Goal: Task Accomplishment & Management: Manage account settings

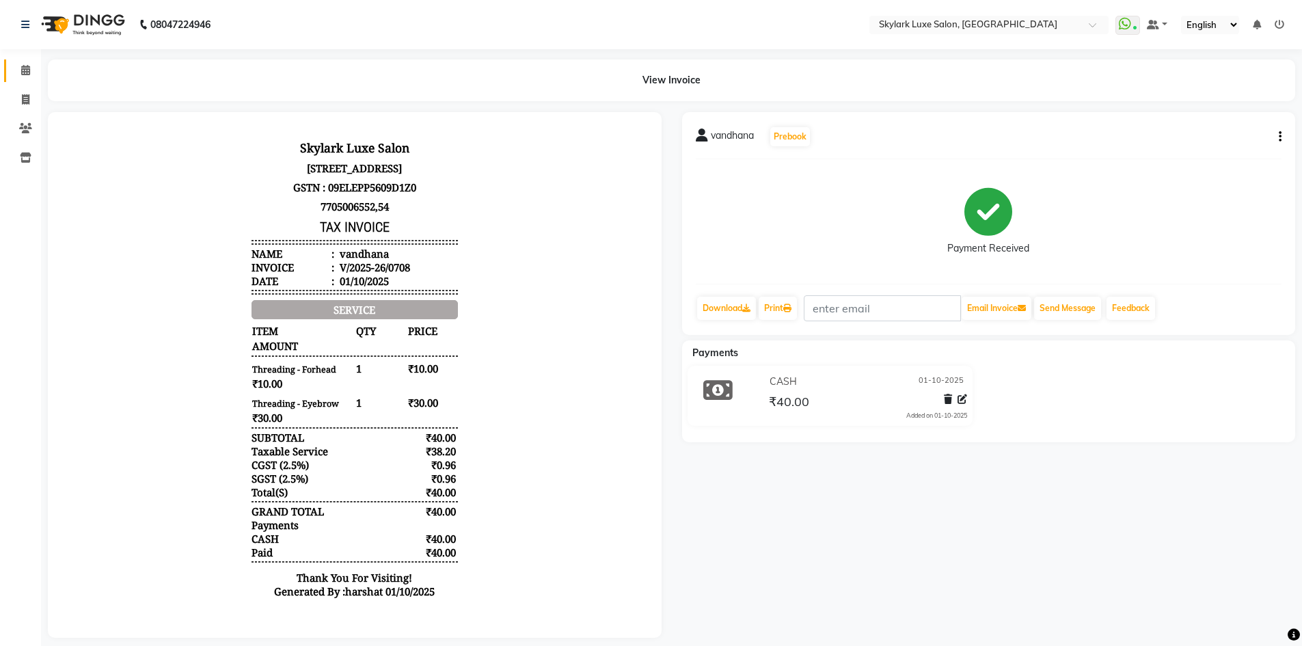
click at [23, 81] on link "Calendar" at bounding box center [20, 70] width 33 height 23
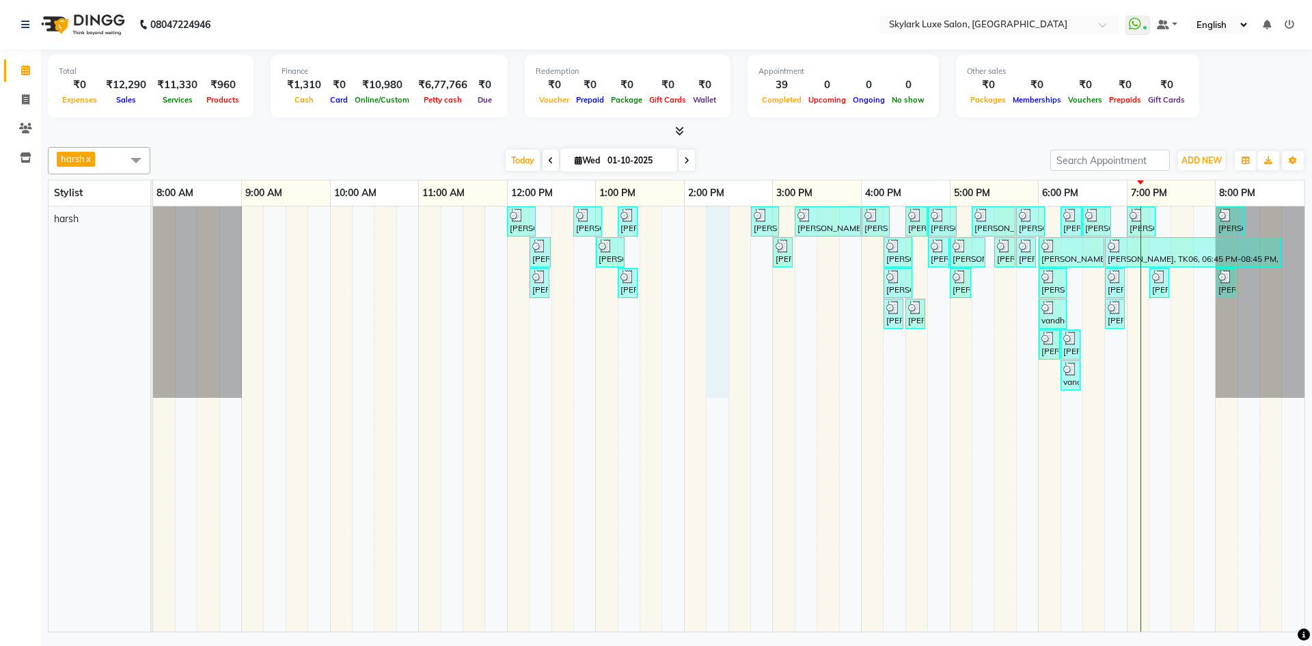
click at [716, 266] on div "[PERSON_NAME], TK01, 12:00 PM-12:20 PM, Threading - Eyebrow [PERSON_NAME], TK02…" at bounding box center [729, 418] width 1152 height 425
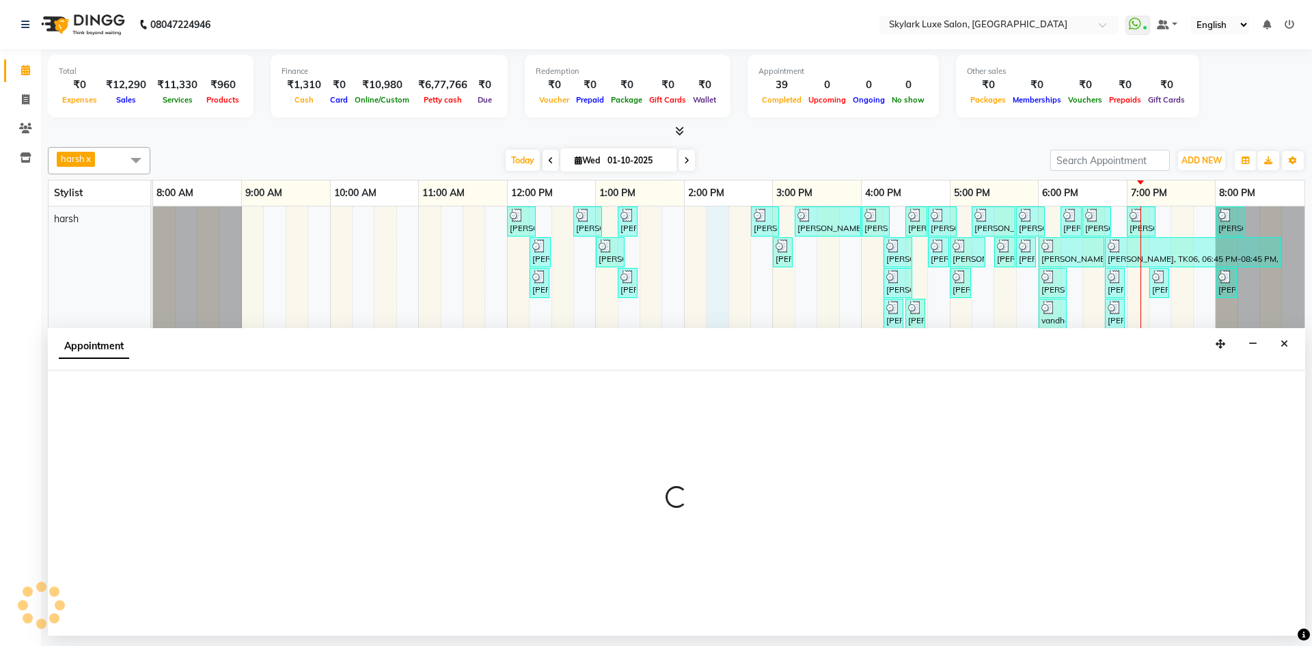
select select "92719"
select select "855"
select select "tentative"
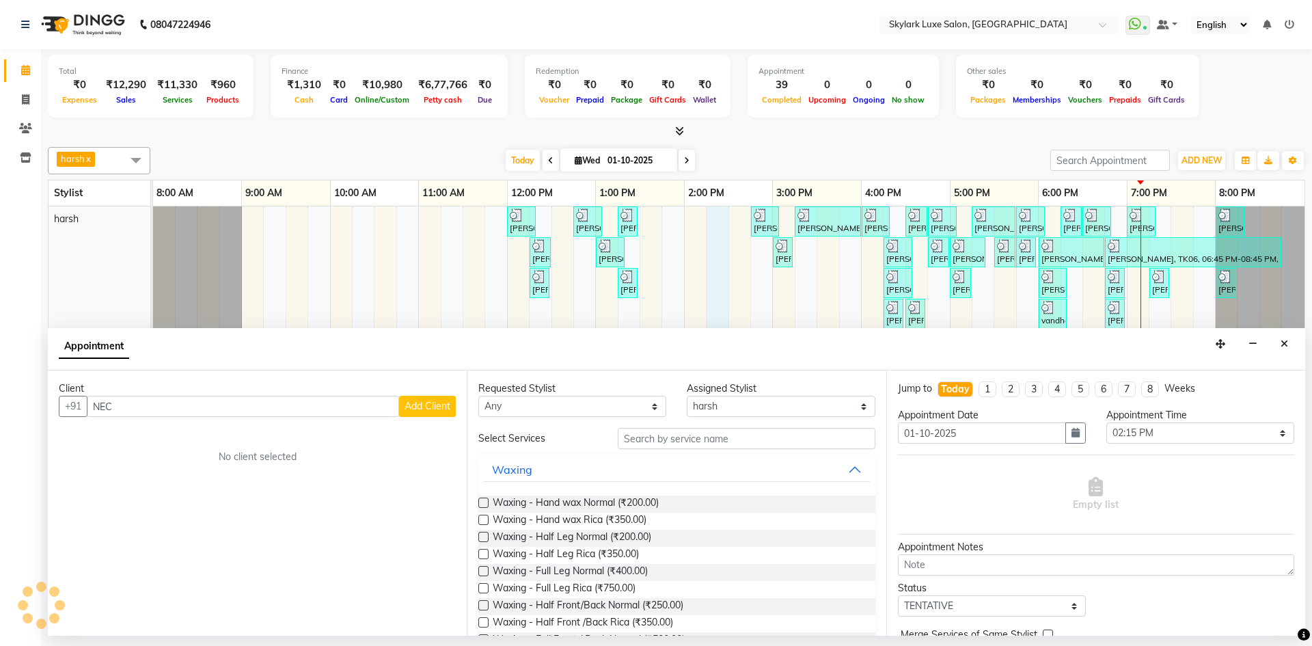
type input "NECK"
drag, startPoint x: 141, startPoint y: 401, endPoint x: 58, endPoint y: 419, distance: 85.3
click at [58, 419] on div "Client +91 NECK Add Client No client selected" at bounding box center [257, 502] width 419 height 265
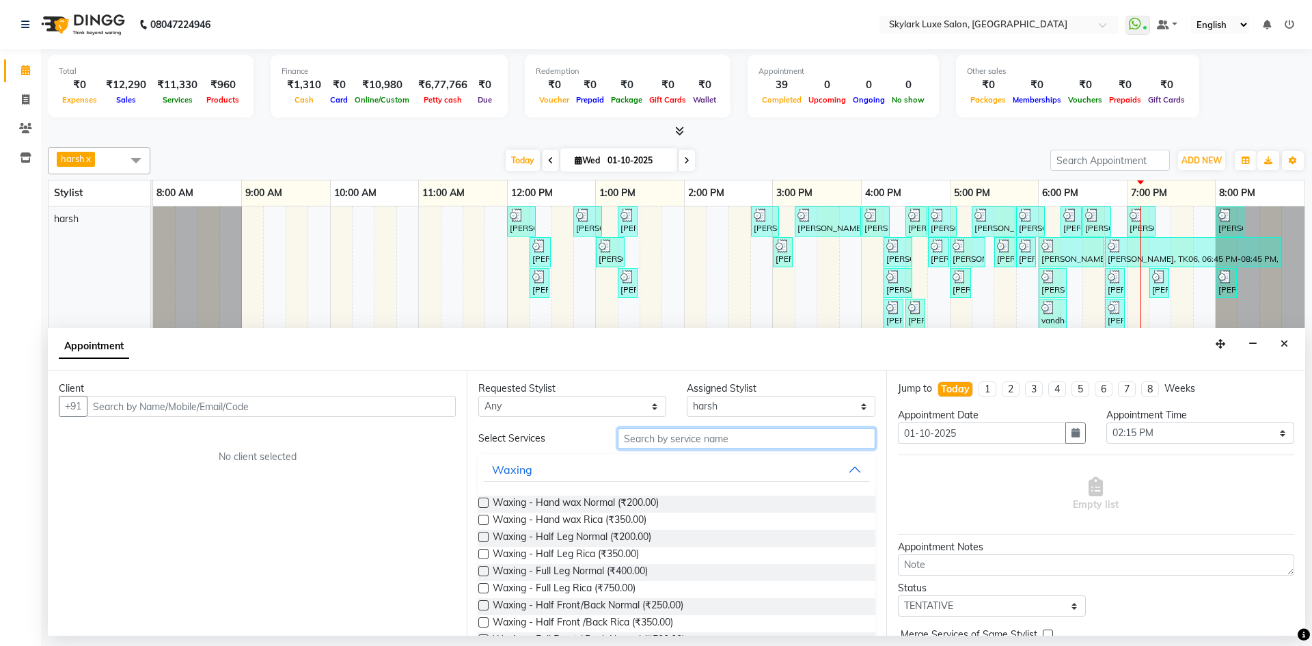
click at [703, 441] on input "text" at bounding box center [747, 438] width 258 height 21
type input "NEC"
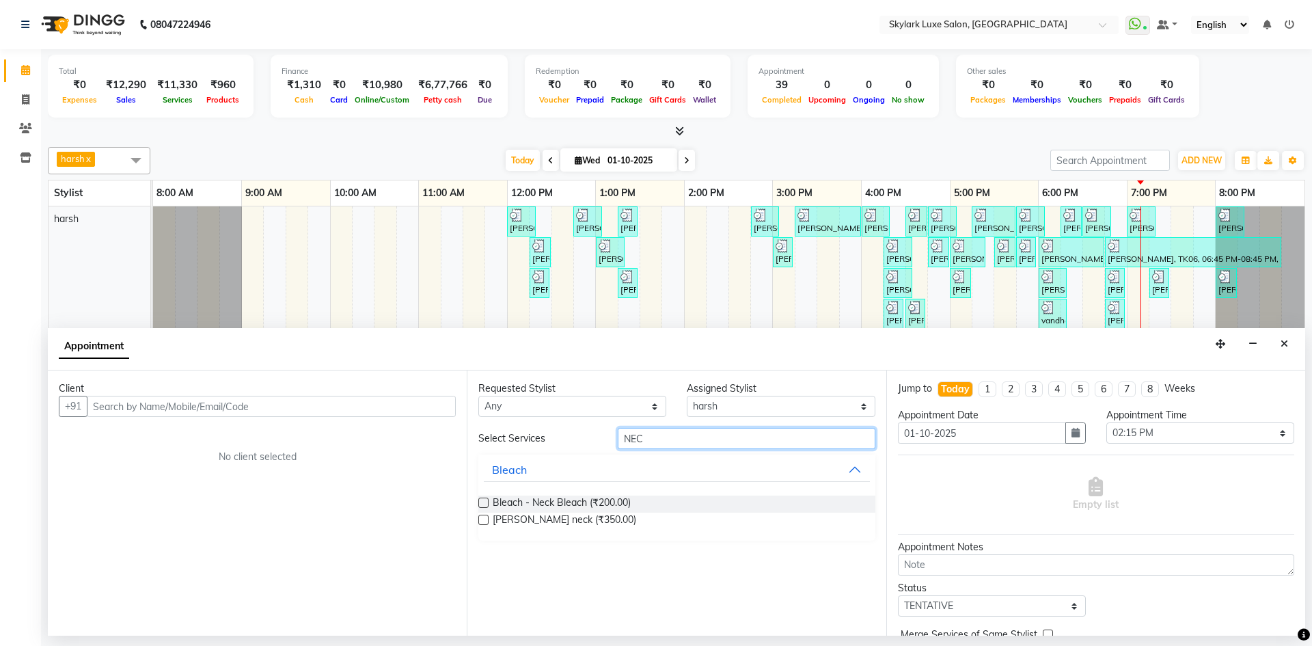
drag, startPoint x: 694, startPoint y: 433, endPoint x: 569, endPoint y: 458, distance: 126.9
click at [569, 458] on div "Select Services NEC Bleach Bleach - Neck Bleach (₹200.00) [PERSON_NAME] neck (₹…" at bounding box center [676, 484] width 396 height 113
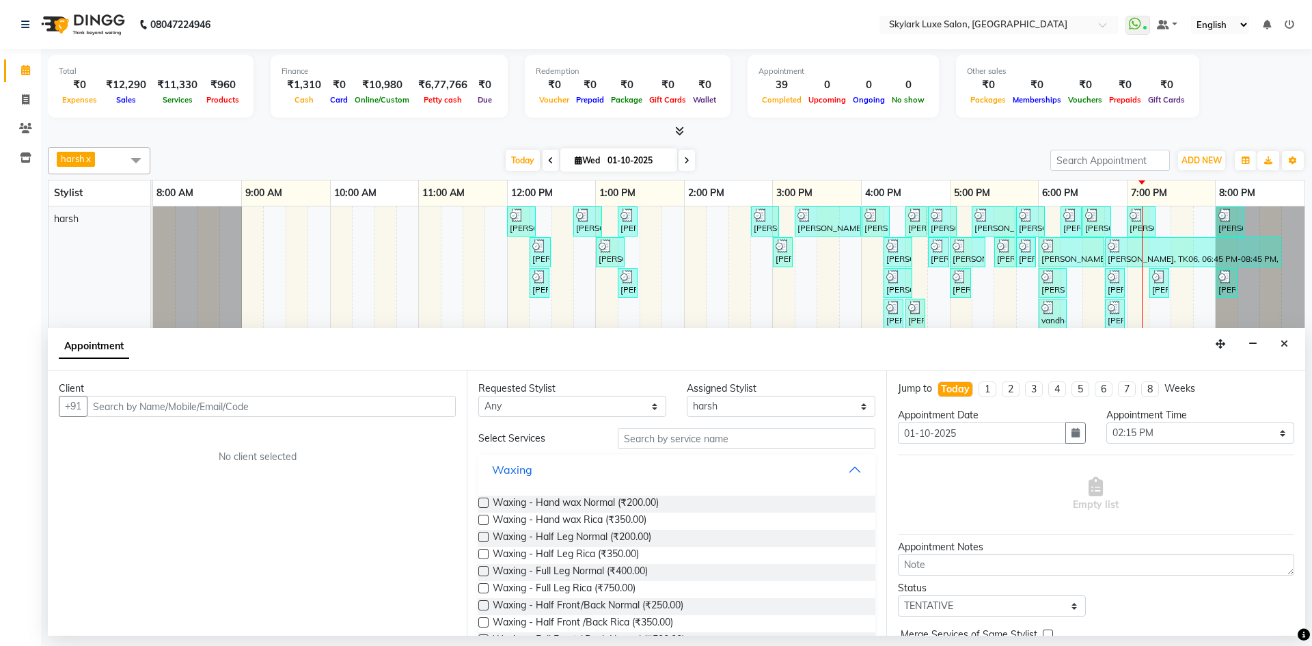
click at [792, 463] on button "Waxing" at bounding box center [676, 469] width 385 height 25
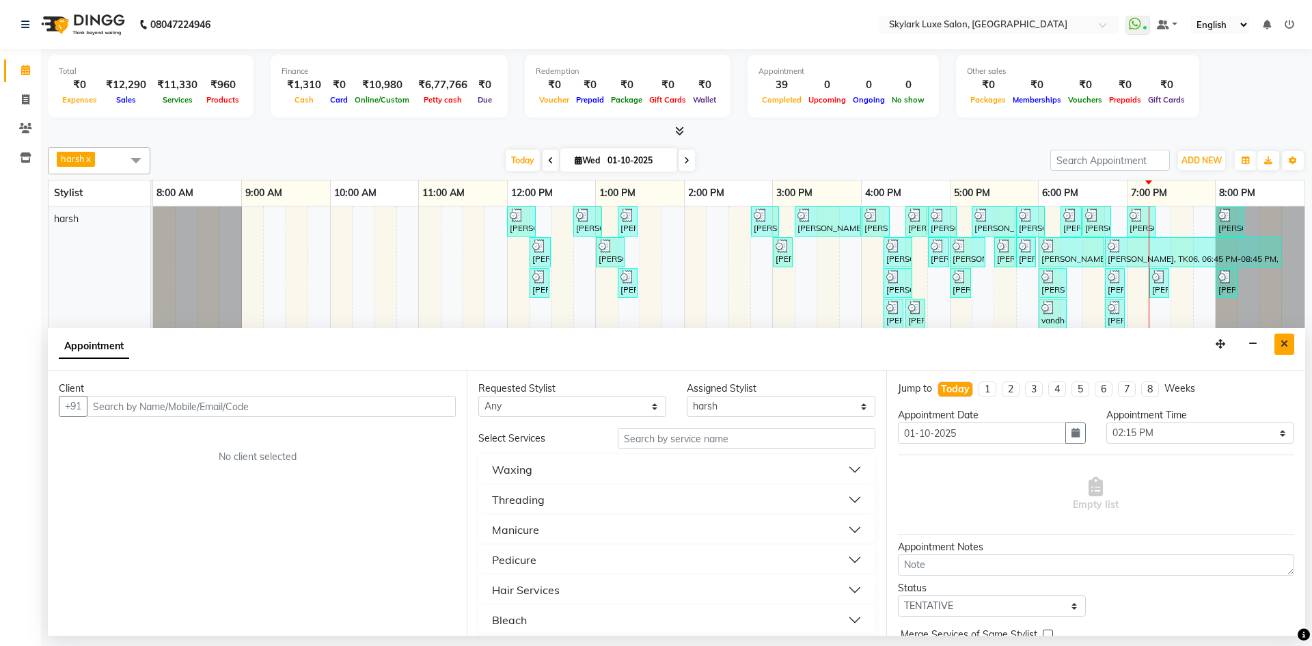
click at [1292, 343] on button "Close" at bounding box center [1285, 344] width 20 height 21
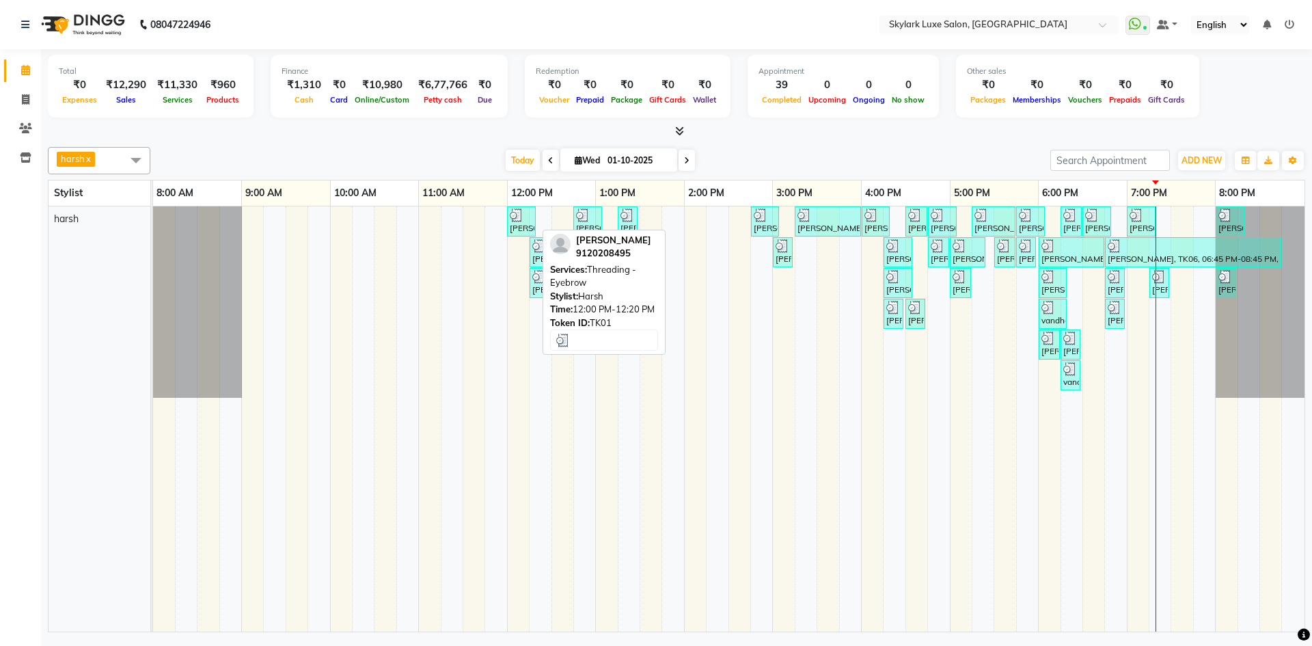
click at [521, 225] on div "[PERSON_NAME], TK01, 12:00 PM-12:20 PM, Threading - Eyebrow" at bounding box center [521, 221] width 26 height 26
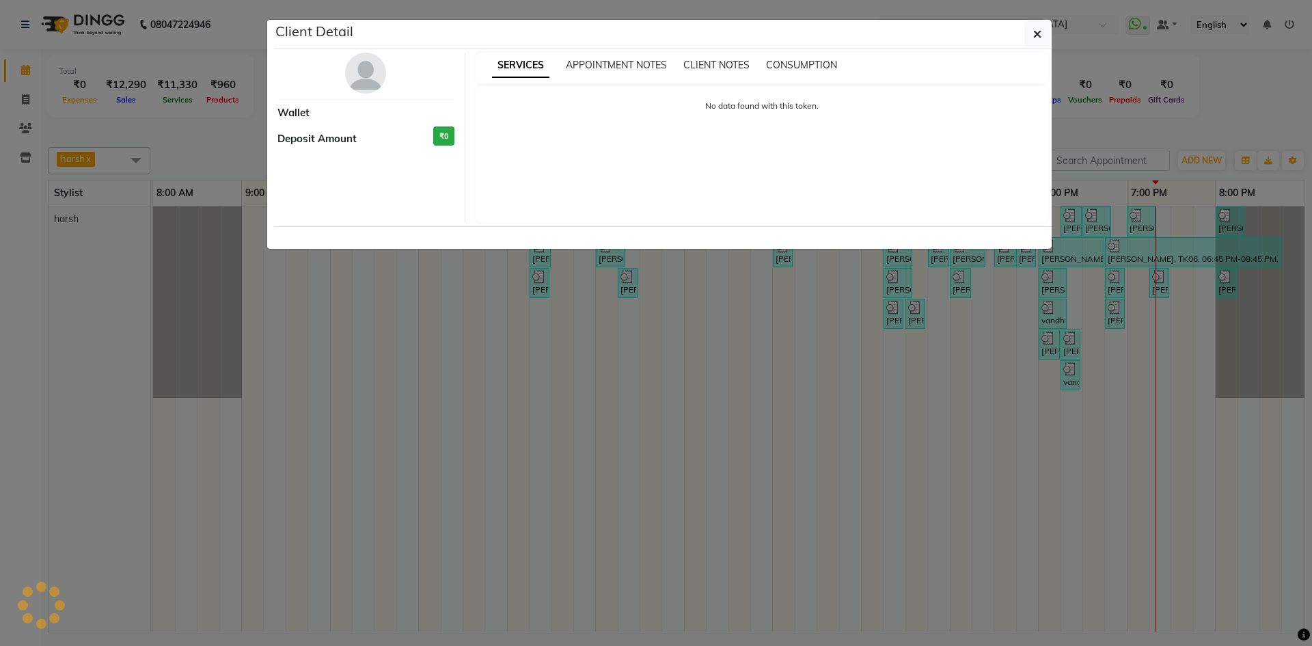
select select "3"
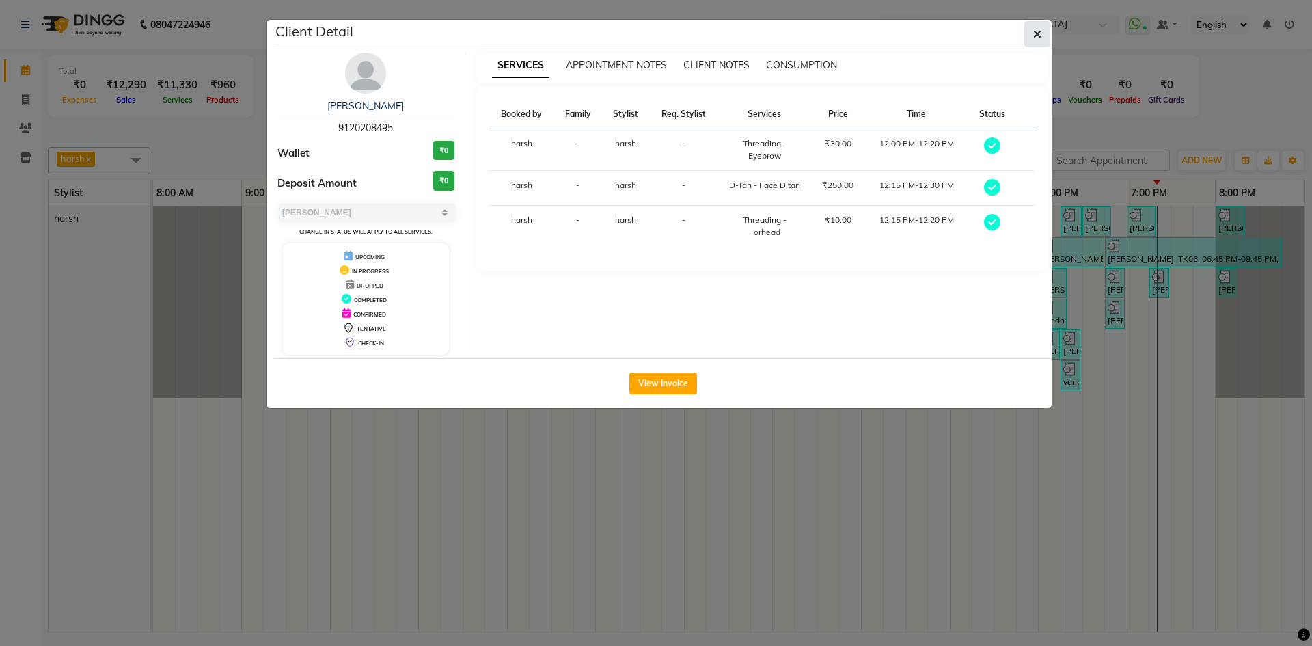
drag, startPoint x: 1026, startPoint y: 37, endPoint x: 1002, endPoint y: 74, distance: 44.0
click at [1026, 38] on button "button" at bounding box center [1037, 34] width 26 height 26
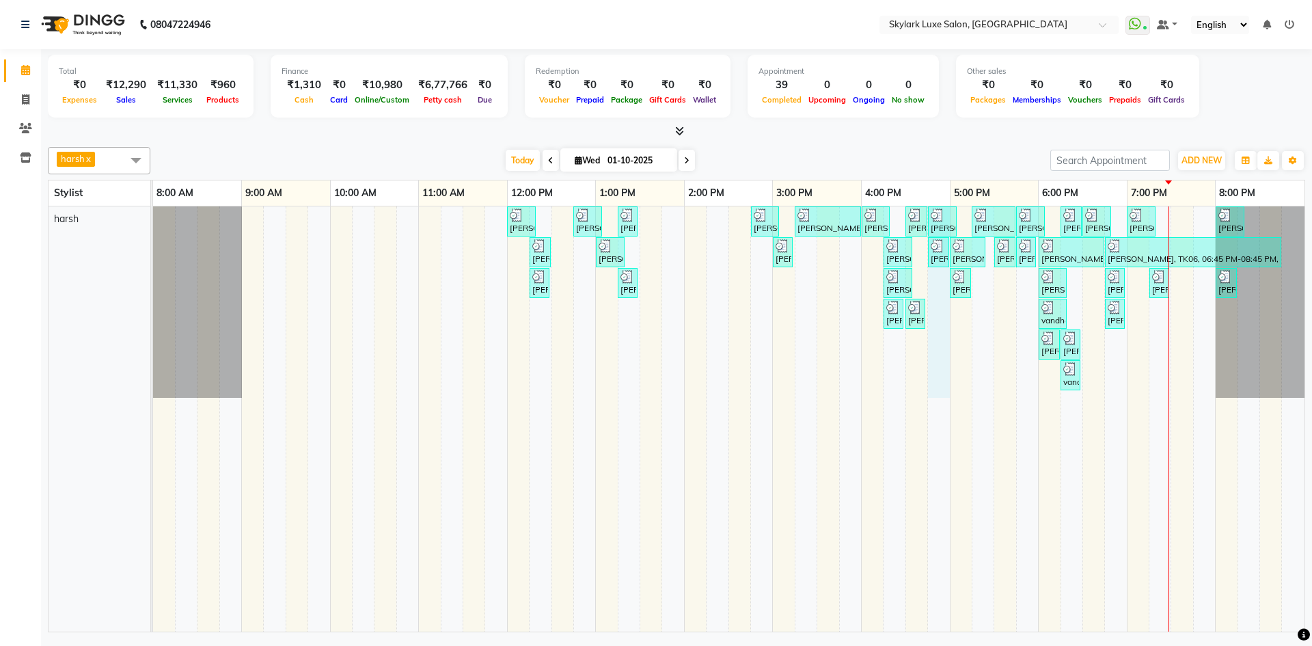
click at [935, 291] on div "[PERSON_NAME], TK01, 12:00 PM-12:20 PM, Threading - Eyebrow [PERSON_NAME], TK02…" at bounding box center [729, 418] width 1152 height 425
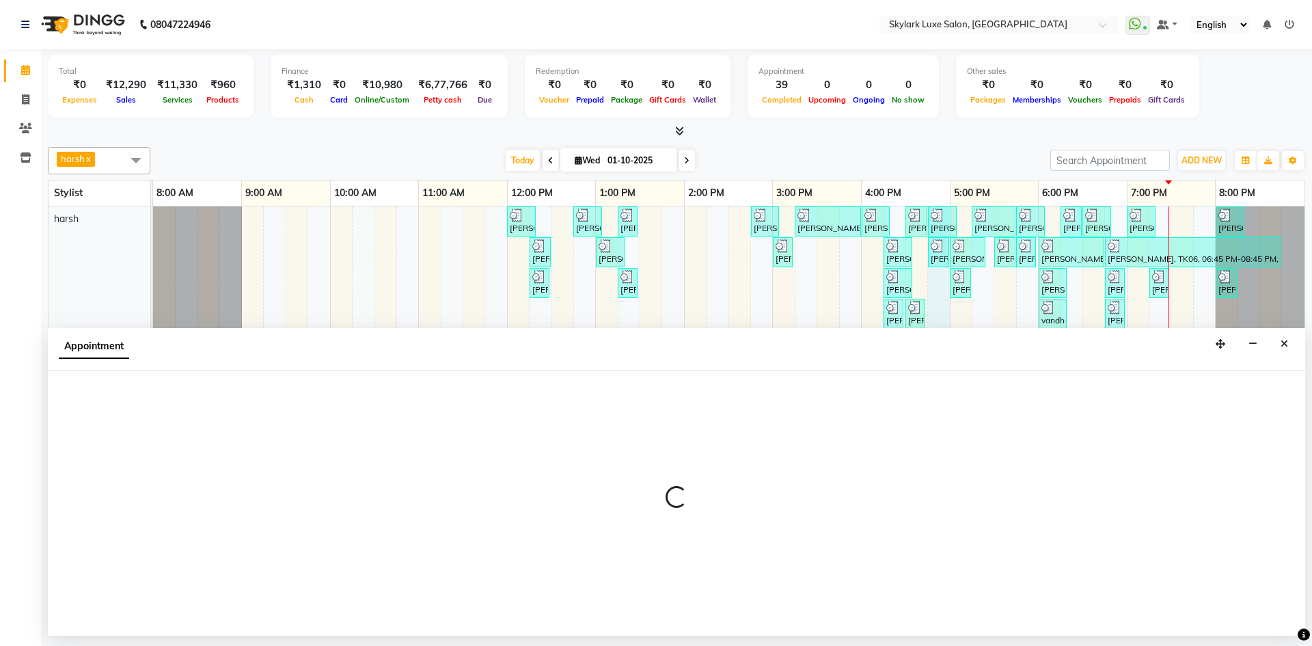
select select "92719"
select select "1005"
select select "tentative"
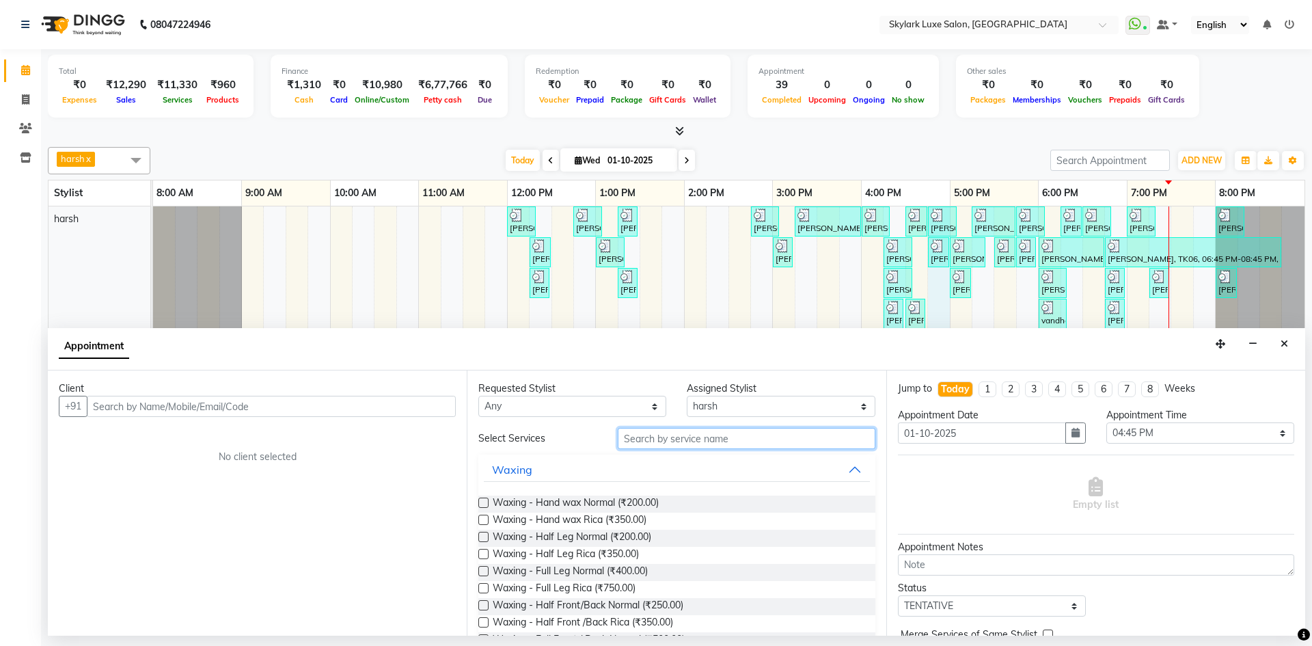
click at [672, 437] on input "text" at bounding box center [747, 438] width 258 height 21
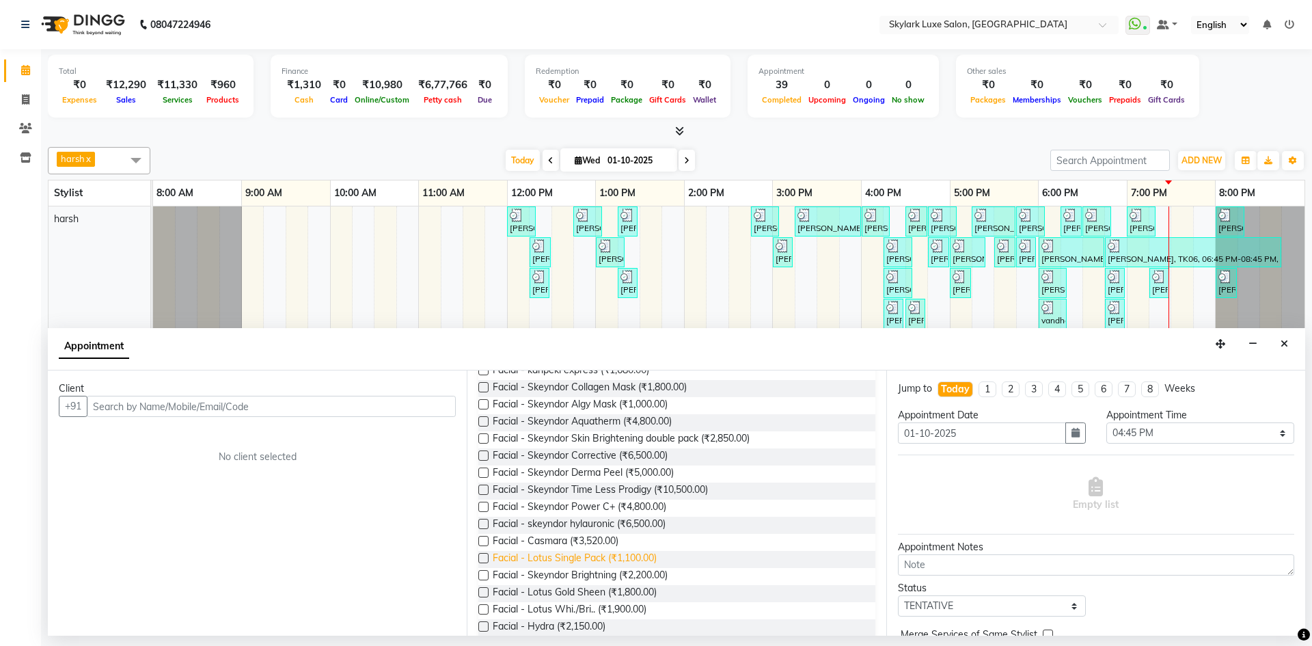
scroll to position [172, 0]
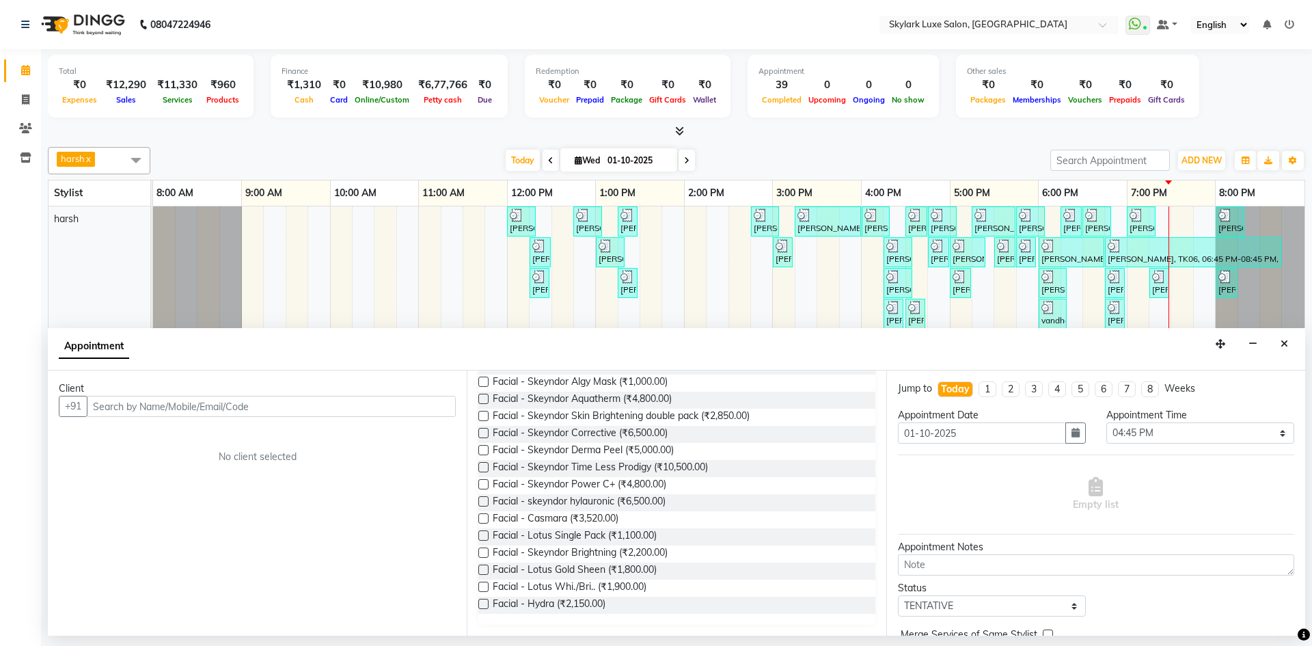
type input "FACIAL"
click at [481, 530] on label at bounding box center [483, 535] width 10 height 10
click at [481, 532] on input "checkbox" at bounding box center [482, 536] width 9 height 9
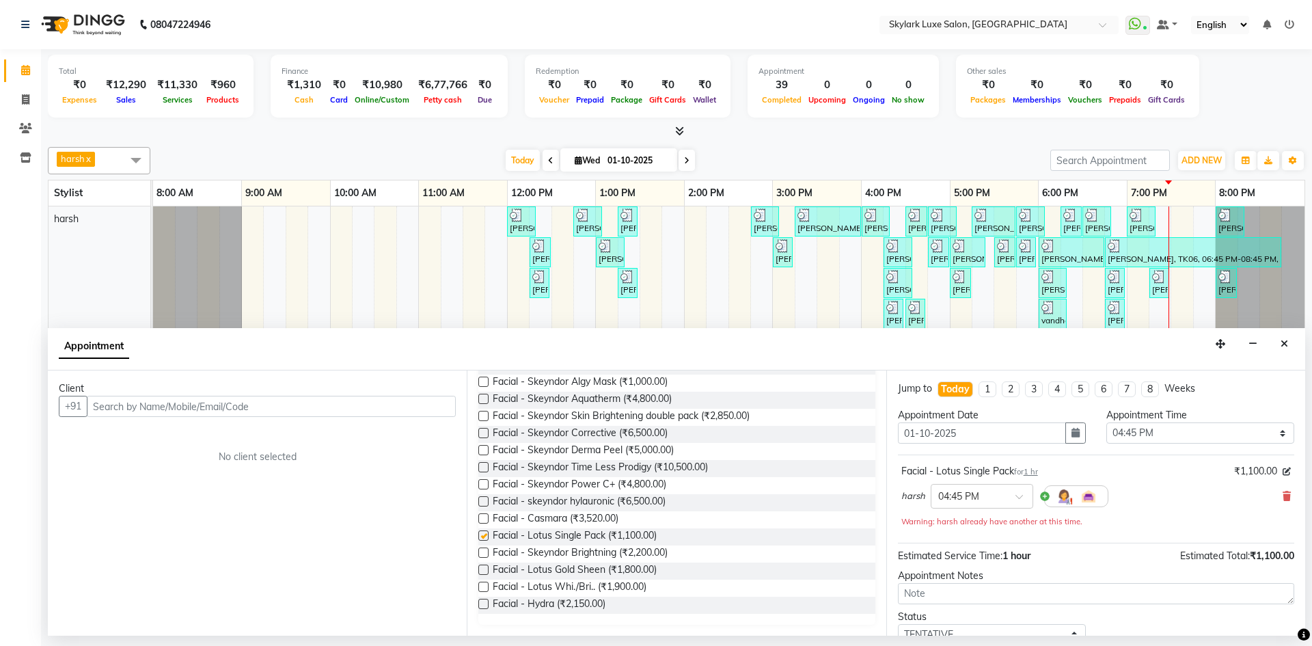
scroll to position [63, 0]
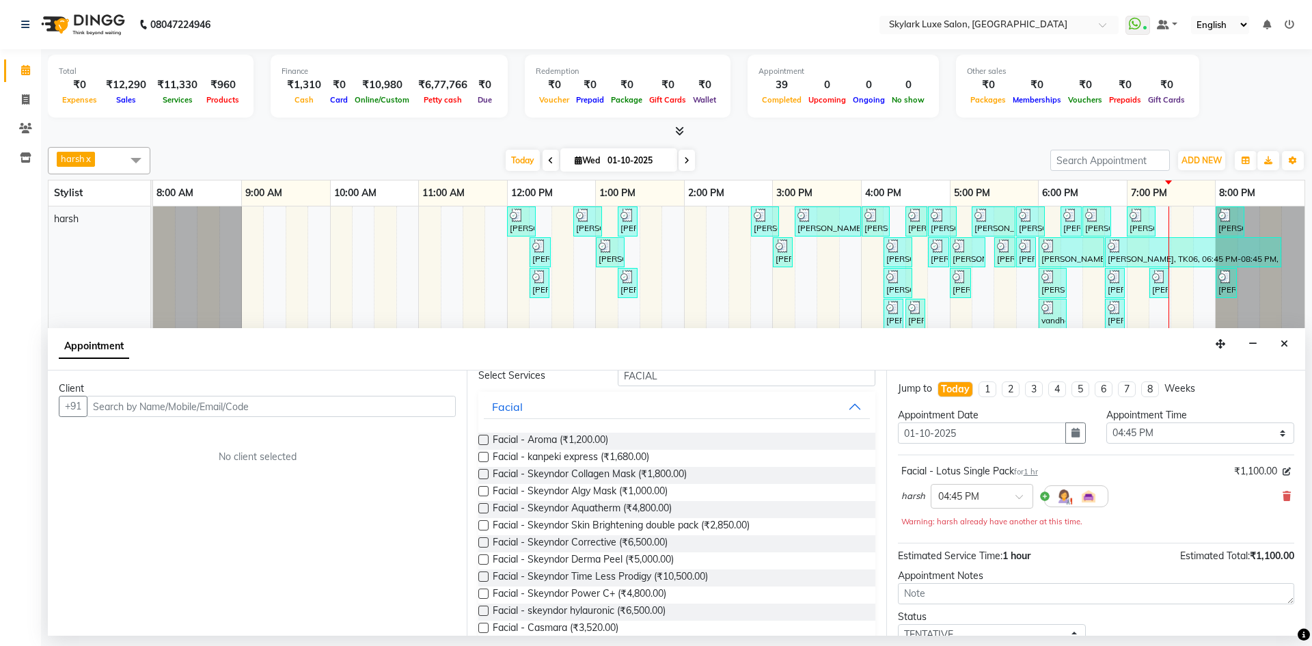
checkbox input "false"
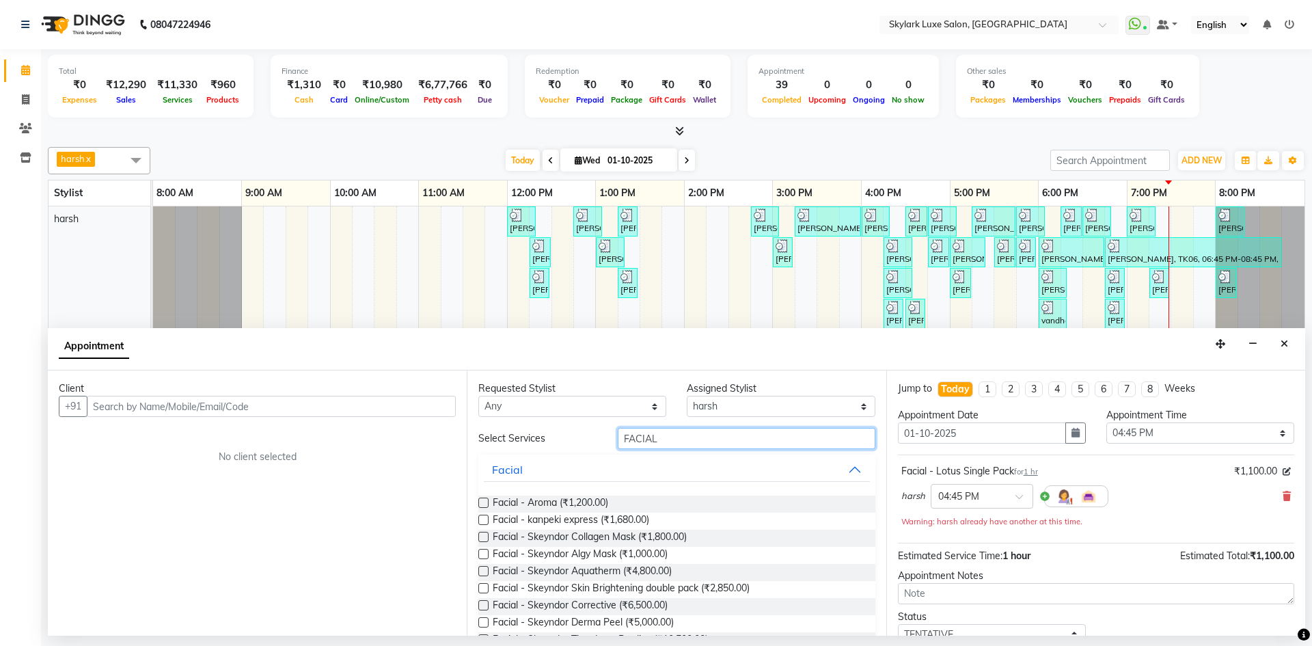
drag, startPoint x: 683, startPoint y: 436, endPoint x: 587, endPoint y: 440, distance: 95.8
click at [587, 440] on div "Select Services FACIAL" at bounding box center [676, 438] width 417 height 21
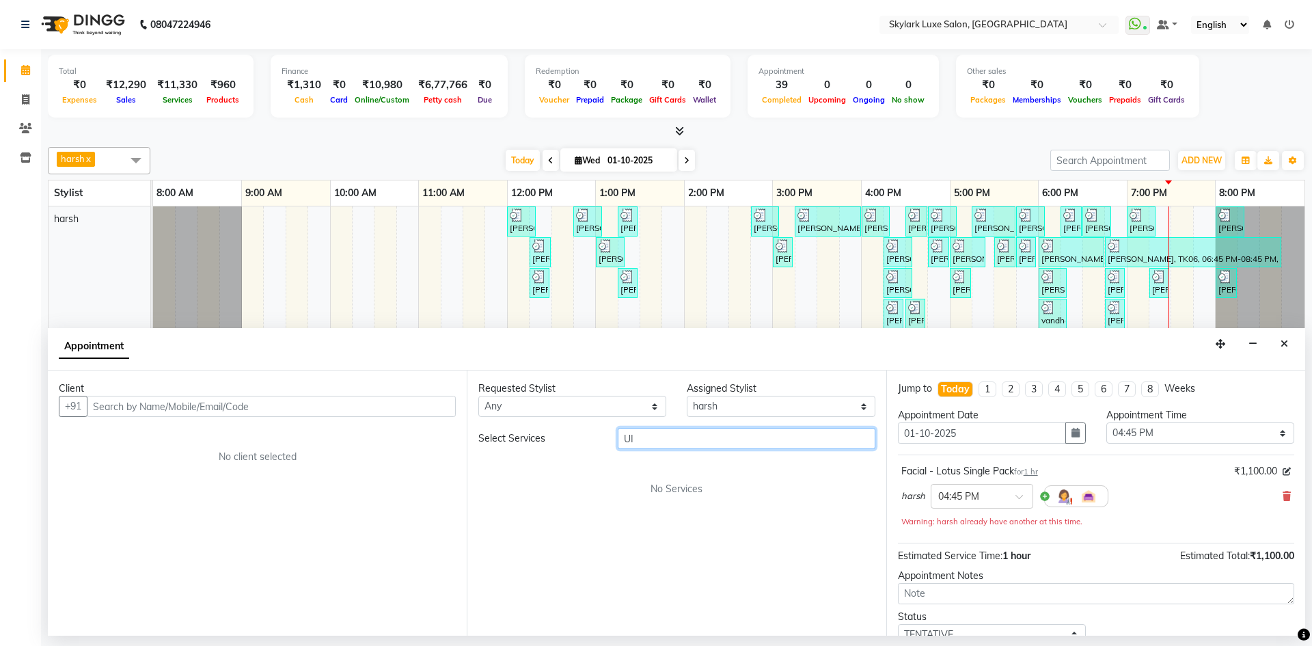
type input "U"
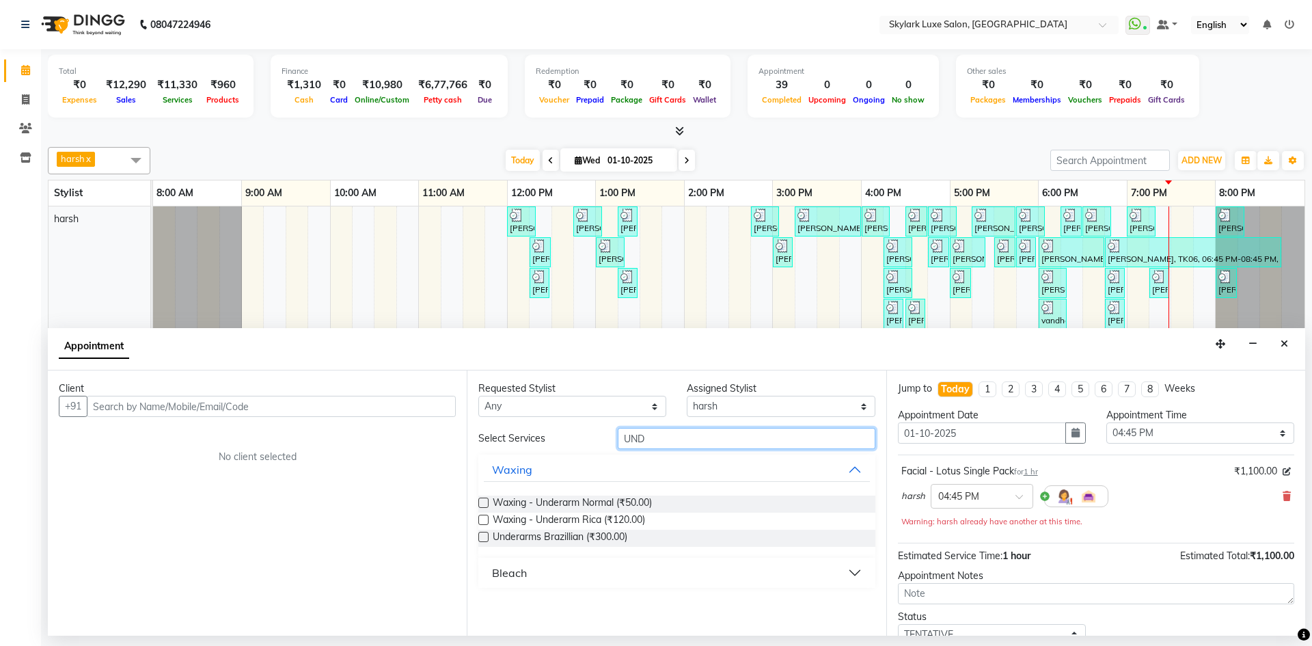
type input "UND"
click at [480, 519] on label at bounding box center [483, 520] width 10 height 10
click at [480, 519] on input "checkbox" at bounding box center [482, 521] width 9 height 9
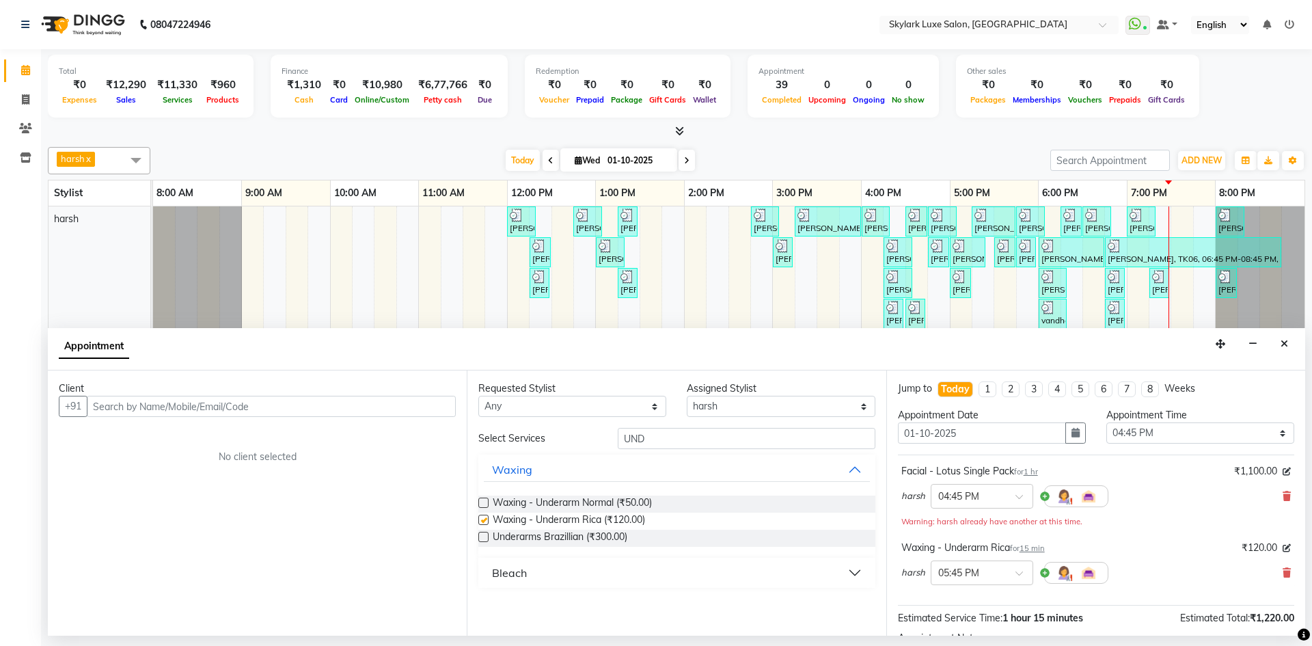
checkbox input "false"
drag, startPoint x: 646, startPoint y: 437, endPoint x: 569, endPoint y: 454, distance: 78.3
click at [569, 454] on div "Select Services UND Waxing Waxing - Underarm Normal (₹50.00) Waxing - Underarm …" at bounding box center [676, 508] width 396 height 160
type input "D TAN"
click at [483, 519] on label at bounding box center [483, 520] width 10 height 10
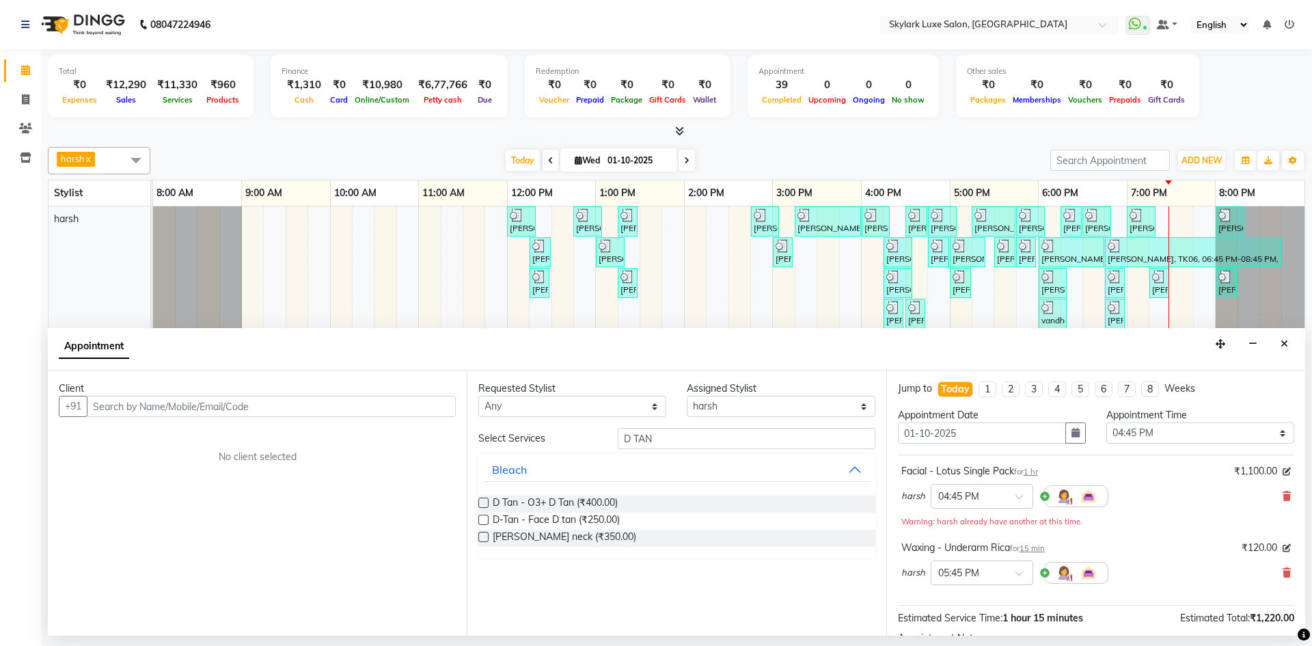
click at [483, 519] on input "checkbox" at bounding box center [482, 521] width 9 height 9
checkbox input "false"
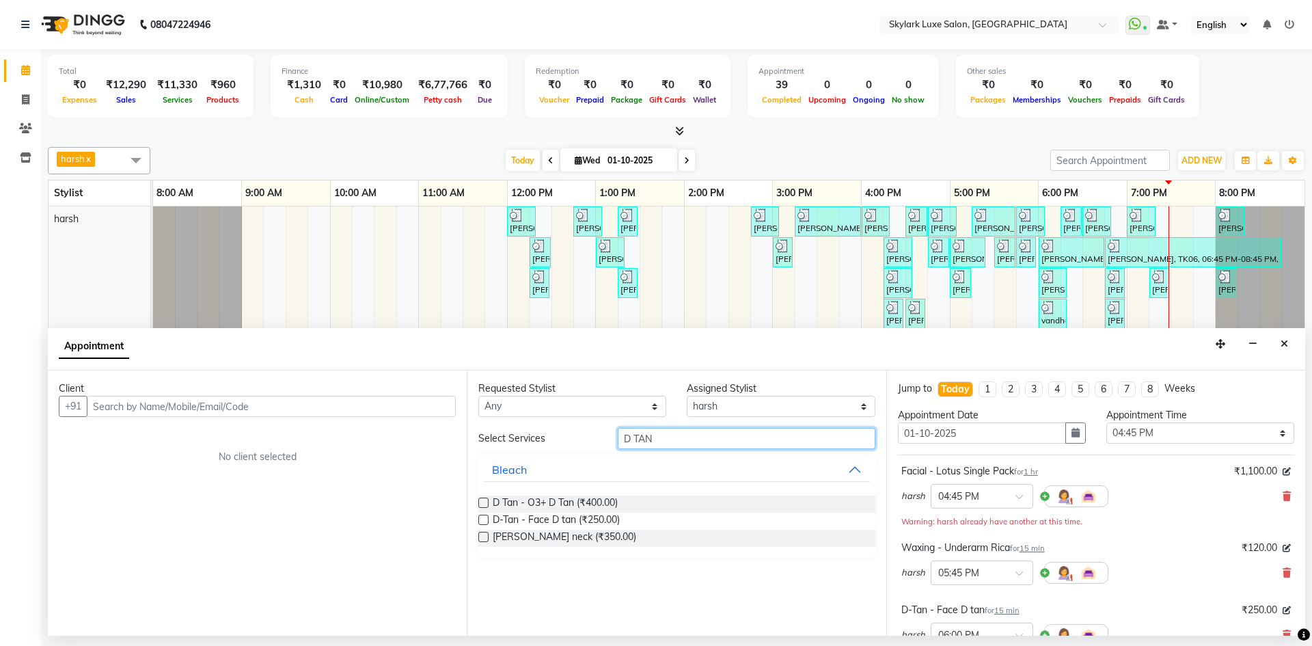
drag, startPoint x: 669, startPoint y: 432, endPoint x: 569, endPoint y: 452, distance: 102.5
click at [569, 452] on div "Select Services D TAN Bleach D Tan - O3+ D Tan (₹400.00) D-Tan - Face D tan (₹2…" at bounding box center [676, 493] width 396 height 130
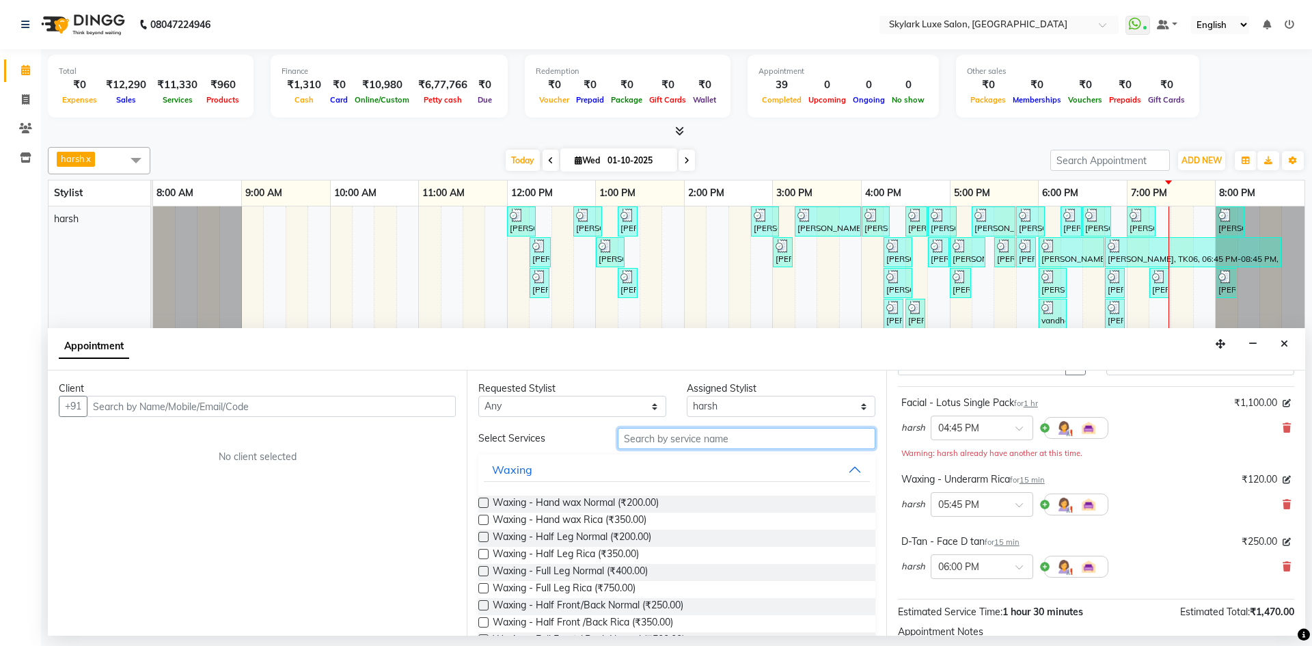
scroll to position [137, 0]
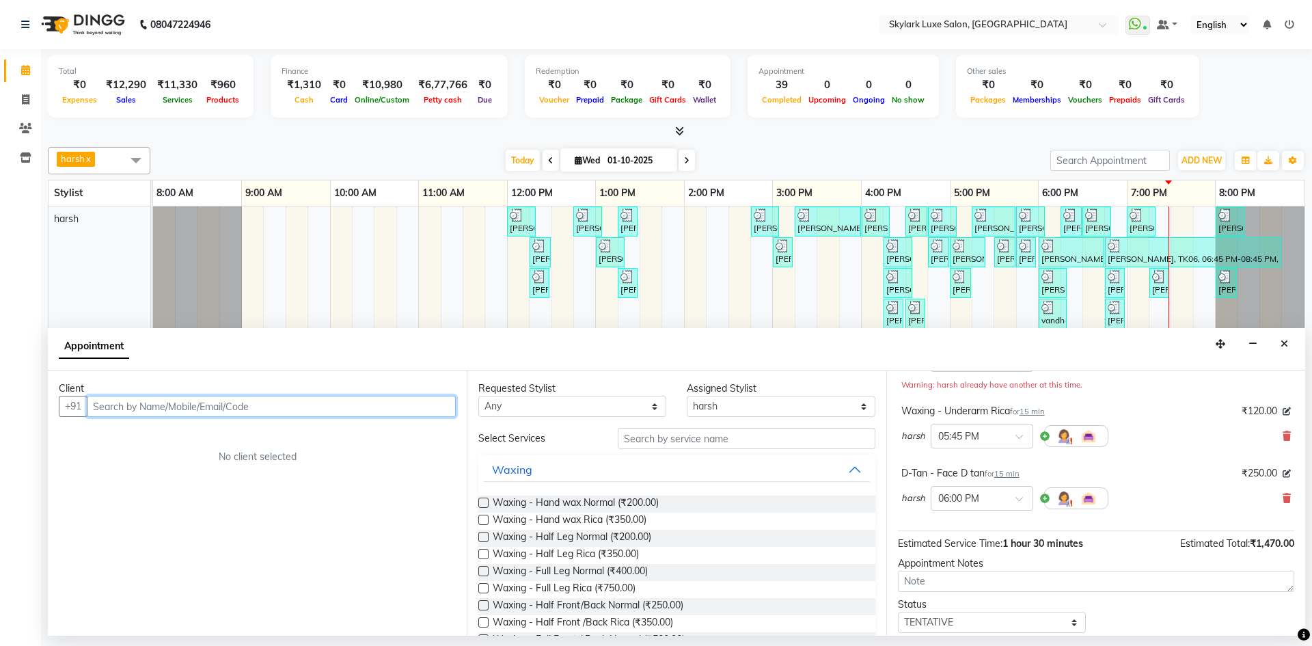
click at [371, 414] on input "text" at bounding box center [271, 406] width 369 height 21
click at [121, 413] on input "96288358" at bounding box center [243, 406] width 312 height 21
drag, startPoint x: 128, startPoint y: 407, endPoint x: 156, endPoint y: 405, distance: 27.4
click at [156, 406] on input "962880358" at bounding box center [243, 406] width 312 height 21
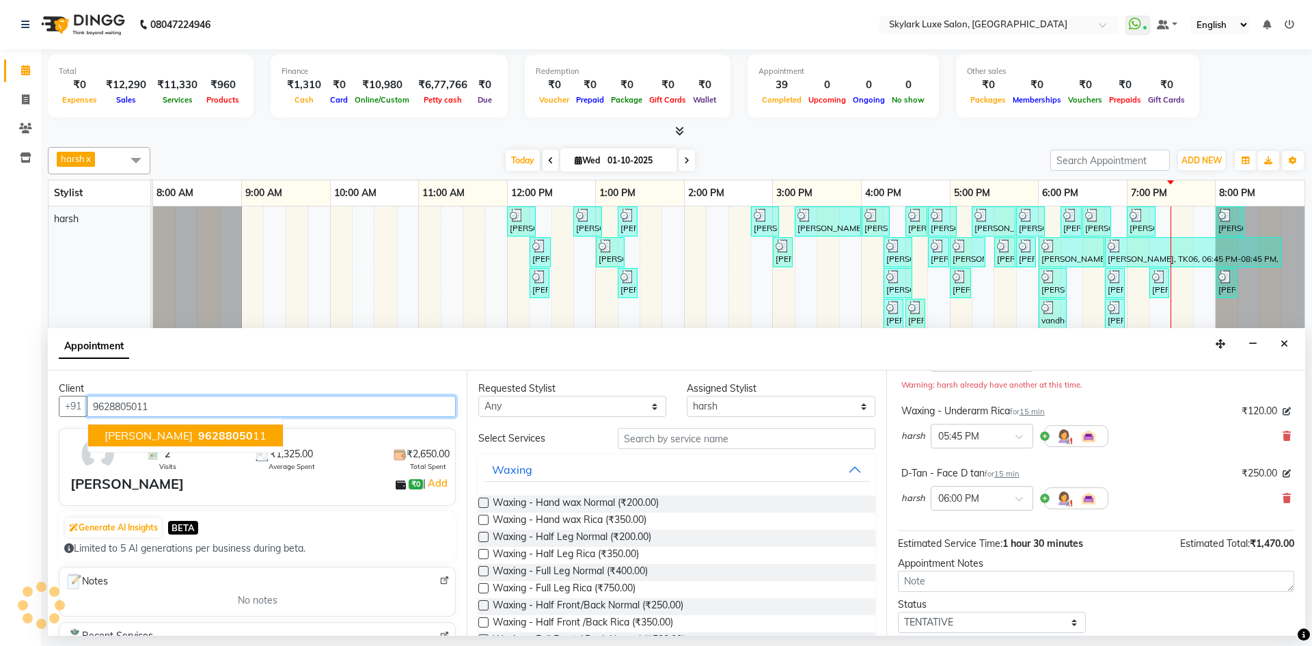
click at [153, 437] on span "[PERSON_NAME]" at bounding box center [149, 436] width 88 height 14
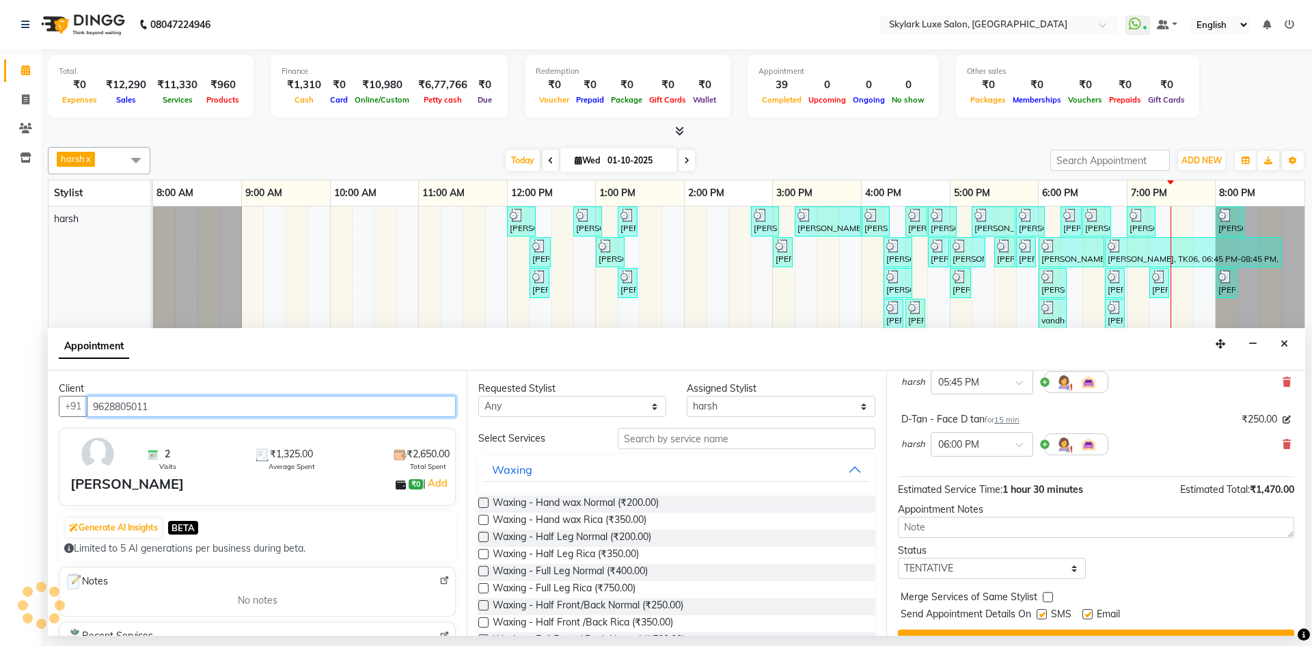
scroll to position [220, 0]
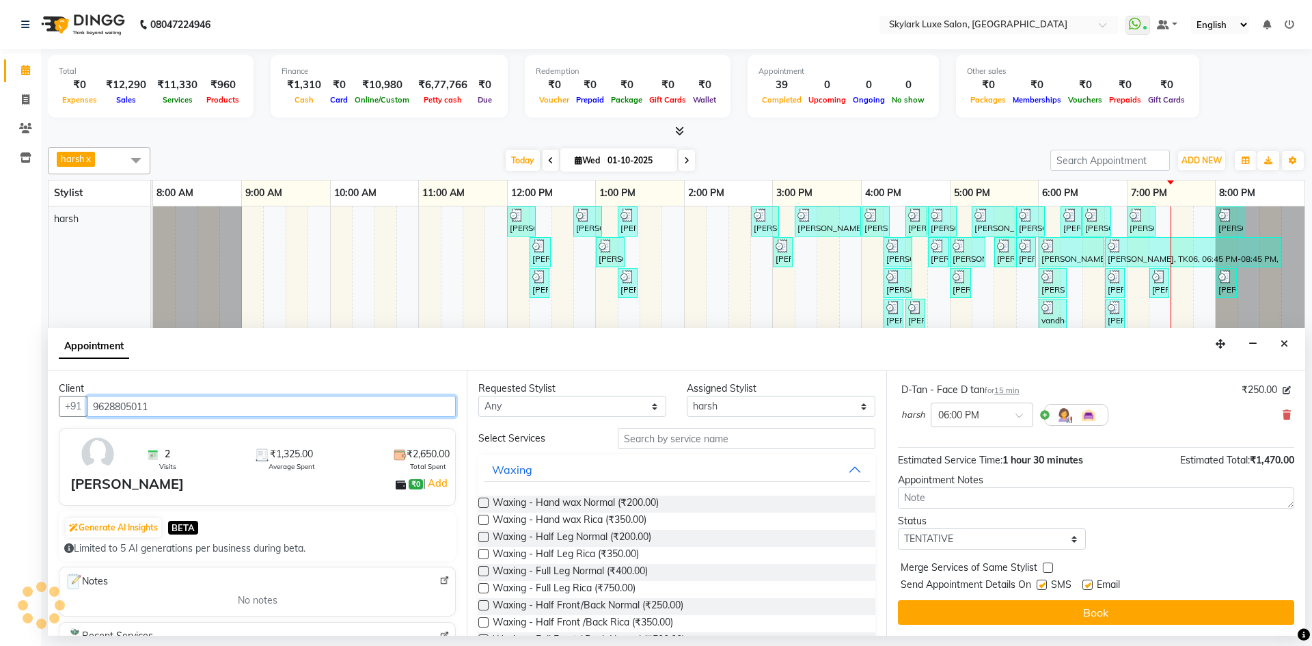
type input "9628805011"
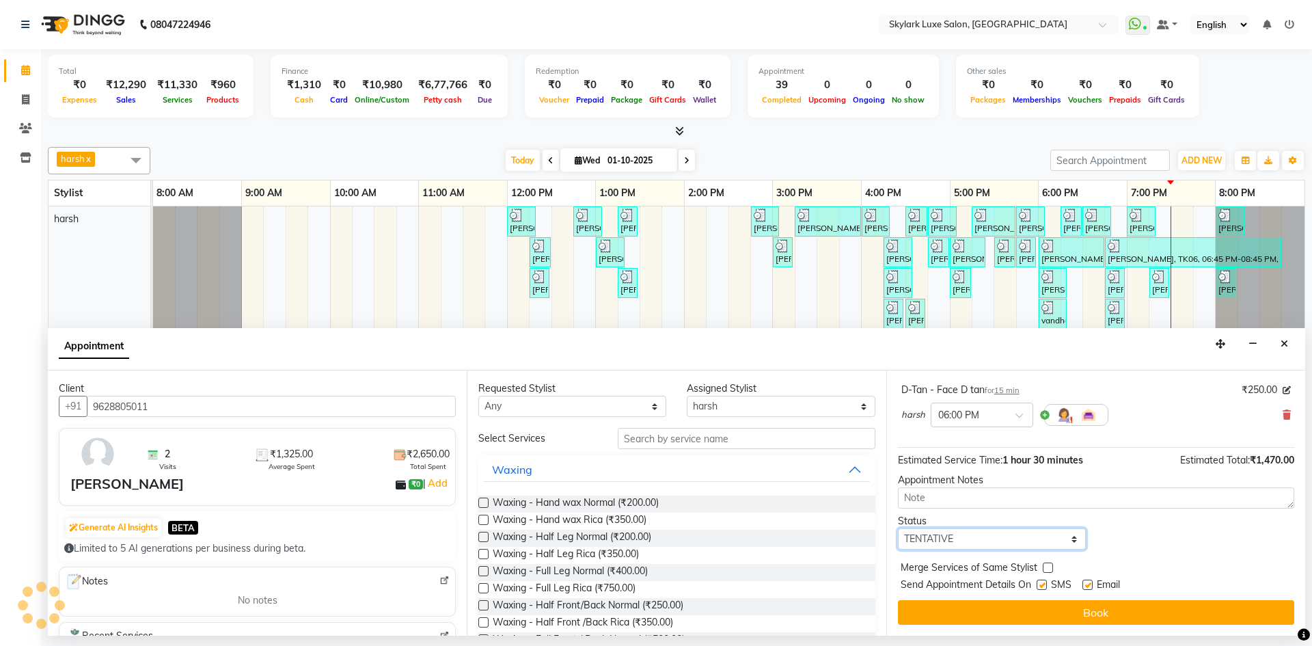
drag, startPoint x: 956, startPoint y: 536, endPoint x: 953, endPoint y: 545, distance: 9.5
click at [956, 536] on select "Select TENTATIVE CONFIRM CHECK-IN UPCOMING" at bounding box center [992, 538] width 188 height 21
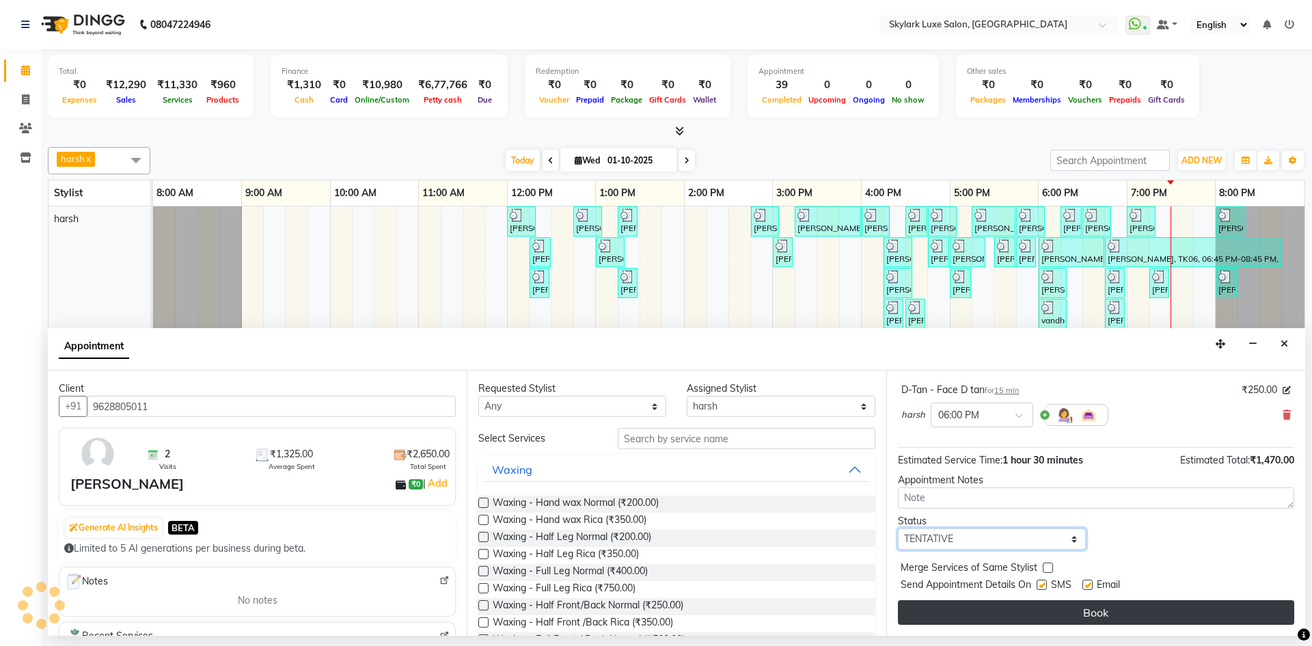
select select "check-in"
click at [898, 528] on select "Select TENTATIVE CONFIRM CHECK-IN UPCOMING" at bounding box center [992, 538] width 188 height 21
click at [977, 617] on button "Book" at bounding box center [1096, 612] width 396 height 25
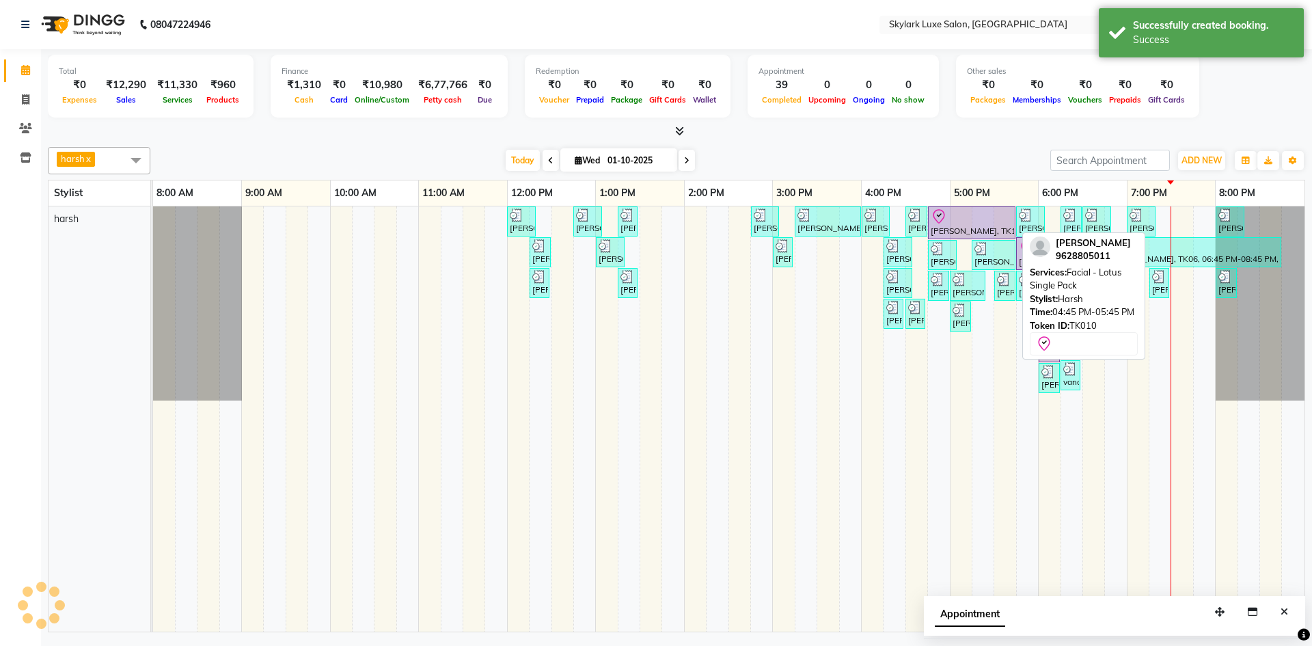
click at [959, 223] on div at bounding box center [972, 216] width 82 height 16
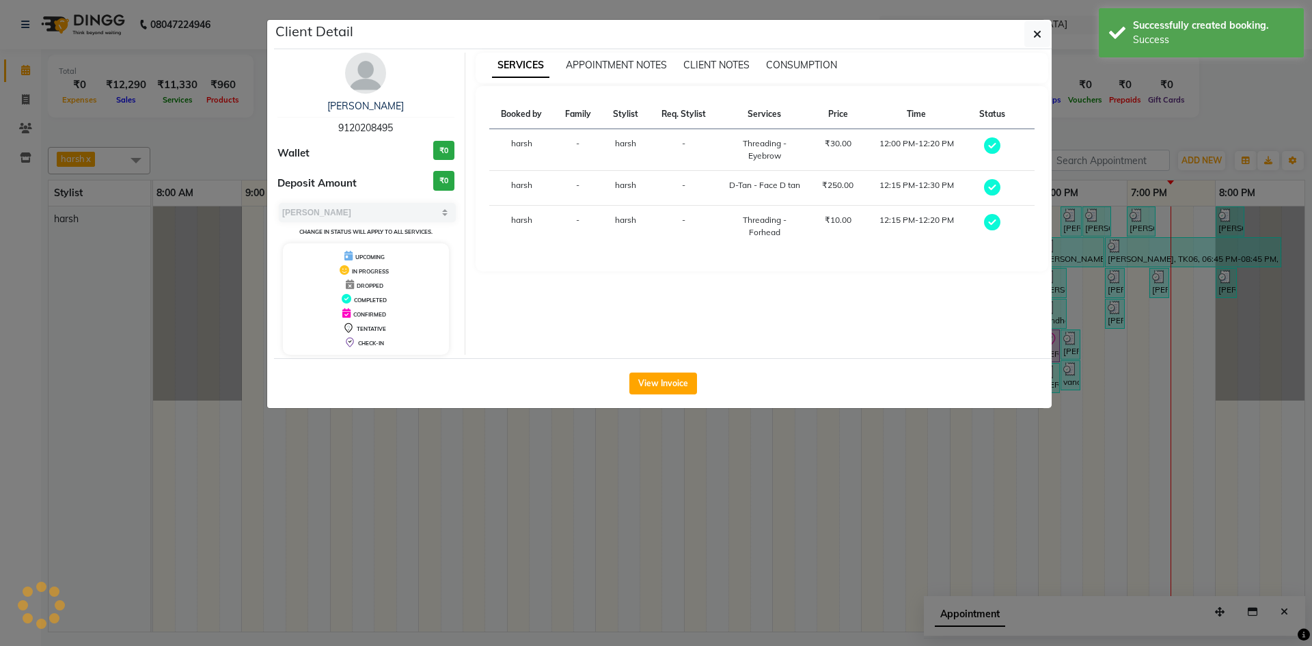
select select "8"
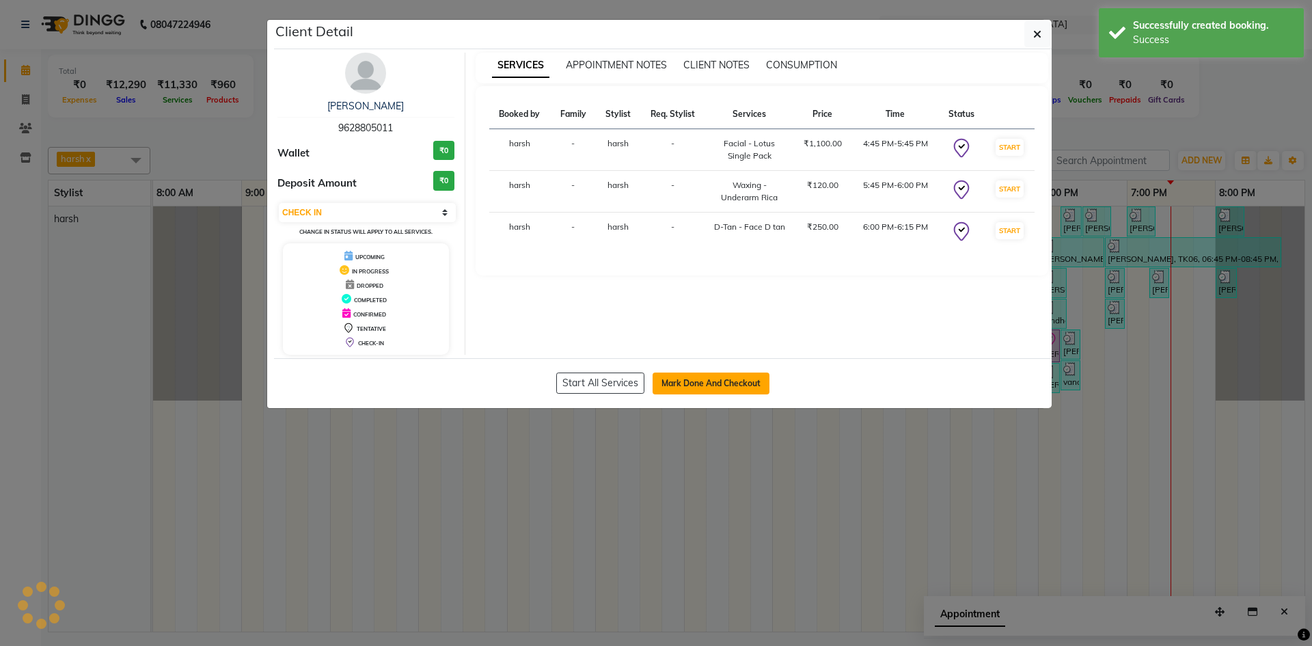
click at [703, 381] on button "Mark Done And Checkout" at bounding box center [711, 383] width 117 height 22
select select "service"
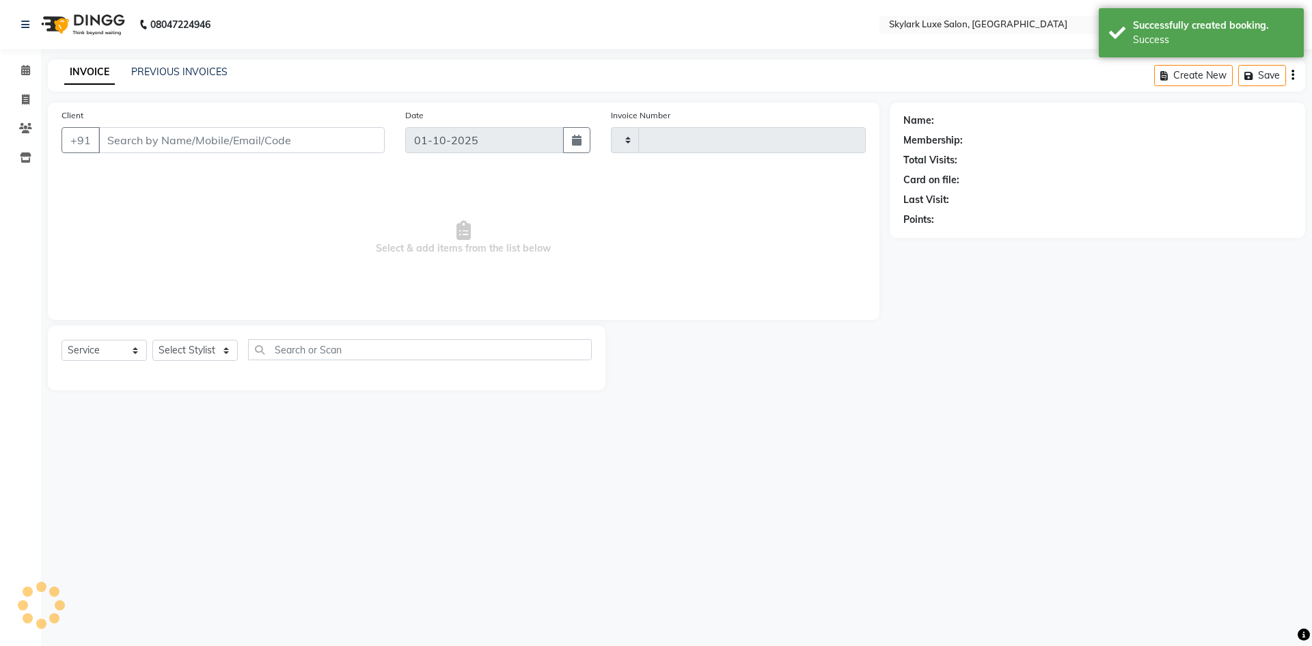
type input "0709"
select select "8191"
type input "9628805011"
select select "92719"
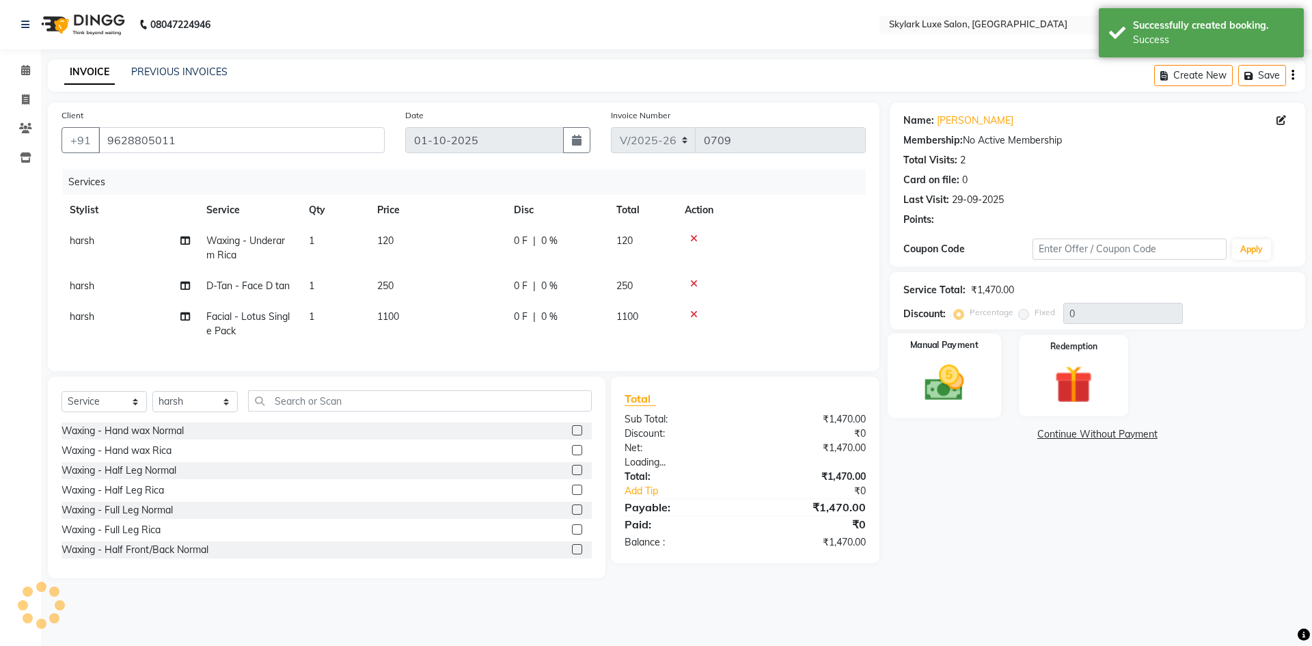
click at [927, 387] on img at bounding box center [944, 382] width 64 height 45
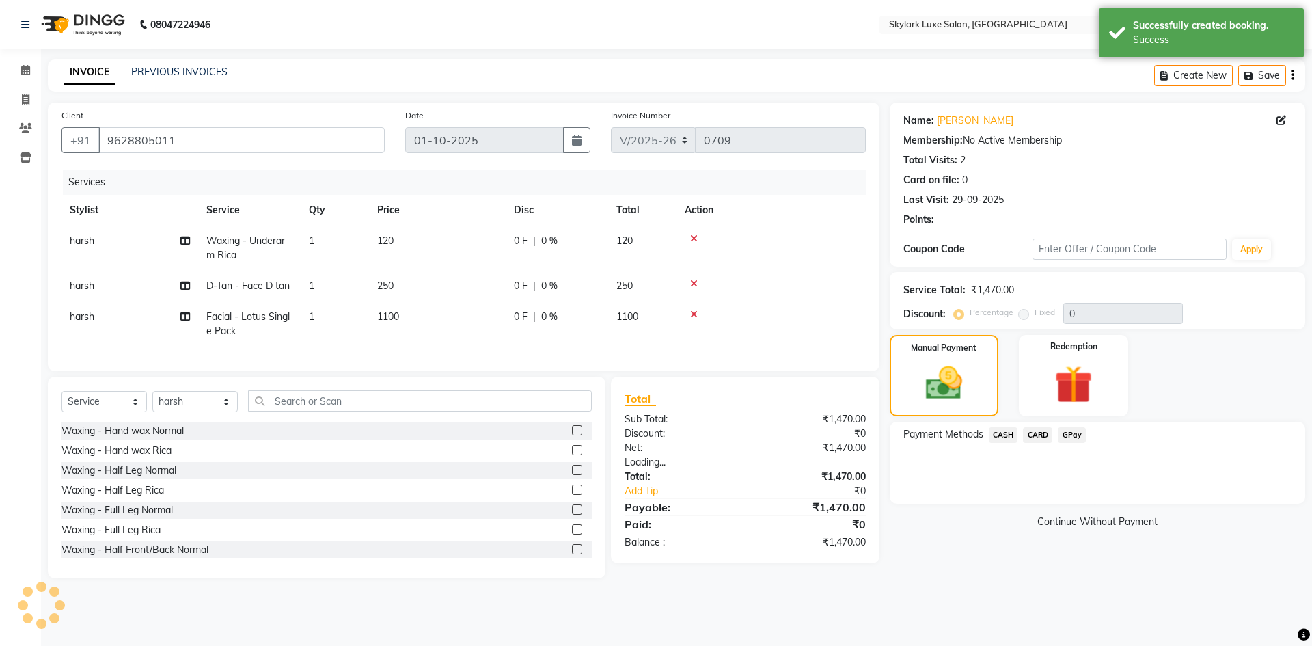
click at [1077, 437] on span "GPay" at bounding box center [1072, 435] width 28 height 16
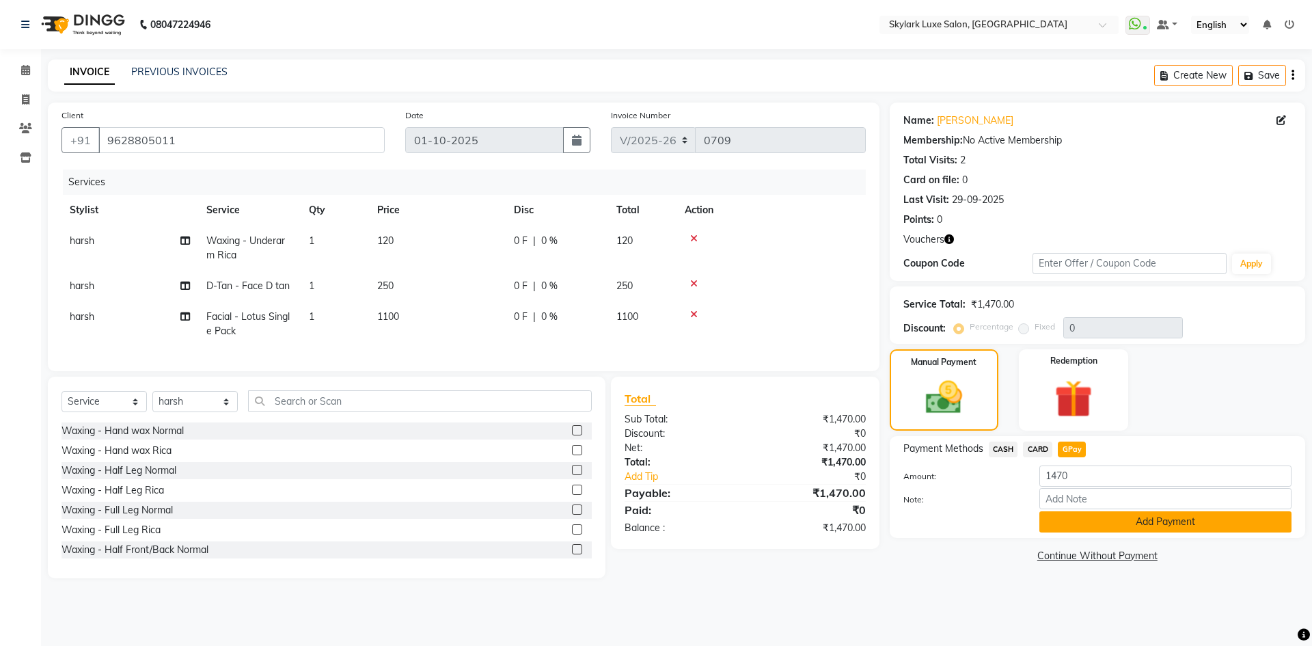
click at [1171, 520] on button "Add Payment" at bounding box center [1165, 521] width 252 height 21
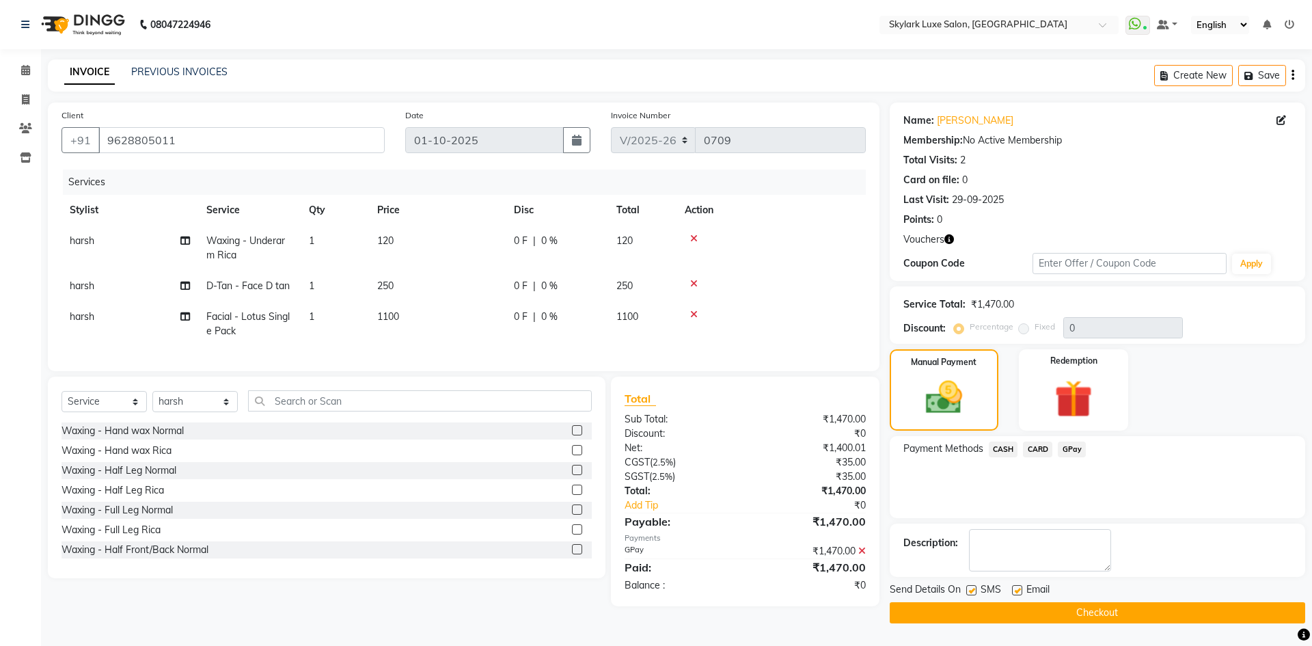
click at [1080, 610] on button "Checkout" at bounding box center [1098, 612] width 416 height 21
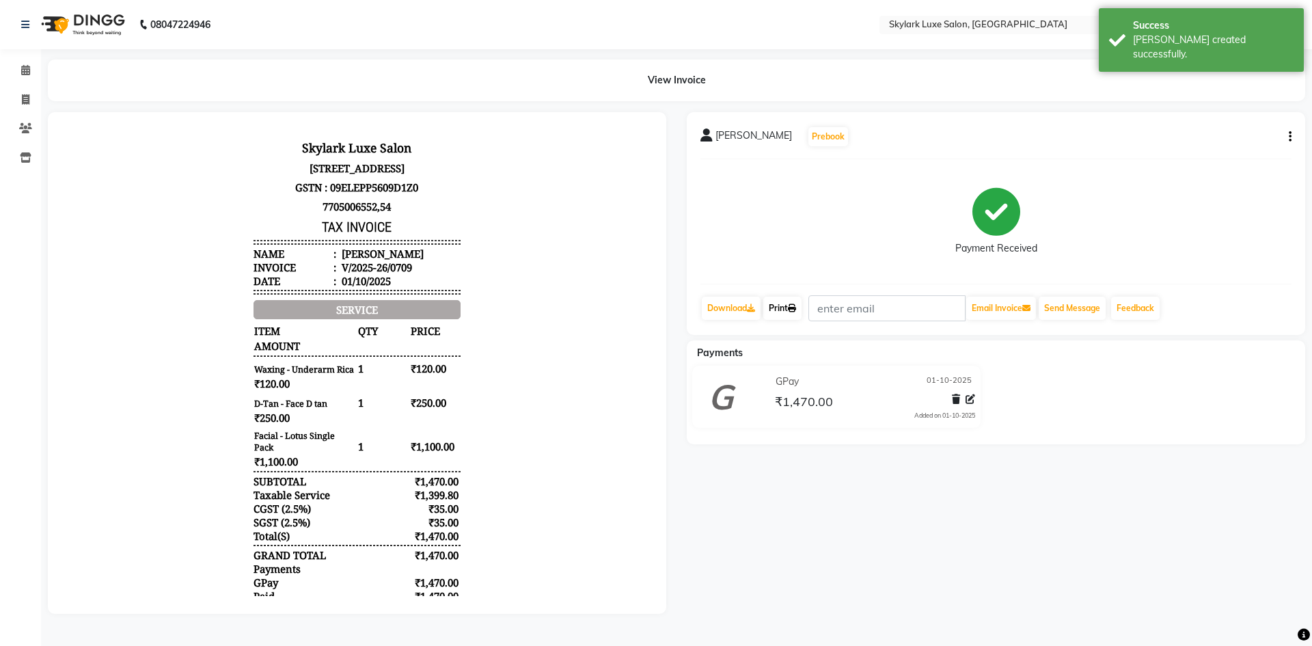
click at [784, 301] on link "Print" at bounding box center [782, 308] width 38 height 23
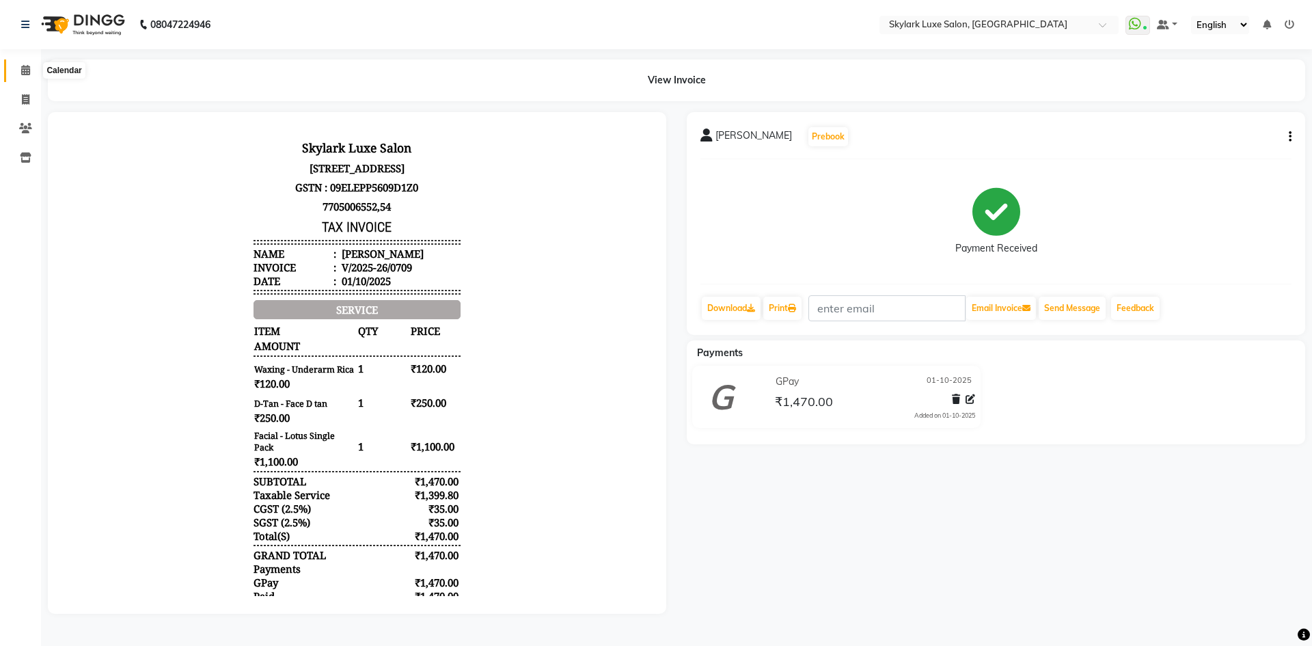
click at [22, 69] on icon at bounding box center [25, 70] width 9 height 10
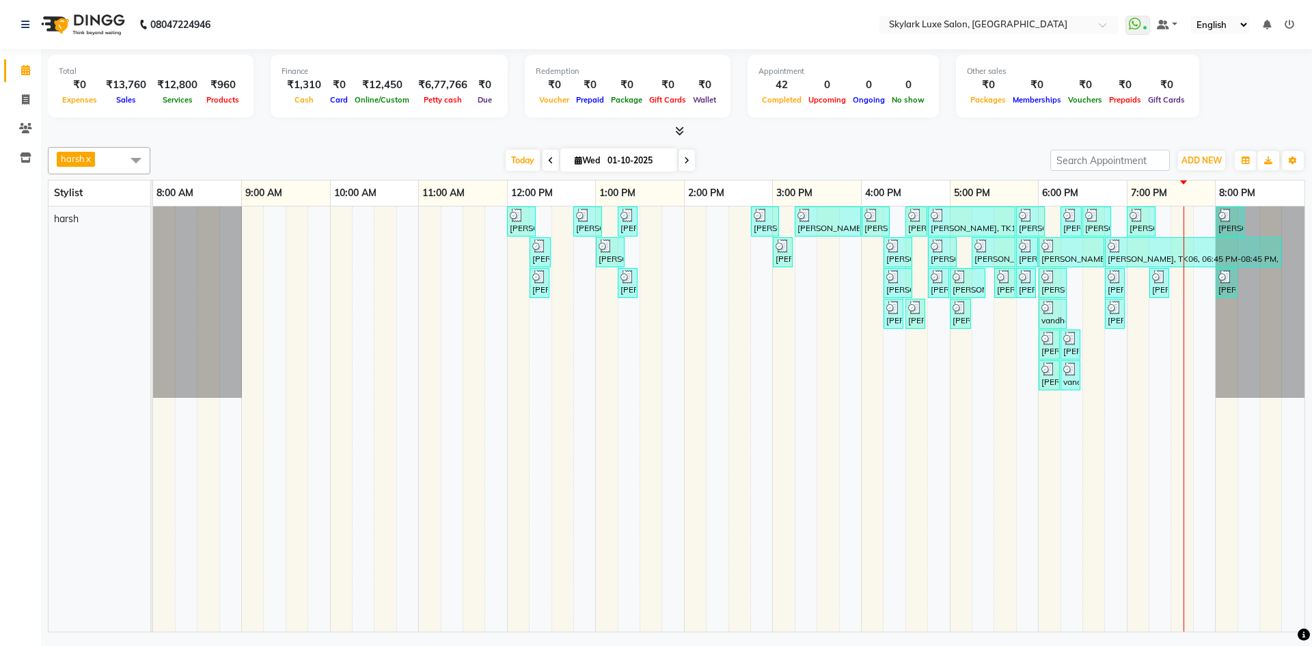
click at [867, 279] on div "[PERSON_NAME], TK01, 12:00 PM-12:20 PM, Threading - Eyebrow [PERSON_NAME], TK02…" at bounding box center [729, 418] width 1152 height 425
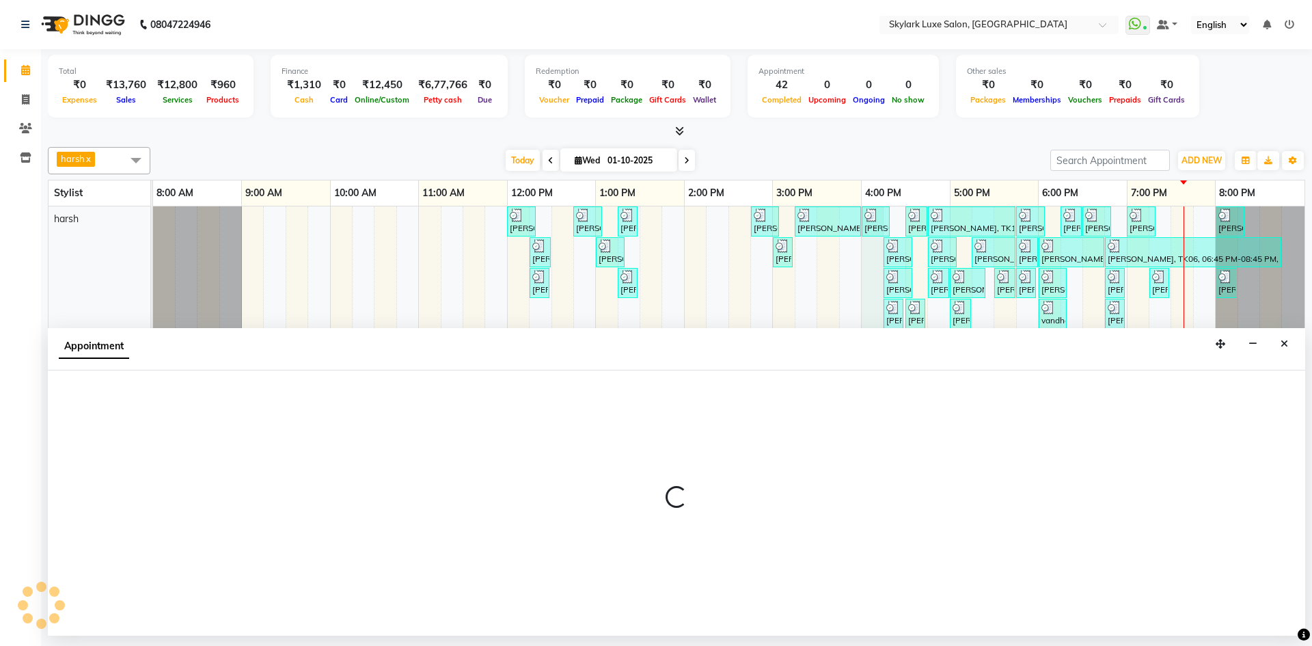
select select "92719"
select select "960"
select select "tentative"
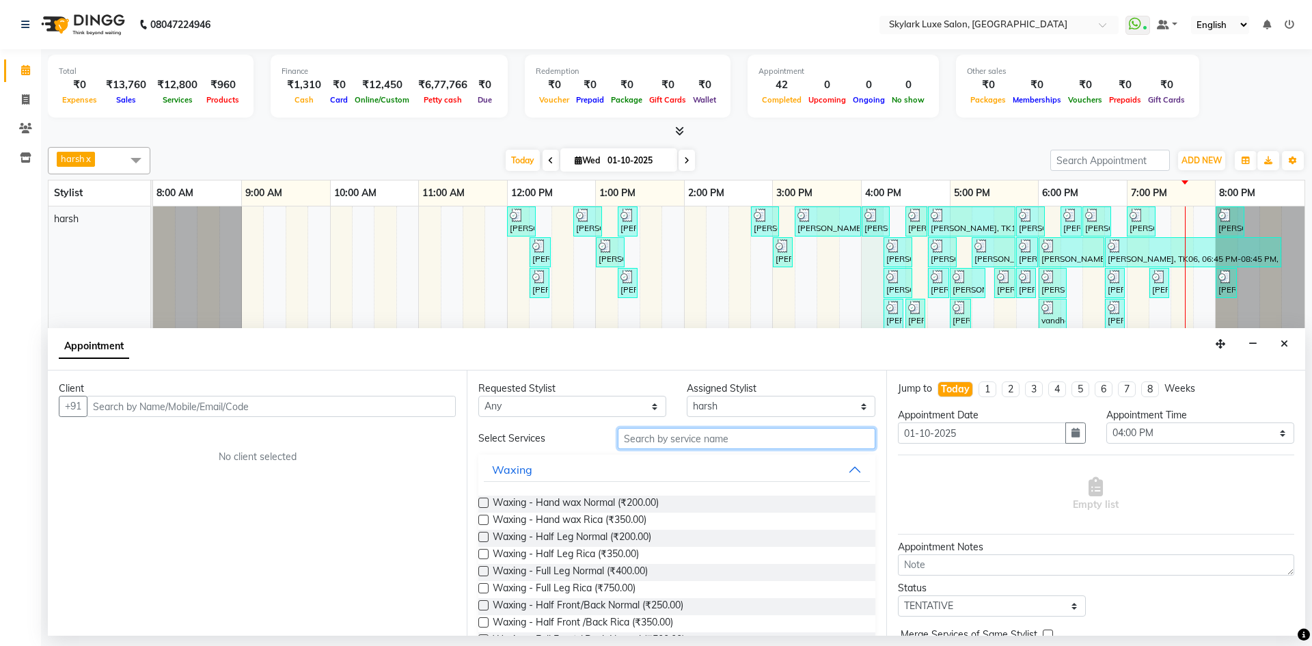
click at [706, 444] on input "text" at bounding box center [747, 438] width 258 height 21
click at [657, 440] on input "text" at bounding box center [747, 438] width 258 height 21
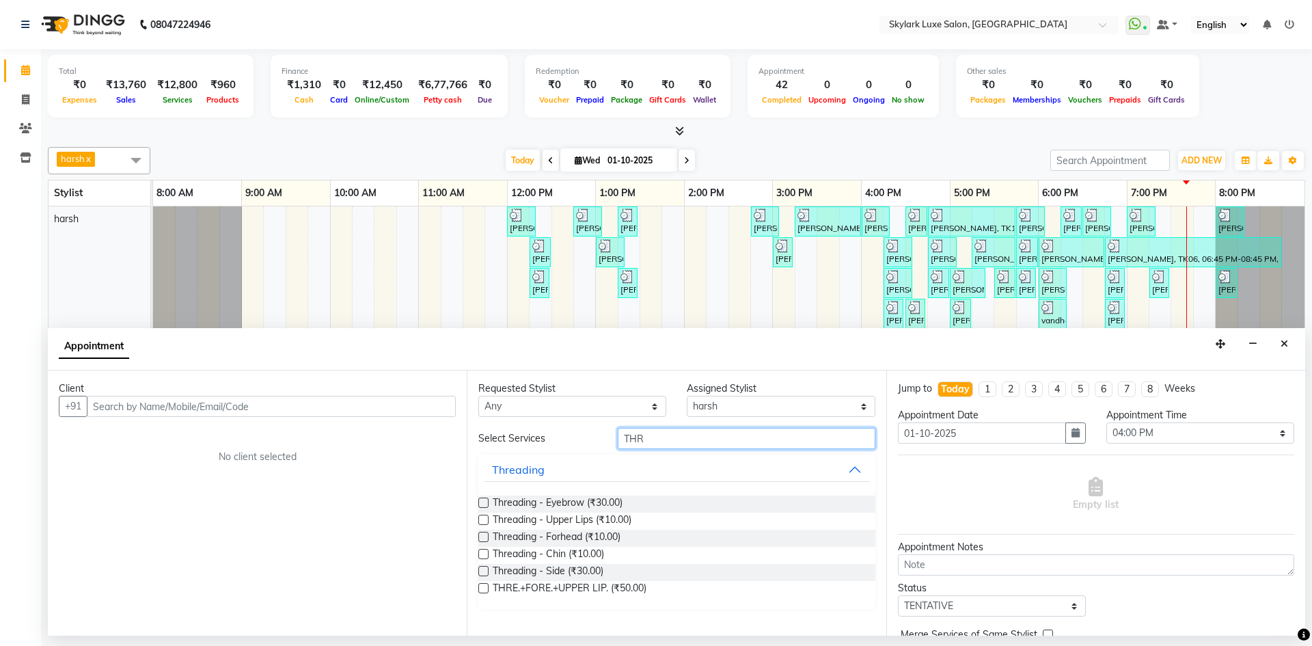
type input "THR"
click at [483, 502] on label at bounding box center [483, 503] width 10 height 10
click at [483, 502] on input "checkbox" at bounding box center [482, 504] width 9 height 9
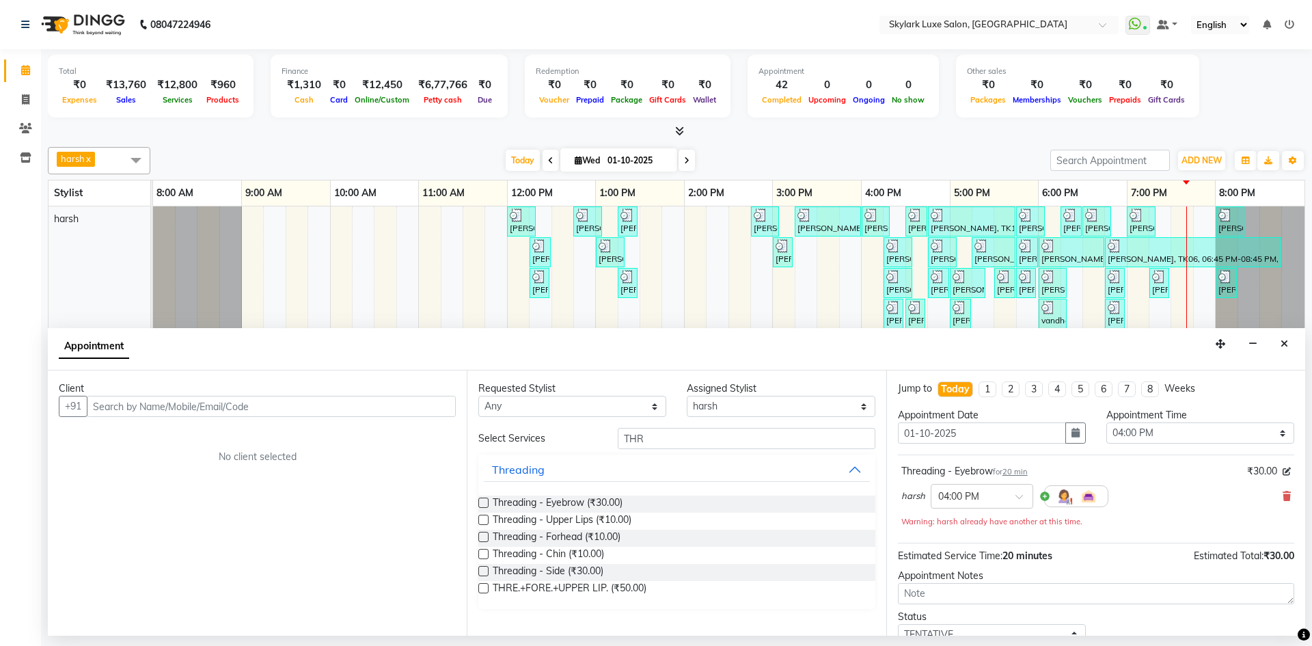
click at [482, 498] on label at bounding box center [483, 503] width 10 height 10
click at [482, 500] on input "checkbox" at bounding box center [482, 504] width 9 height 9
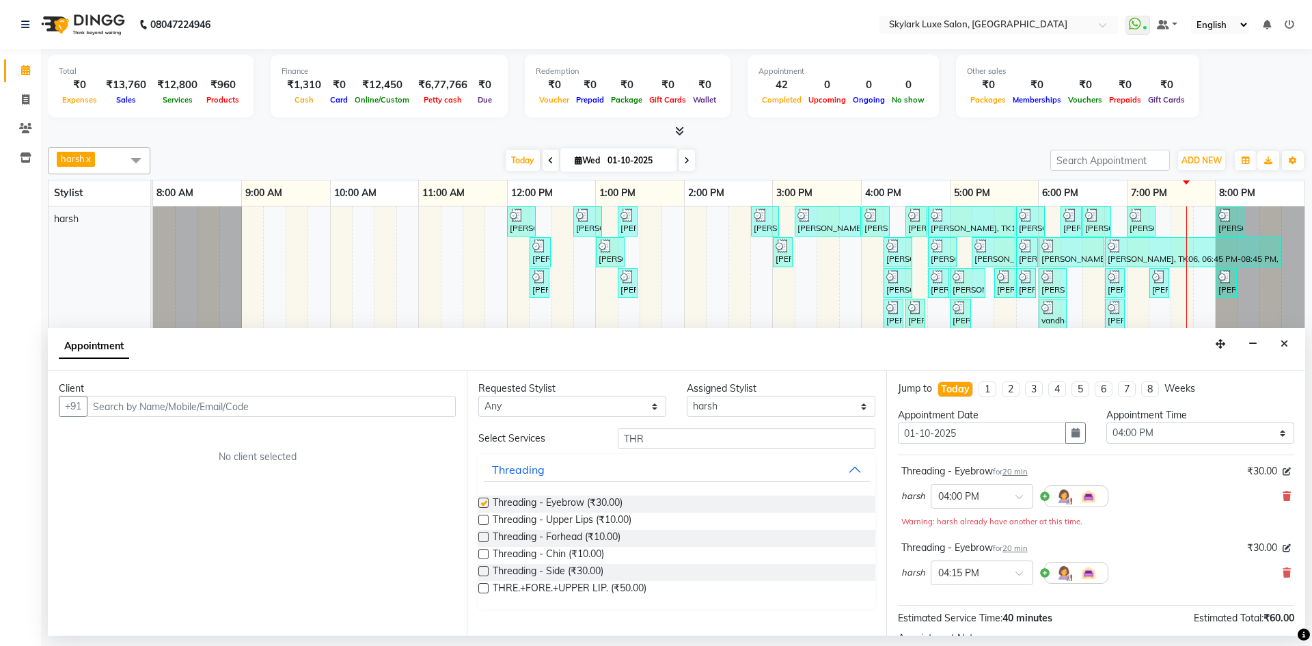
checkbox input "false"
click at [483, 532] on label at bounding box center [483, 537] width 10 height 10
click at [483, 534] on input "checkbox" at bounding box center [482, 538] width 9 height 9
checkbox input "false"
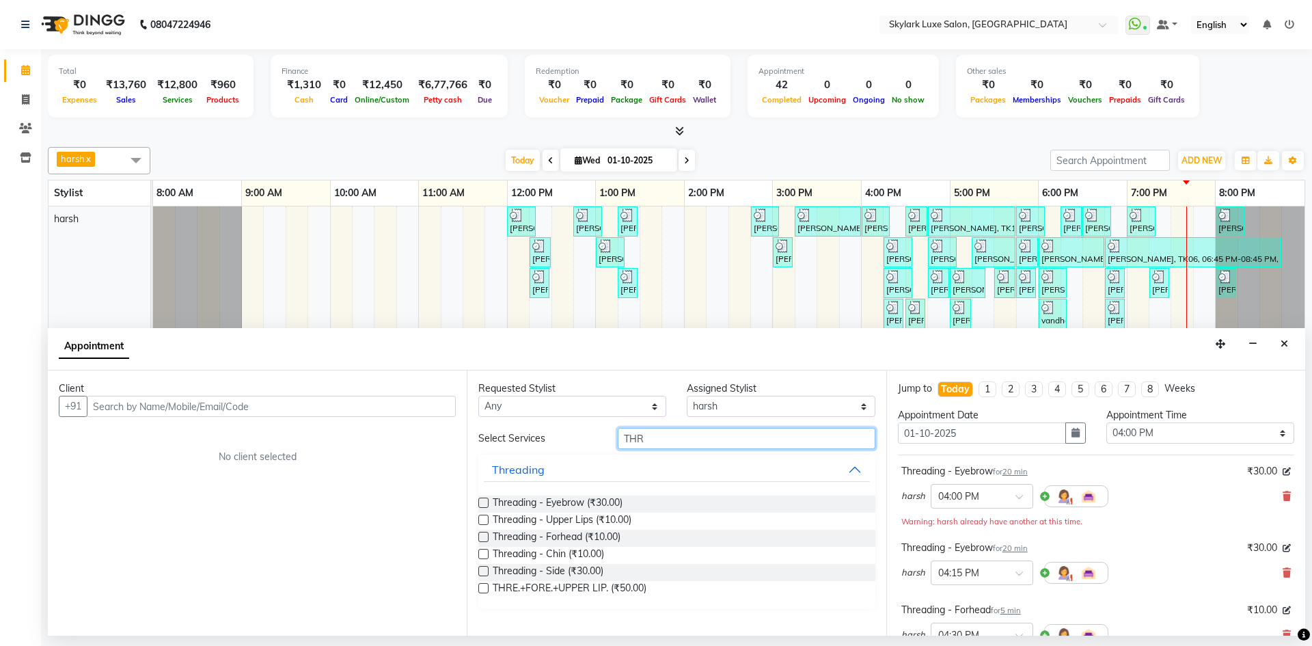
drag, startPoint x: 656, startPoint y: 435, endPoint x: 595, endPoint y: 441, distance: 61.1
click at [595, 441] on div "Select Services THR" at bounding box center [676, 438] width 417 height 21
click at [481, 520] on label at bounding box center [483, 520] width 10 height 10
click at [481, 520] on input "checkbox" at bounding box center [482, 521] width 9 height 9
checkbox input "false"
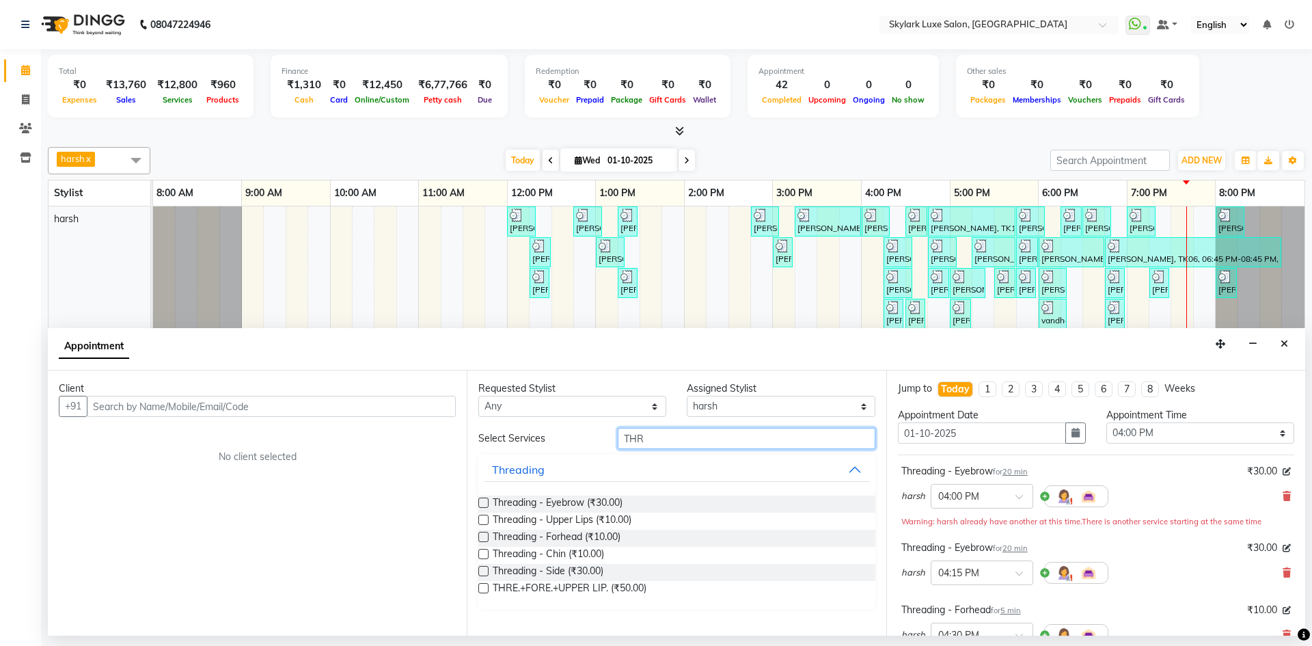
drag, startPoint x: 656, startPoint y: 439, endPoint x: 555, endPoint y: 450, distance: 101.7
click at [555, 450] on div "Select Services THR Threading Threading - Eyebrow (₹30.00) Threading - Upper Li…" at bounding box center [676, 518] width 396 height 181
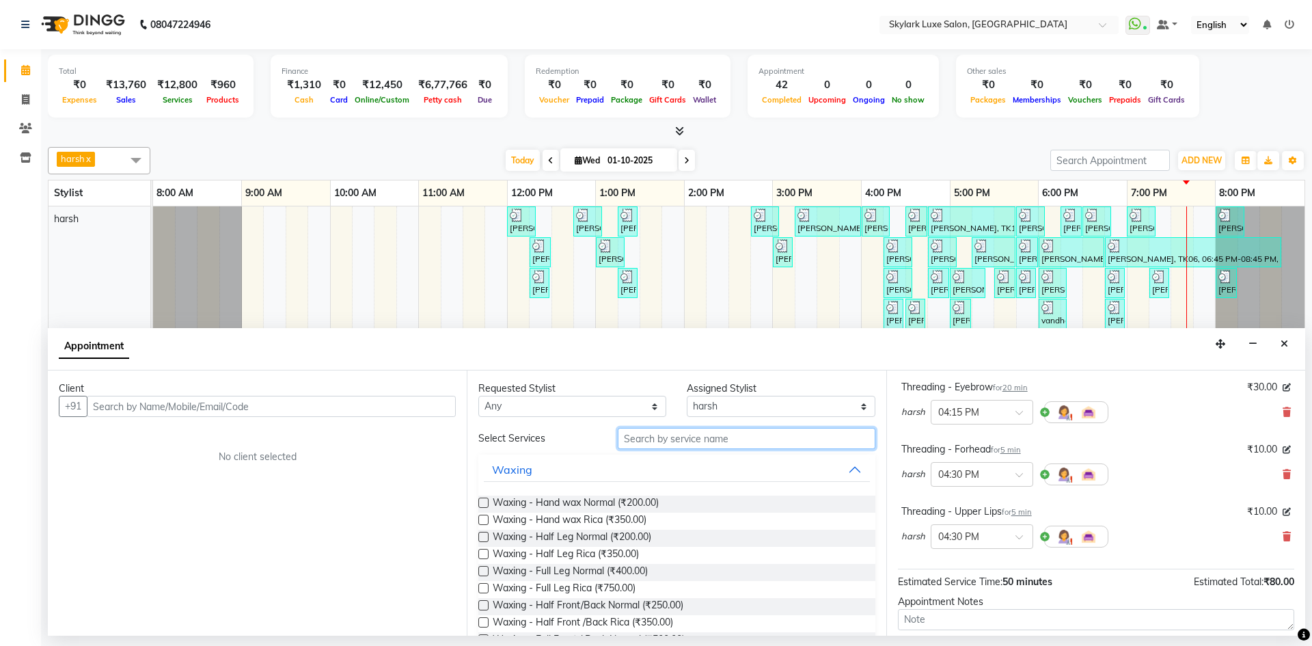
scroll to position [137, 0]
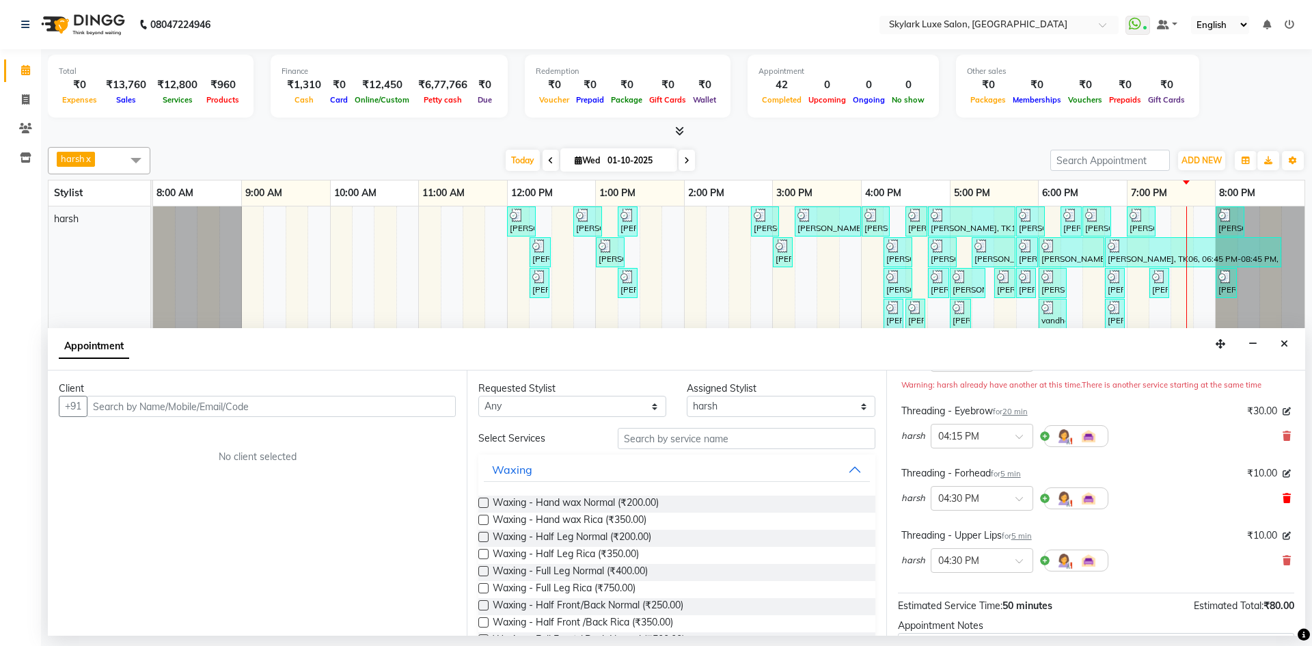
click at [1283, 500] on icon at bounding box center [1287, 498] width 8 height 10
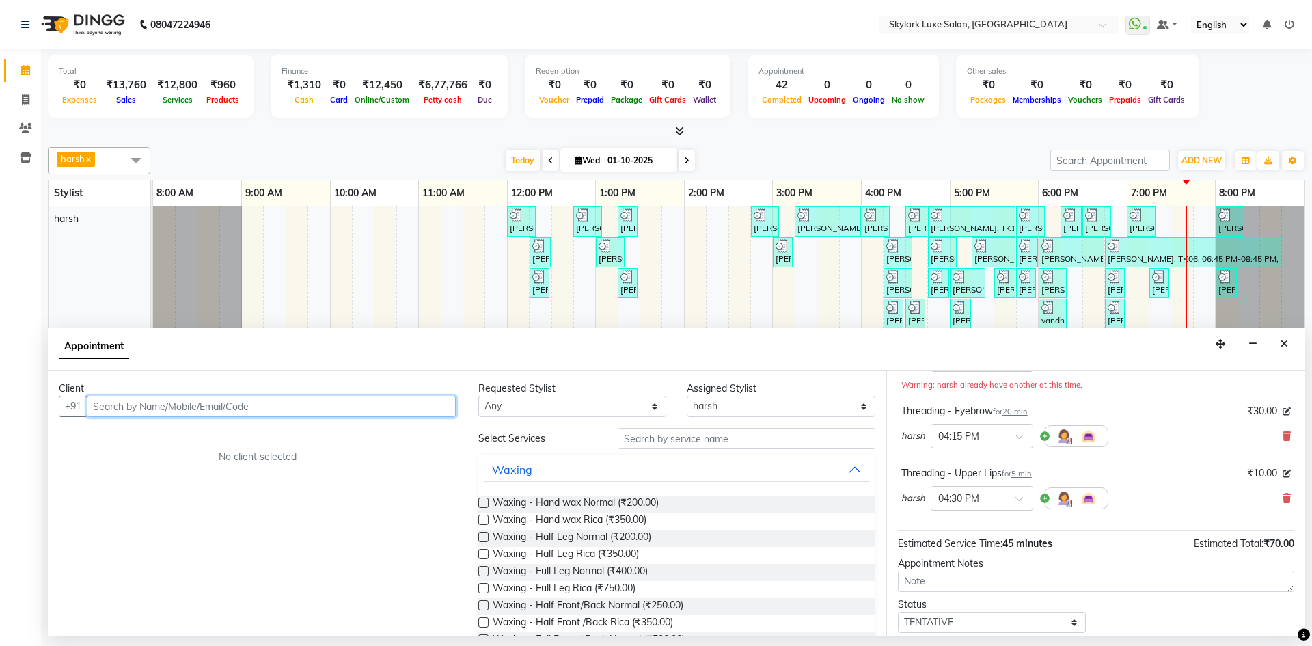
click at [400, 406] on input "text" at bounding box center [271, 406] width 369 height 21
click at [135, 412] on input "950601097" at bounding box center [243, 406] width 312 height 21
type input "9506010197"
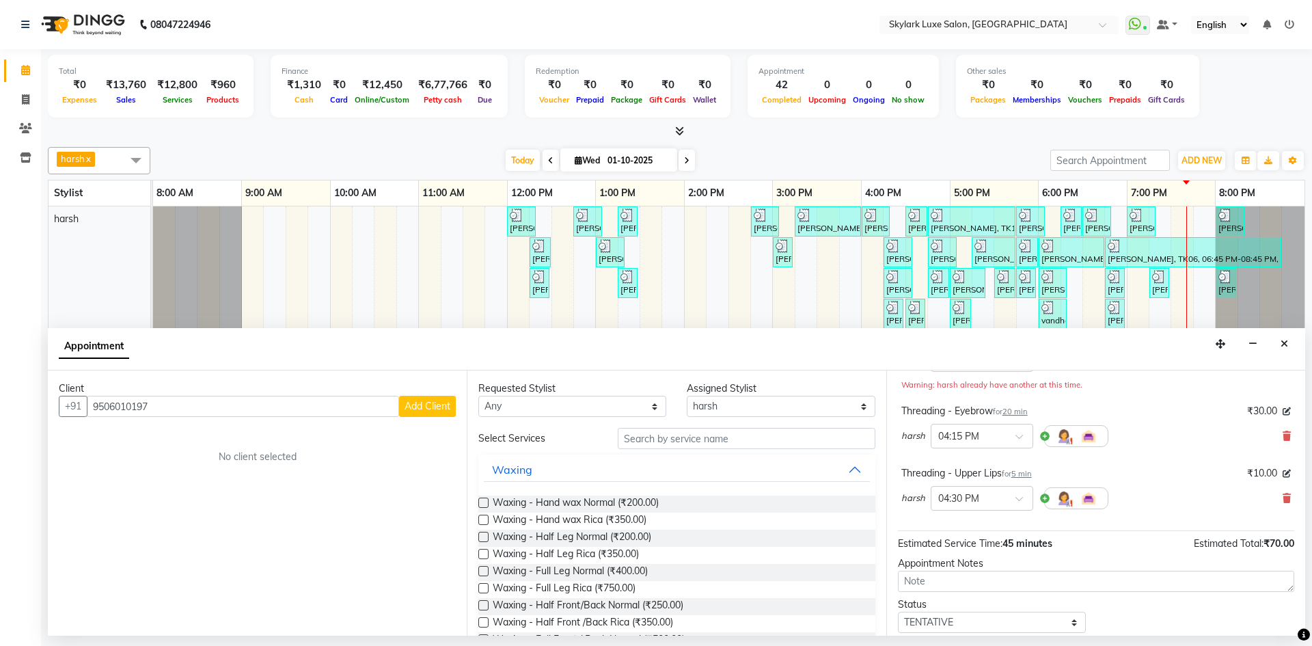
click at [416, 407] on span "Add Client" at bounding box center [428, 406] width 46 height 12
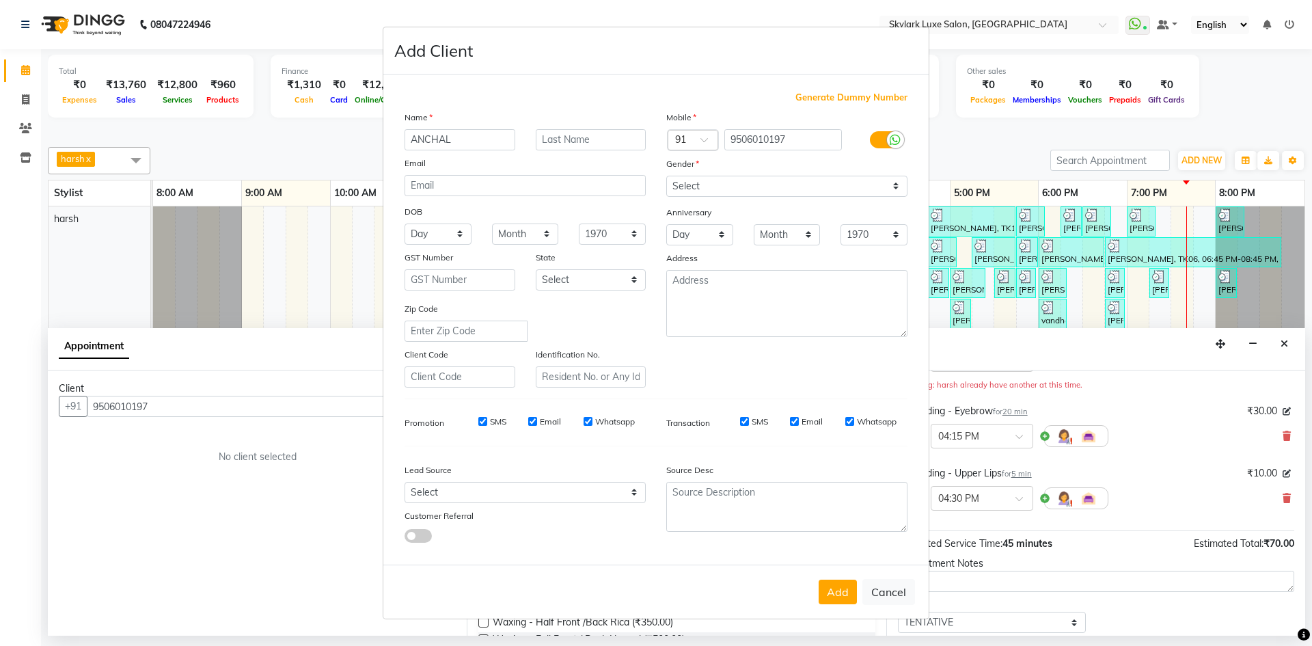
type input "ANCHAL"
click at [716, 187] on select "Select [DEMOGRAPHIC_DATA] [DEMOGRAPHIC_DATA] Other Prefer Not To Say" at bounding box center [786, 186] width 241 height 21
select select "[DEMOGRAPHIC_DATA]"
click at [666, 176] on select "Select [DEMOGRAPHIC_DATA] [DEMOGRAPHIC_DATA] Other Prefer Not To Say" at bounding box center [786, 186] width 241 height 21
click at [835, 588] on button "Add" at bounding box center [838, 592] width 38 height 25
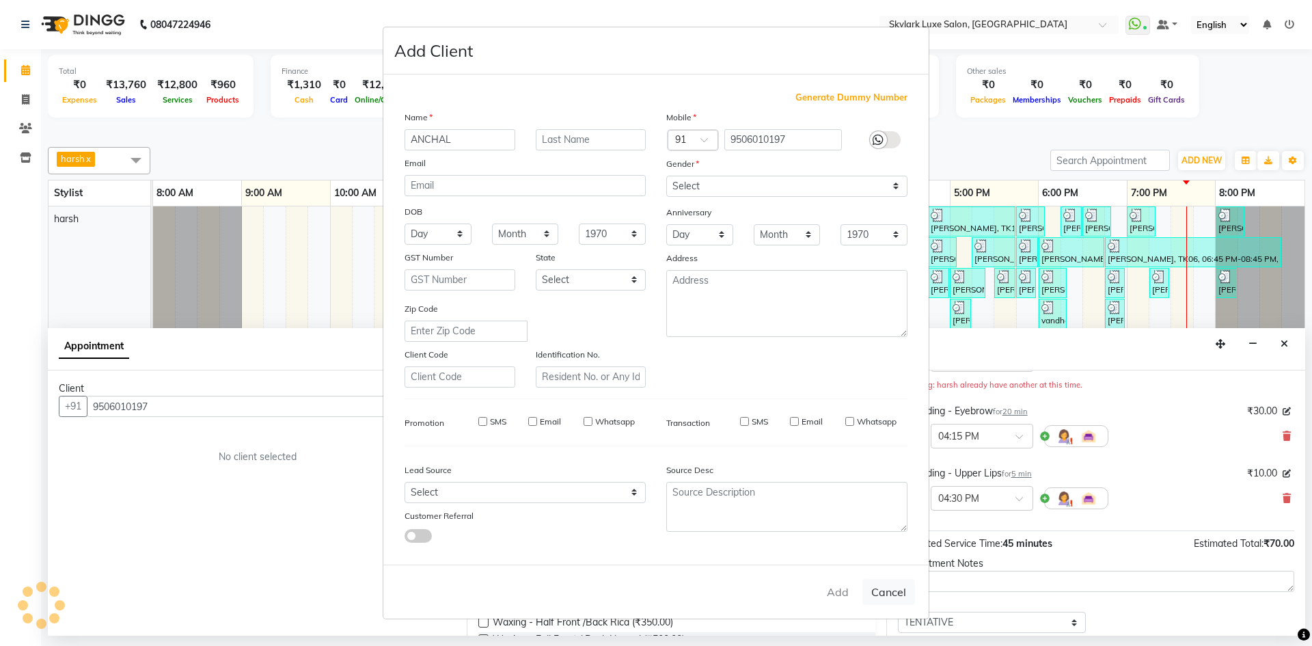
select select
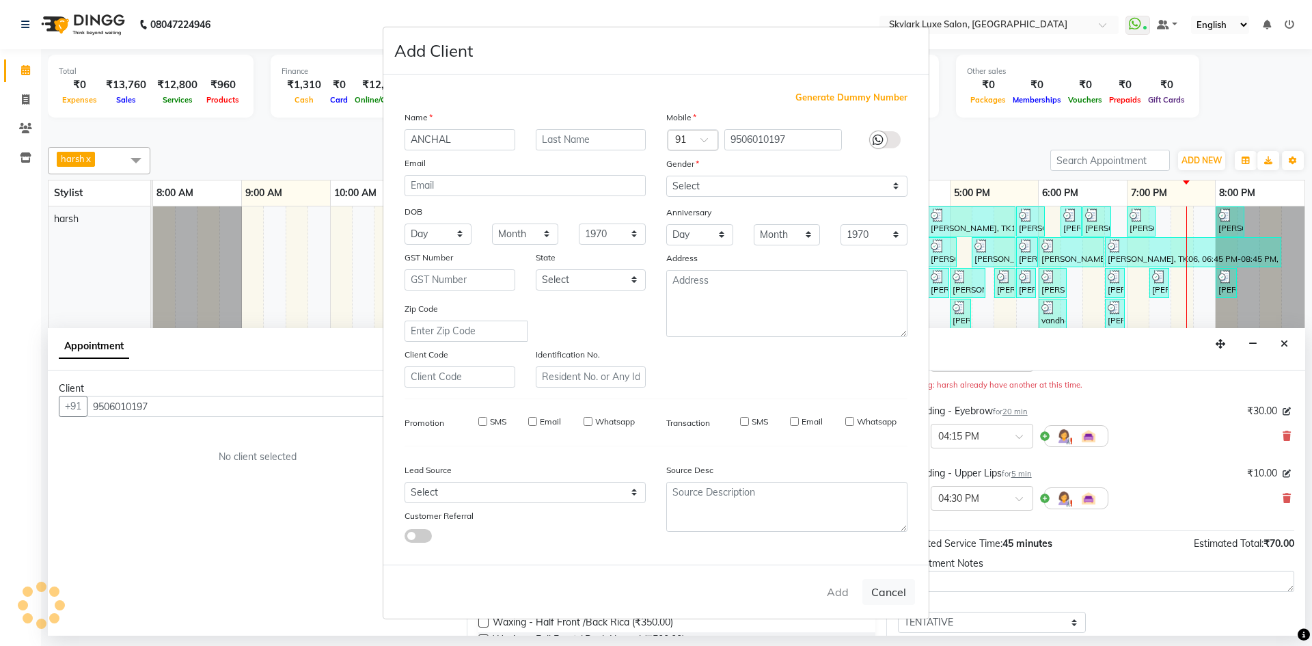
select select
checkbox input "false"
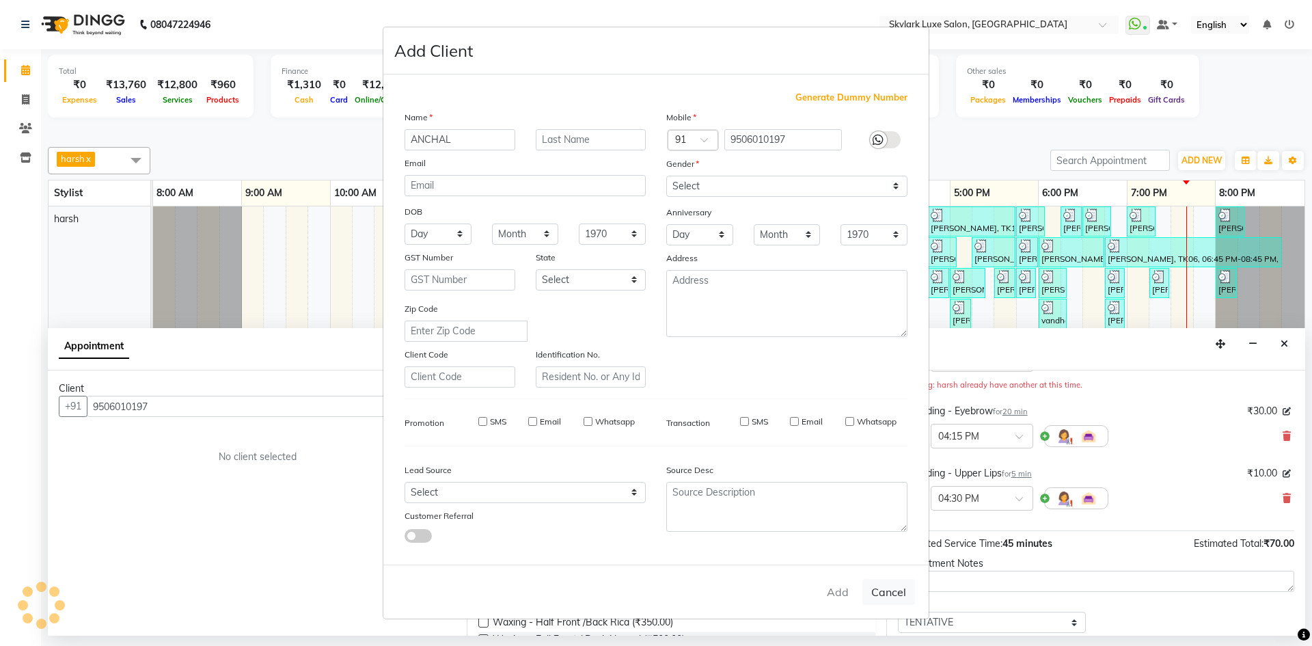
checkbox input "false"
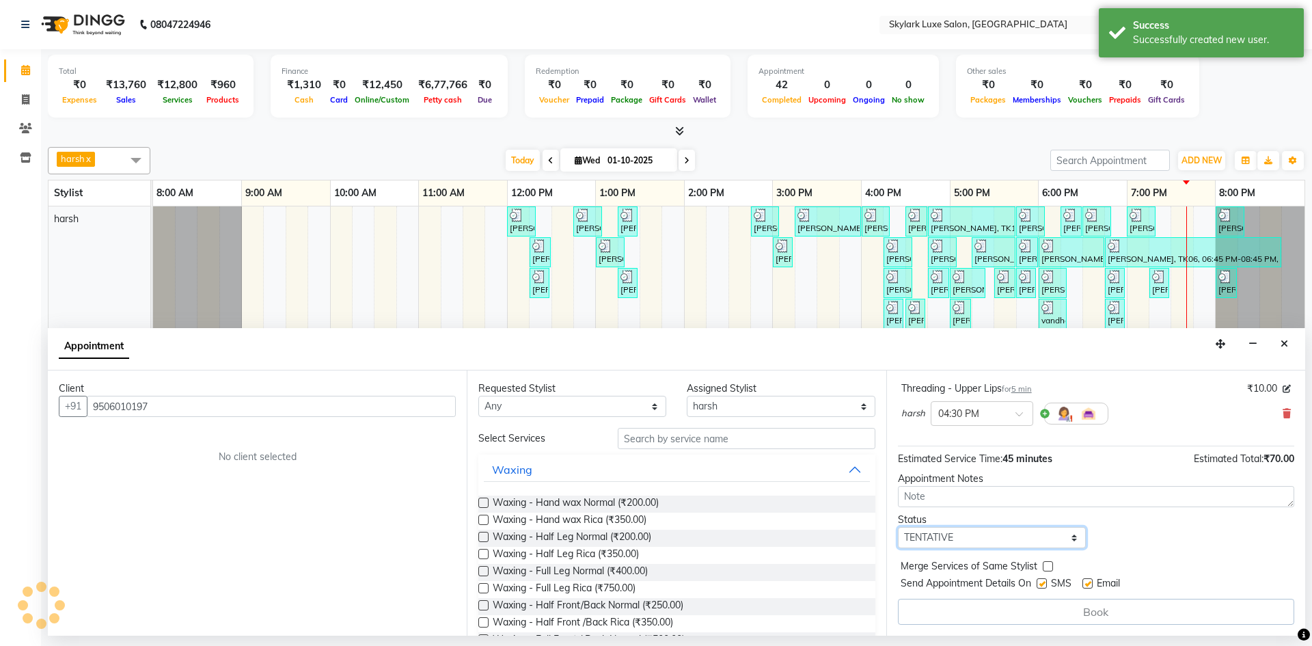
drag, startPoint x: 981, startPoint y: 535, endPoint x: 973, endPoint y: 549, distance: 15.6
click at [981, 535] on select "Select TENTATIVE CONFIRM CHECK-IN UPCOMING" at bounding box center [992, 537] width 188 height 21
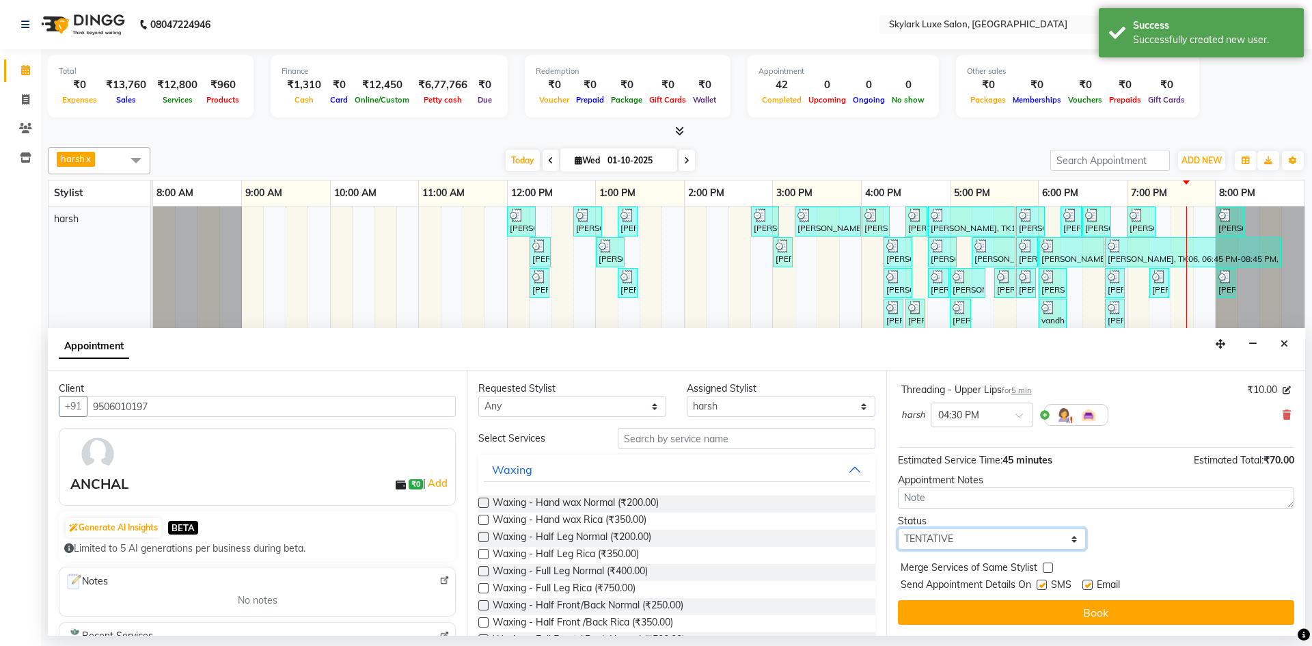
select select "check-in"
click at [898, 528] on select "Select TENTATIVE CONFIRM CHECK-IN UPCOMING" at bounding box center [992, 538] width 188 height 21
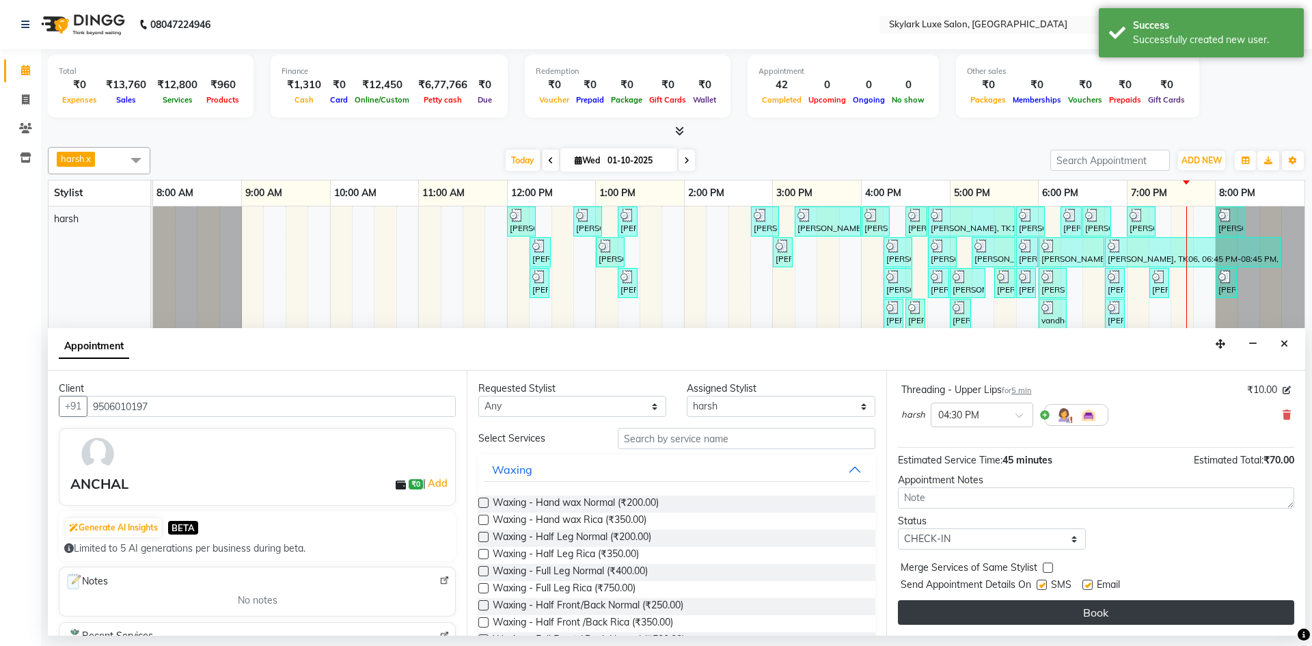
click at [990, 609] on button "Book" at bounding box center [1096, 612] width 396 height 25
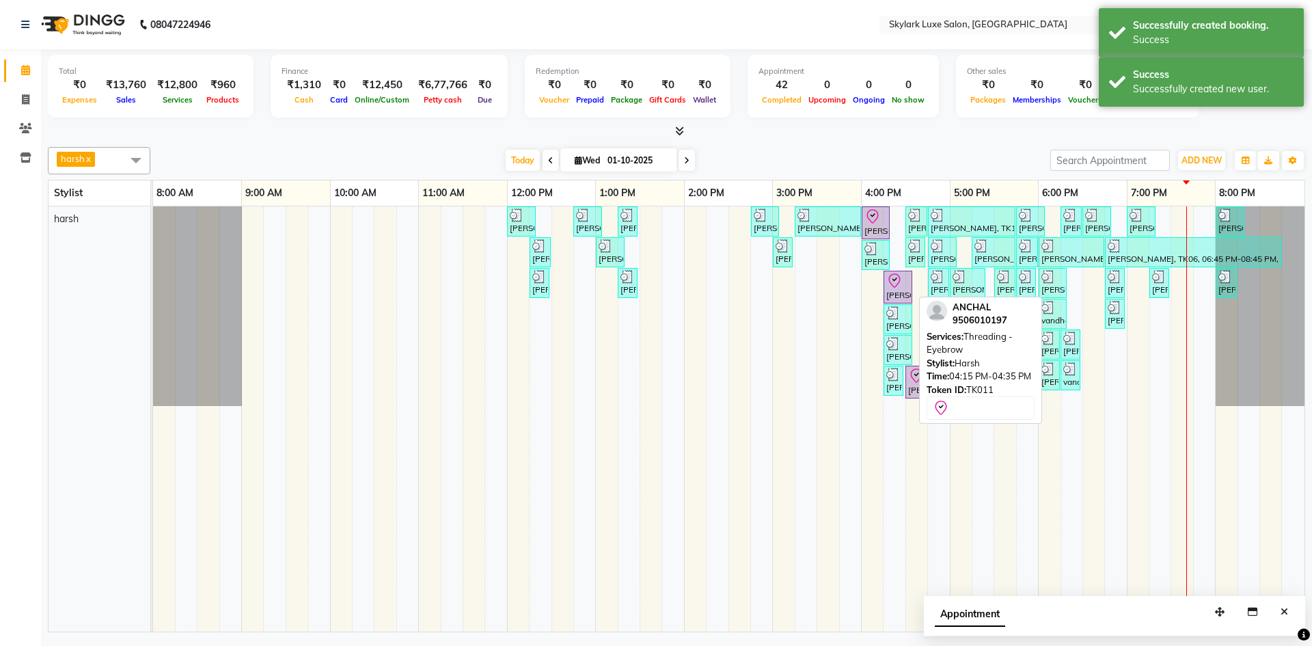
click at [903, 286] on div at bounding box center [897, 281] width 23 height 16
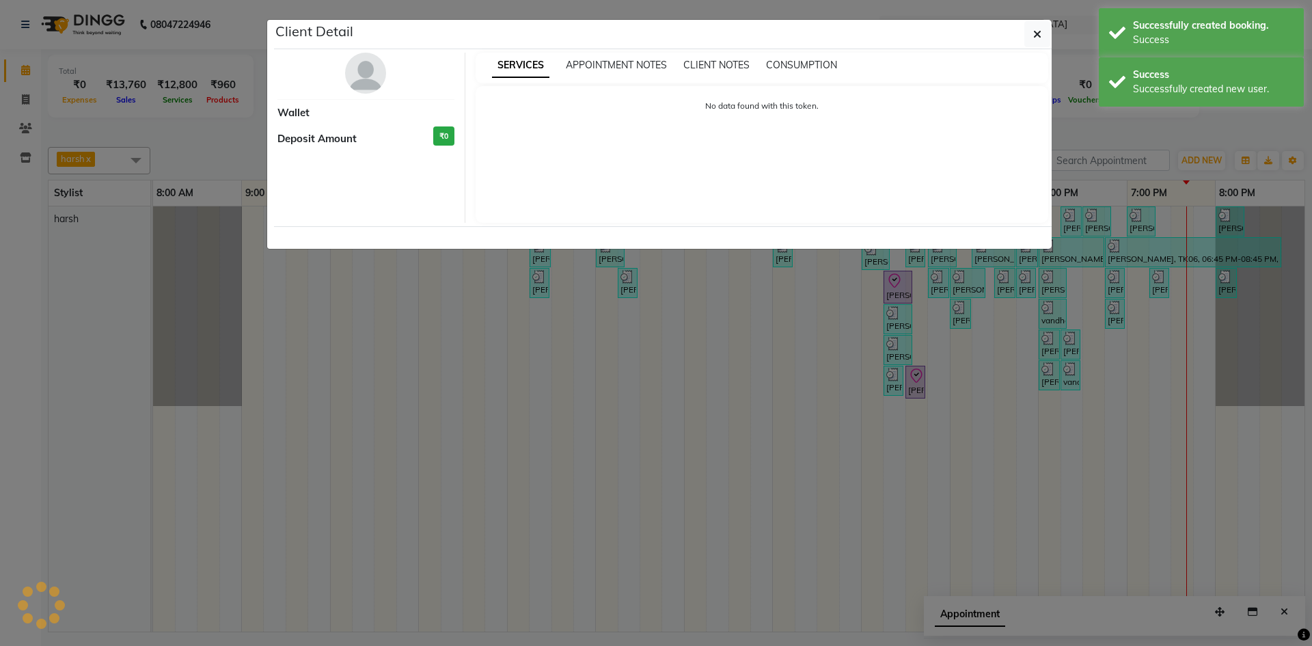
select select "8"
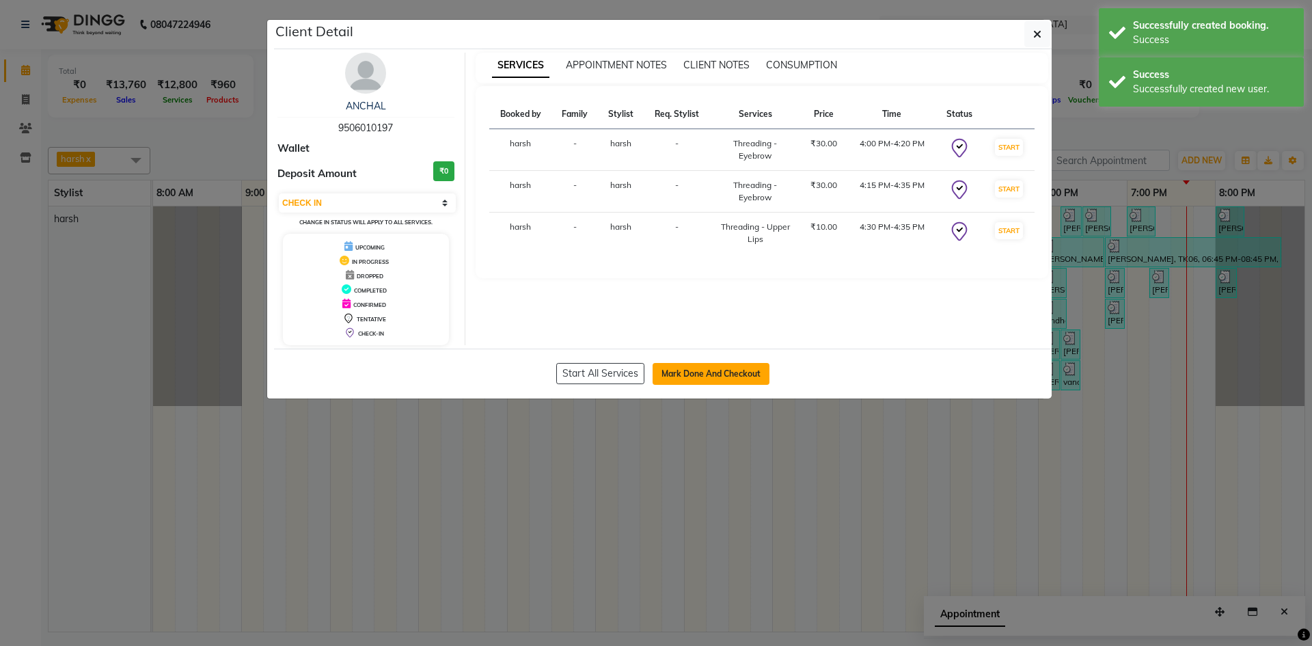
click at [693, 377] on button "Mark Done And Checkout" at bounding box center [711, 374] width 117 height 22
select select "service"
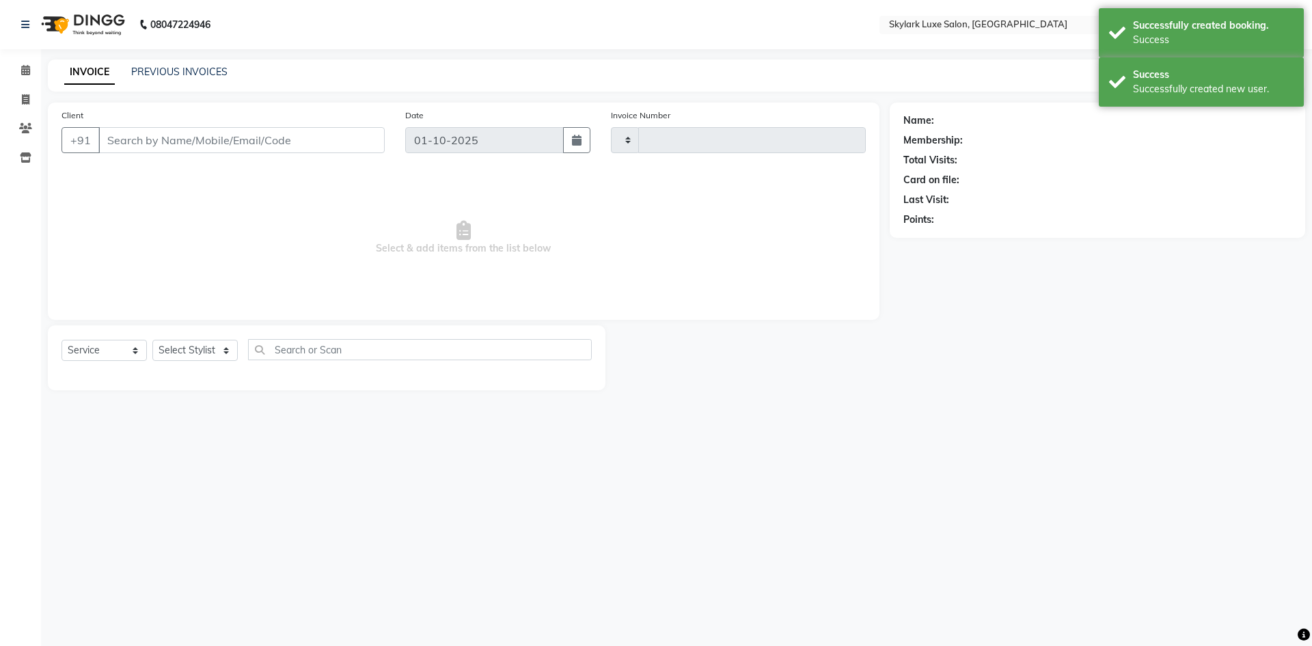
type input "0710"
select select "8191"
type input "9506010197"
select select "92719"
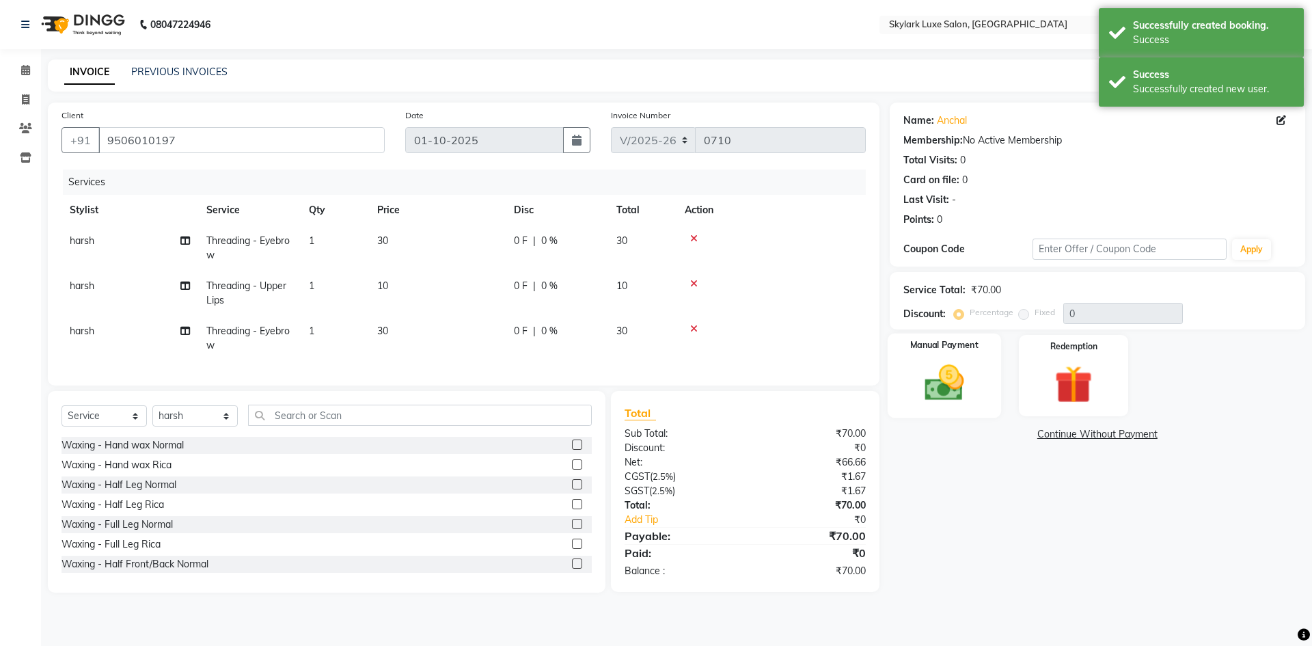
click at [943, 370] on img at bounding box center [944, 382] width 64 height 45
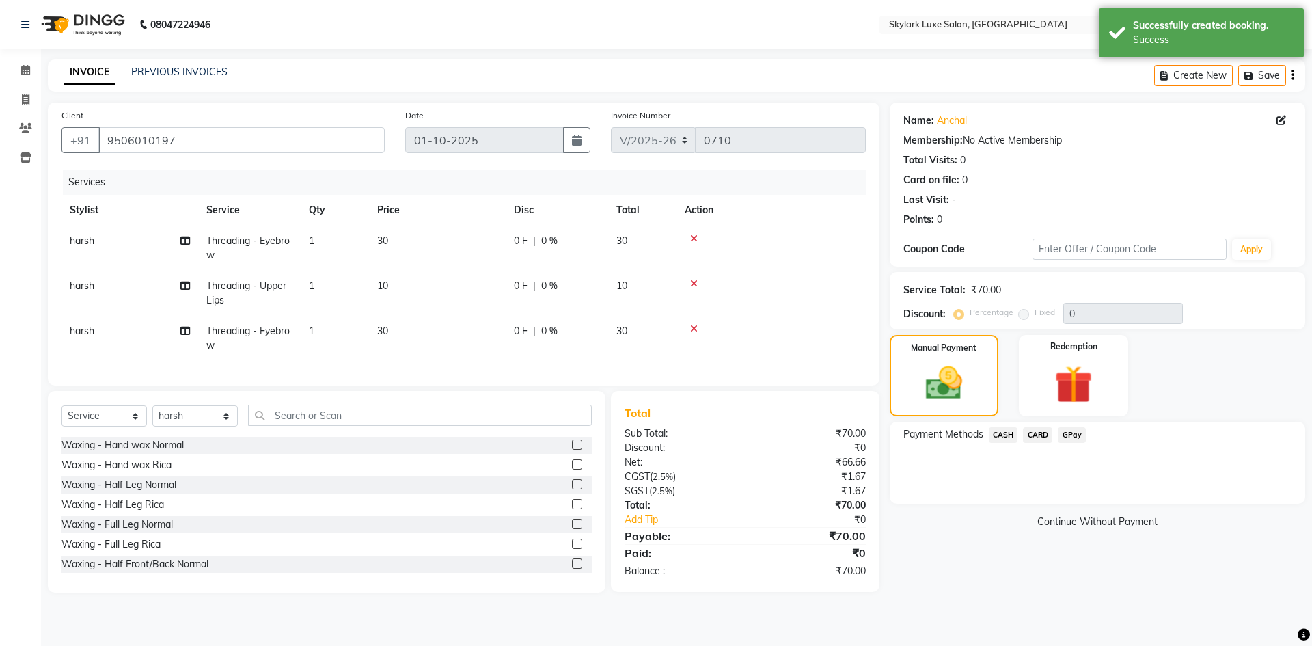
click at [1068, 435] on span "GPay" at bounding box center [1072, 435] width 28 height 16
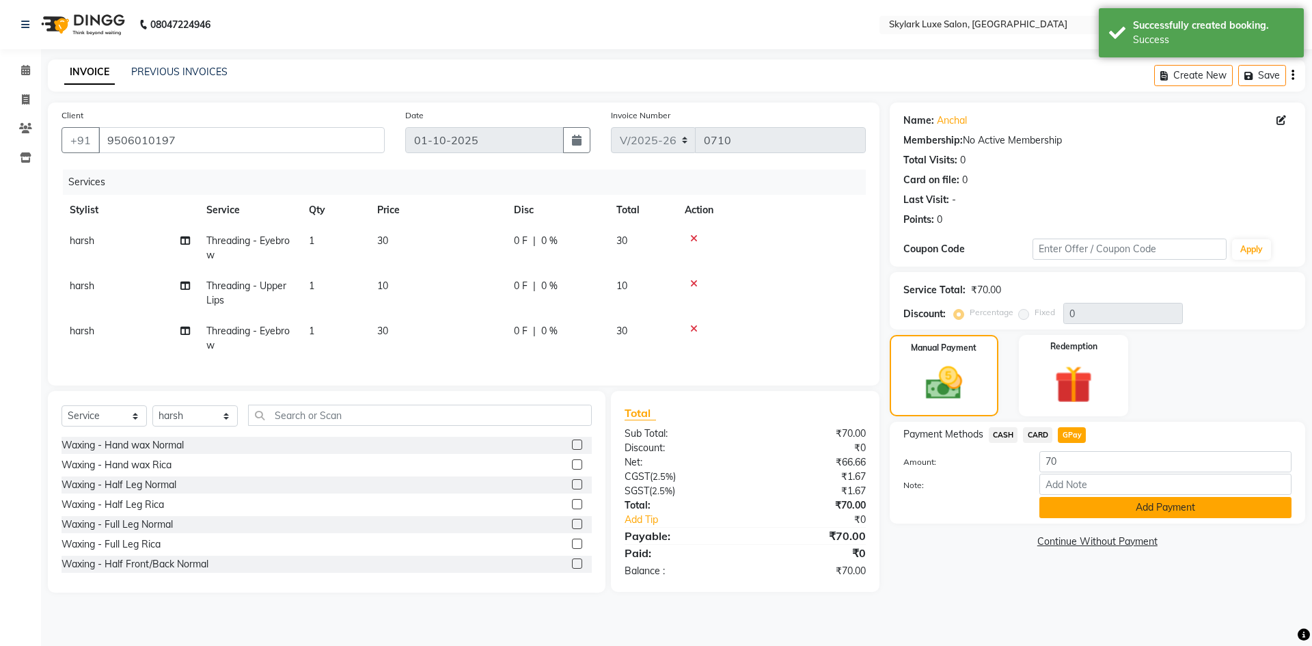
click at [1072, 508] on button "Add Payment" at bounding box center [1165, 507] width 252 height 21
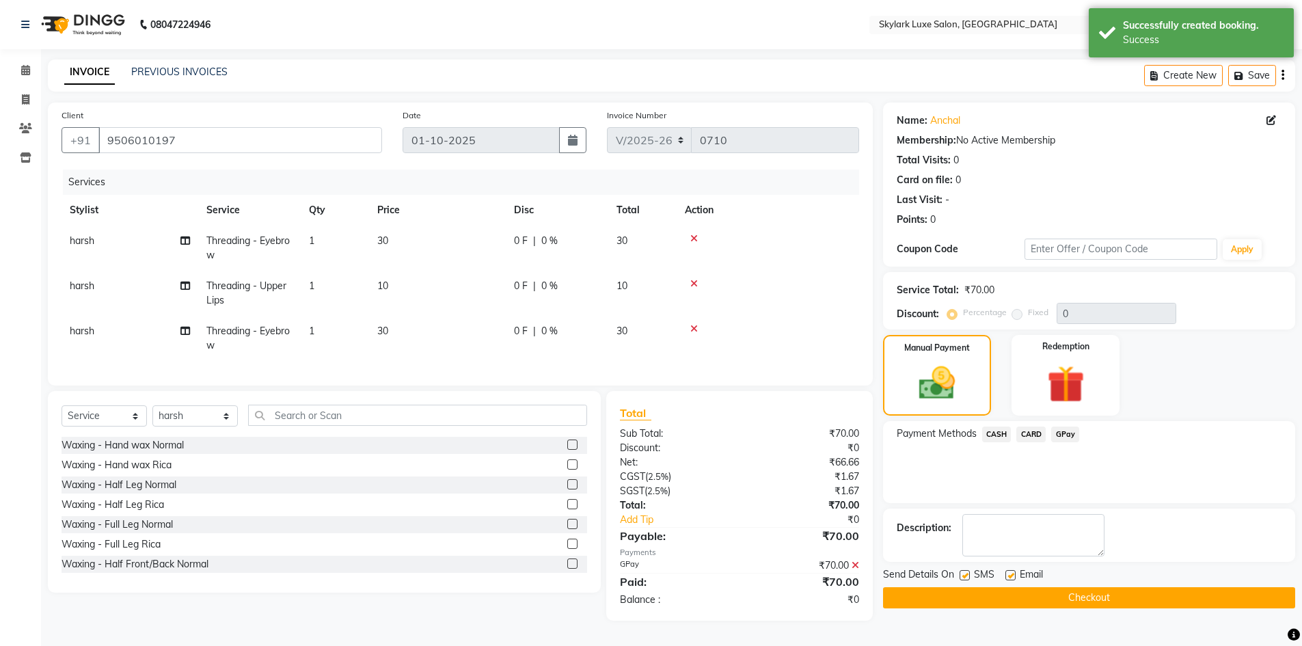
click at [1016, 597] on button "Checkout" at bounding box center [1089, 597] width 412 height 21
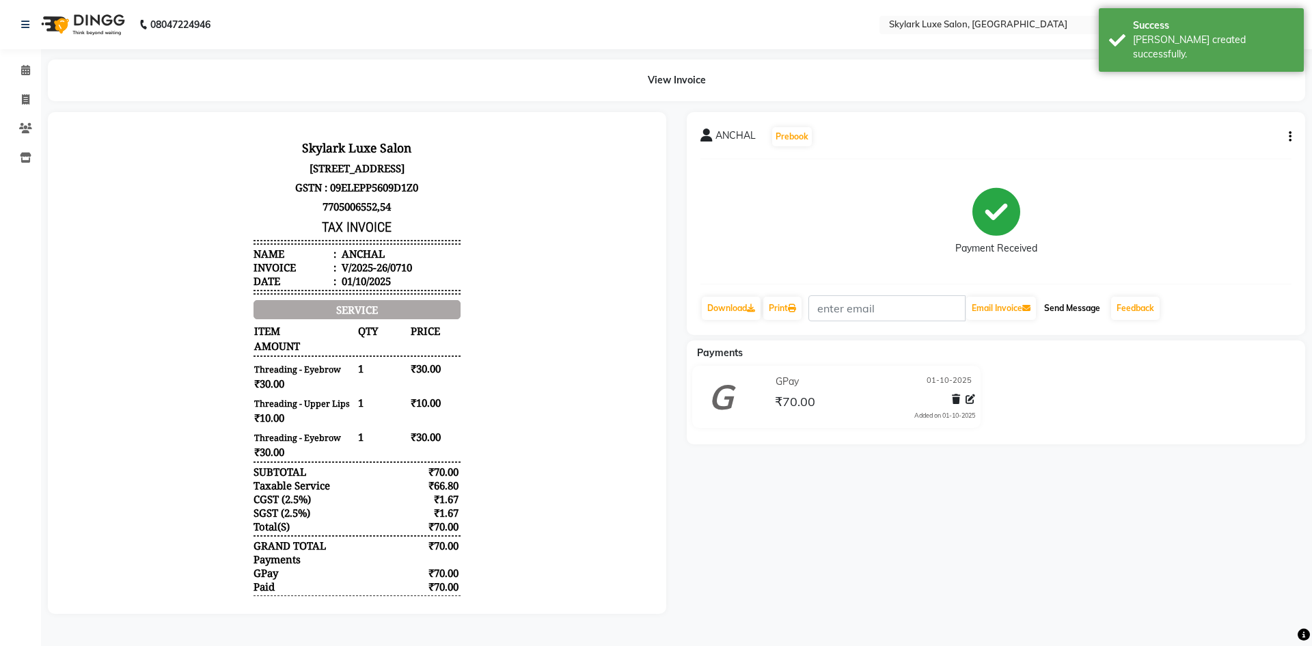
click at [1061, 309] on button "Send Message" at bounding box center [1072, 308] width 67 height 23
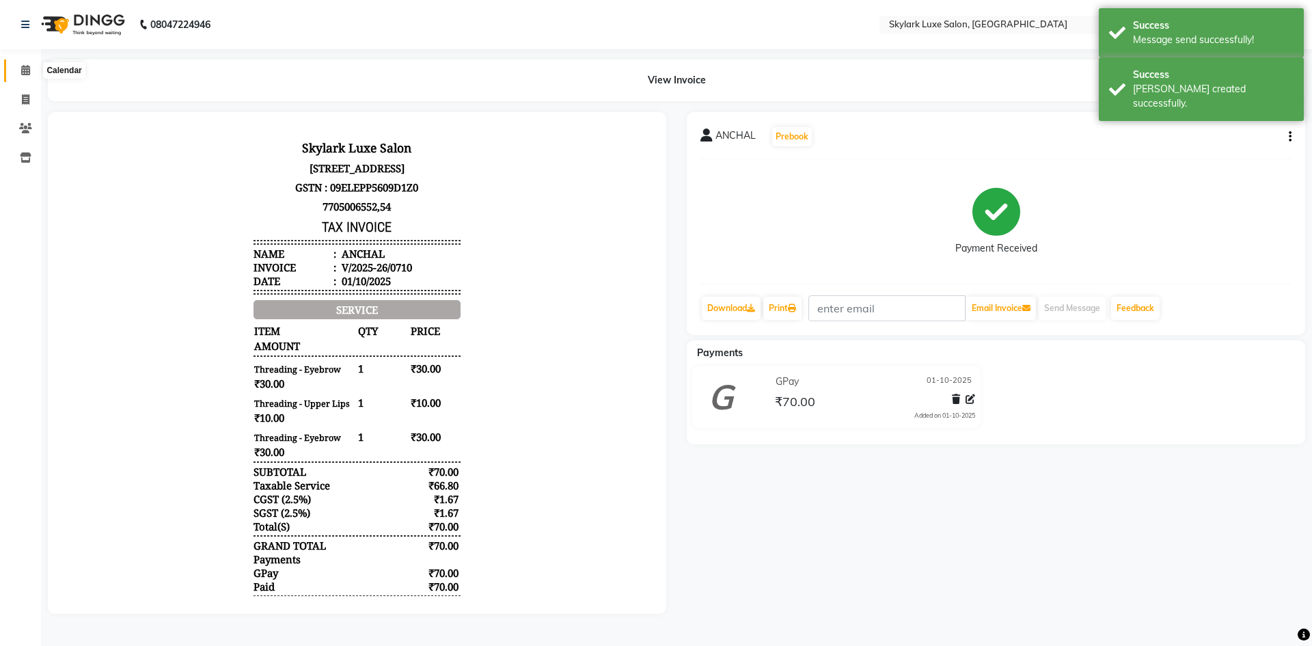
click at [15, 68] on span at bounding box center [26, 71] width 24 height 16
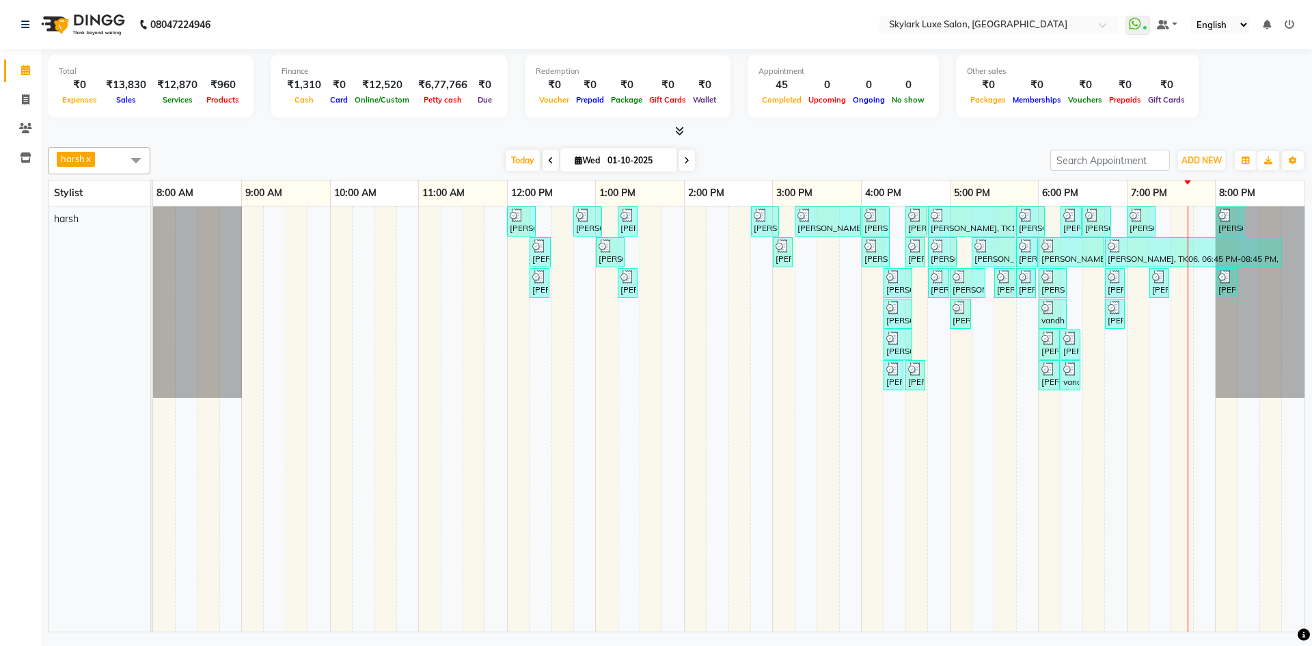
click at [715, 232] on div "[PERSON_NAME], TK01, 12:00 PM-12:20 PM, Threading - Eyebrow [PERSON_NAME], TK02…" at bounding box center [729, 418] width 1152 height 425
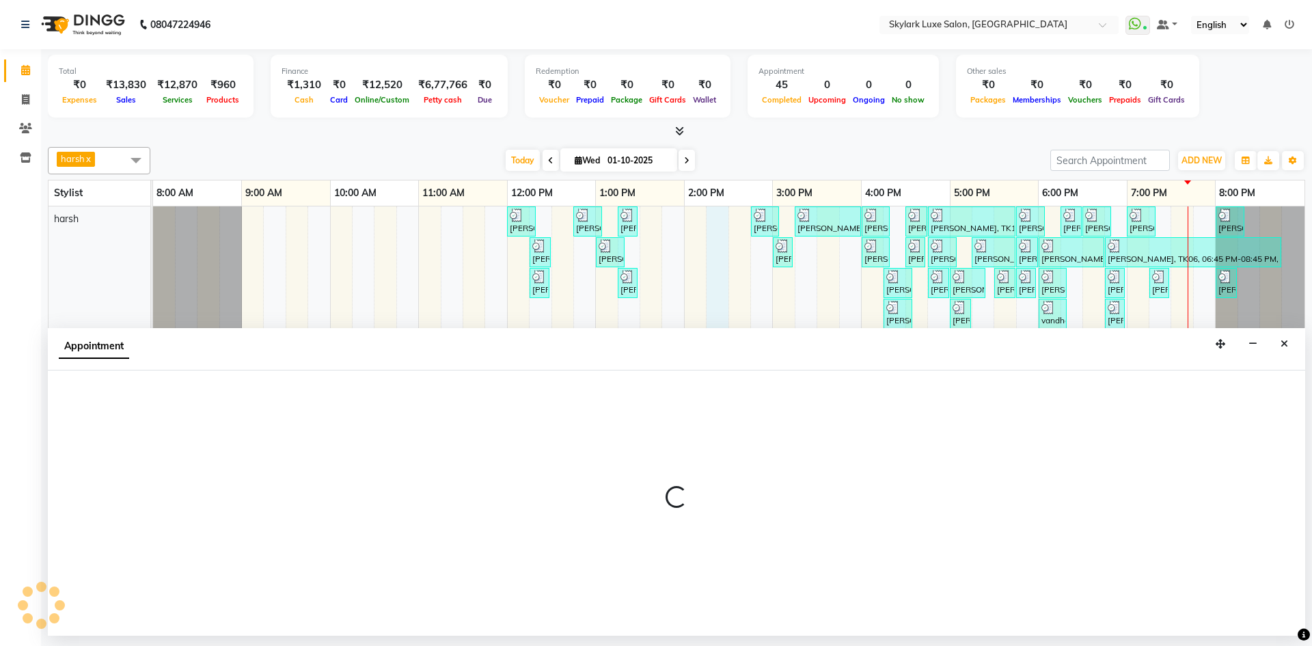
select select "92719"
select select "855"
select select "tentative"
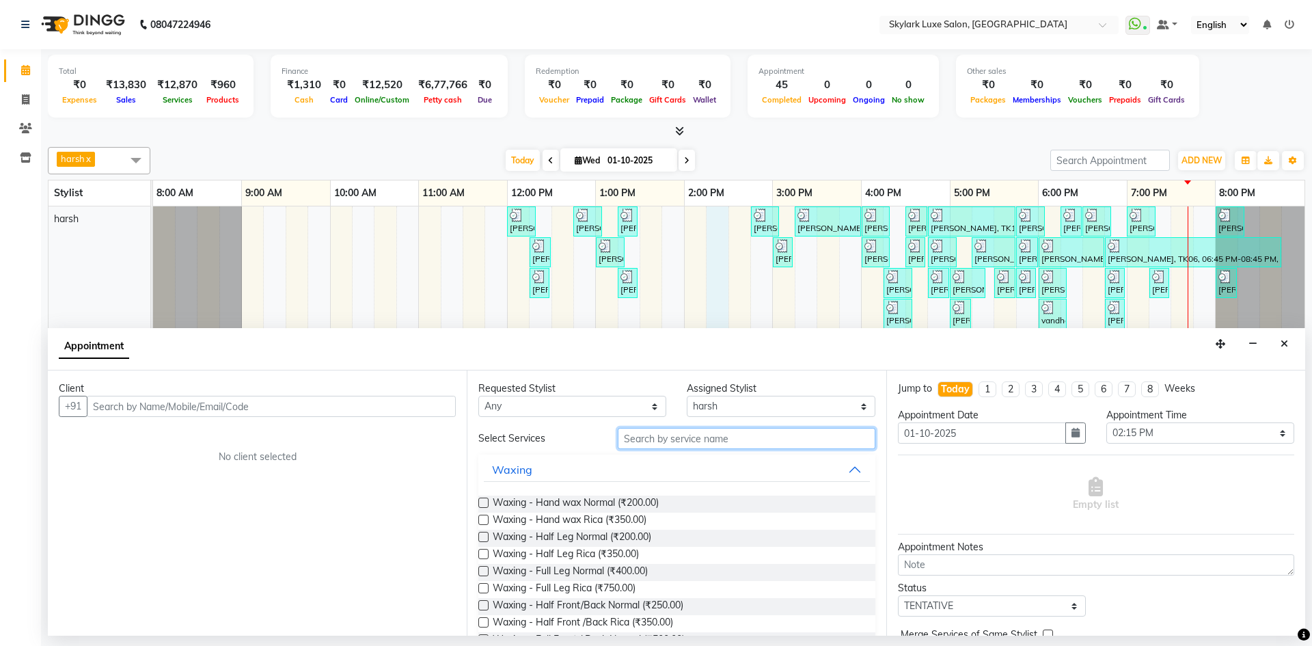
click at [695, 439] on input "text" at bounding box center [747, 438] width 258 height 21
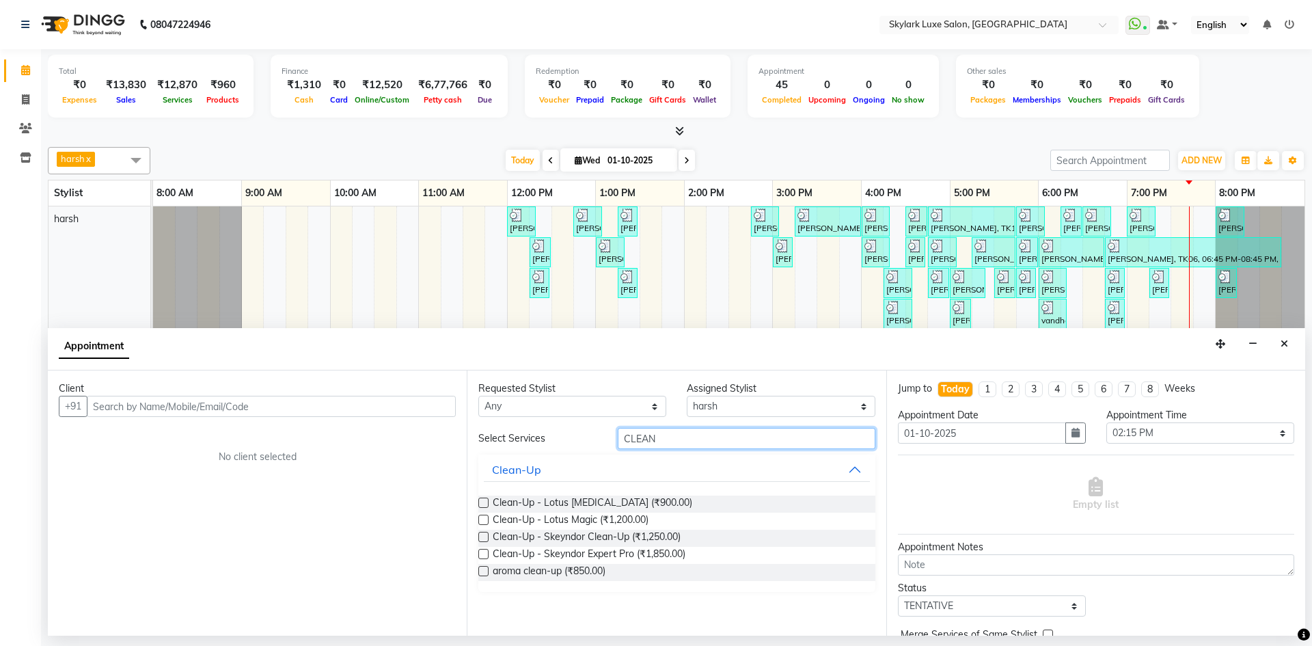
type input "CLEAN"
click at [480, 535] on label at bounding box center [483, 537] width 10 height 10
click at [480, 535] on input "checkbox" at bounding box center [482, 538] width 9 height 9
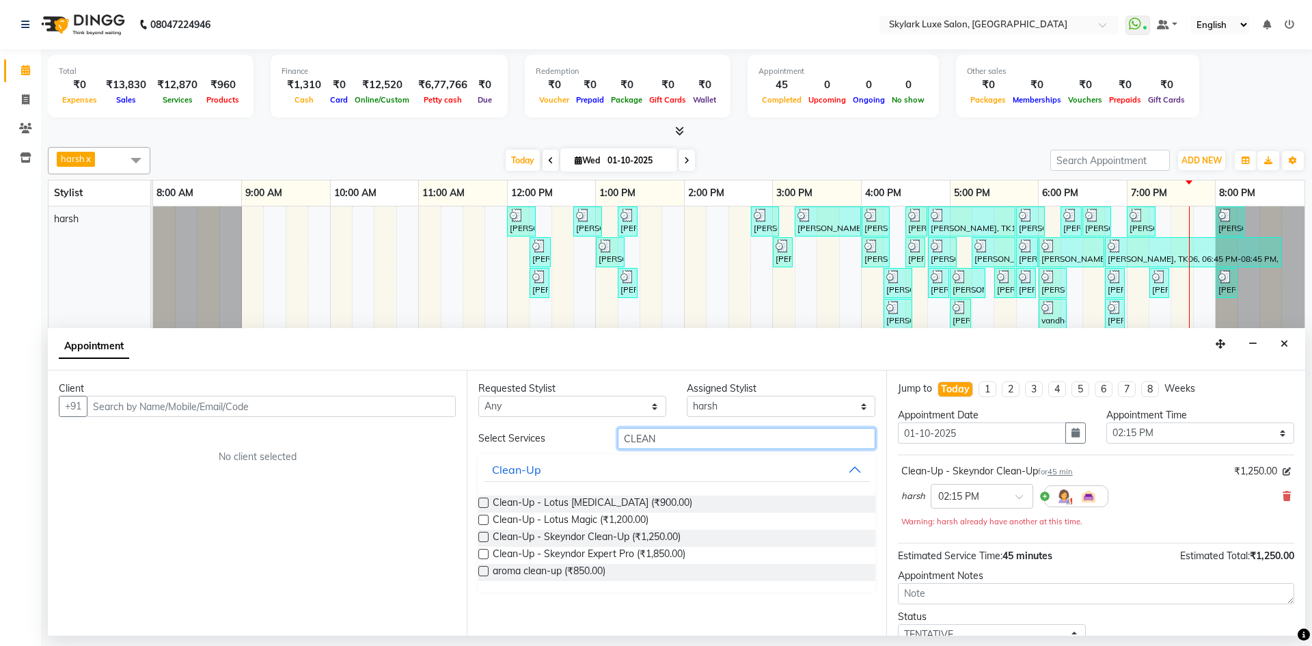
checkbox input "false"
drag, startPoint x: 661, startPoint y: 439, endPoint x: 597, endPoint y: 440, distance: 64.3
click at [597, 440] on div "Select Services CLEAN" at bounding box center [676, 438] width 417 height 21
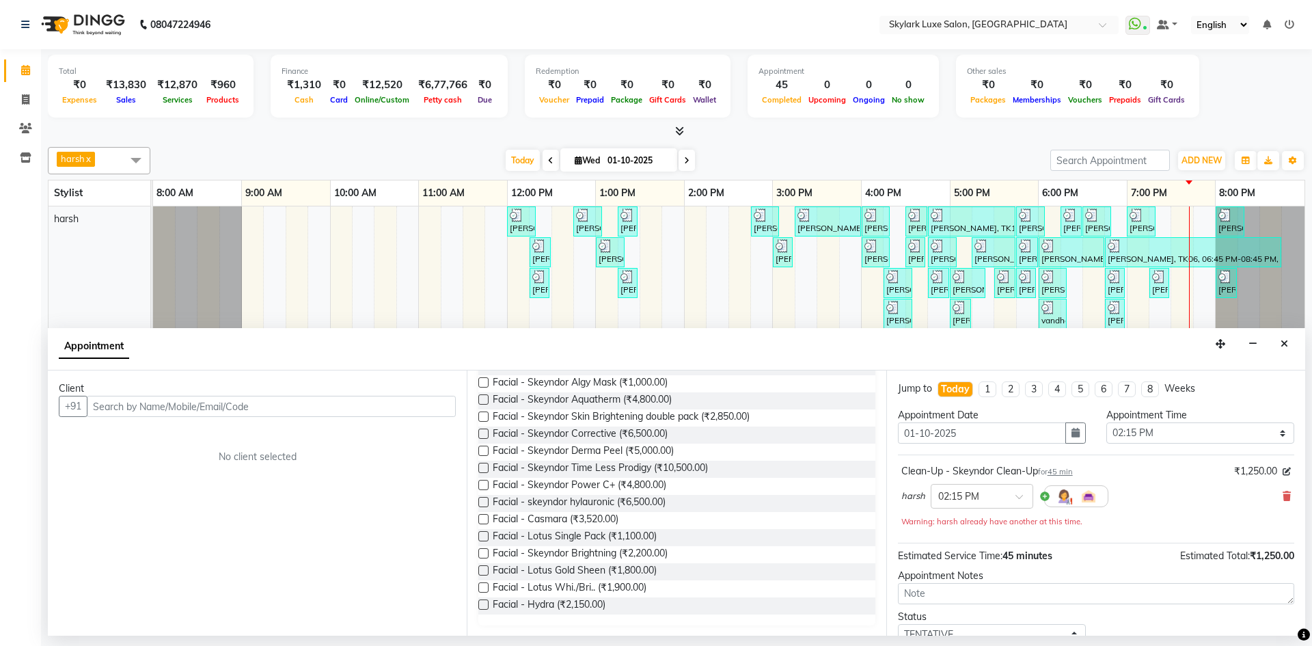
scroll to position [172, 0]
type input "FACI"
click at [480, 551] on label at bounding box center [483, 552] width 10 height 10
click at [480, 551] on input "checkbox" at bounding box center [482, 553] width 9 height 9
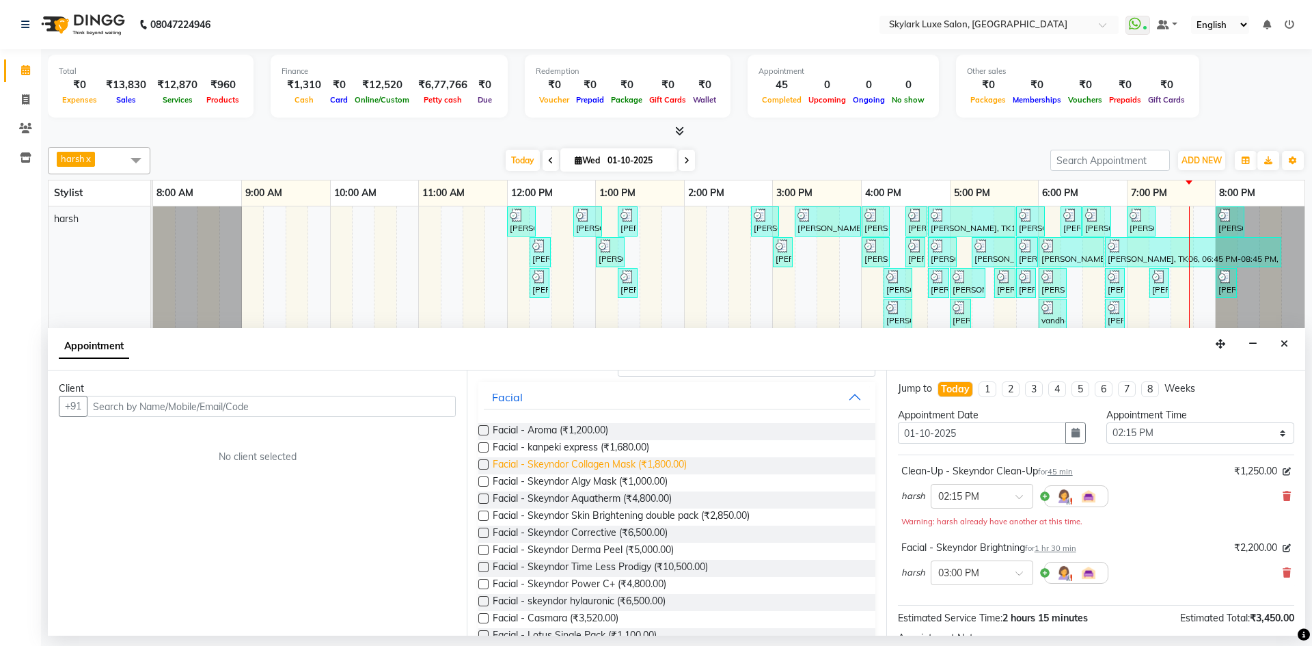
scroll to position [0, 0]
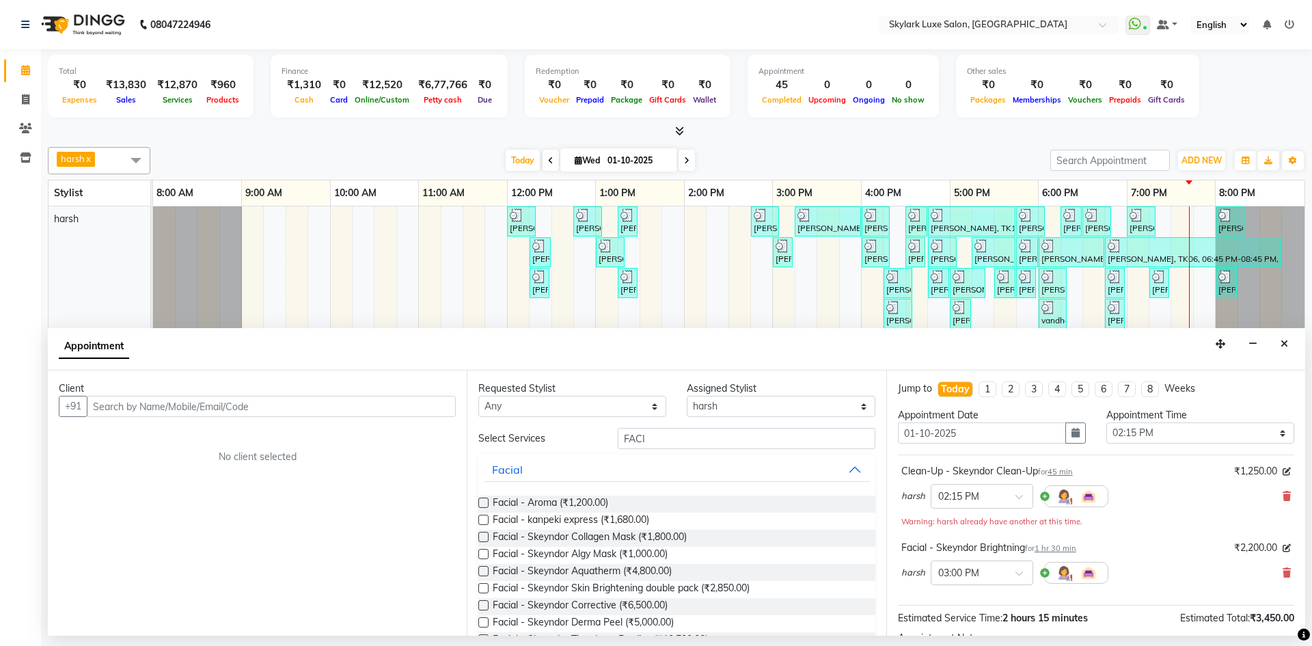
checkbox input "false"
drag, startPoint x: 657, startPoint y: 418, endPoint x: 657, endPoint y: 425, distance: 7.5
click at [657, 425] on div "Requested Stylist Any [PERSON_NAME] [PERSON_NAME] wasu Assigned Stylist Select …" at bounding box center [676, 502] width 419 height 265
drag, startPoint x: 666, startPoint y: 442, endPoint x: 569, endPoint y: 445, distance: 97.1
click at [569, 445] on div "Select Services FACI" at bounding box center [676, 438] width 417 height 21
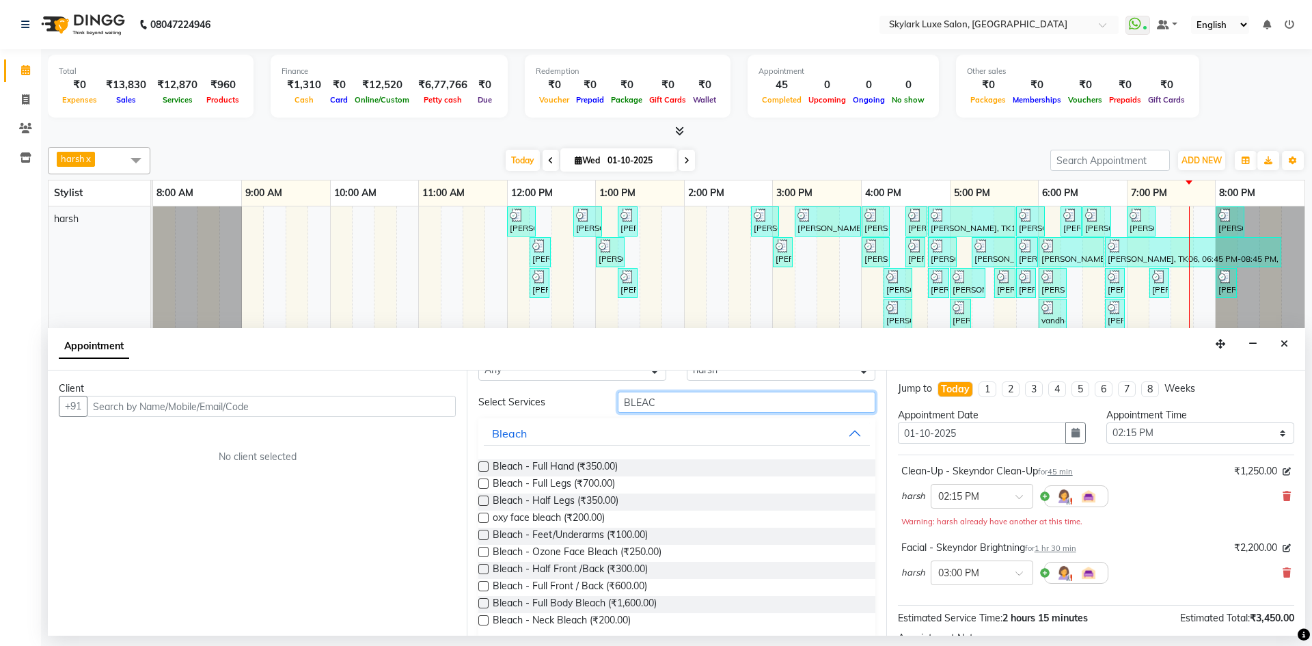
scroll to position [53, 0]
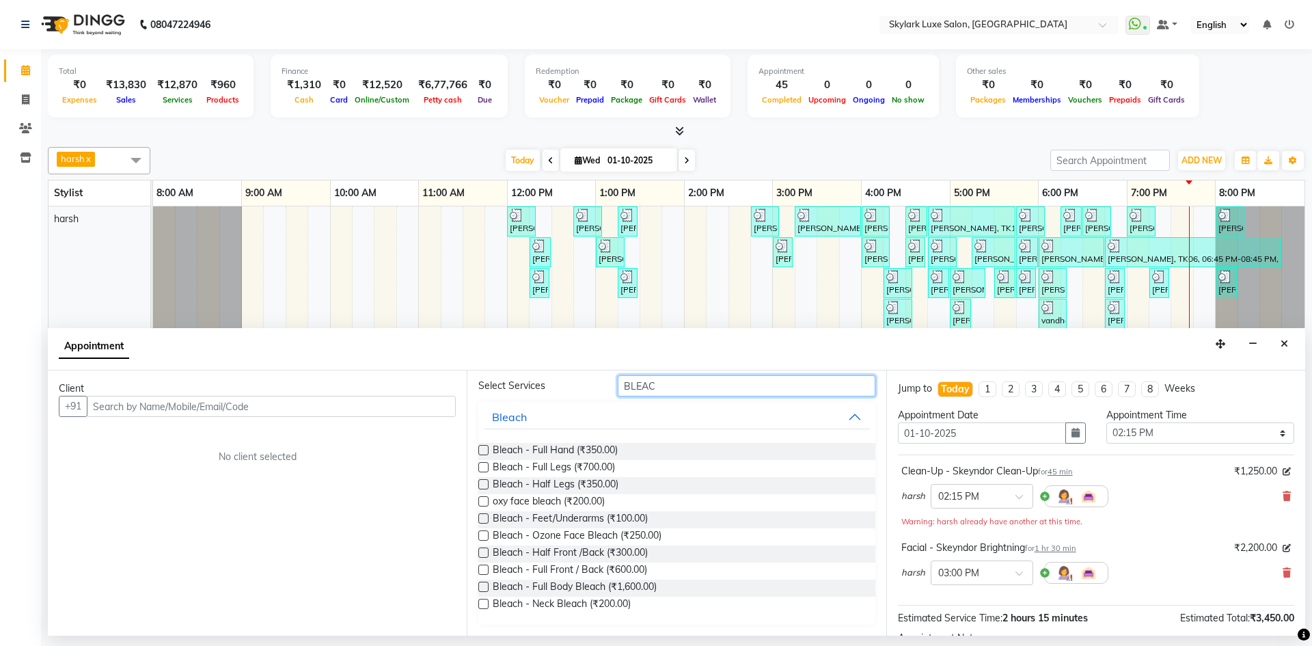
type input "BLEAC"
click at [482, 603] on label at bounding box center [483, 604] width 10 height 10
click at [482, 603] on input "checkbox" at bounding box center [482, 605] width 9 height 9
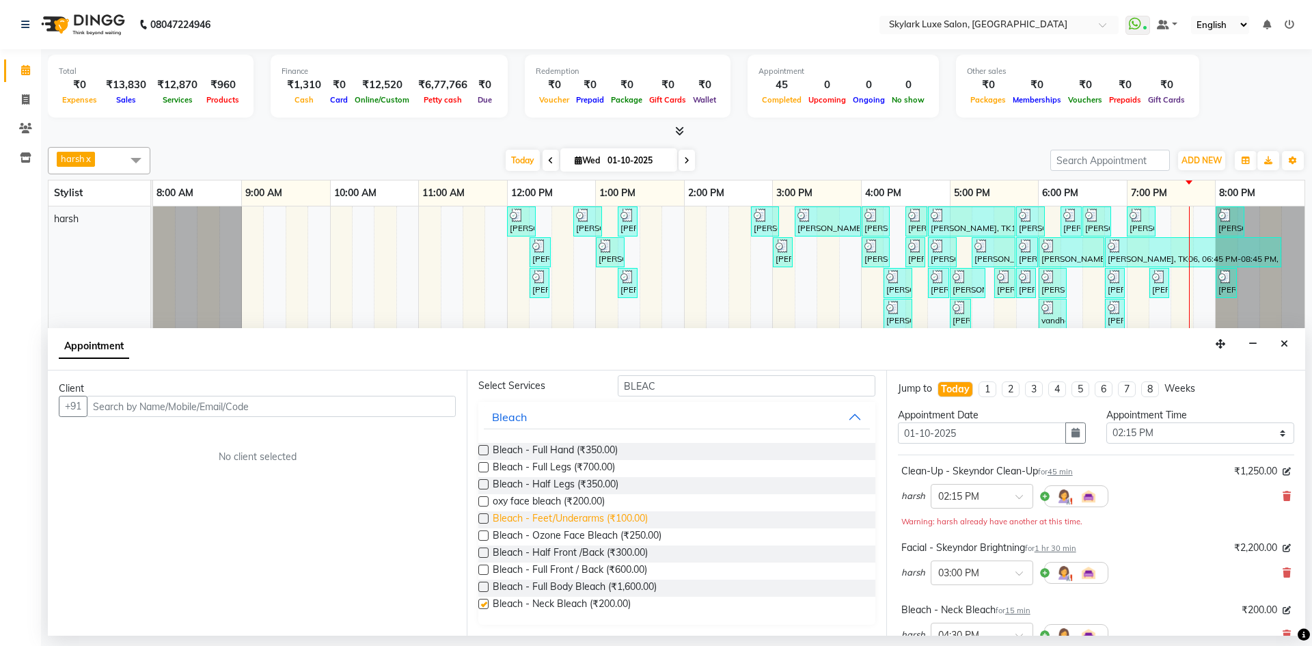
checkbox input "false"
click at [482, 530] on label at bounding box center [483, 535] width 10 height 10
click at [482, 532] on input "checkbox" at bounding box center [482, 536] width 9 height 9
checkbox input "false"
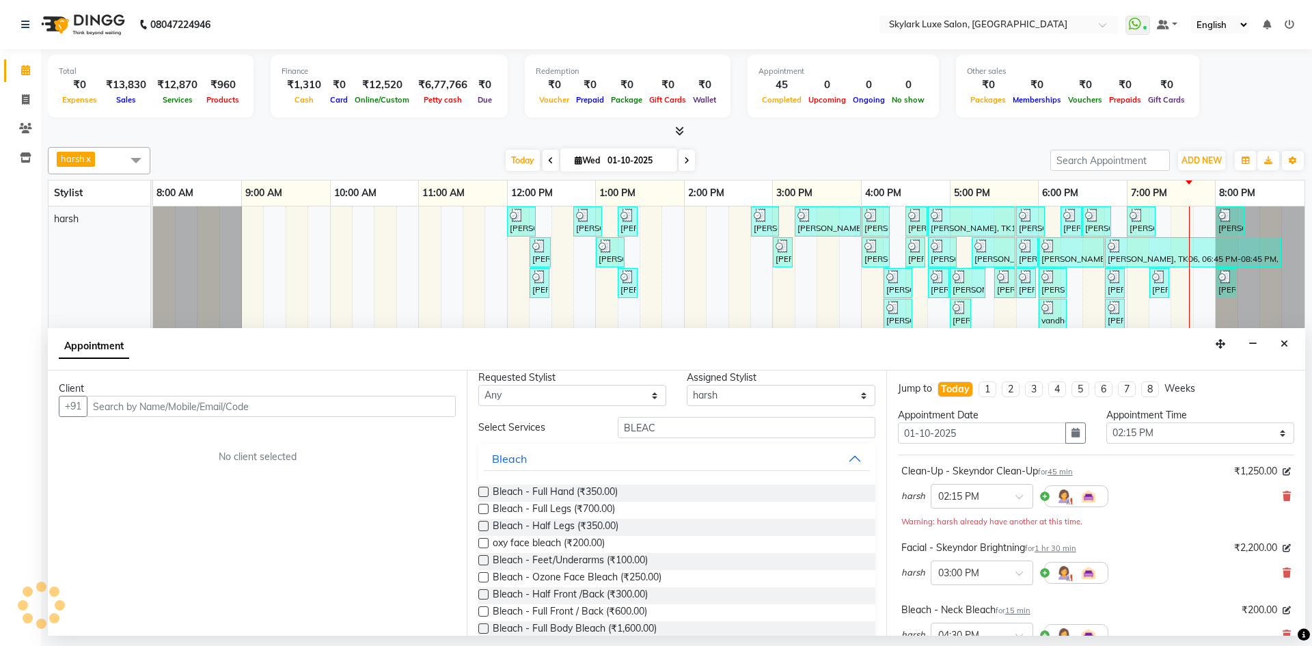
scroll to position [0, 0]
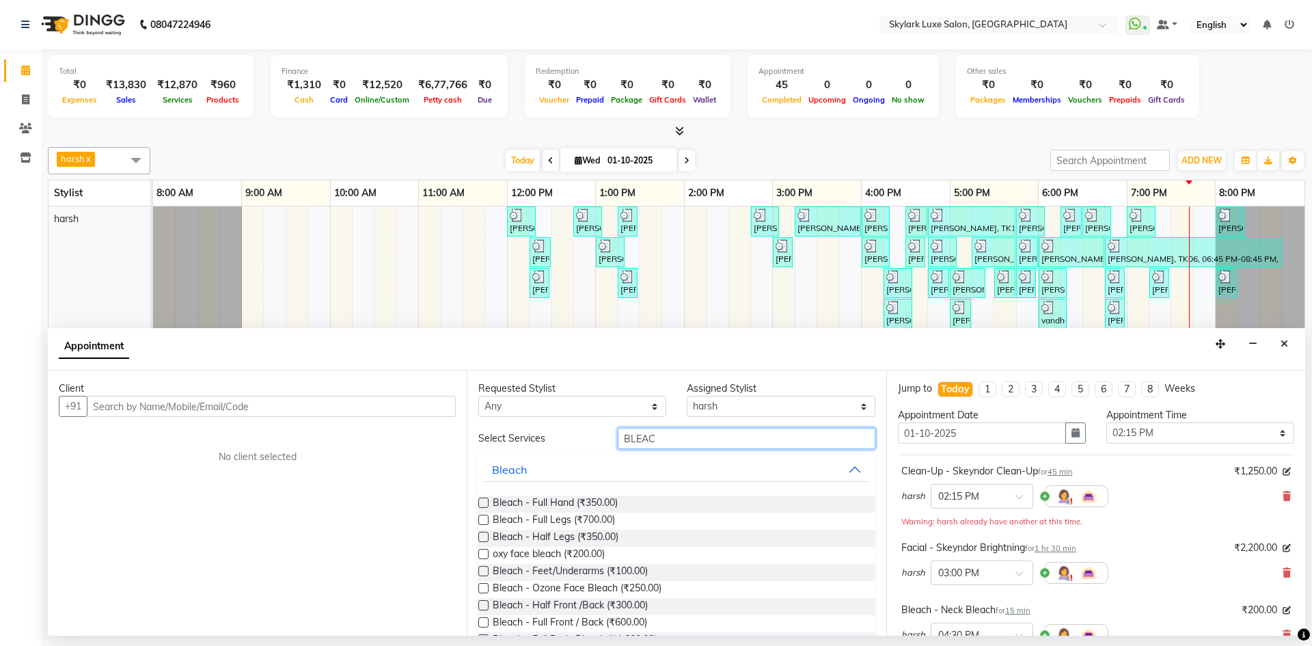
drag, startPoint x: 682, startPoint y: 446, endPoint x: 518, endPoint y: 435, distance: 164.4
click at [518, 435] on div "Select Services BLEAC" at bounding box center [676, 438] width 417 height 21
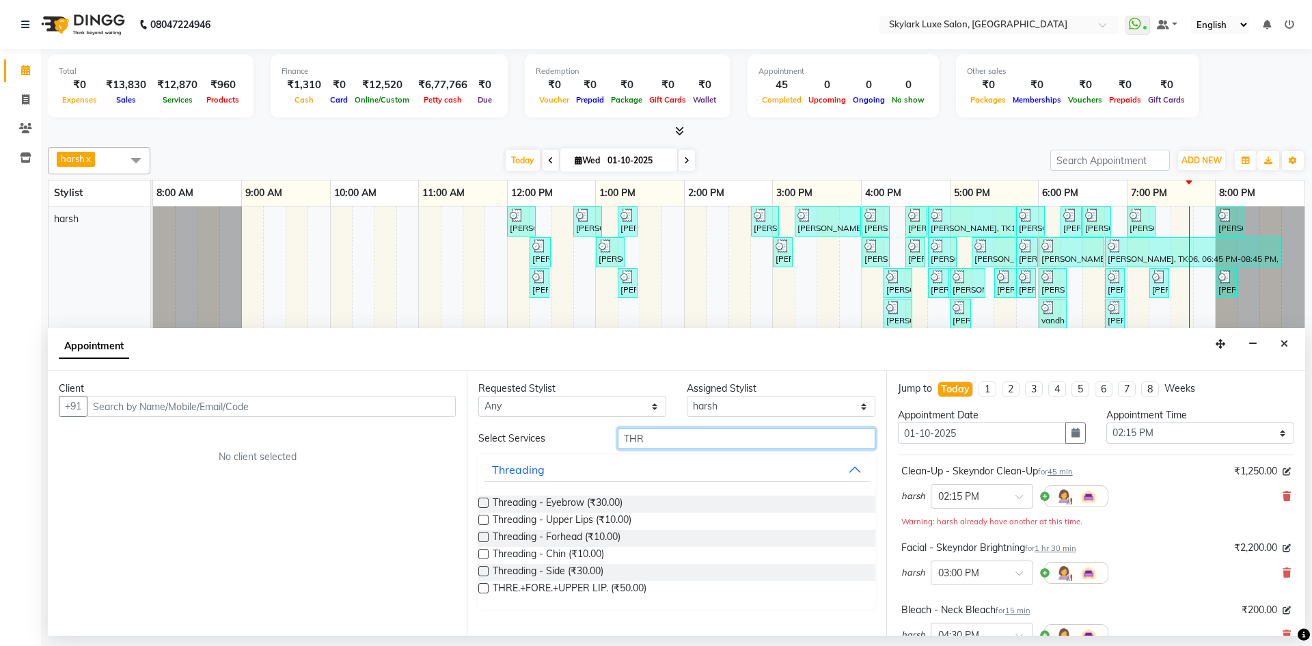
type input "THR"
click at [485, 587] on label at bounding box center [483, 588] width 10 height 10
click at [485, 587] on input "checkbox" at bounding box center [482, 589] width 9 height 9
click at [482, 587] on label at bounding box center [483, 588] width 10 height 10
click at [482, 587] on input "checkbox" at bounding box center [482, 589] width 9 height 9
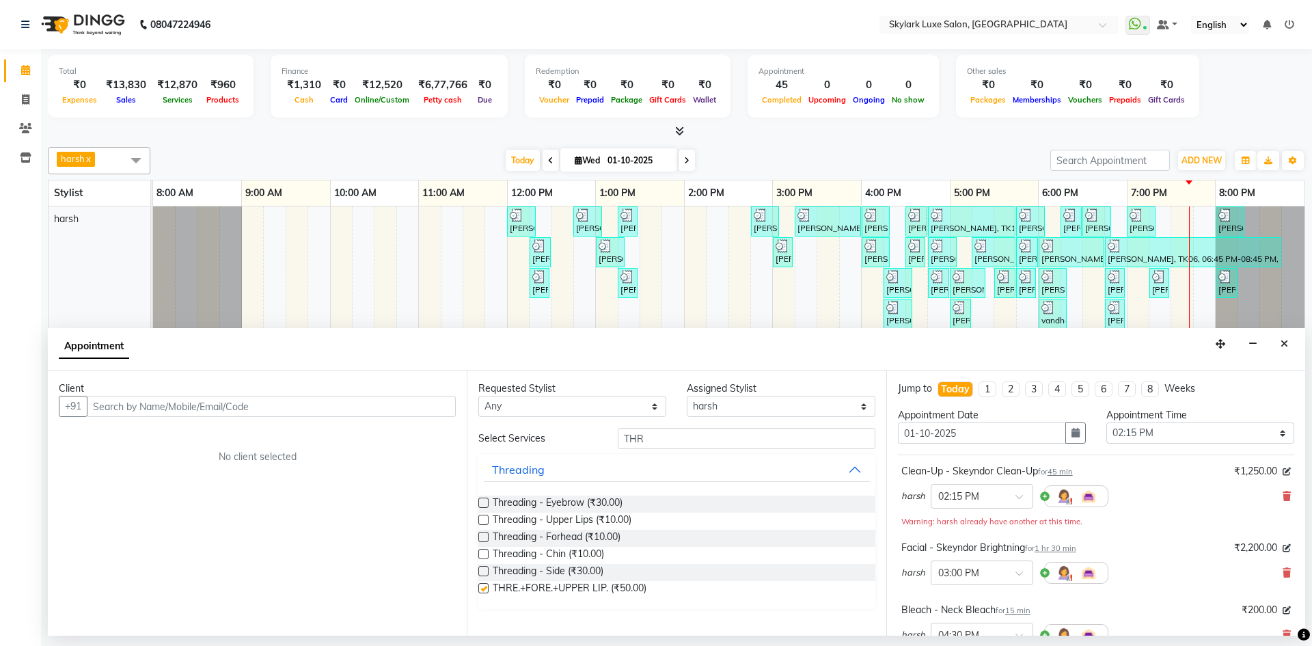
checkbox input "false"
click at [275, 414] on input "text" at bounding box center [271, 406] width 369 height 21
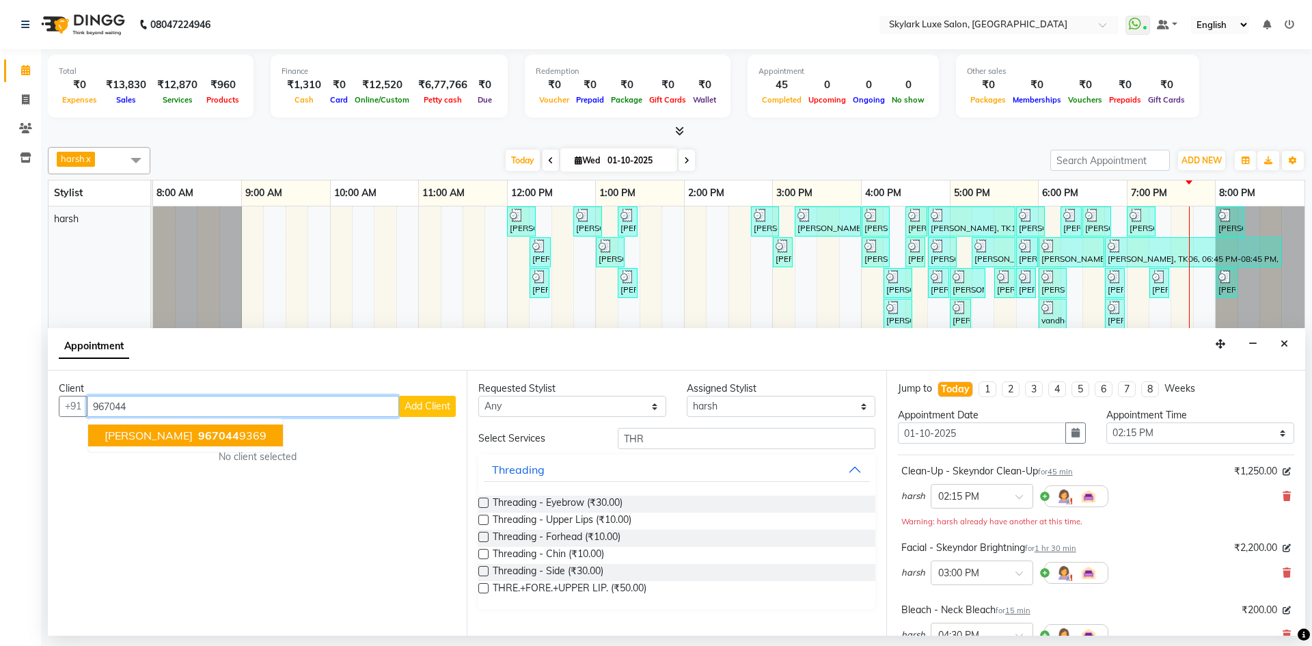
click at [128, 440] on span "[PERSON_NAME]" at bounding box center [149, 436] width 88 height 14
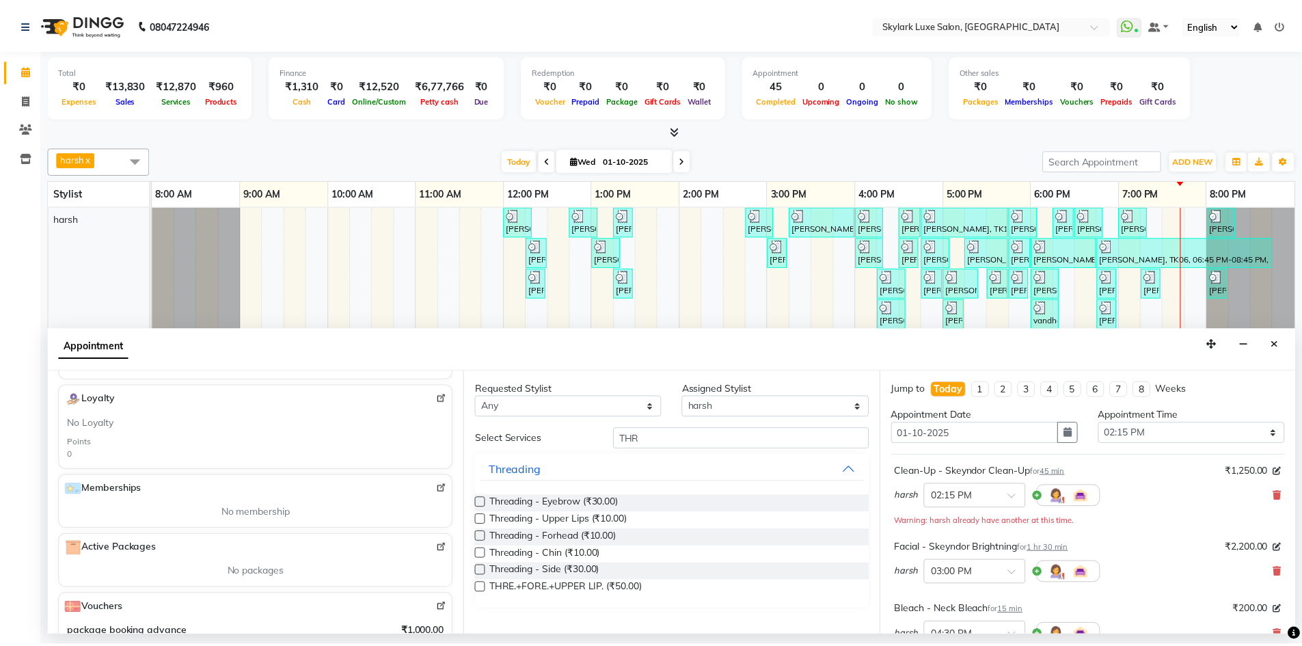
scroll to position [407, 0]
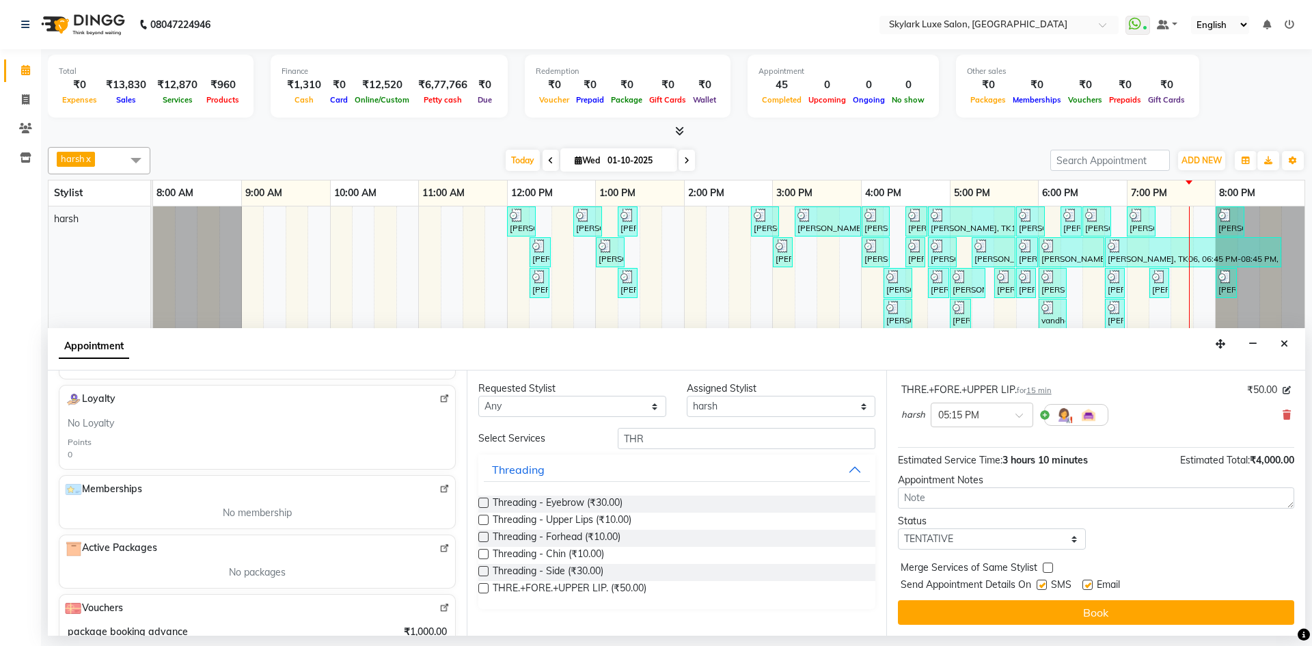
type input "9670449369"
drag, startPoint x: 1003, startPoint y: 539, endPoint x: 992, endPoint y: 547, distance: 13.1
click at [1003, 539] on select "Select TENTATIVE CONFIRM CHECK-IN UPCOMING" at bounding box center [992, 538] width 188 height 21
select select "check-in"
click at [898, 528] on select "Select TENTATIVE CONFIRM CHECK-IN UPCOMING" at bounding box center [992, 538] width 188 height 21
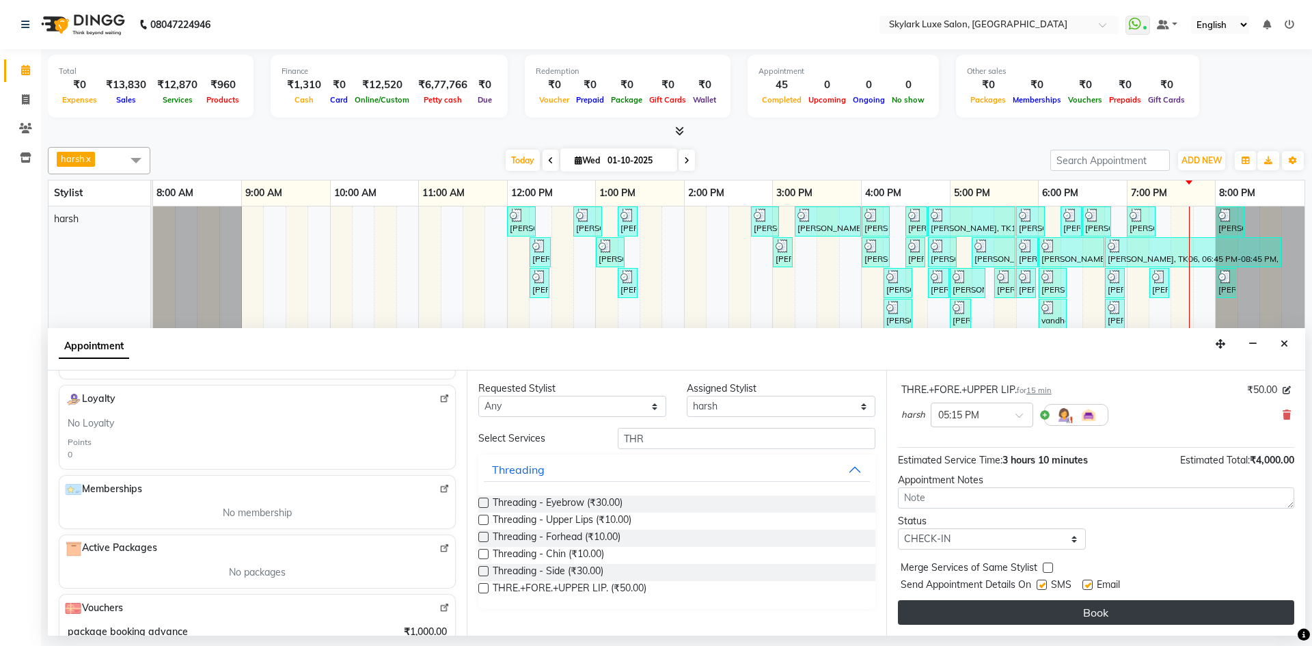
click at [1018, 608] on button "Book" at bounding box center [1096, 612] width 396 height 25
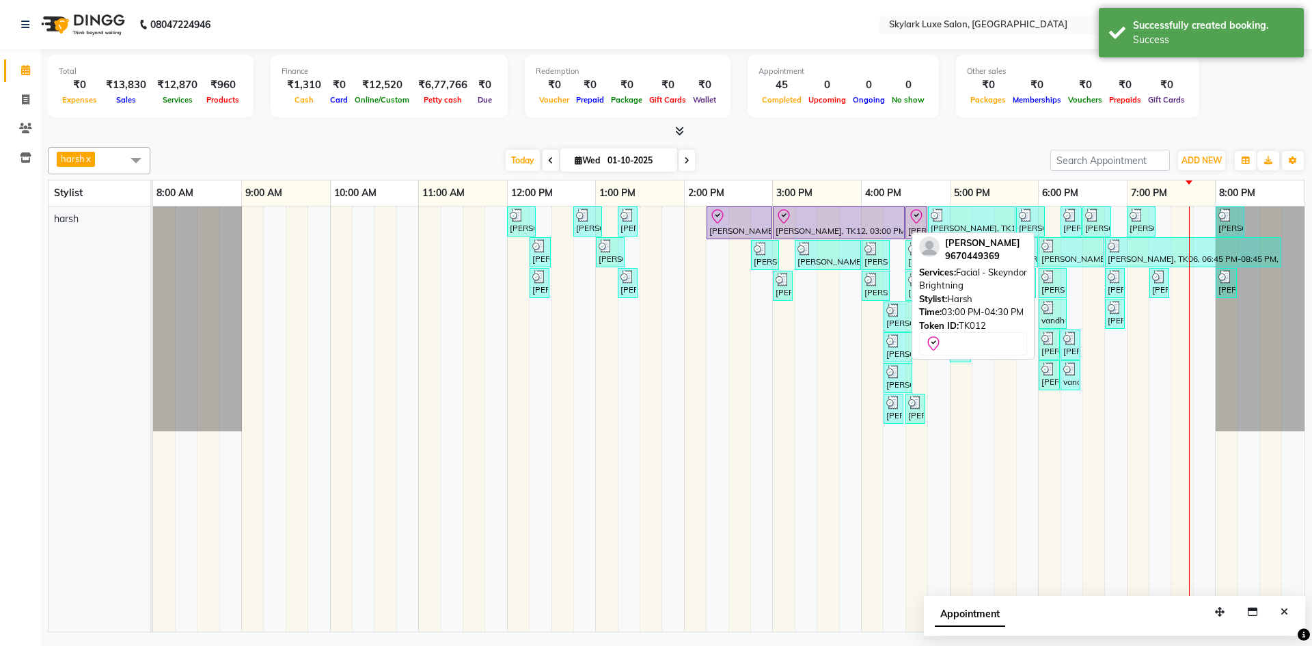
click at [858, 219] on div at bounding box center [839, 216] width 126 height 16
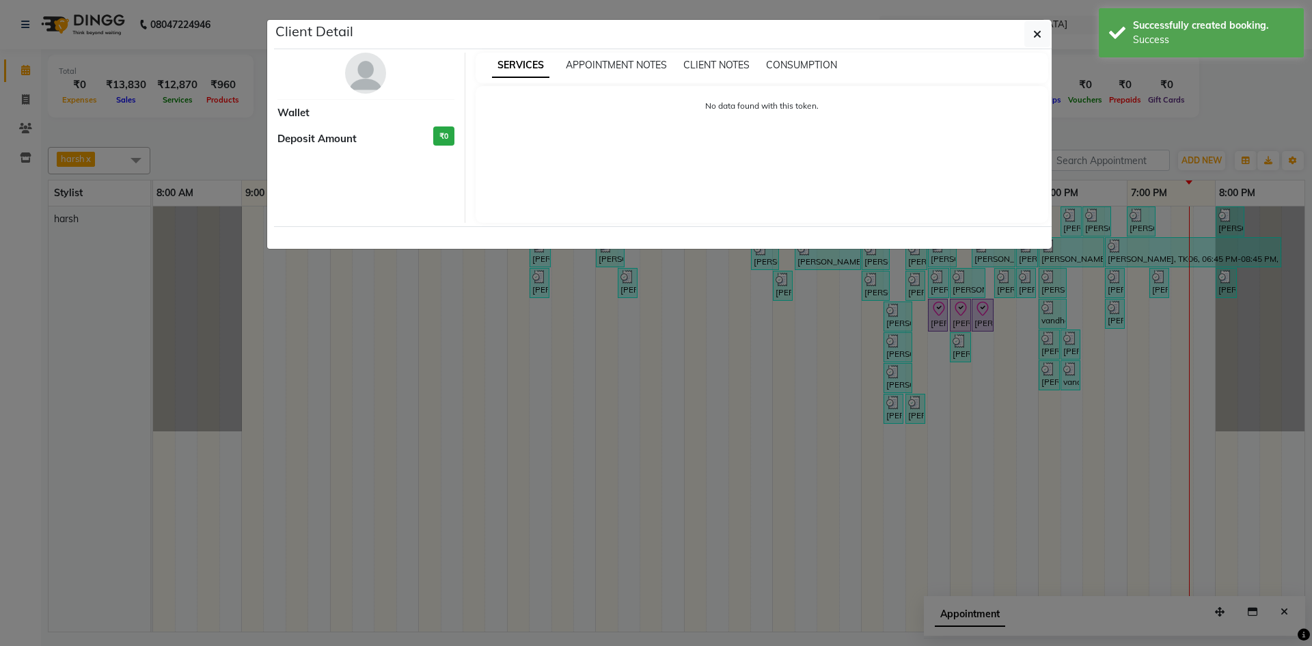
select select "8"
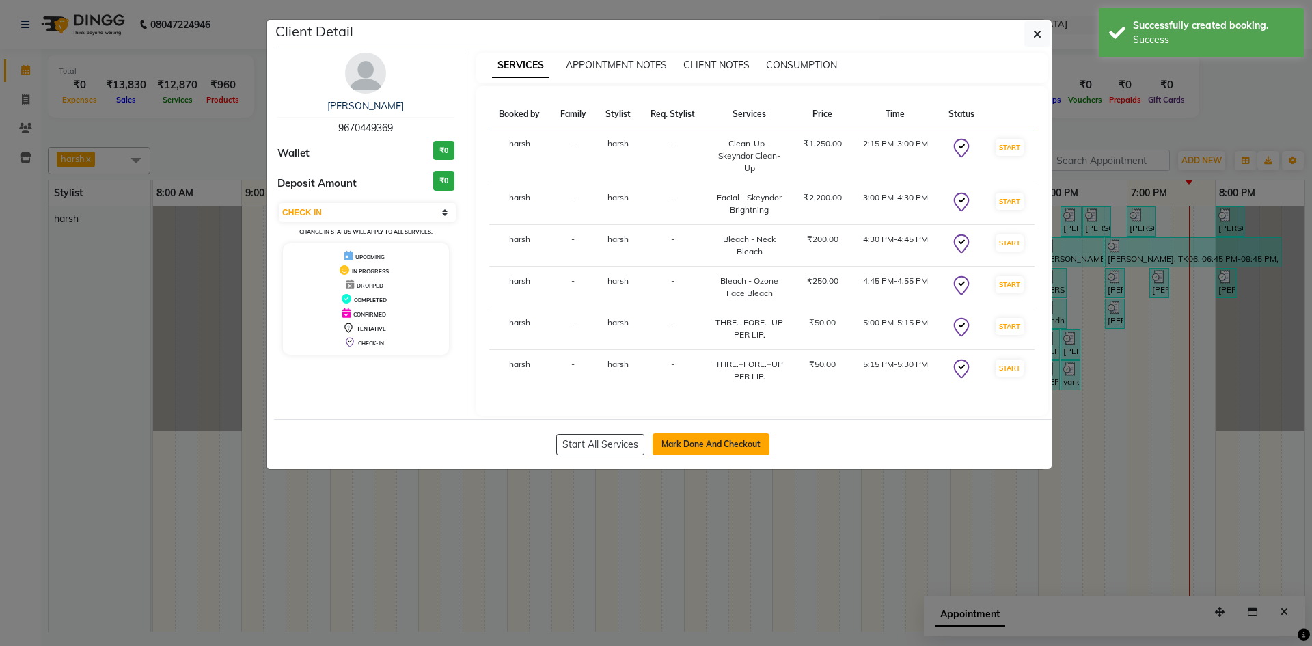
click at [720, 452] on button "Mark Done And Checkout" at bounding box center [711, 444] width 117 height 22
select select "service"
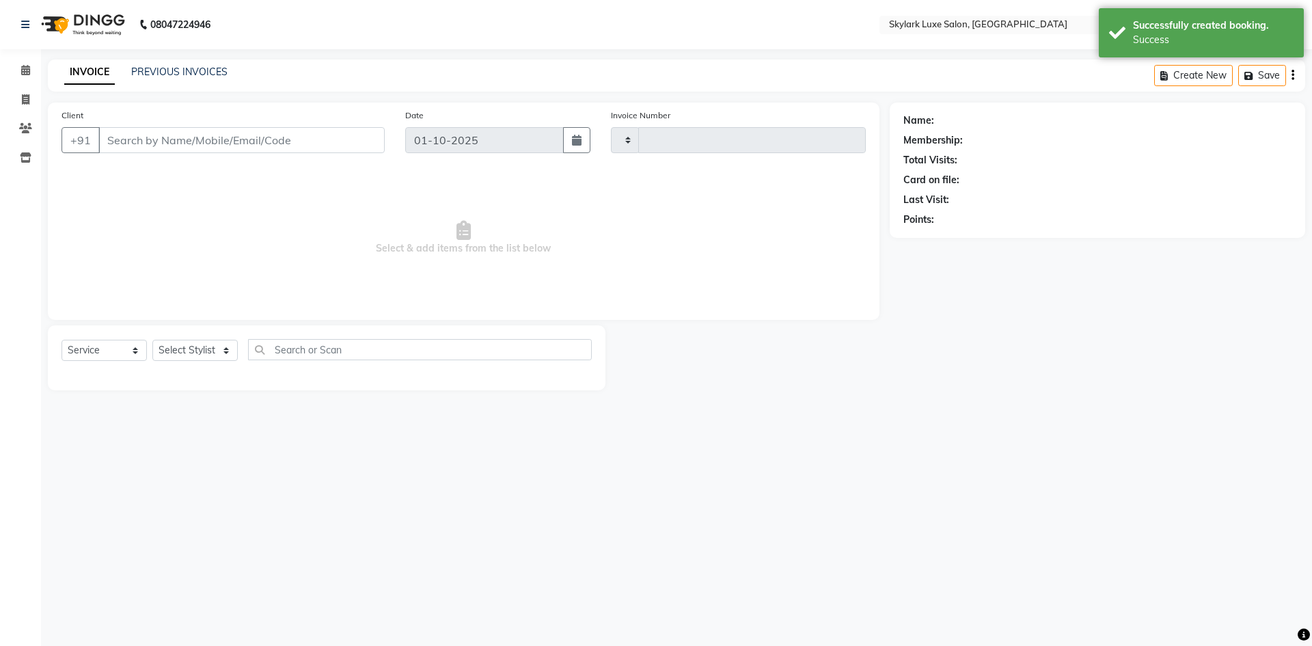
type input "0711"
select select "8191"
click at [102, 350] on select "Select Service Product Membership Package Voucher Prepaid Gift Card" at bounding box center [104, 350] width 85 height 21
select select "product"
click at [62, 340] on select "Select Service Product Membership Package Voucher Prepaid Gift Card" at bounding box center [104, 350] width 85 height 21
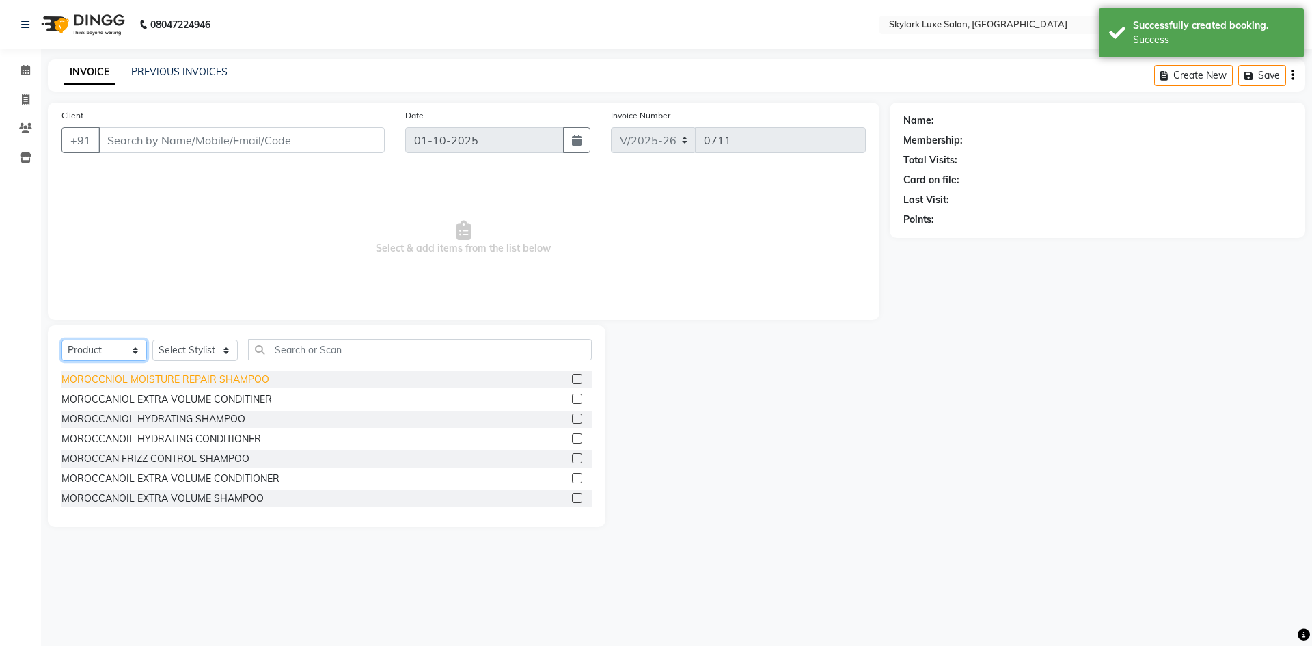
type input "9670449369"
select select "service"
select select "92719"
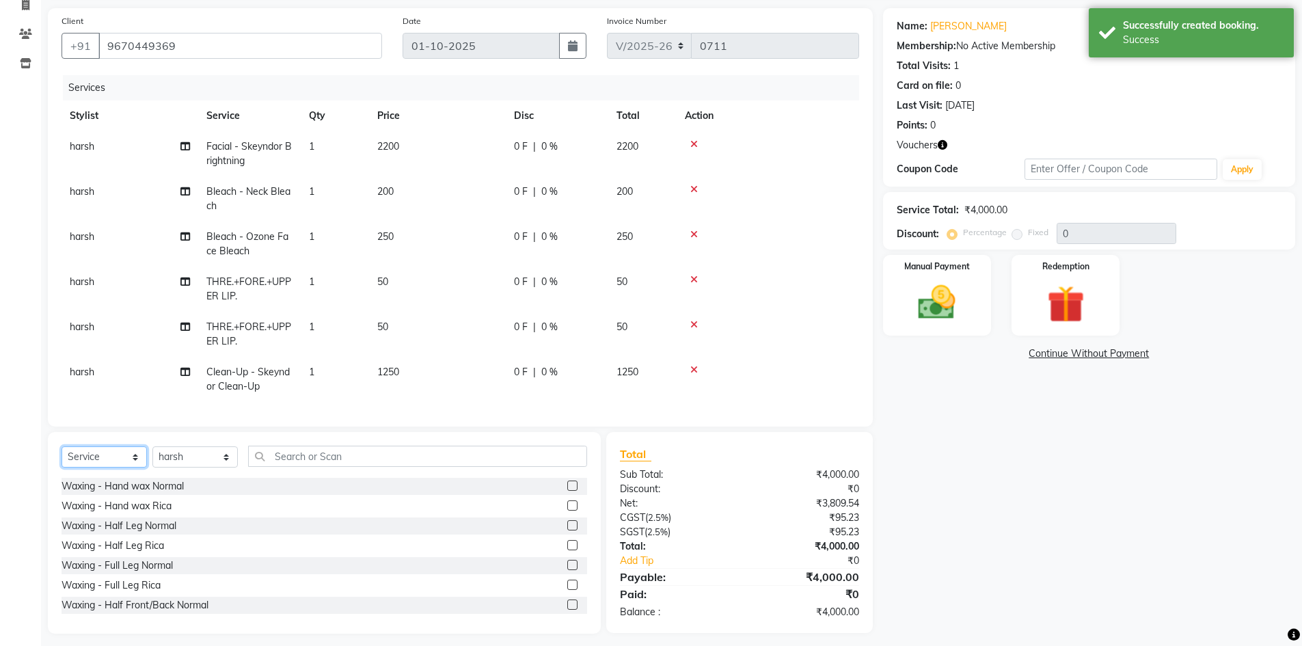
scroll to position [103, 0]
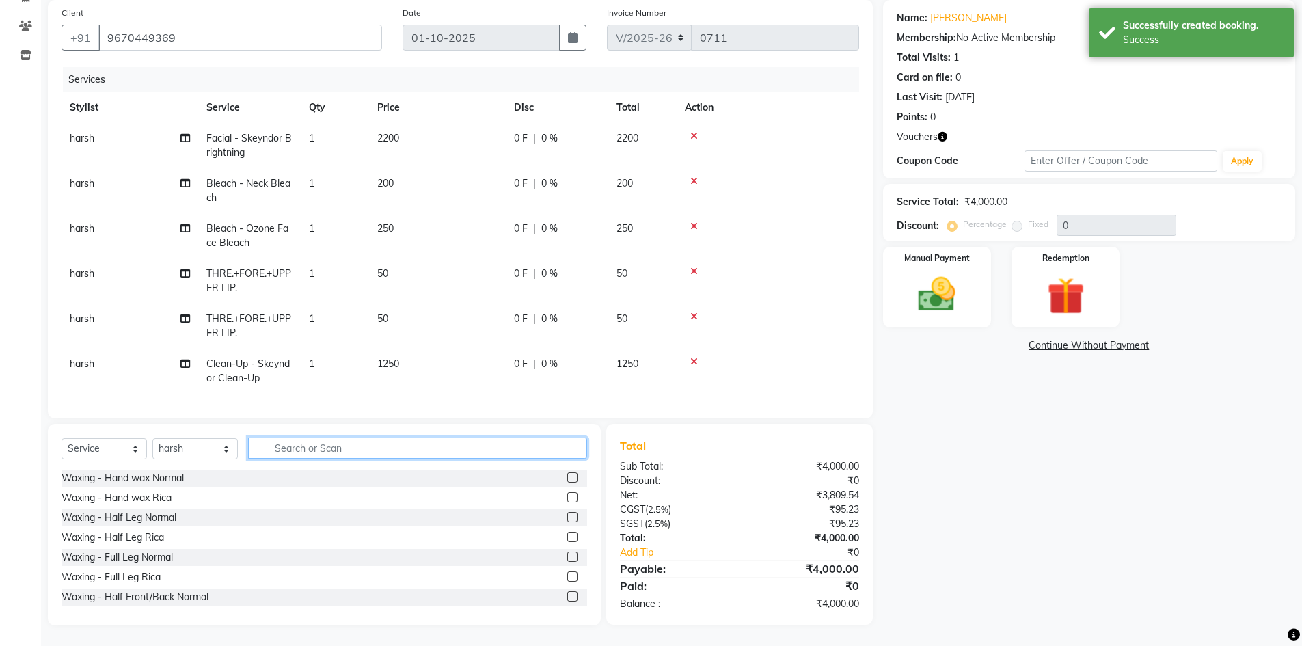
click at [310, 449] on input "text" at bounding box center [417, 447] width 339 height 21
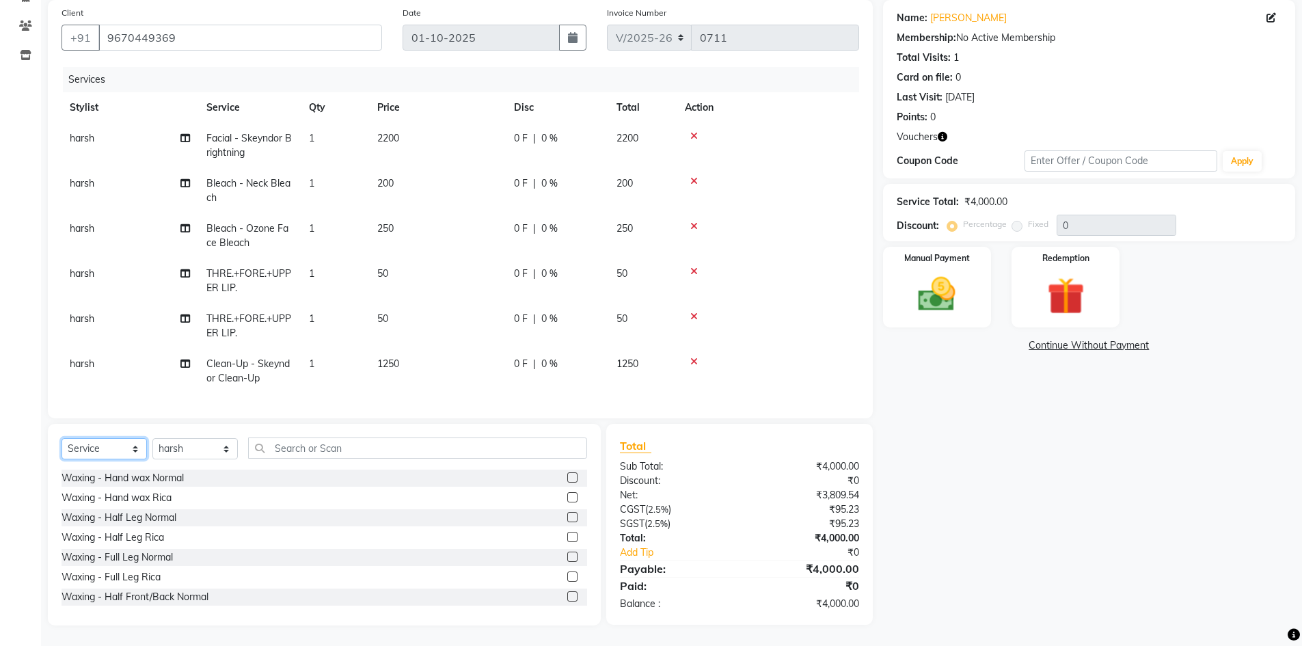
click at [114, 455] on select "Select Service Product Membership Package Voucher Prepaid Gift Card" at bounding box center [104, 448] width 85 height 21
select select "product"
click at [62, 438] on select "Select Service Product Membership Package Voucher Prepaid Gift Card" at bounding box center [104, 448] width 85 height 21
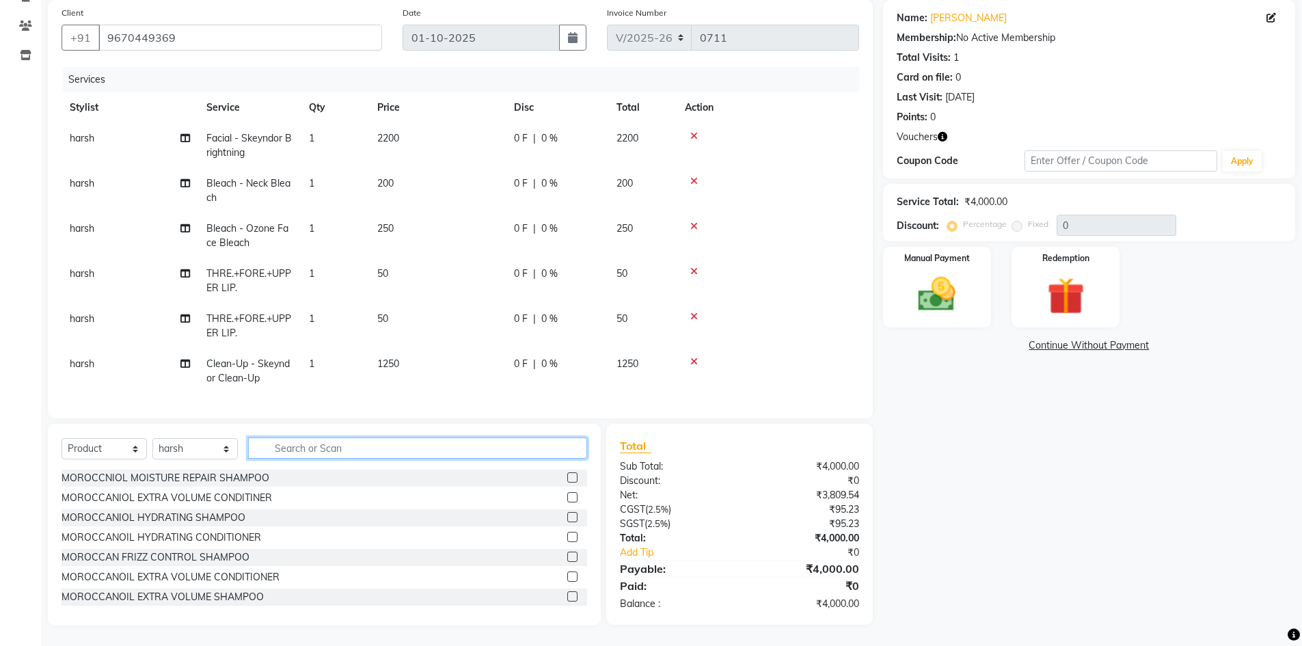
click at [325, 447] on input "text" at bounding box center [417, 447] width 339 height 21
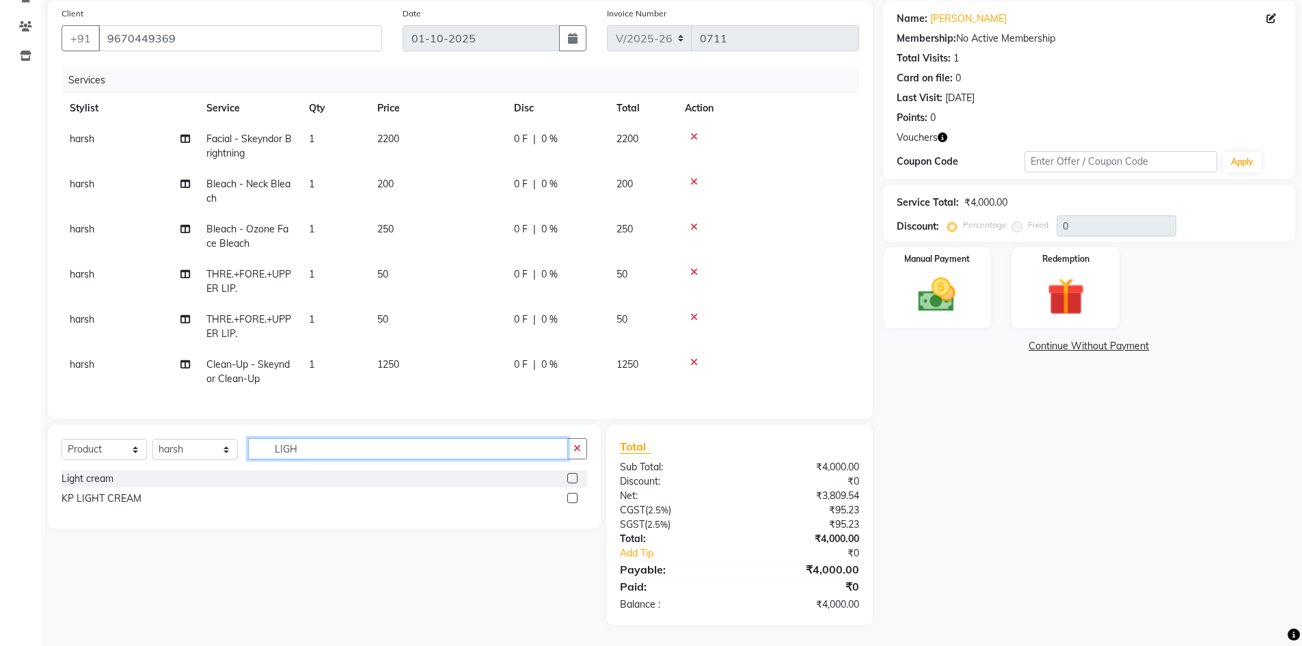
scroll to position [102, 0]
type input "LIGHT"
click at [573, 480] on label at bounding box center [572, 478] width 10 height 10
click at [573, 480] on input "checkbox" at bounding box center [571, 478] width 9 height 9
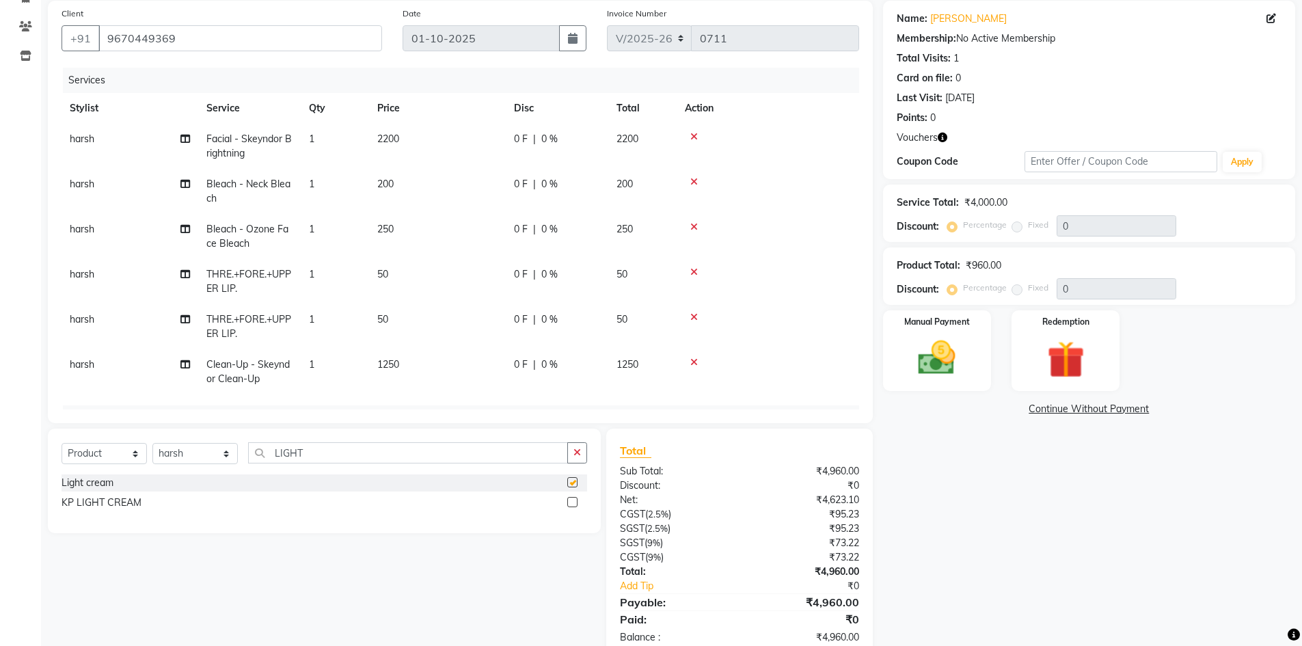
checkbox input "false"
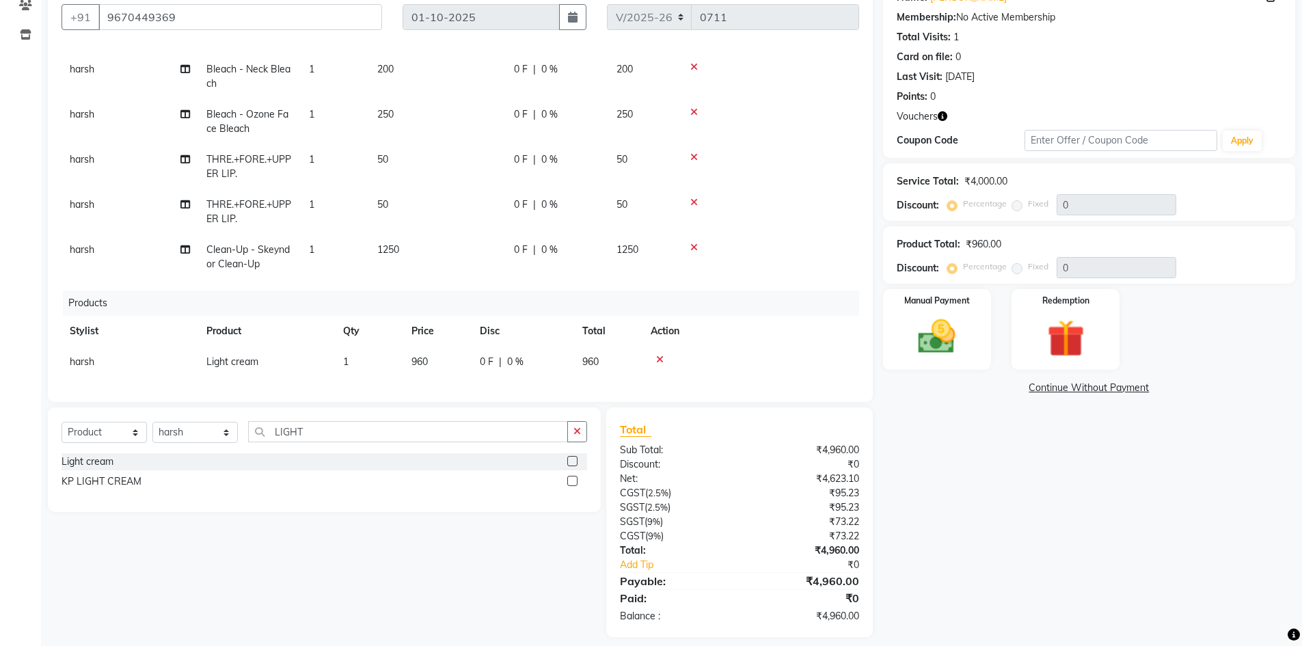
scroll to position [135, 0]
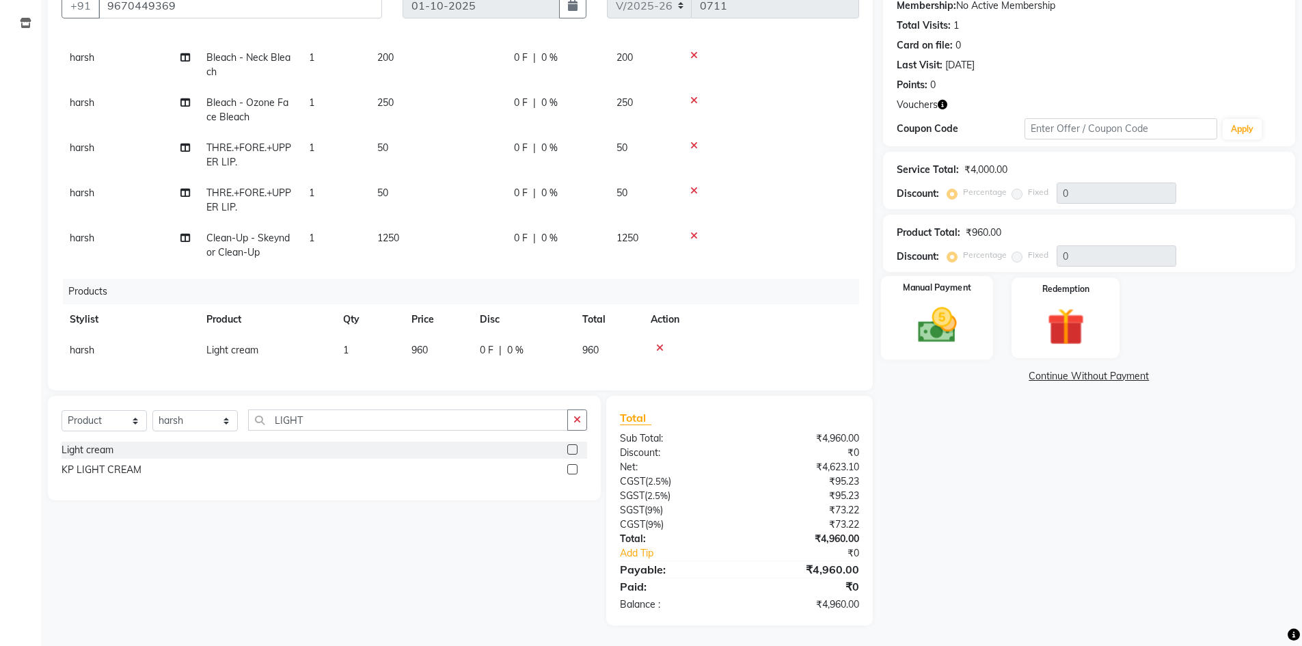
click at [938, 329] on img at bounding box center [937, 325] width 63 height 44
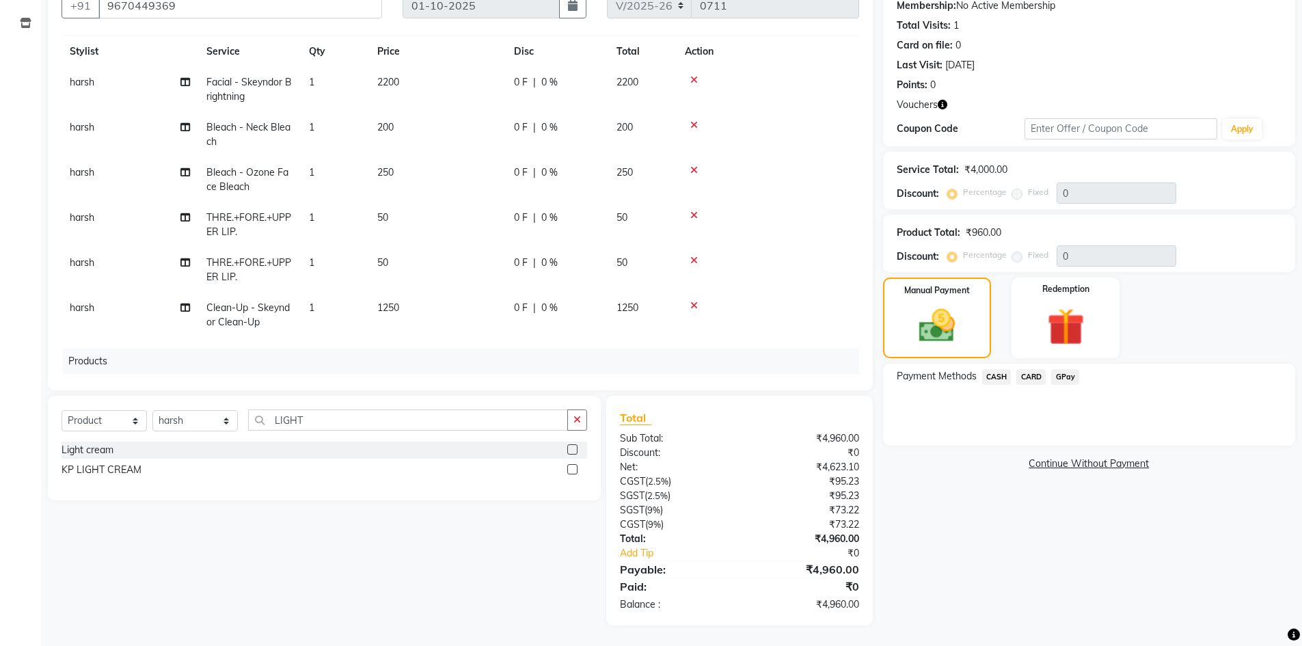
scroll to position [0, 0]
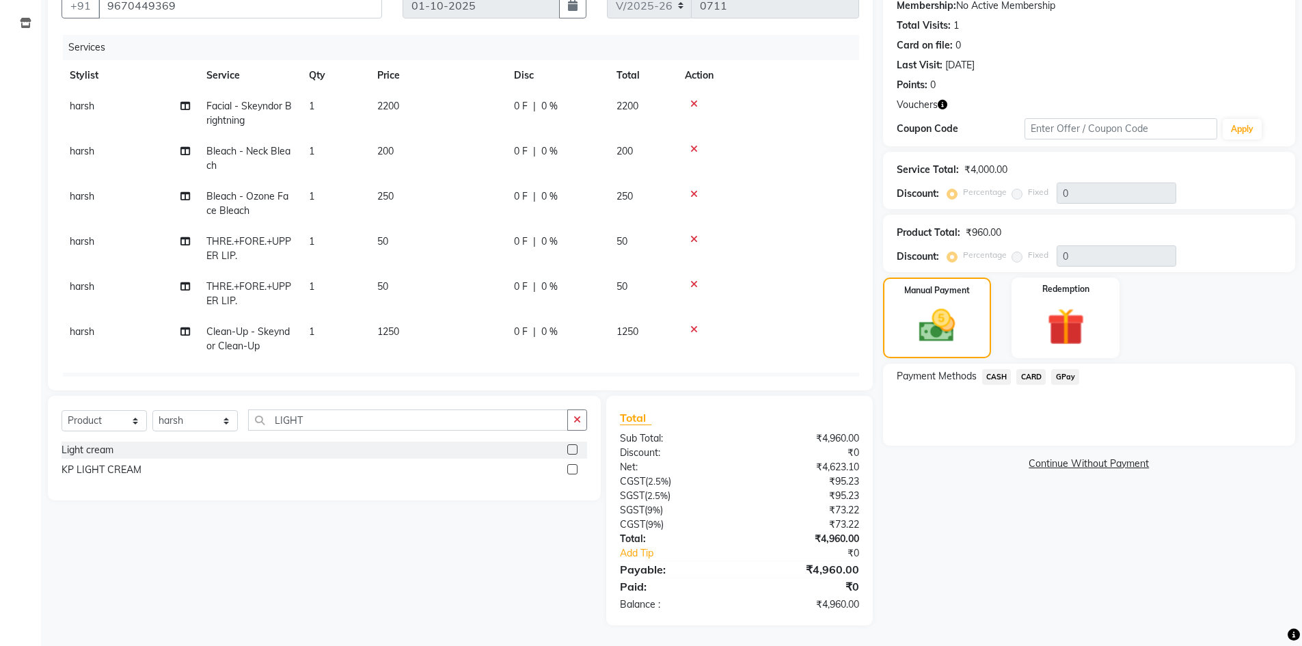
click at [695, 193] on icon at bounding box center [694, 194] width 8 height 10
click at [375, 152] on td "200" at bounding box center [437, 158] width 137 height 45
select select "92719"
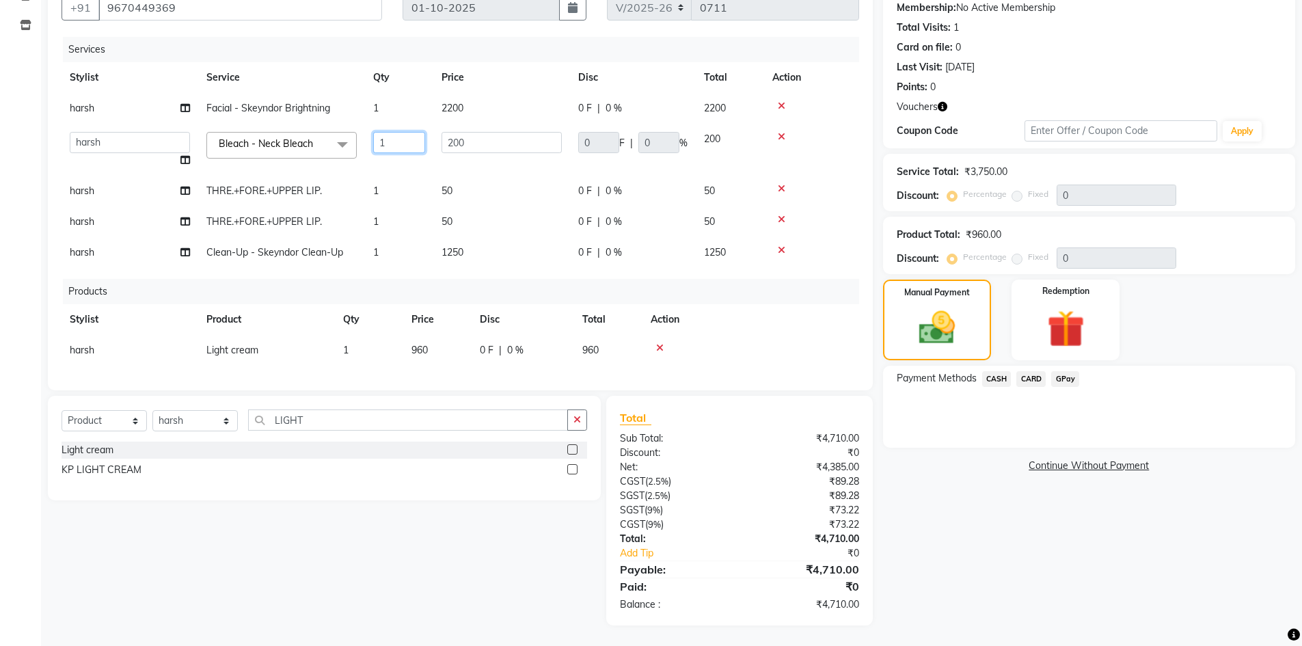
drag, startPoint x: 408, startPoint y: 137, endPoint x: 383, endPoint y: 137, distance: 24.6
click at [383, 137] on input "1" at bounding box center [399, 142] width 52 height 21
click at [381, 137] on input "1" at bounding box center [399, 142] width 52 height 21
drag, startPoint x: 394, startPoint y: 141, endPoint x: 367, endPoint y: 145, distance: 27.6
click at [367, 145] on td "1" at bounding box center [399, 150] width 68 height 52
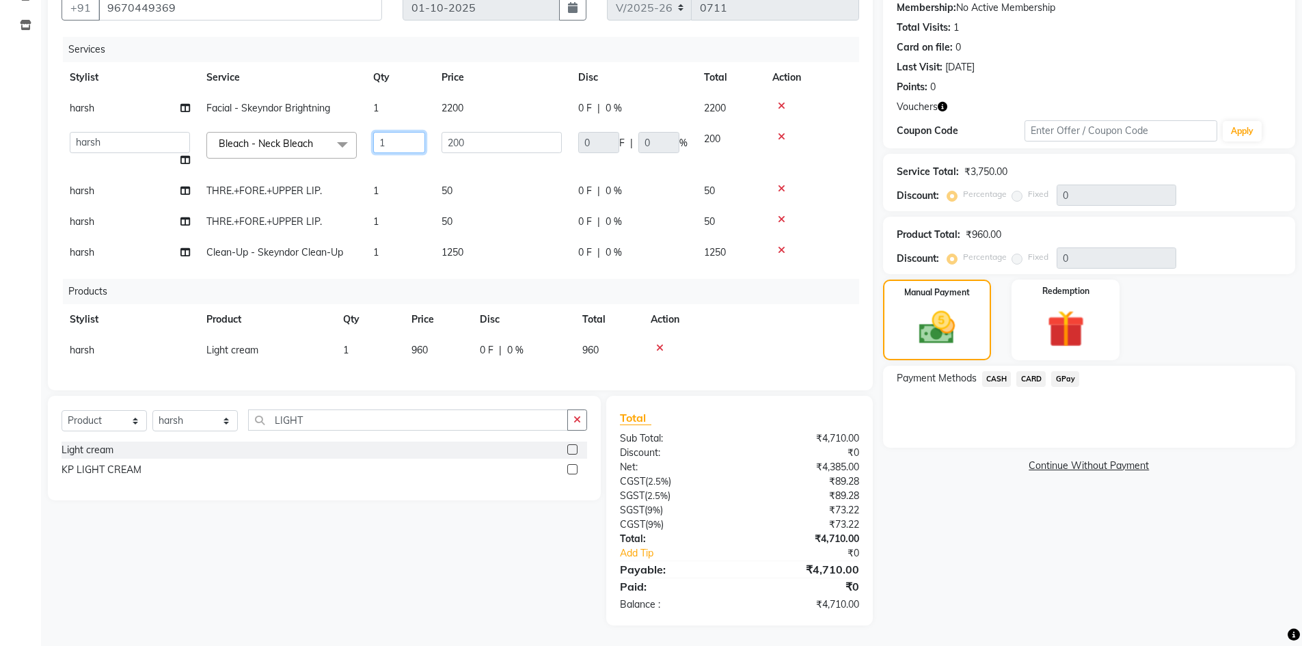
type input "2"
click at [498, 223] on tbody "harsh Facial - Skeyndor Brightning 1 2200 0 F | 0 % 2200 [PERSON_NAME] [PERSON_…" at bounding box center [461, 180] width 798 height 175
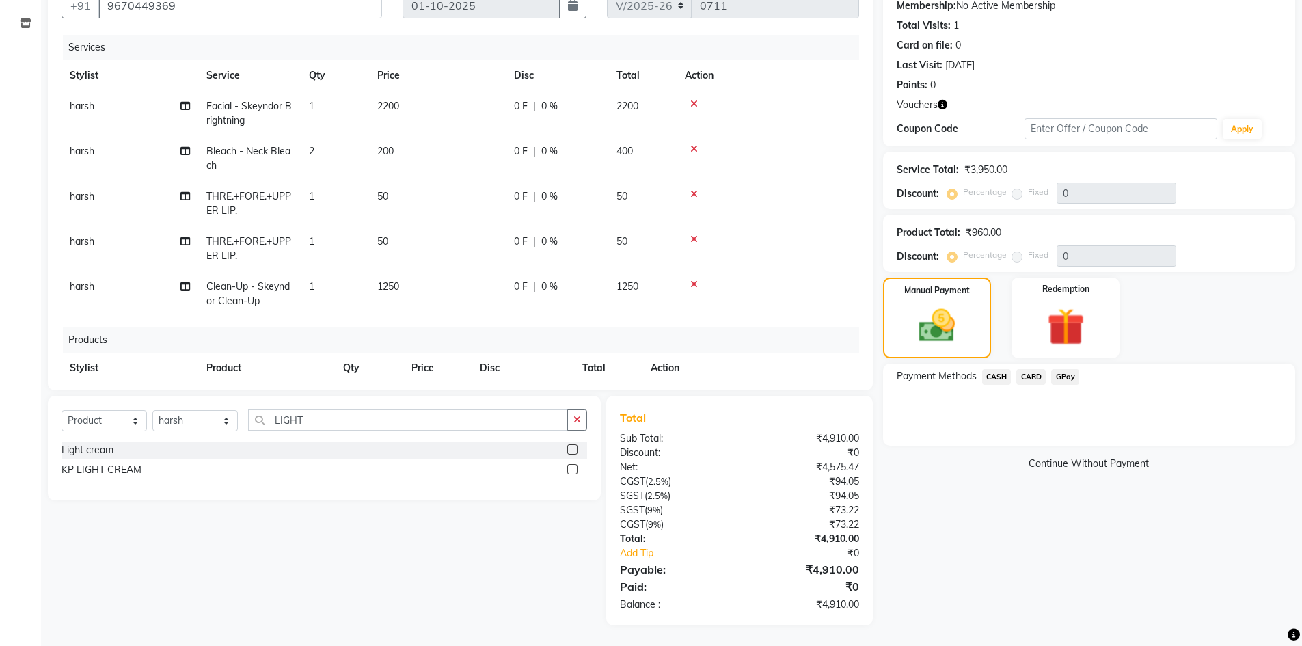
scroll to position [59, 0]
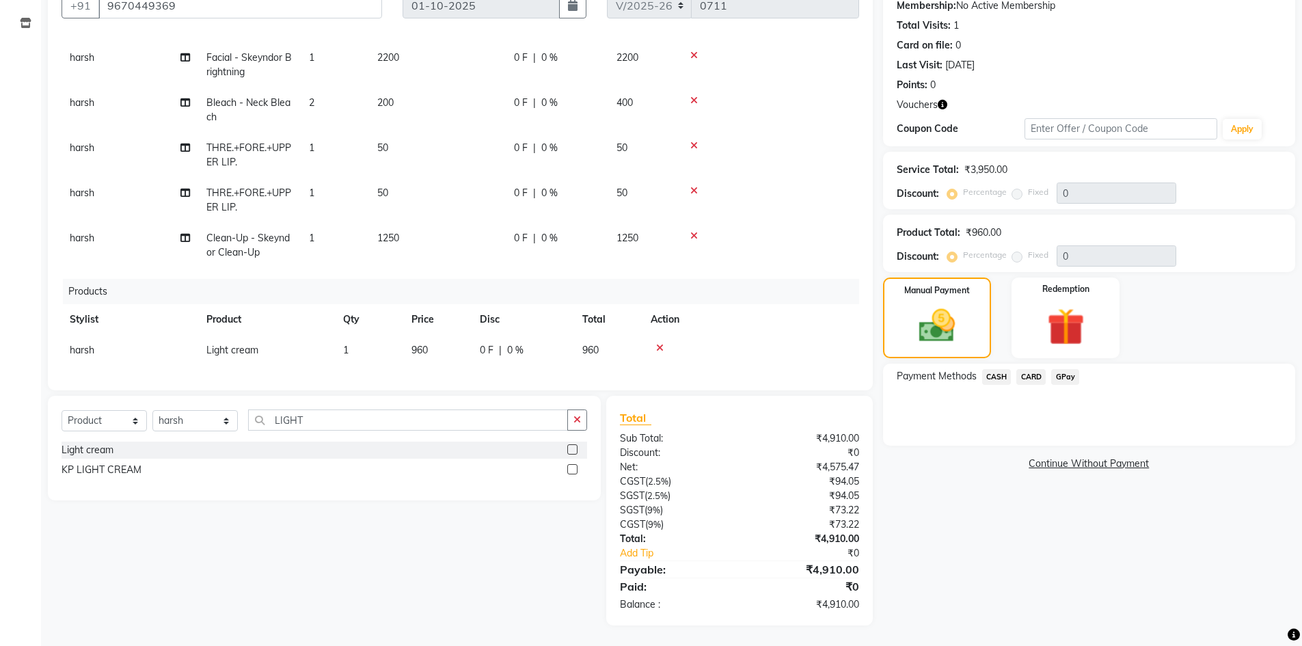
click at [1063, 379] on span "GPay" at bounding box center [1065, 377] width 28 height 16
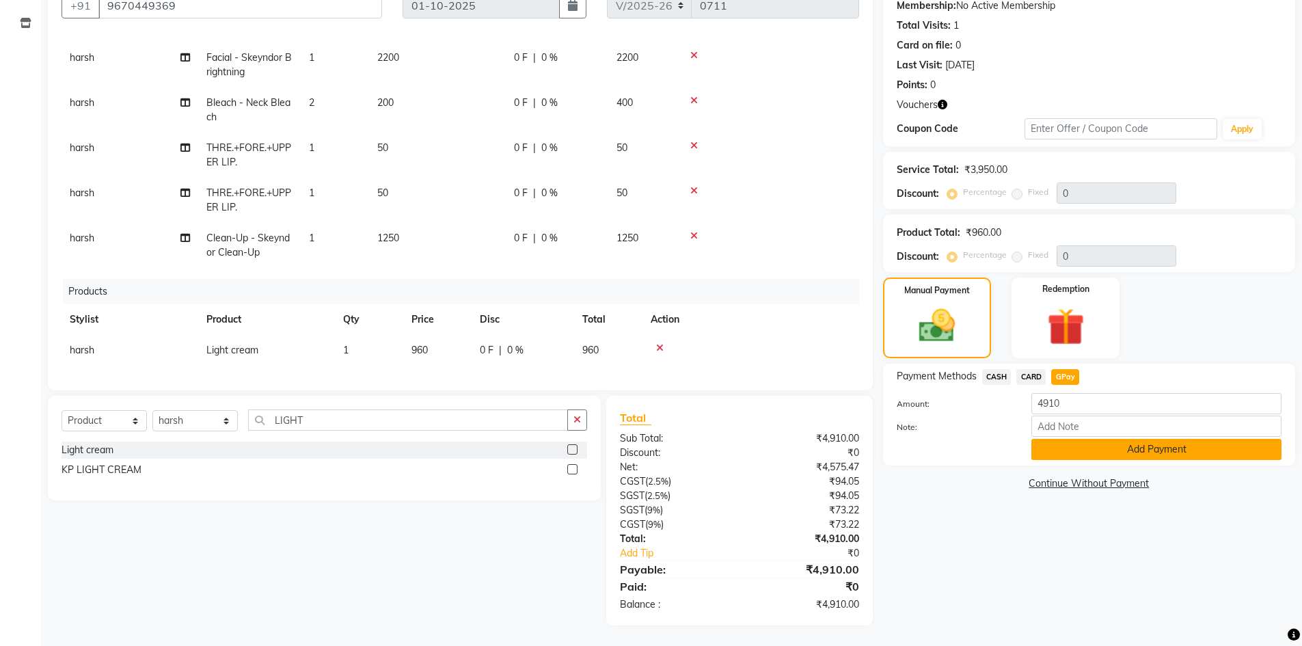
click at [1119, 449] on button "Add Payment" at bounding box center [1156, 449] width 250 height 21
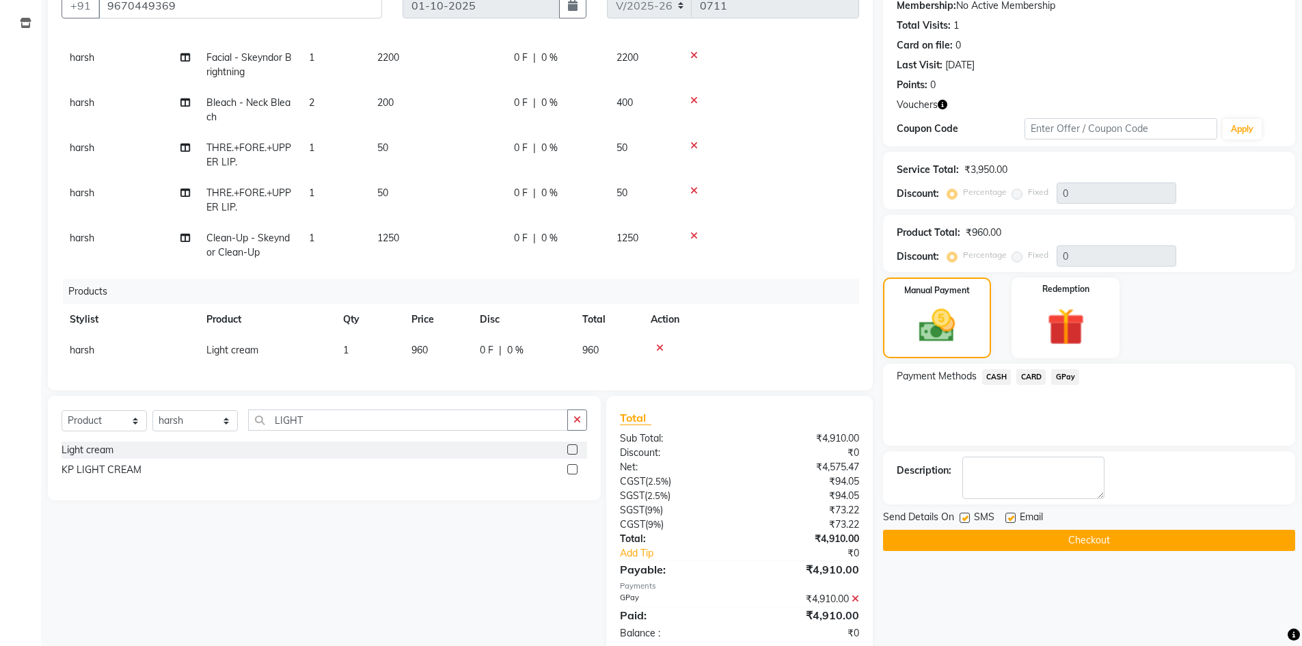
click at [1049, 535] on button "Checkout" at bounding box center [1089, 540] width 412 height 21
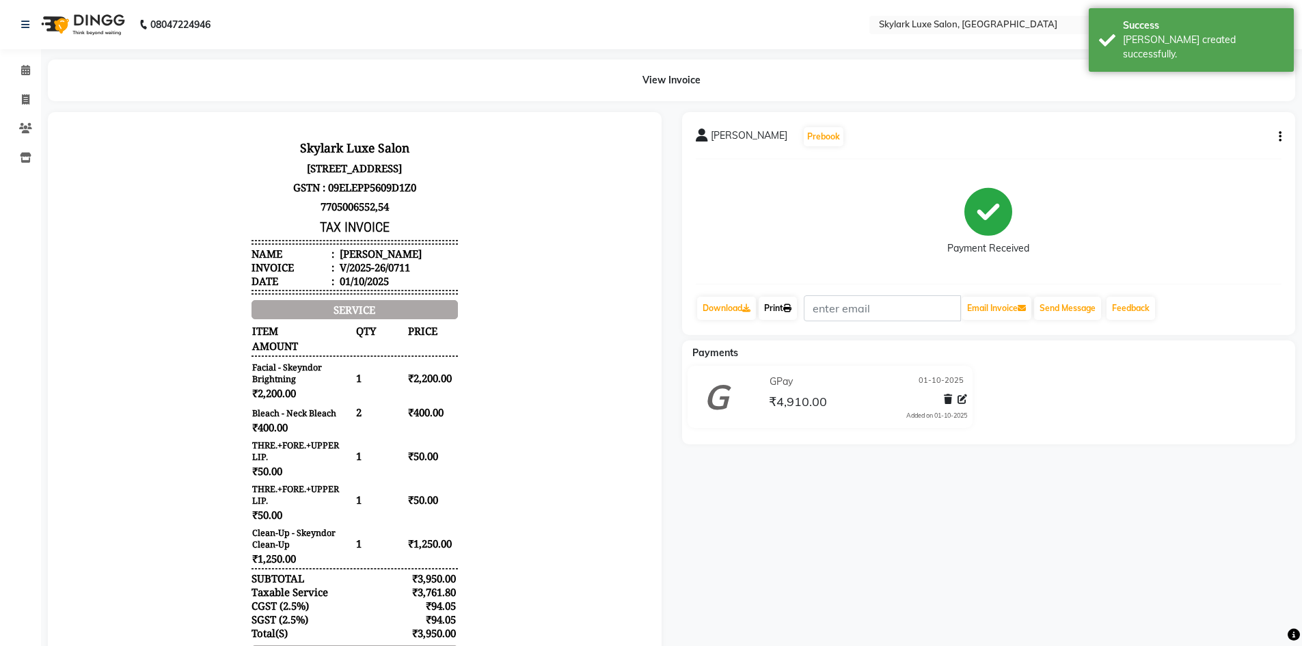
click at [772, 310] on link "Print" at bounding box center [778, 308] width 38 height 23
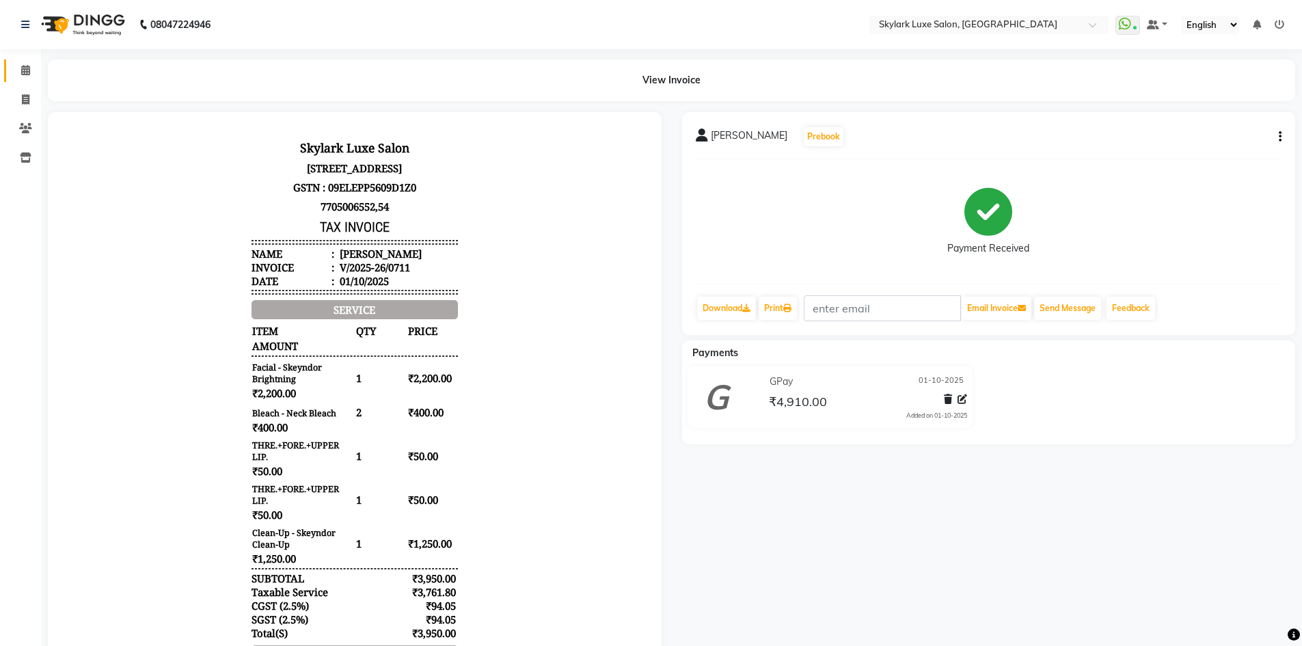
click at [26, 77] on span at bounding box center [26, 71] width 24 height 16
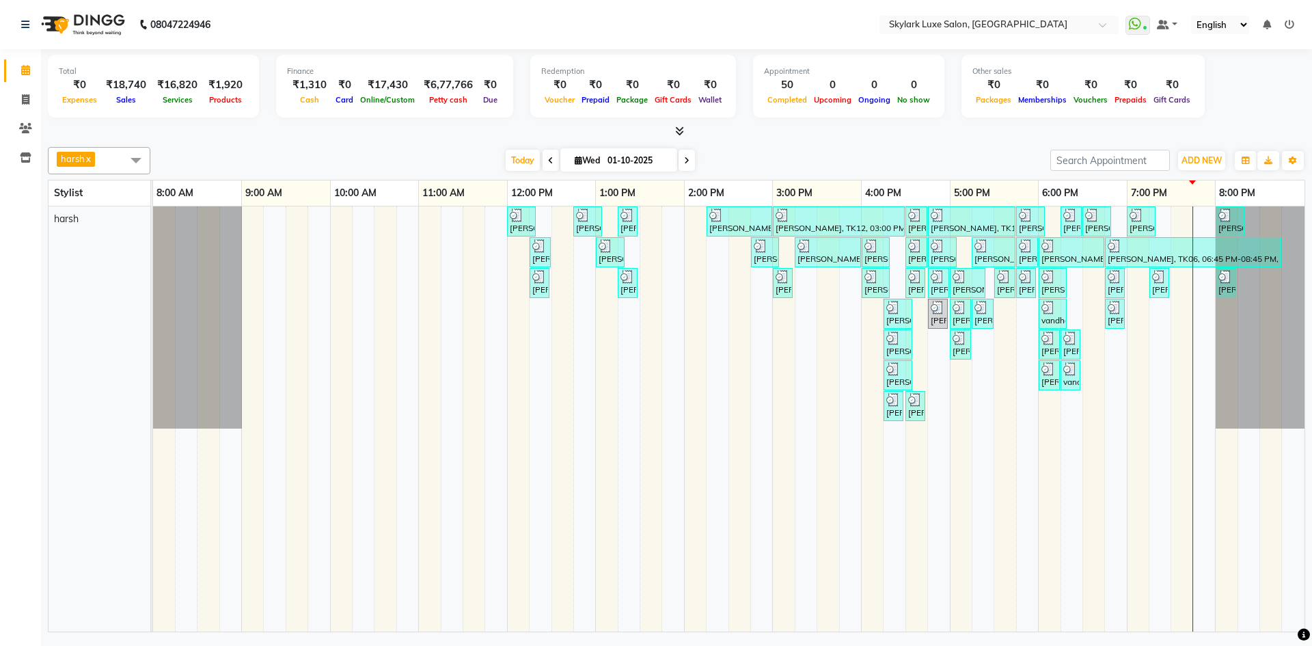
click at [809, 295] on div "[PERSON_NAME], TK01, 12:00 PM-12:20 PM, Threading - Eyebrow [PERSON_NAME], TK02…" at bounding box center [729, 418] width 1152 height 425
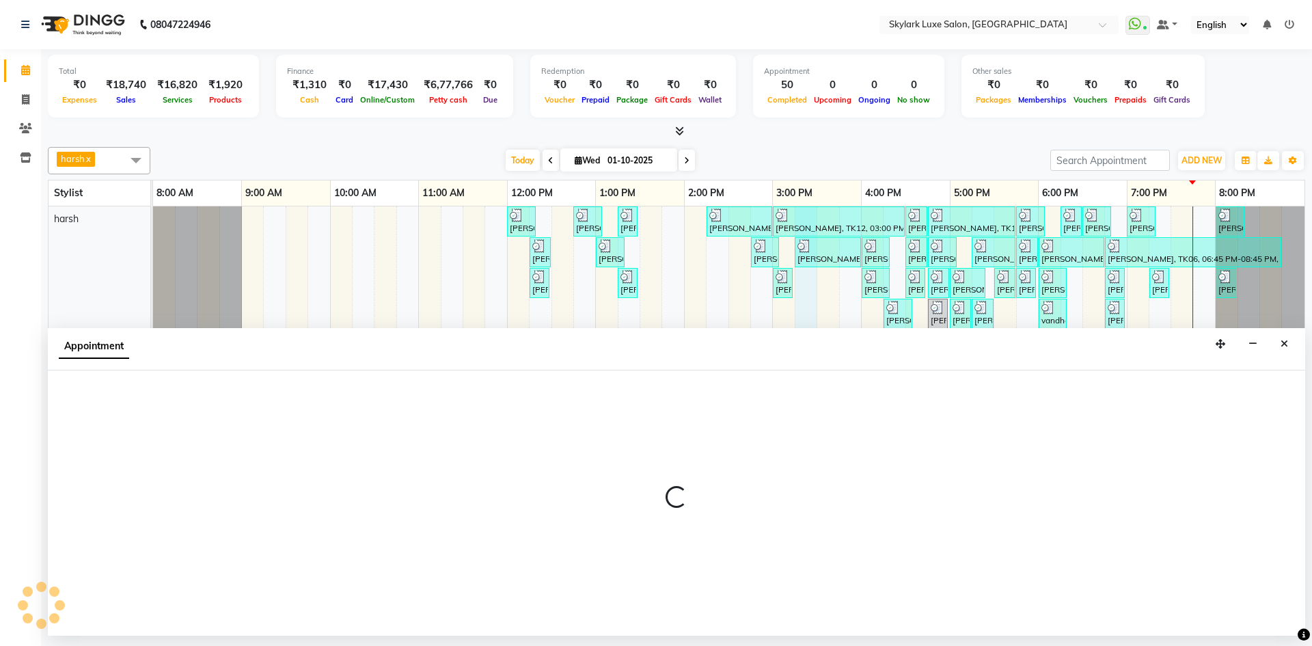
select select "92719"
select select "915"
select select "tentative"
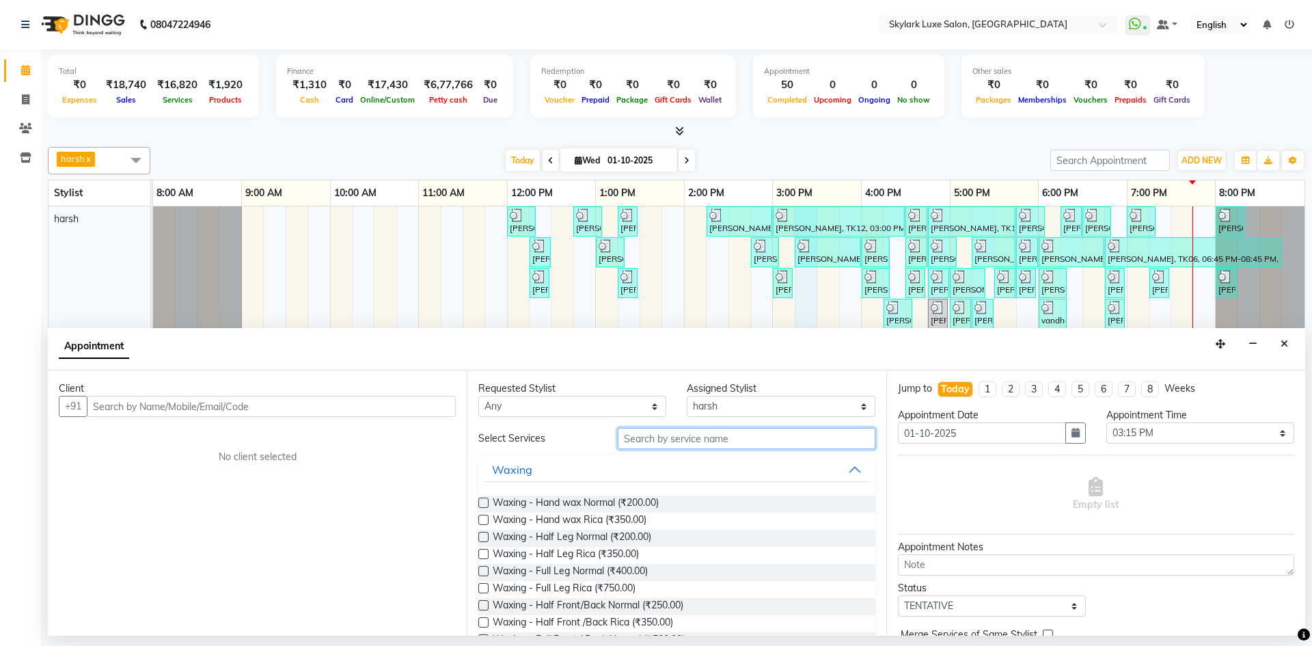
click at [728, 446] on input "text" at bounding box center [747, 438] width 258 height 21
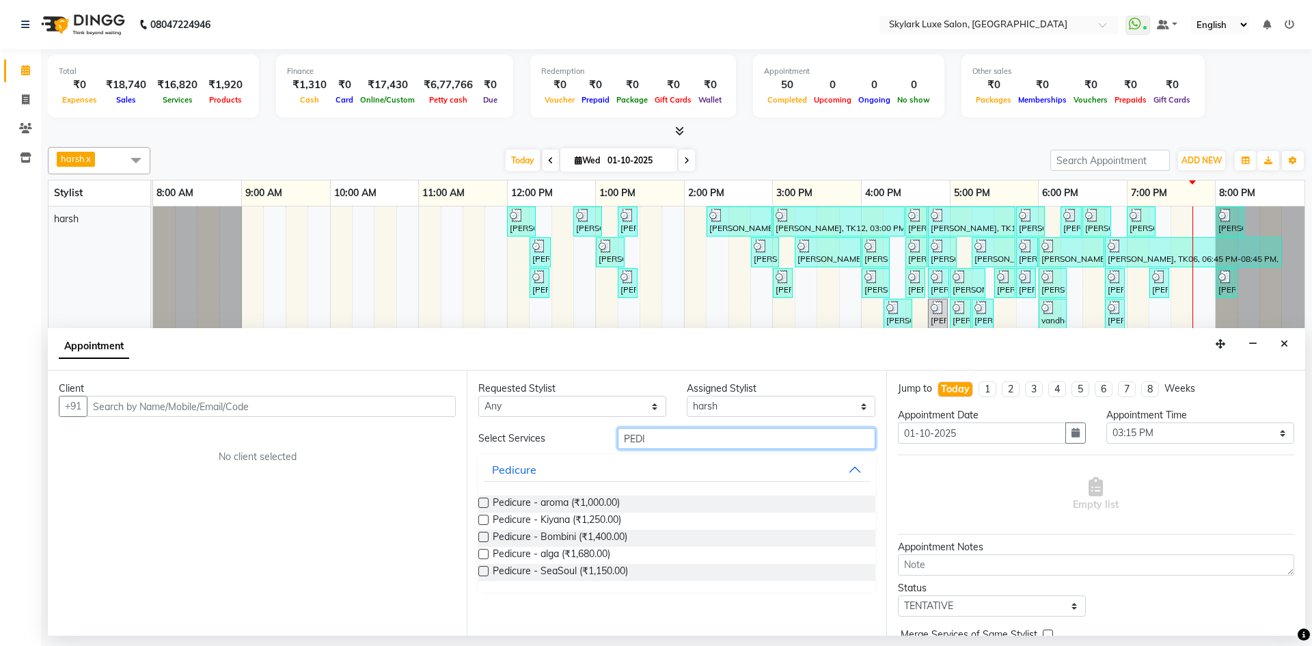
type input "PEDI"
click at [482, 519] on label at bounding box center [483, 520] width 10 height 10
click at [482, 519] on input "checkbox" at bounding box center [482, 521] width 9 height 9
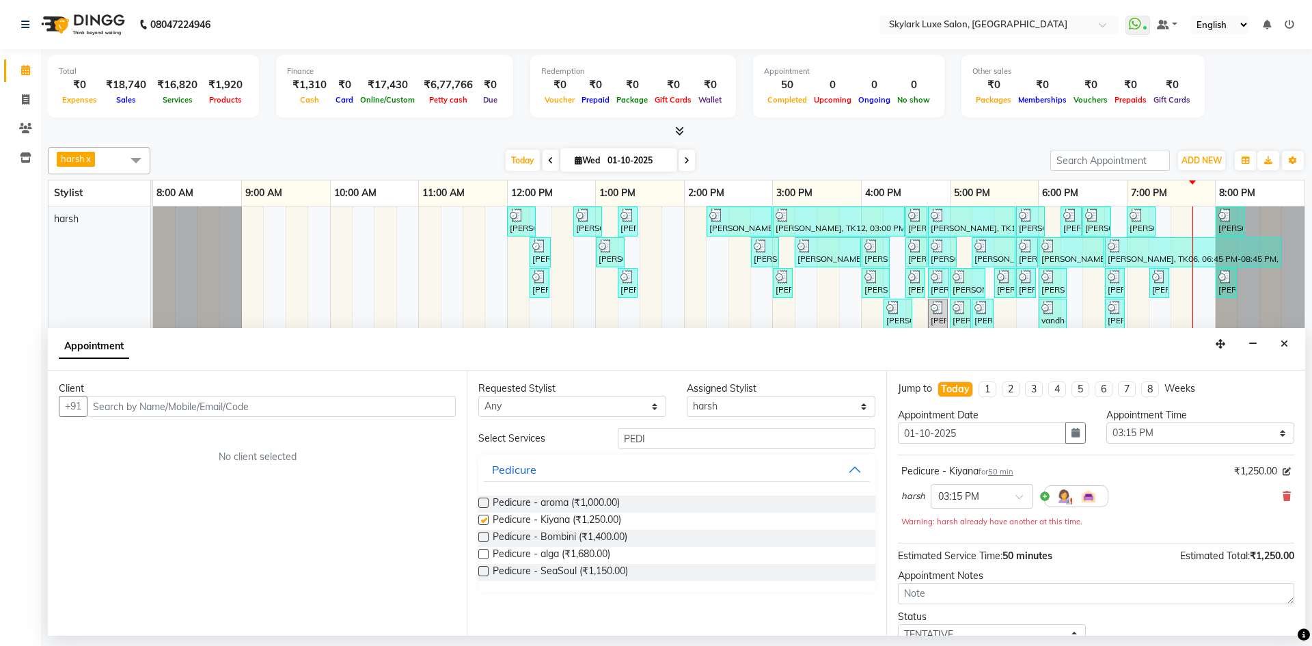
checkbox input "false"
drag, startPoint x: 663, startPoint y: 440, endPoint x: 588, endPoint y: 454, distance: 75.7
click at [588, 454] on div "Select Services PEDI Pedicure Pedicure - aroma (₹1,000.00) Pedicure - Kiyana (₹…" at bounding box center [676, 510] width 396 height 164
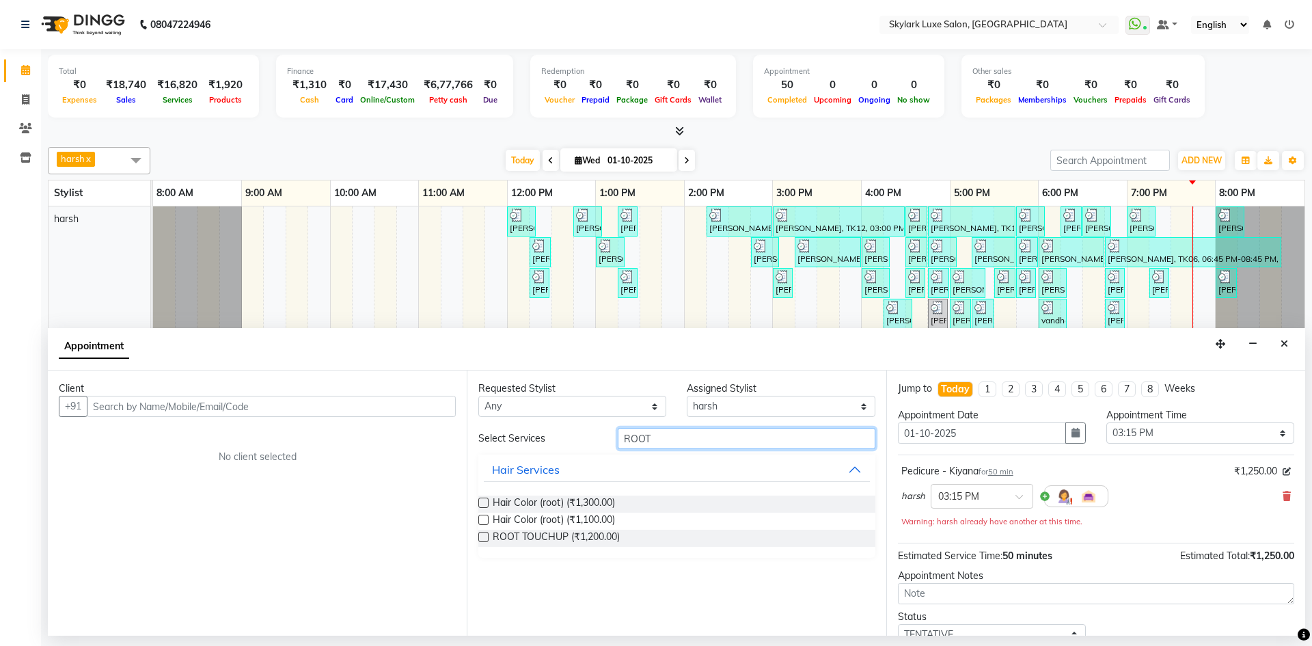
type input "ROOT"
click at [482, 541] on label at bounding box center [483, 537] width 10 height 10
click at [482, 541] on input "checkbox" at bounding box center [482, 538] width 9 height 9
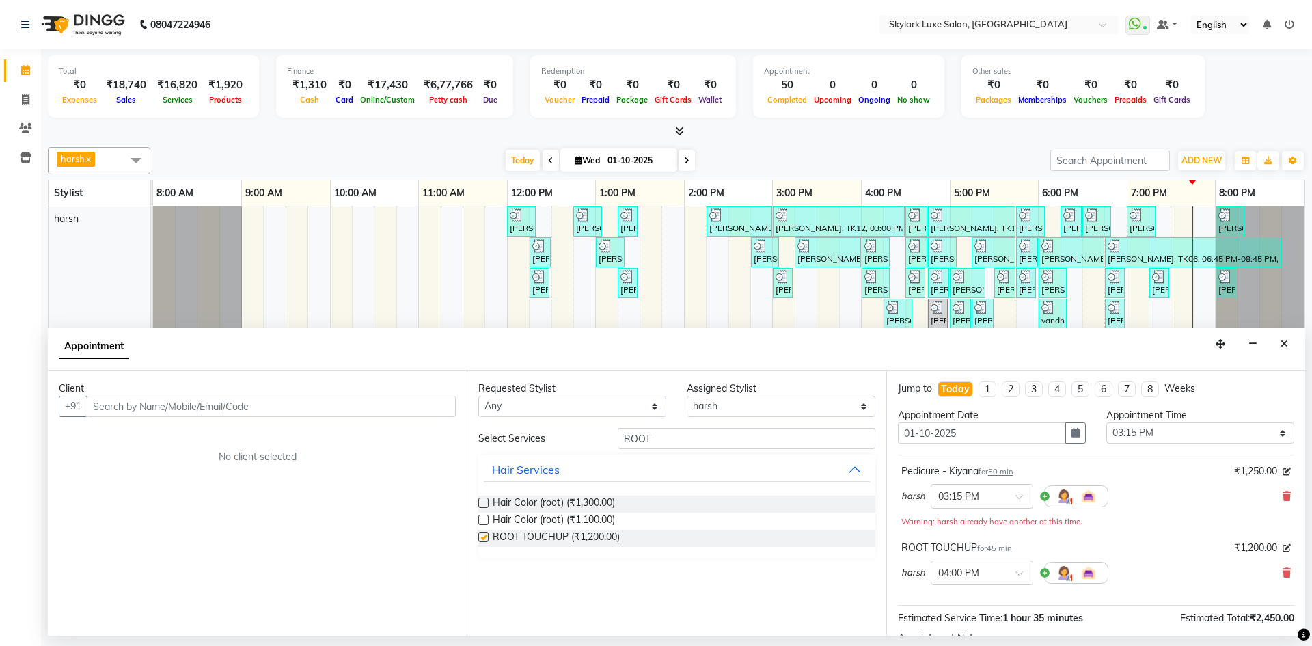
checkbox input "false"
drag, startPoint x: 677, startPoint y: 429, endPoint x: 561, endPoint y: 445, distance: 116.6
click at [561, 445] on div "Select Services ROOT" at bounding box center [676, 438] width 417 height 21
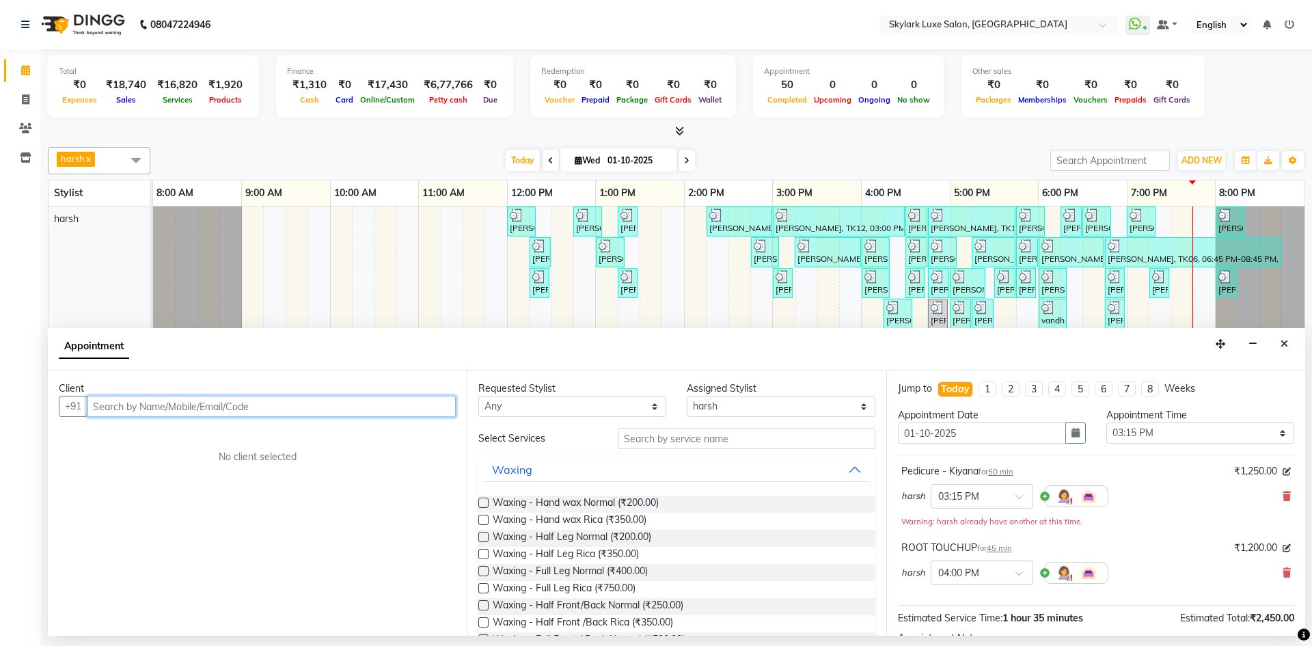
click at [346, 406] on input "text" at bounding box center [271, 406] width 369 height 21
click at [1283, 491] on icon at bounding box center [1287, 496] width 8 height 10
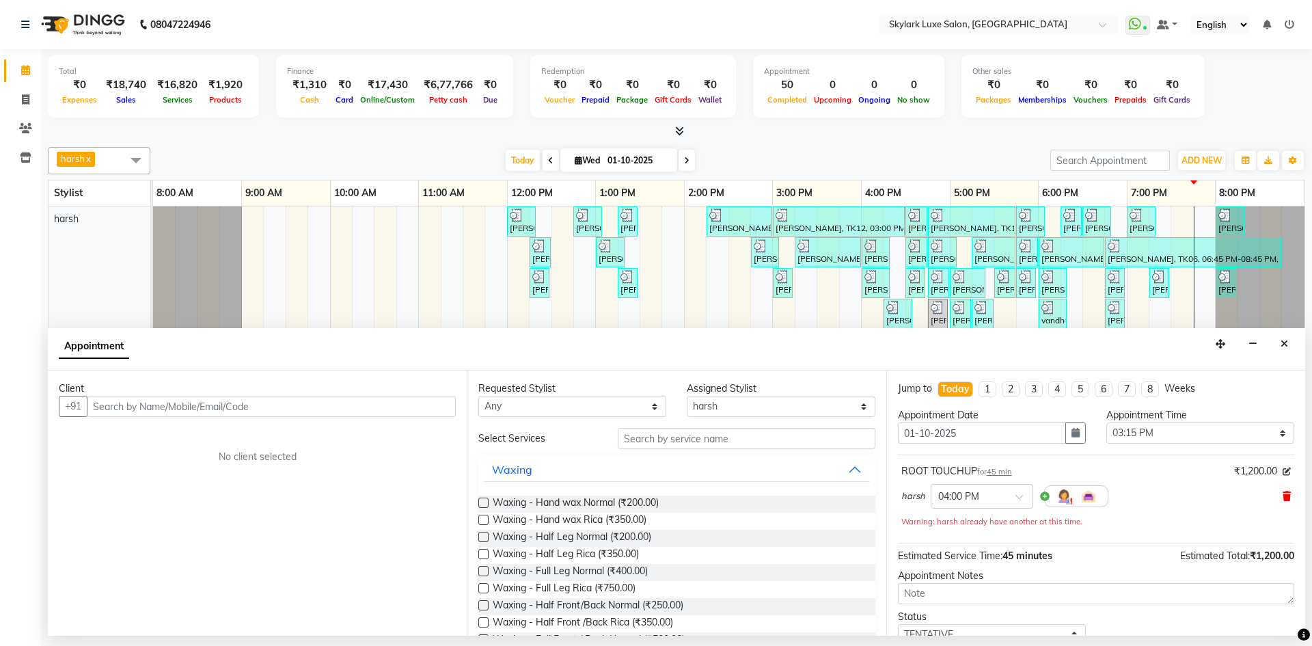
click at [1283, 493] on icon at bounding box center [1287, 496] width 8 height 10
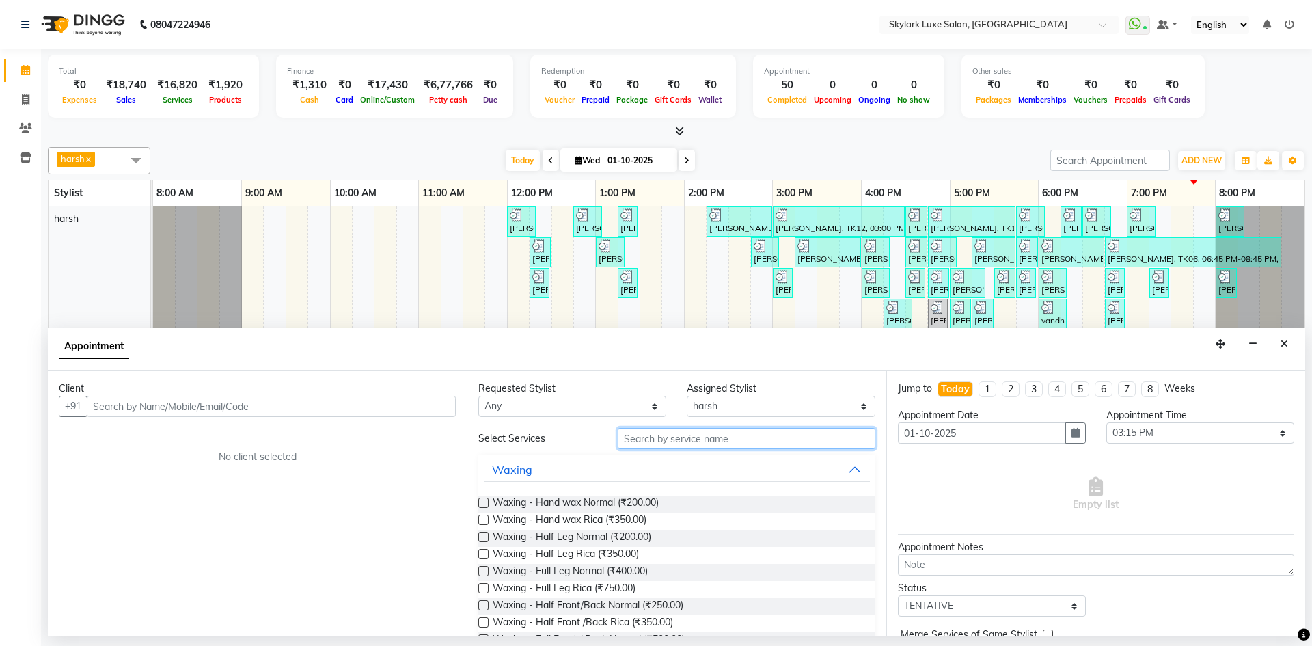
click at [670, 435] on input "text" at bounding box center [747, 438] width 258 height 21
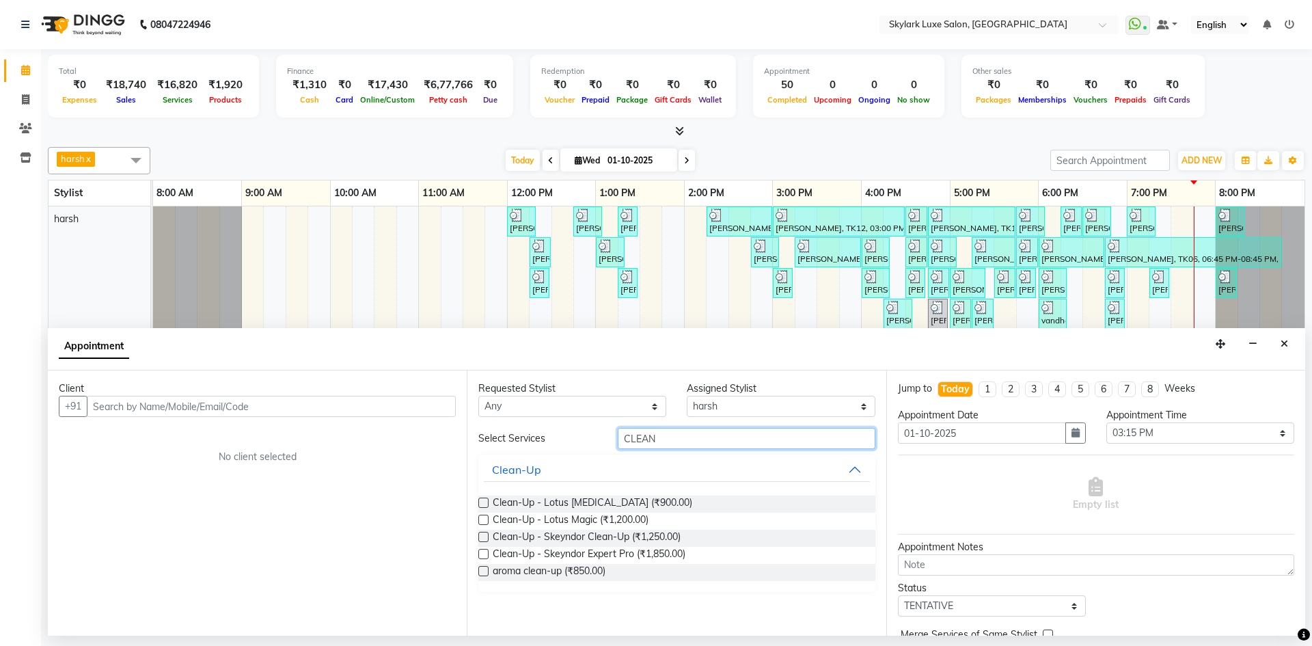
type input "CLEAN"
click at [483, 537] on label at bounding box center [483, 537] width 10 height 10
click at [483, 537] on input "checkbox" at bounding box center [482, 538] width 9 height 9
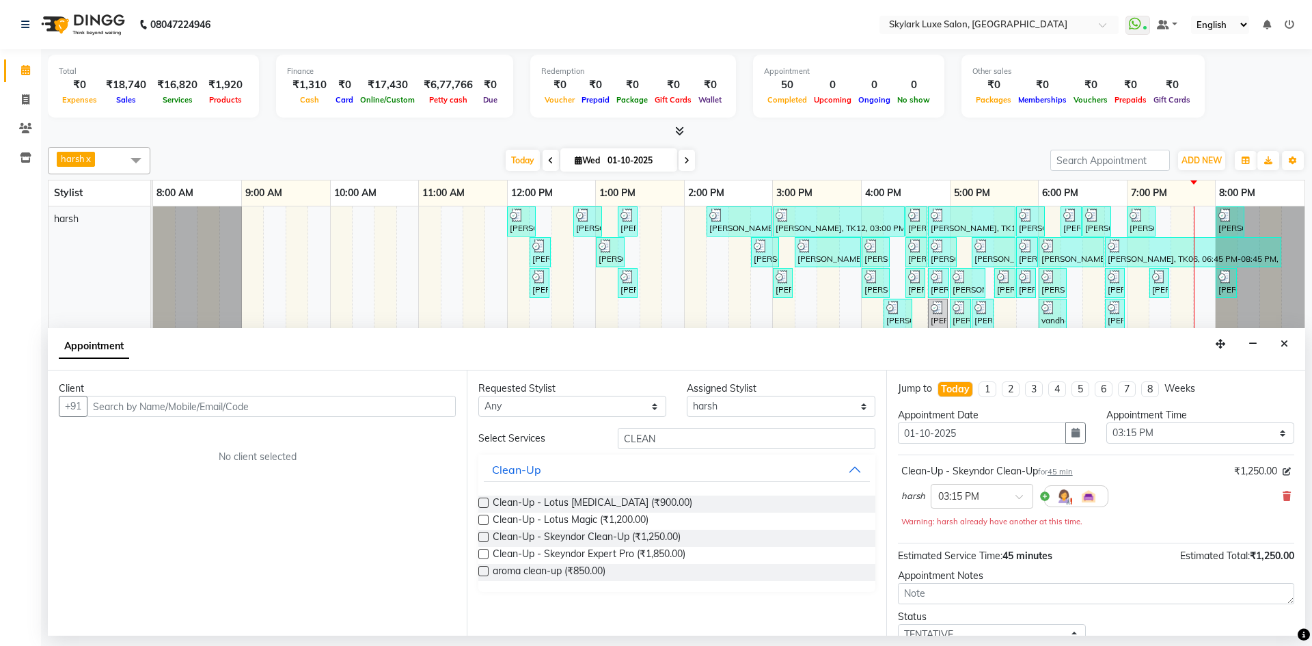
click at [482, 536] on label at bounding box center [483, 537] width 10 height 10
click at [482, 536] on input "checkbox" at bounding box center [482, 538] width 9 height 9
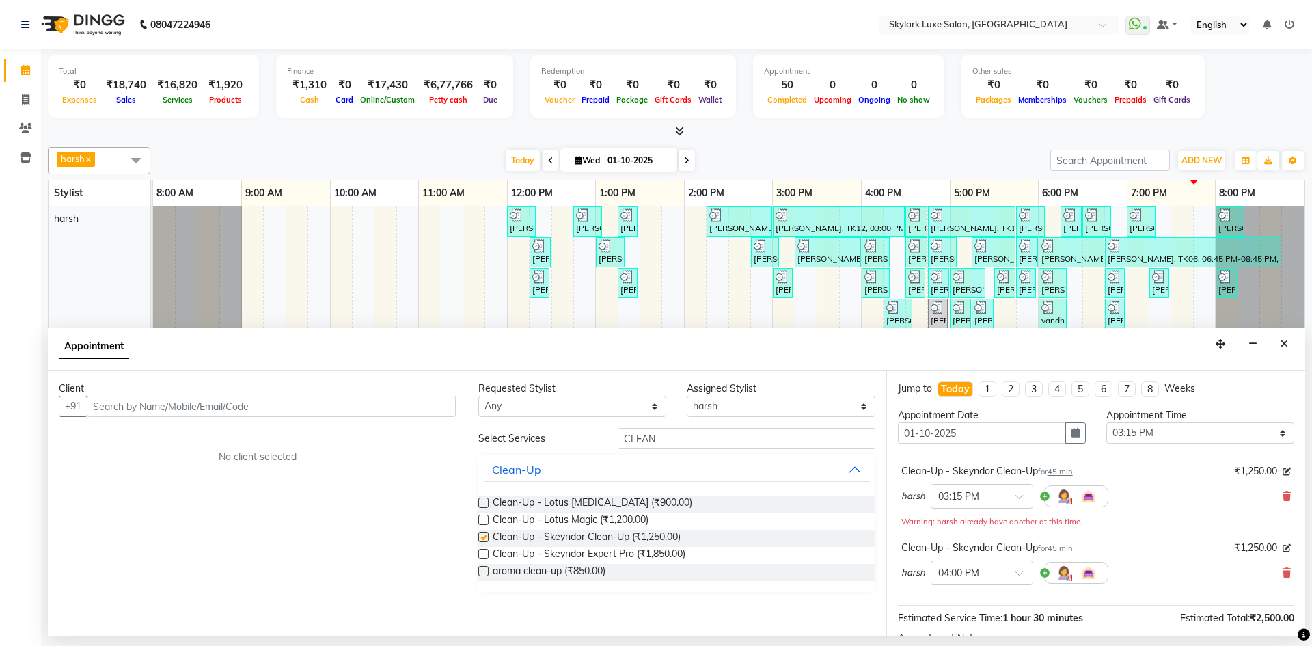
checkbox input "false"
drag, startPoint x: 670, startPoint y: 441, endPoint x: 608, endPoint y: 448, distance: 62.6
click at [608, 448] on div "CLEAN" at bounding box center [747, 438] width 278 height 21
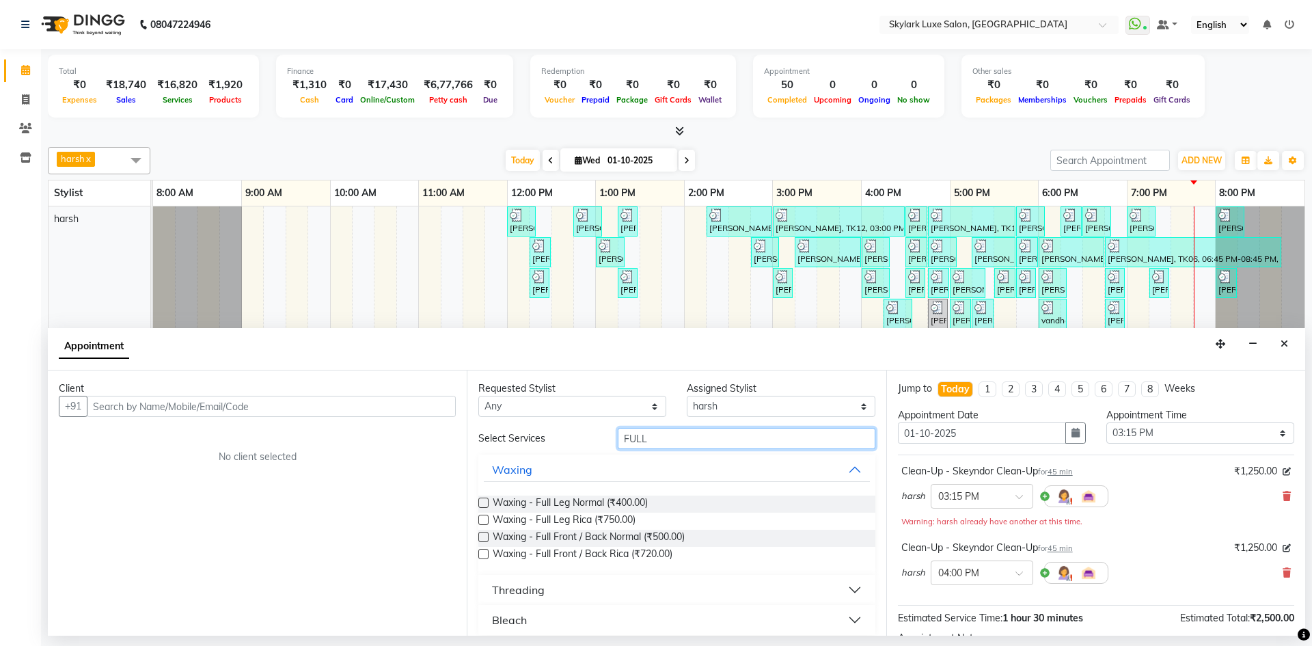
type input "FULL"
click at [482, 519] on label at bounding box center [483, 520] width 10 height 10
click at [482, 519] on input "checkbox" at bounding box center [482, 521] width 9 height 9
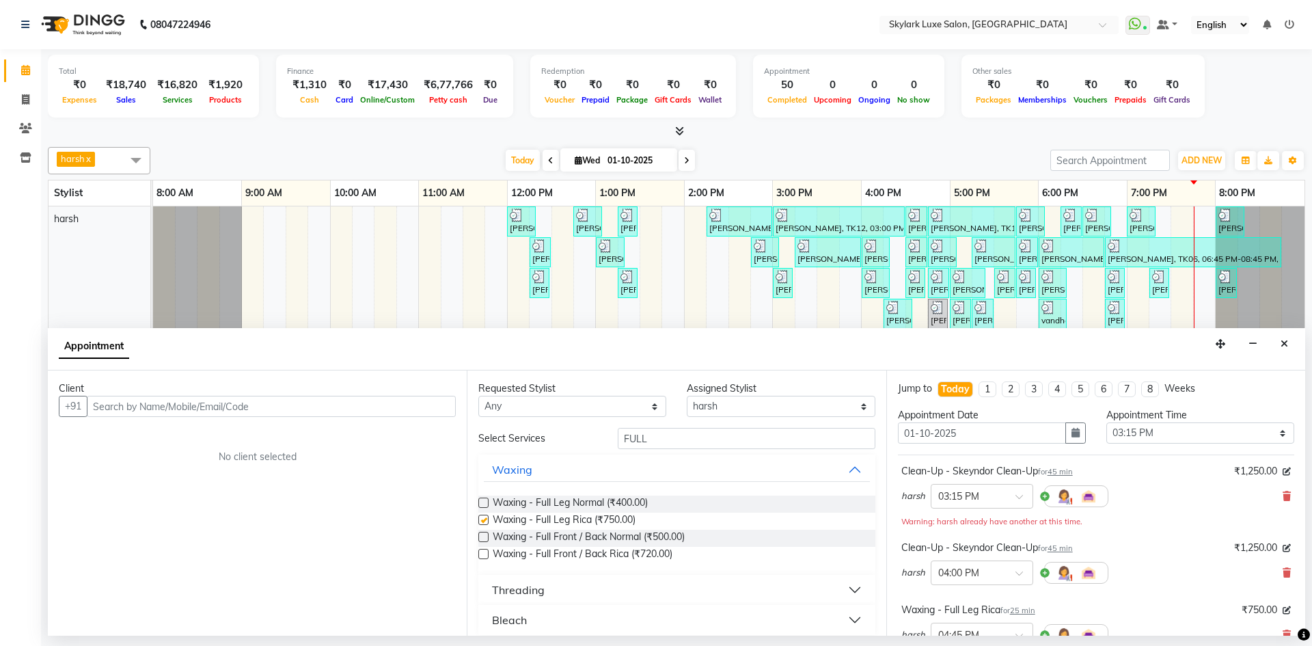
checkbox input "false"
click at [581, 450] on div "Select Services FULL Waxing Waxing - Full Leg Normal (₹400.00) Waxing - Full Le…" at bounding box center [676, 531] width 396 height 207
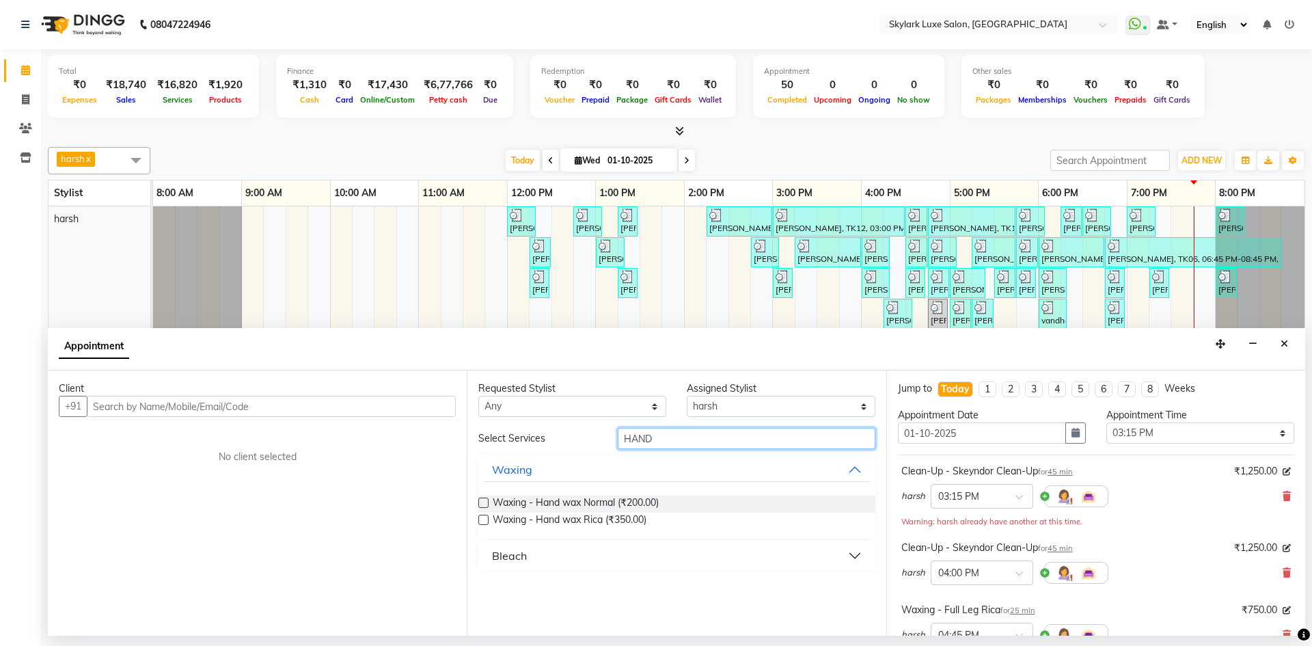
type input "HAND"
click at [486, 524] on label at bounding box center [483, 520] width 10 height 10
click at [486, 524] on input "checkbox" at bounding box center [482, 521] width 9 height 9
checkbox input "false"
drag, startPoint x: 672, startPoint y: 439, endPoint x: 572, endPoint y: 450, distance: 101.0
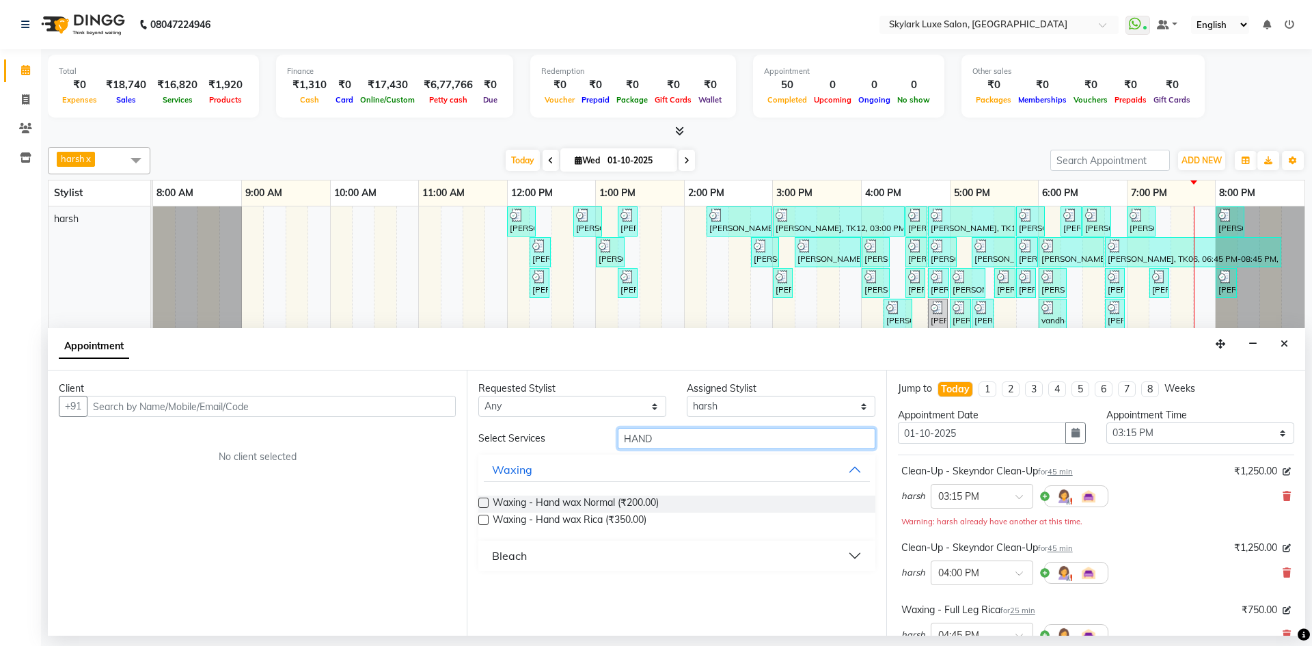
click at [572, 450] on div "Select Services HAND Waxing Waxing - Hand wax Normal (₹200.00) Waxing - Hand wa…" at bounding box center [676, 499] width 396 height 143
type input "UNDER"
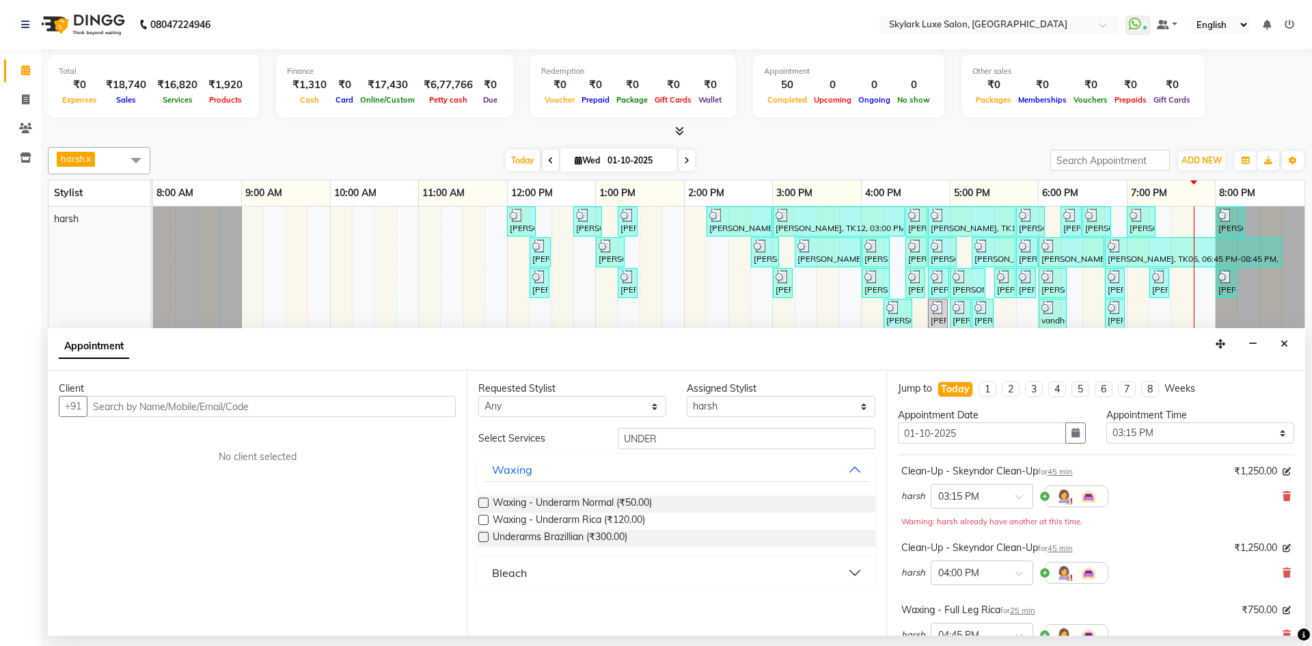
click at [480, 517] on label at bounding box center [483, 520] width 10 height 10
click at [480, 517] on input "checkbox" at bounding box center [482, 521] width 9 height 9
checkbox input "false"
click at [541, 454] on div "Select Services UNDER Waxing Waxing - Underarm Normal (₹50.00) Waxing - Underar…" at bounding box center [676, 508] width 396 height 160
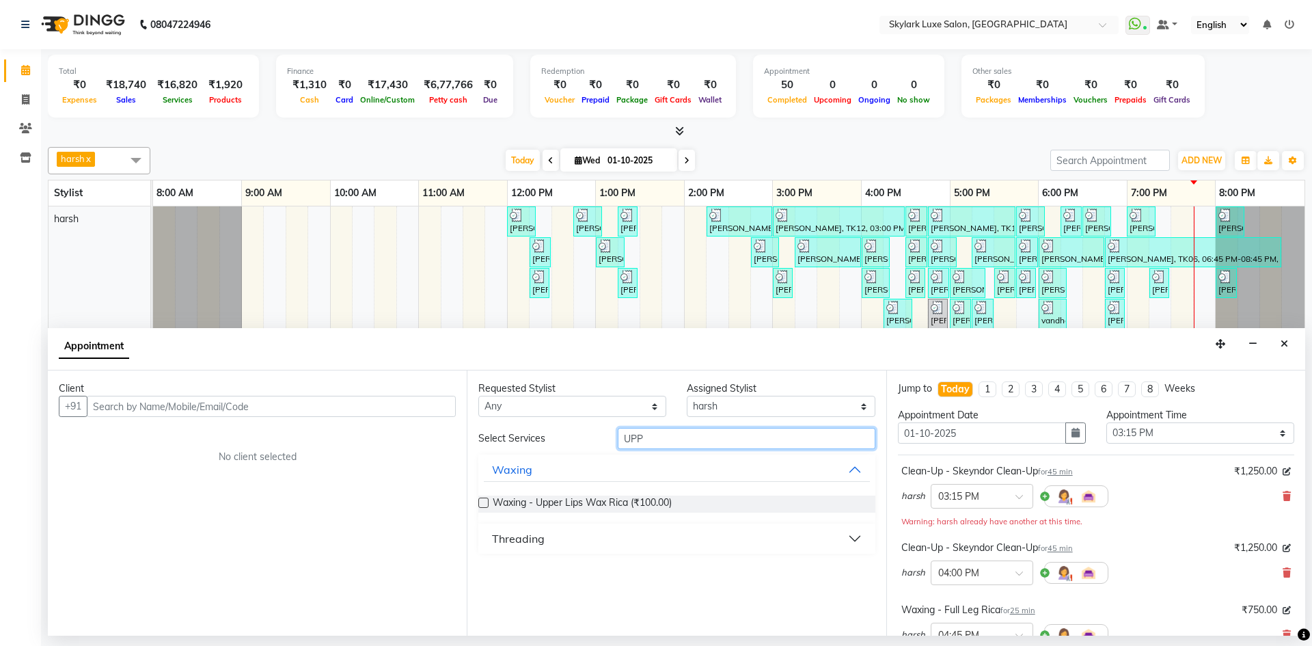
type input "UPP"
click at [485, 502] on label at bounding box center [483, 503] width 10 height 10
click at [485, 502] on input "checkbox" at bounding box center [482, 504] width 9 height 9
checkbox input "false"
drag, startPoint x: 671, startPoint y: 433, endPoint x: 573, endPoint y: 450, distance: 99.2
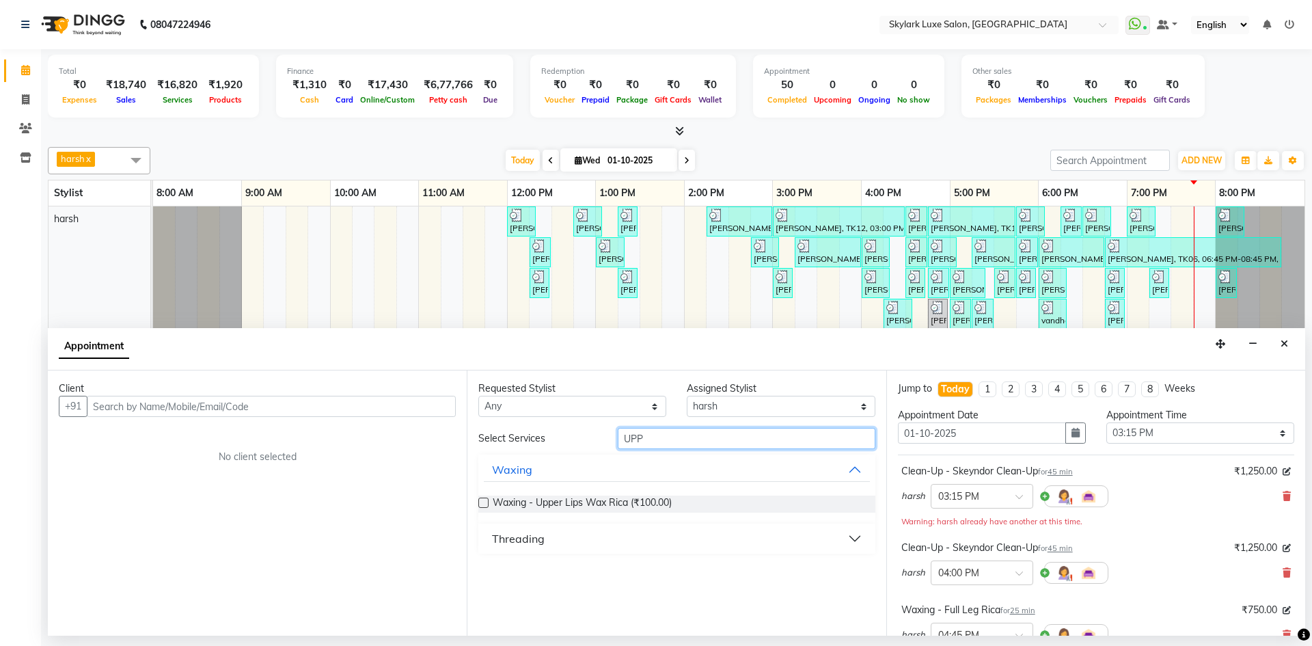
click at [573, 450] on div "Select Services UPP Waxing Waxing - Upper Lips Wax Rica (₹100.00) Threading" at bounding box center [676, 491] width 396 height 126
type input "NEC"
click at [480, 504] on label at bounding box center [483, 503] width 10 height 10
click at [480, 504] on input "checkbox" at bounding box center [482, 504] width 9 height 9
click at [481, 504] on label at bounding box center [483, 503] width 10 height 10
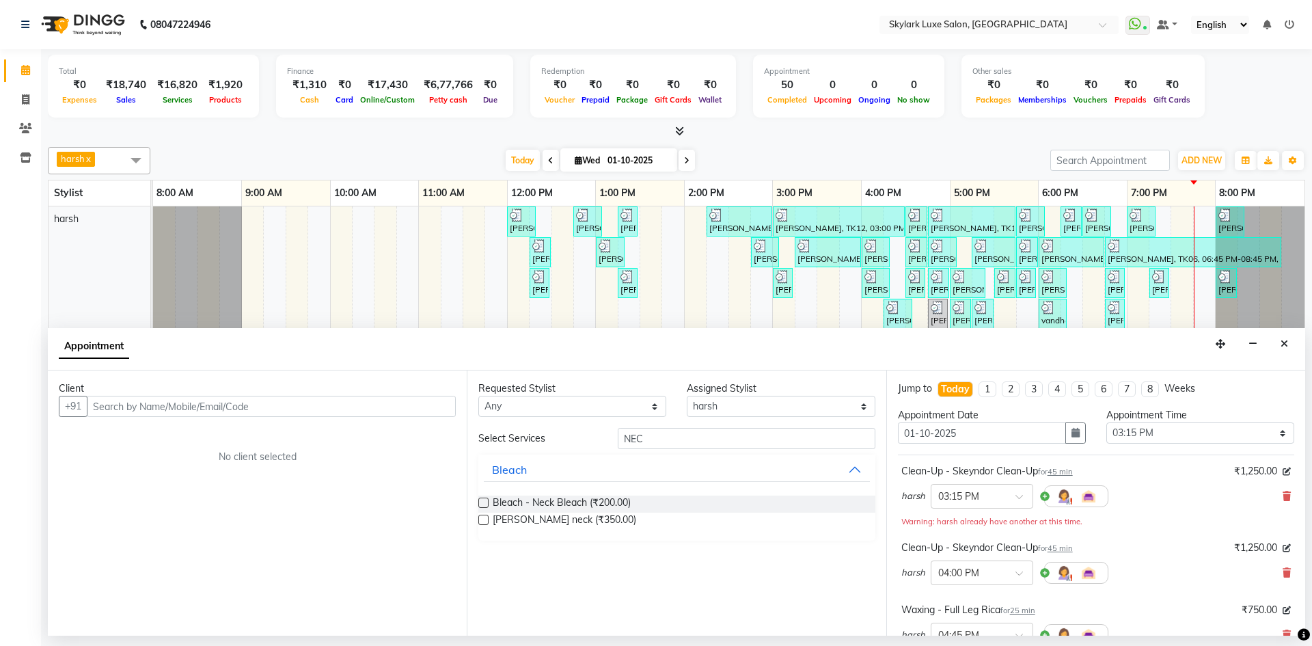
click at [481, 504] on input "checkbox" at bounding box center [482, 504] width 9 height 9
checkbox input "false"
drag, startPoint x: 624, startPoint y: 446, endPoint x: 551, endPoint y: 460, distance: 74.5
click at [551, 460] on div "Select Services NEC Bleach Bleach - Neck Bleach (₹200.00) [PERSON_NAME] neck (₹…" at bounding box center [676, 484] width 396 height 113
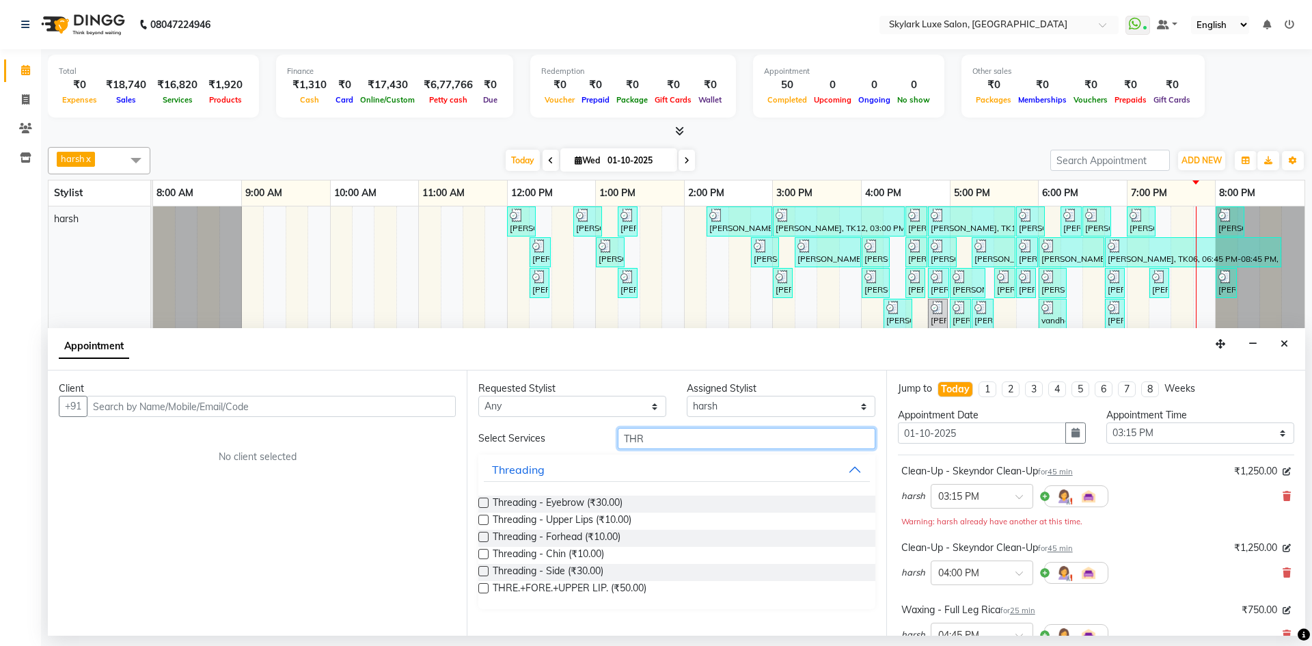
type input "THR"
click at [480, 502] on label at bounding box center [483, 503] width 10 height 10
click at [480, 502] on input "checkbox" at bounding box center [482, 504] width 9 height 9
click at [480, 502] on label at bounding box center [483, 503] width 10 height 10
click at [480, 502] on input "checkbox" at bounding box center [482, 504] width 9 height 9
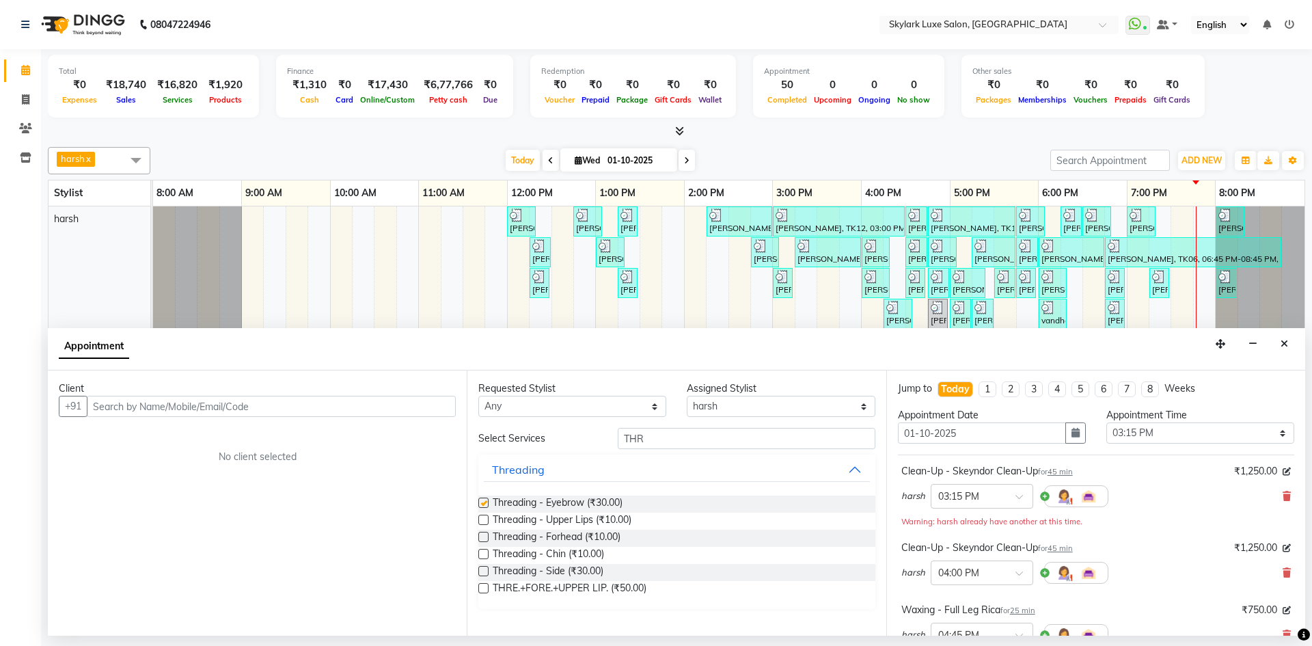
checkbox input "false"
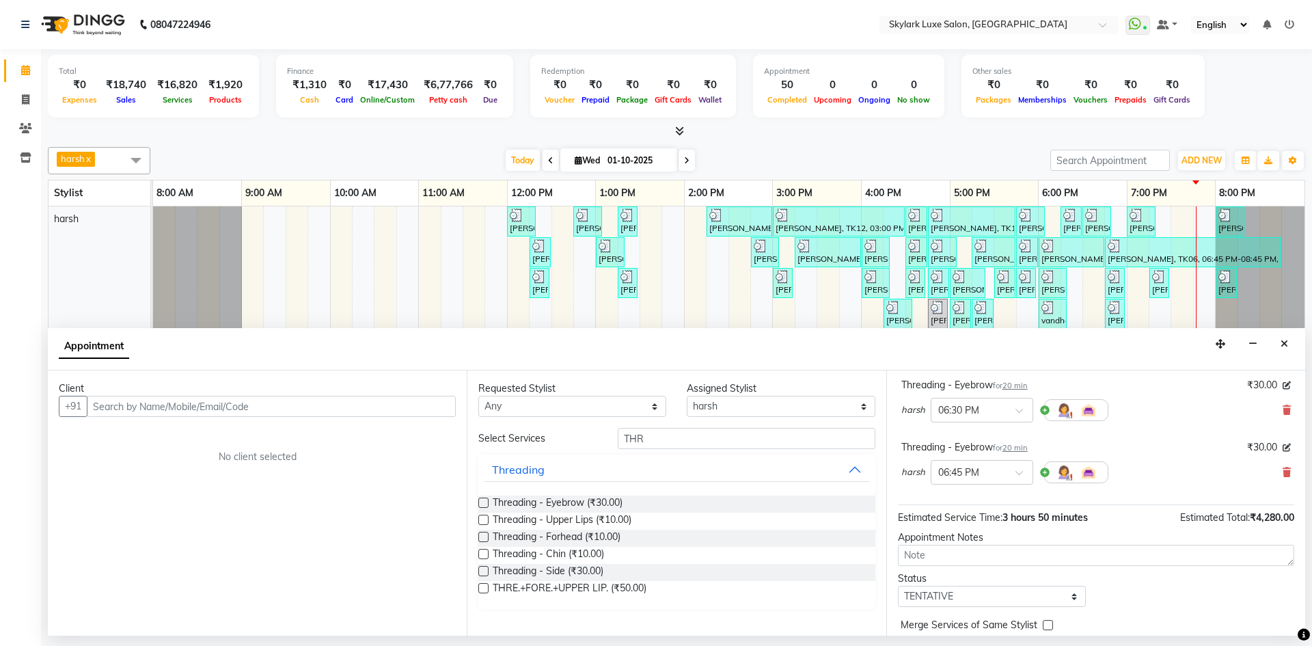
scroll to position [657, 0]
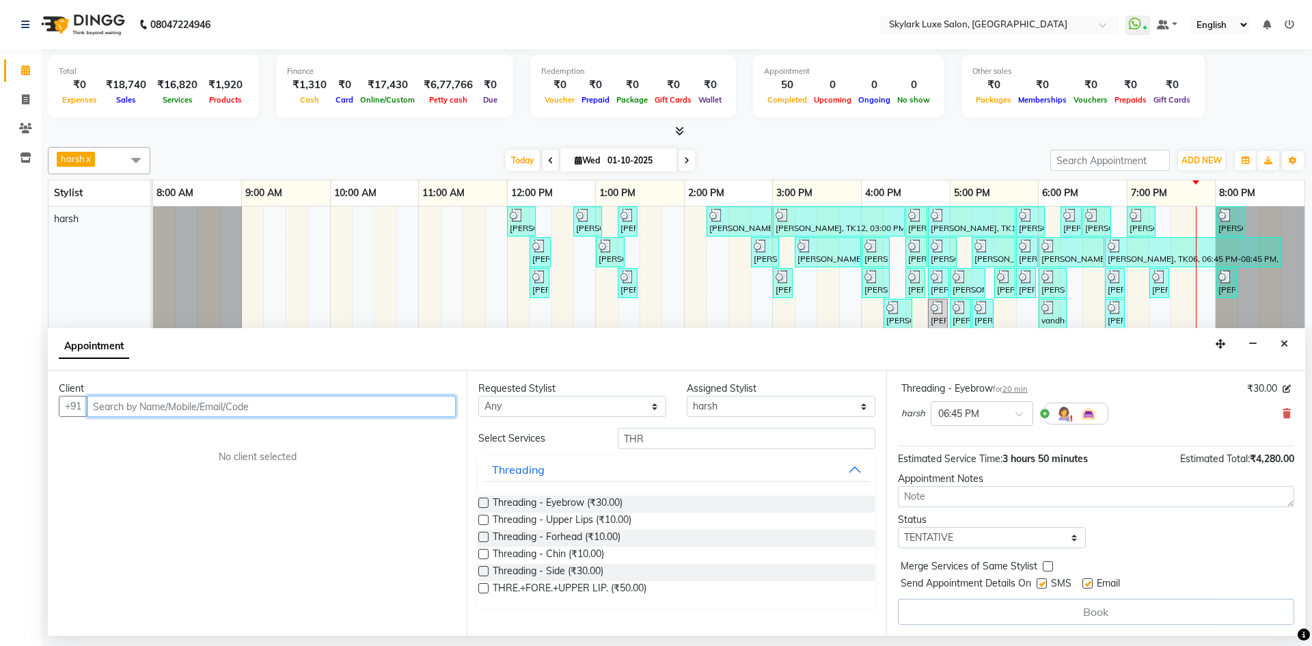
click at [323, 411] on input "text" at bounding box center [271, 406] width 369 height 21
type input "8318723039"
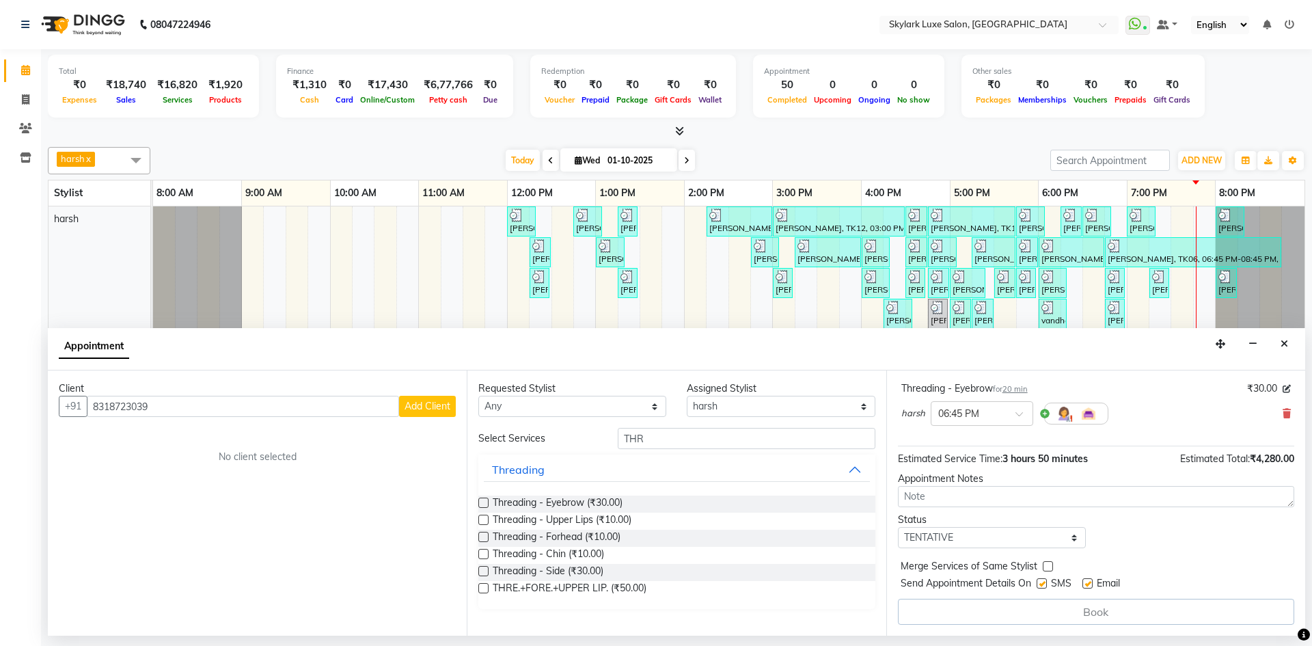
click at [441, 404] on span "Add Client" at bounding box center [428, 406] width 46 height 12
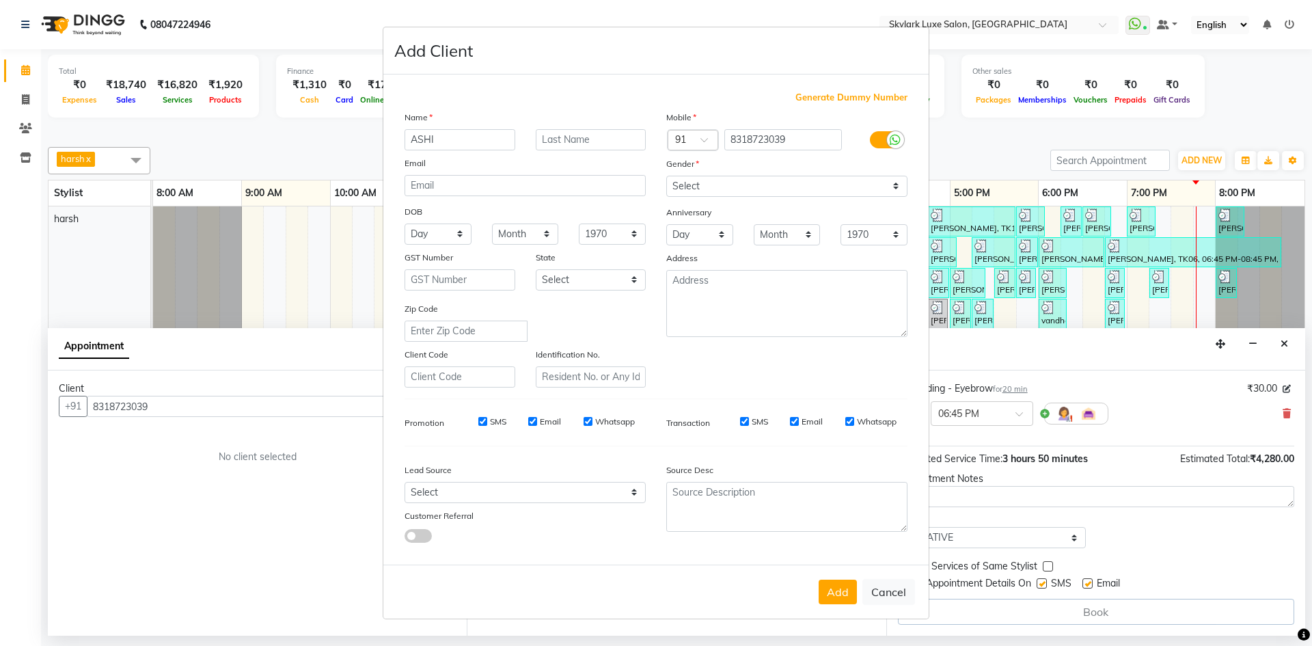
type input "ASHI"
click at [768, 184] on select "Select [DEMOGRAPHIC_DATA] [DEMOGRAPHIC_DATA] Other Prefer Not To Say" at bounding box center [786, 186] width 241 height 21
select select "[DEMOGRAPHIC_DATA]"
click at [666, 176] on select "Select [DEMOGRAPHIC_DATA] [DEMOGRAPHIC_DATA] Other Prefer Not To Say" at bounding box center [786, 186] width 241 height 21
click at [834, 595] on button "Add" at bounding box center [838, 592] width 38 height 25
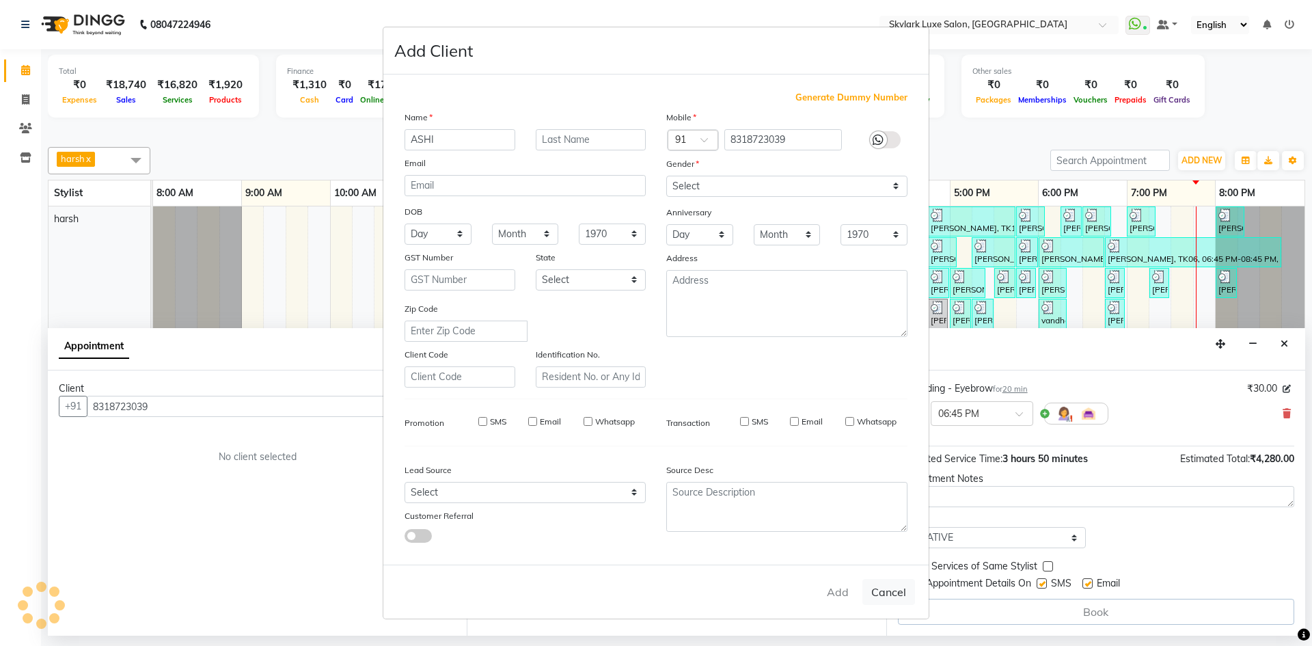
select select
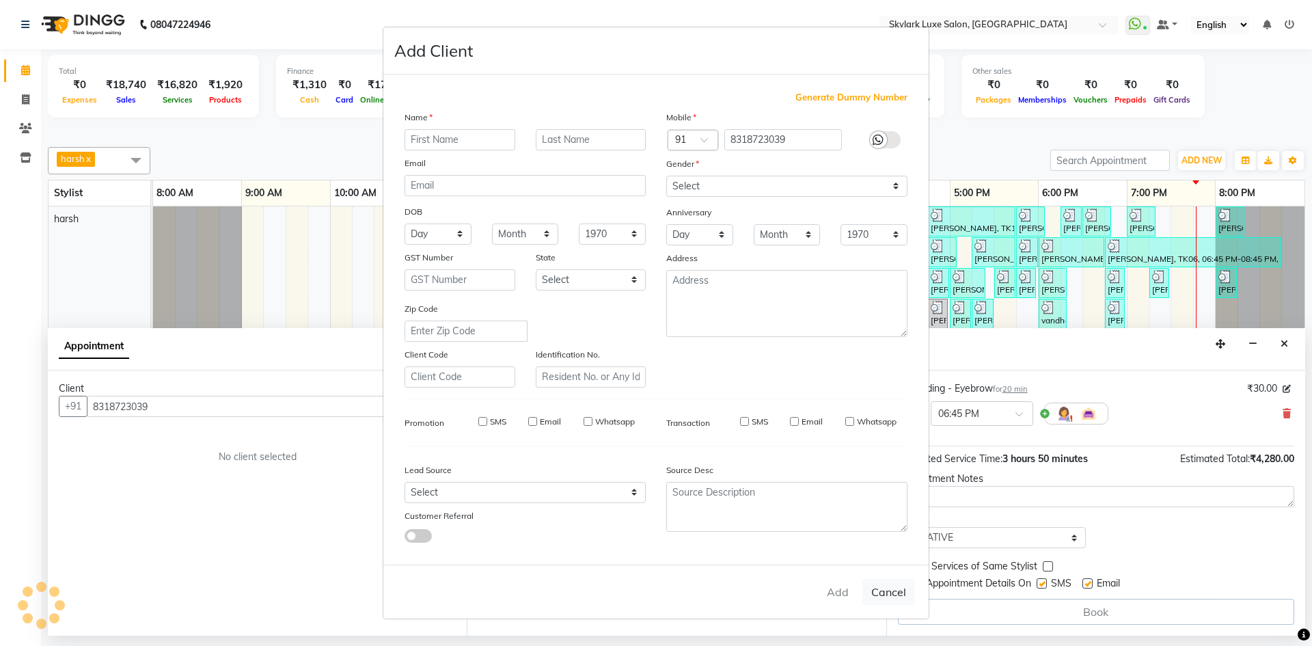
select select
checkbox input "false"
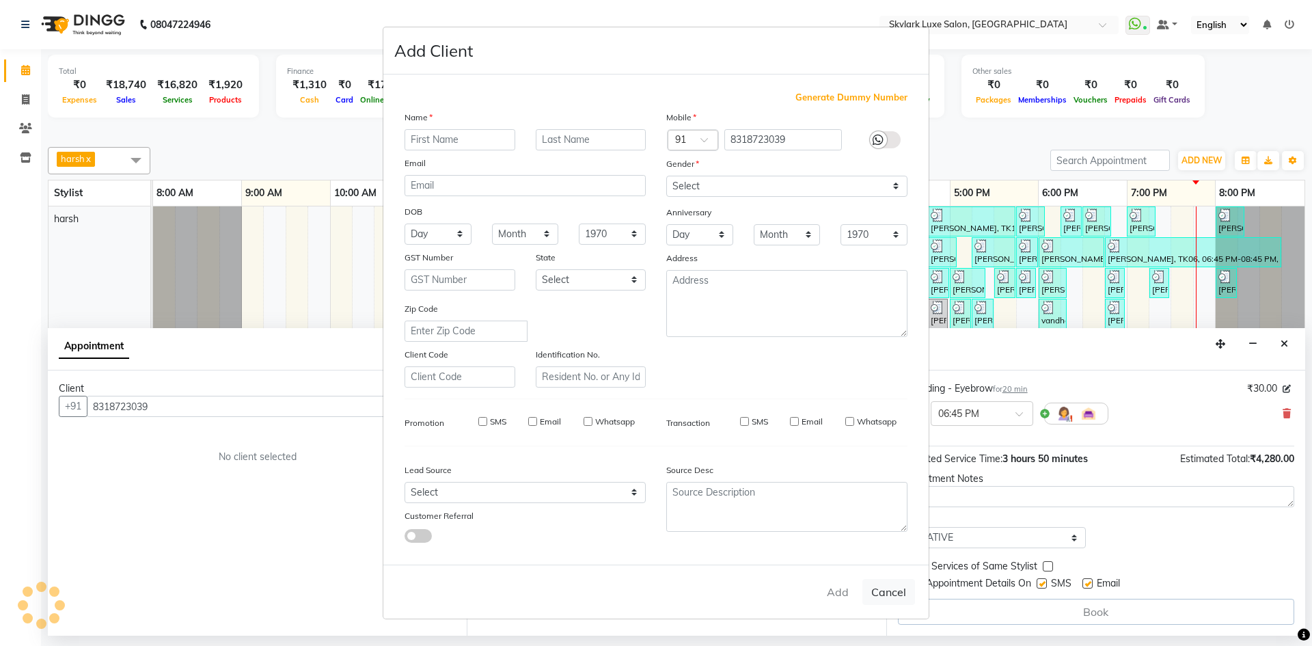
checkbox input "false"
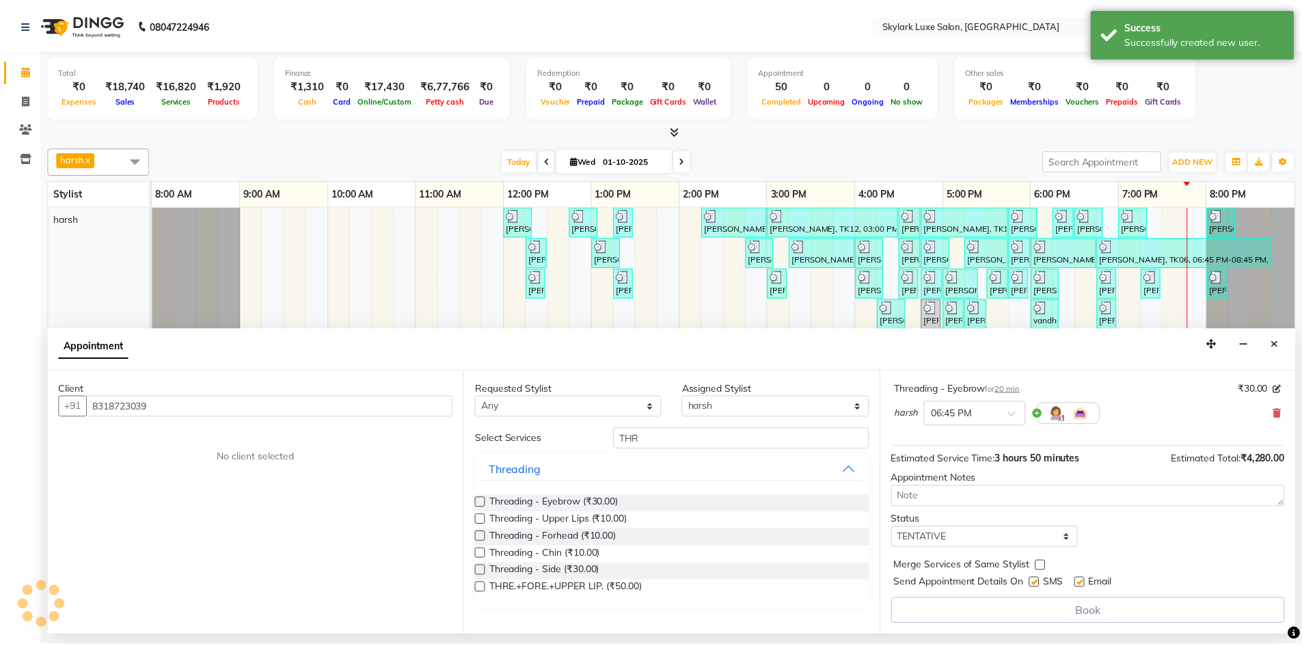
scroll to position [655, 0]
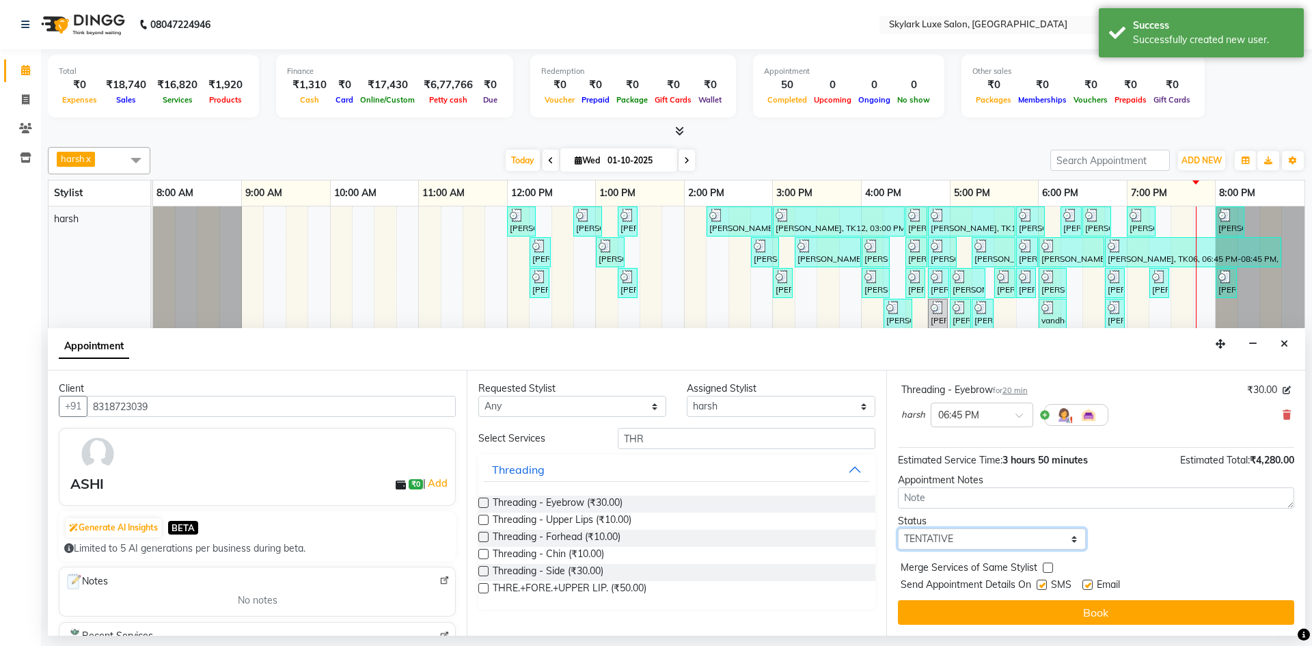
click at [1022, 544] on select "Select TENTATIVE CONFIRM CHECK-IN UPCOMING" at bounding box center [992, 538] width 188 height 21
select select "check-in"
click at [898, 528] on select "Select TENTATIVE CONFIRM CHECK-IN UPCOMING" at bounding box center [992, 538] width 188 height 21
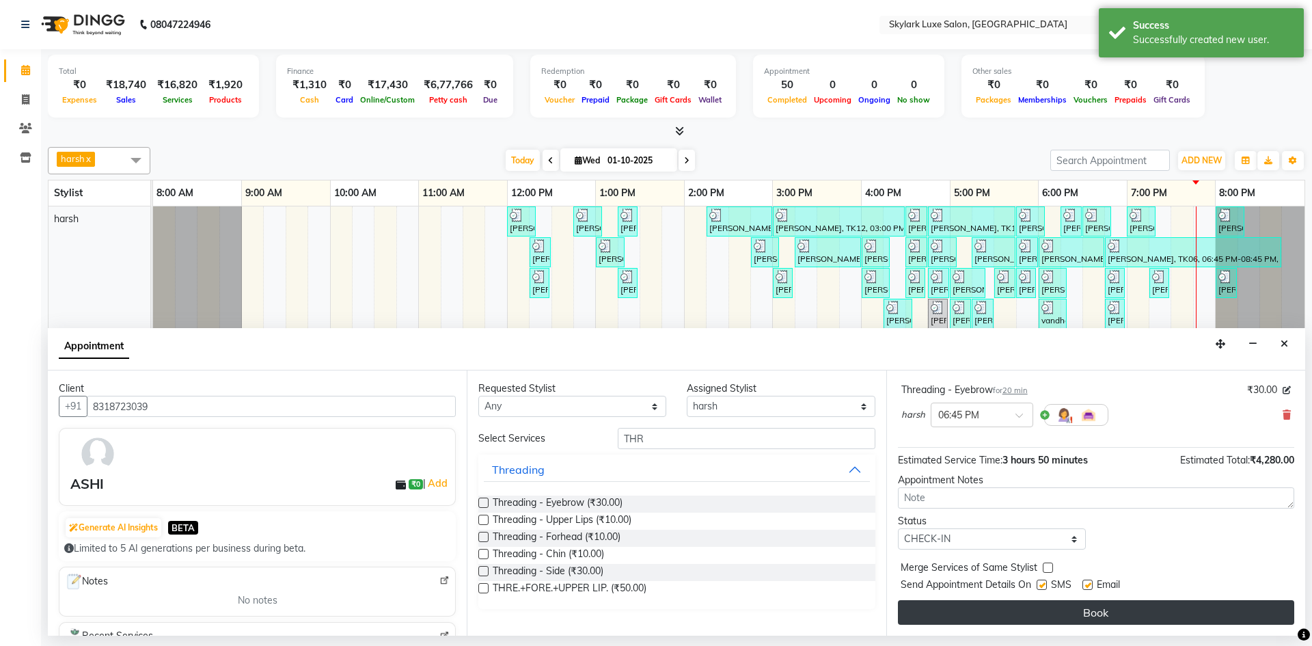
click at [998, 607] on button "Book" at bounding box center [1096, 612] width 396 height 25
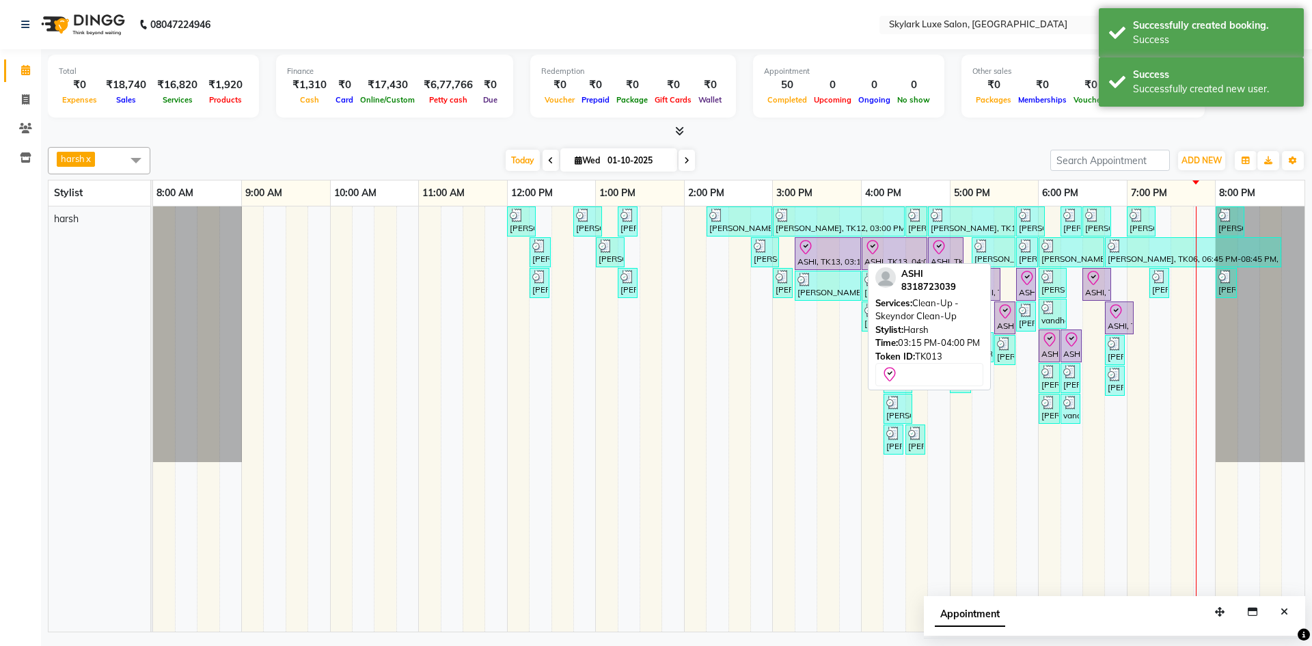
click at [834, 249] on div at bounding box center [828, 247] width 61 height 16
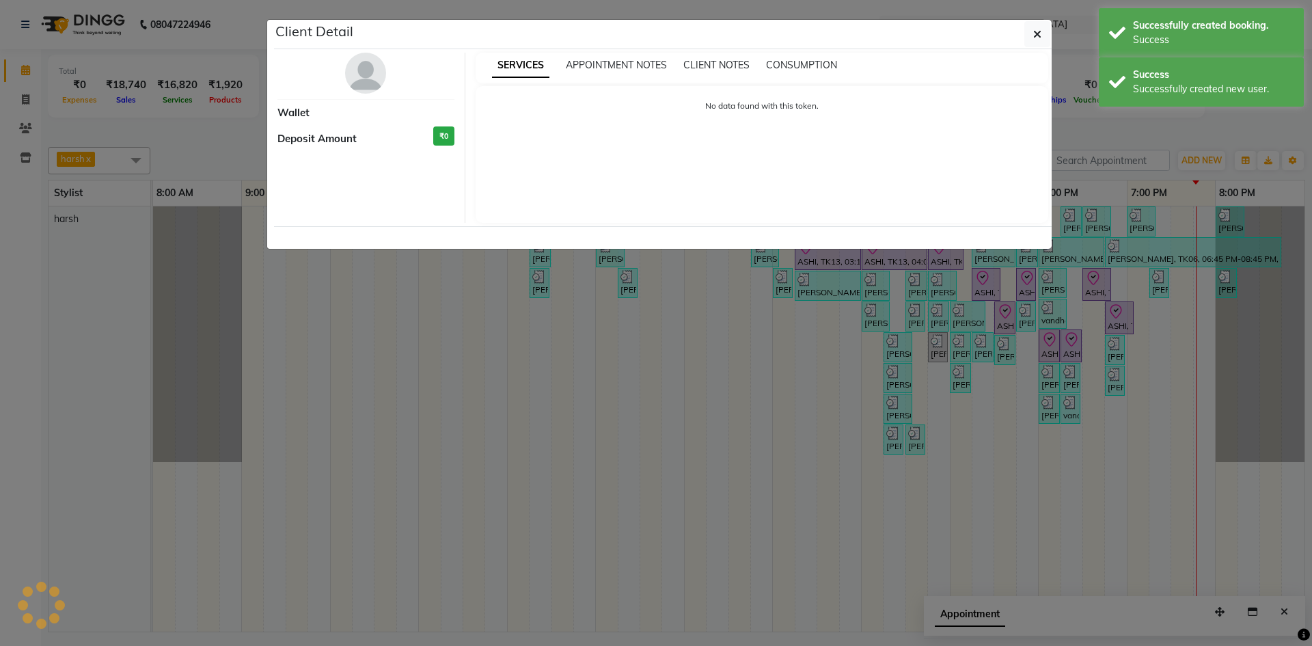
select select "8"
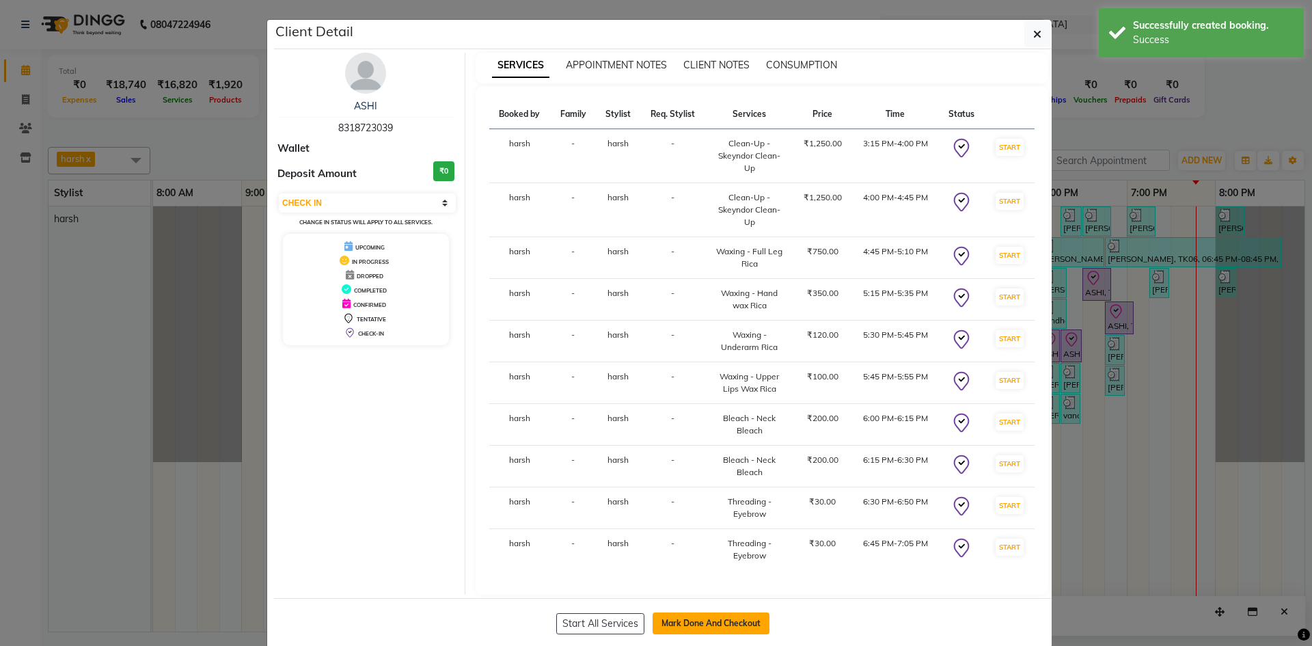
click at [705, 623] on button "Mark Done And Checkout" at bounding box center [711, 623] width 117 height 22
select select "service"
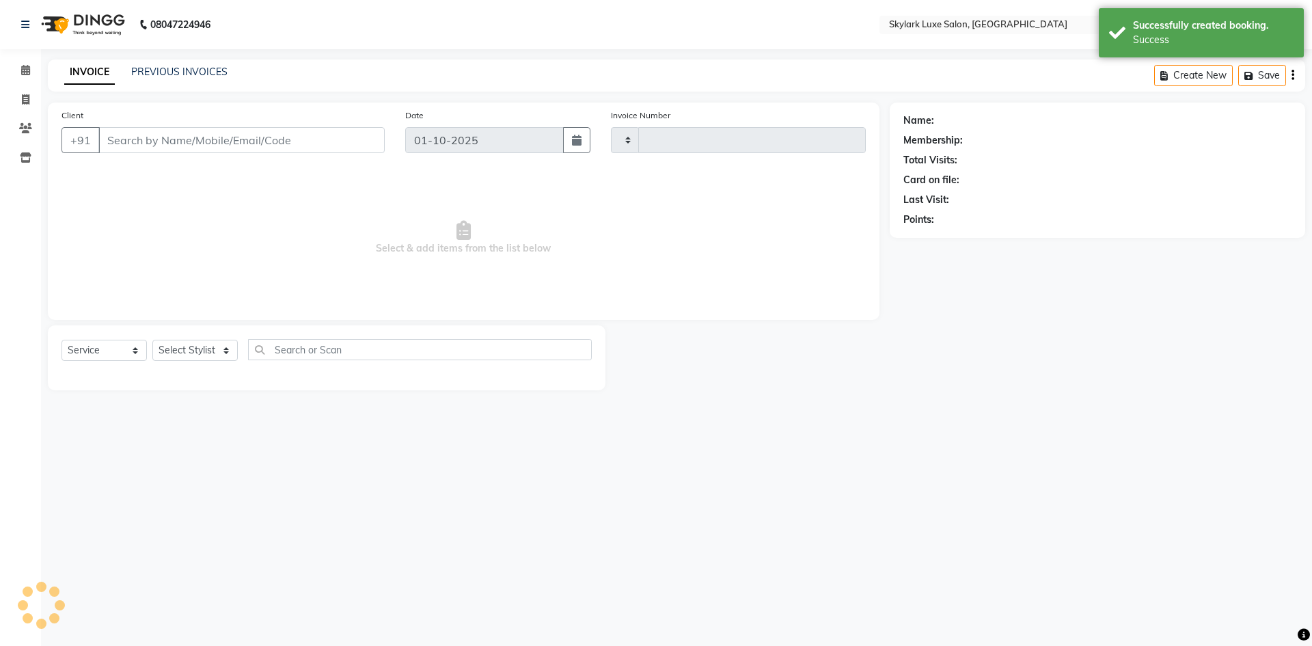
type input "0712"
select select "8191"
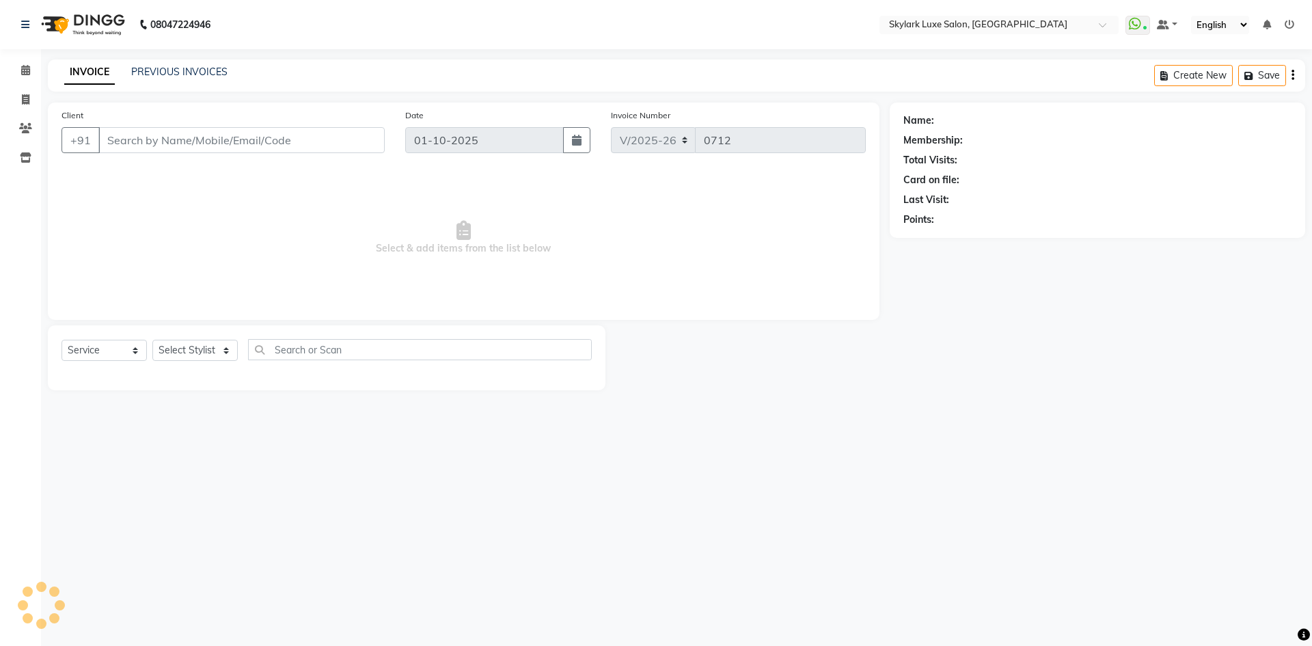
type input "8318723039"
select select "92719"
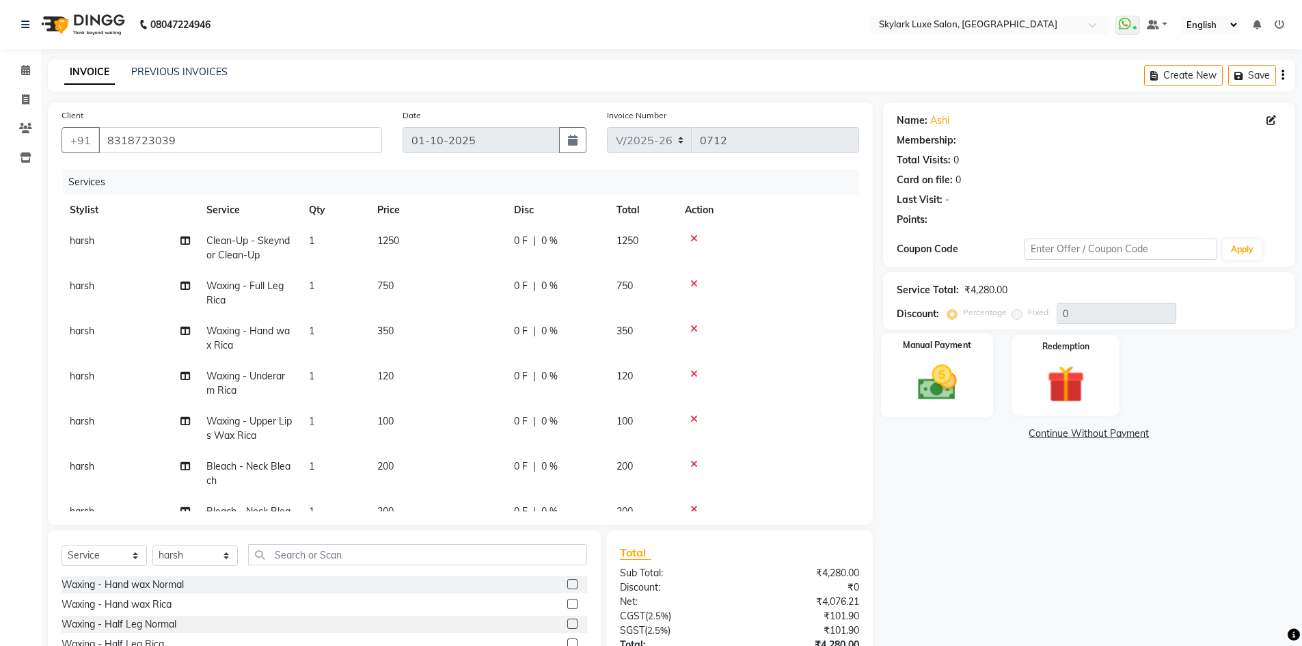
click at [951, 376] on img at bounding box center [937, 382] width 63 height 44
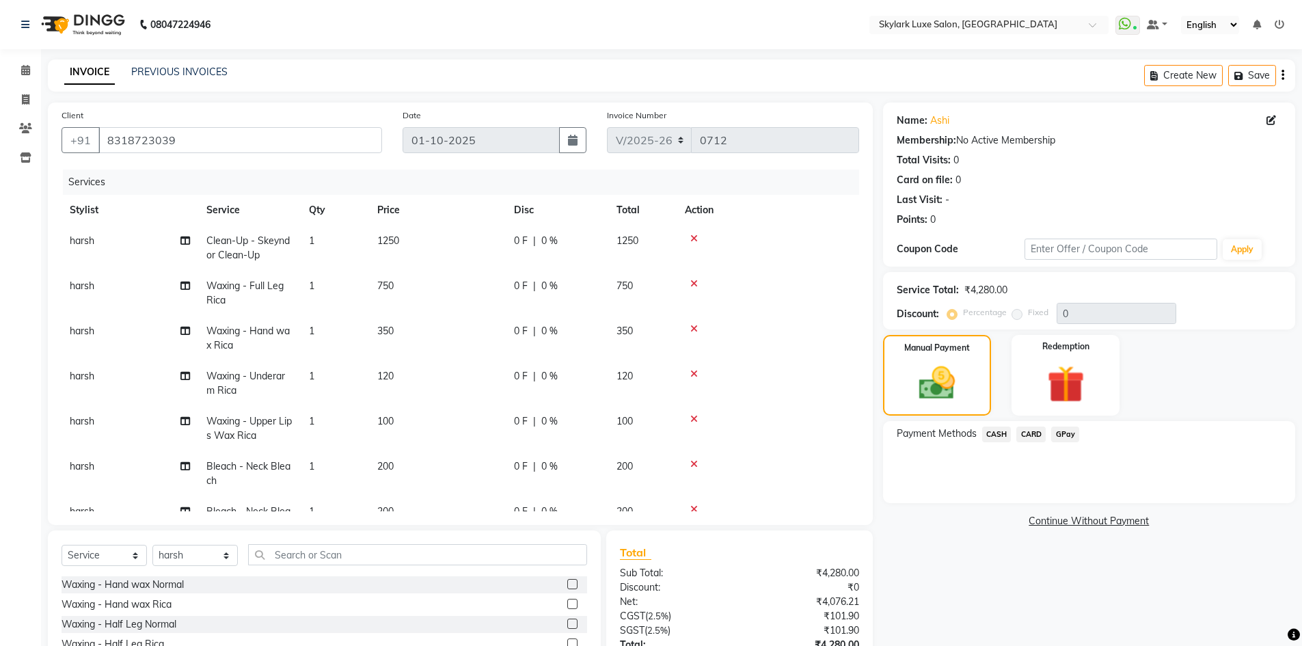
click at [1063, 435] on span "GPay" at bounding box center [1065, 434] width 28 height 16
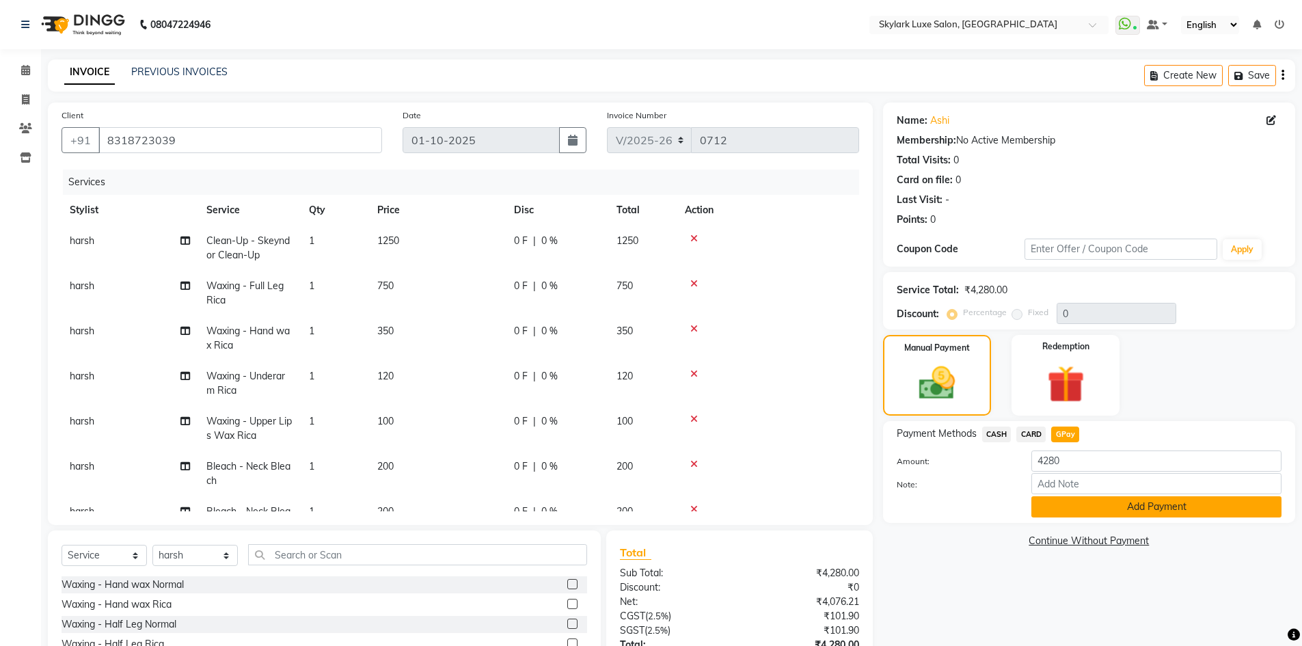
click at [1076, 505] on button "Add Payment" at bounding box center [1156, 506] width 250 height 21
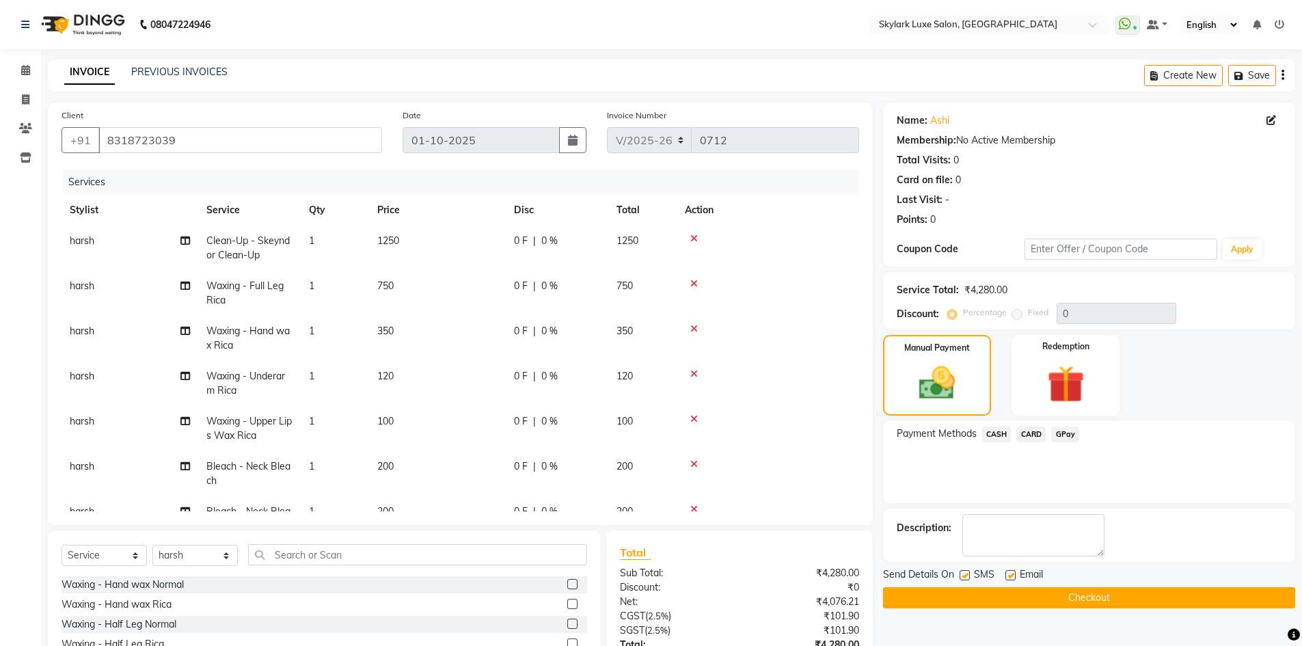
click at [1045, 597] on button "Checkout" at bounding box center [1089, 597] width 412 height 21
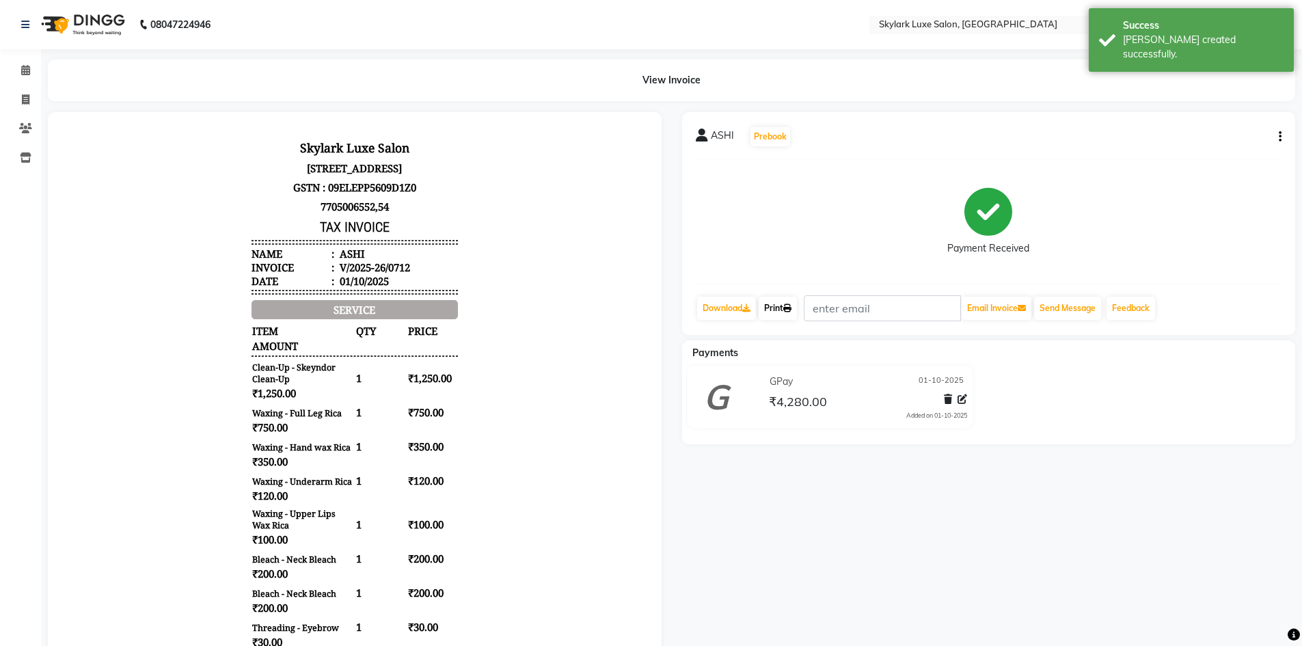
click at [791, 308] on icon at bounding box center [787, 308] width 8 height 8
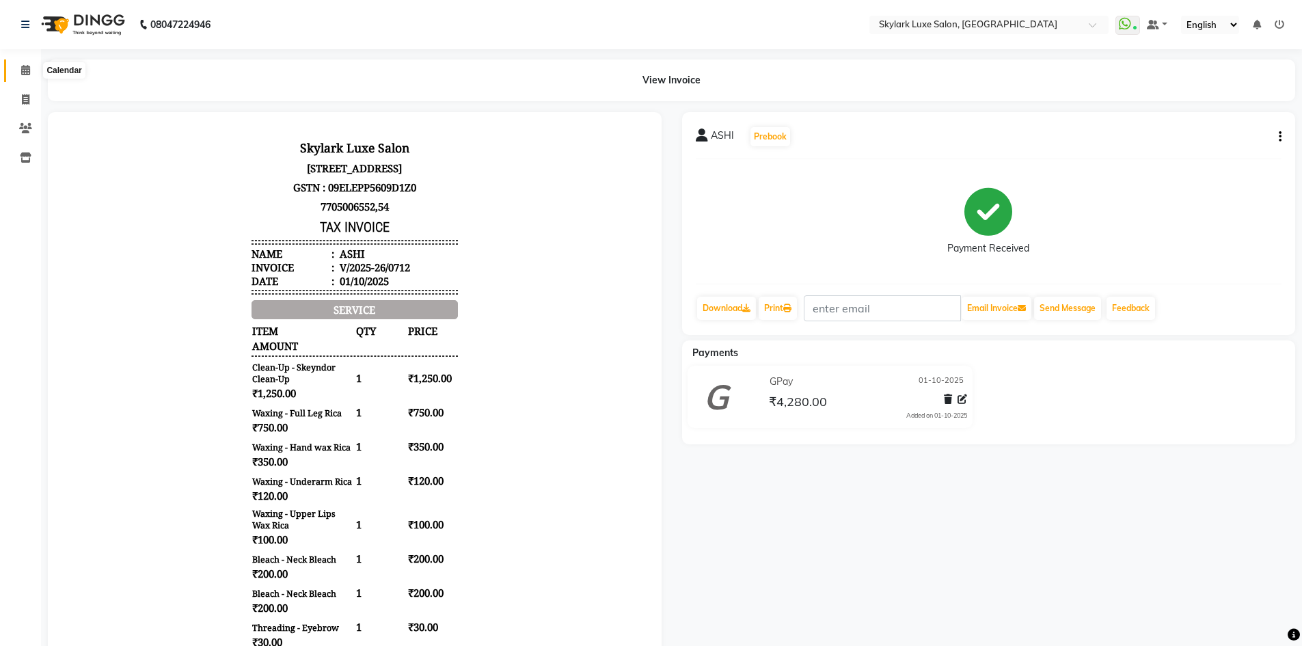
click at [25, 69] on icon at bounding box center [25, 70] width 9 height 10
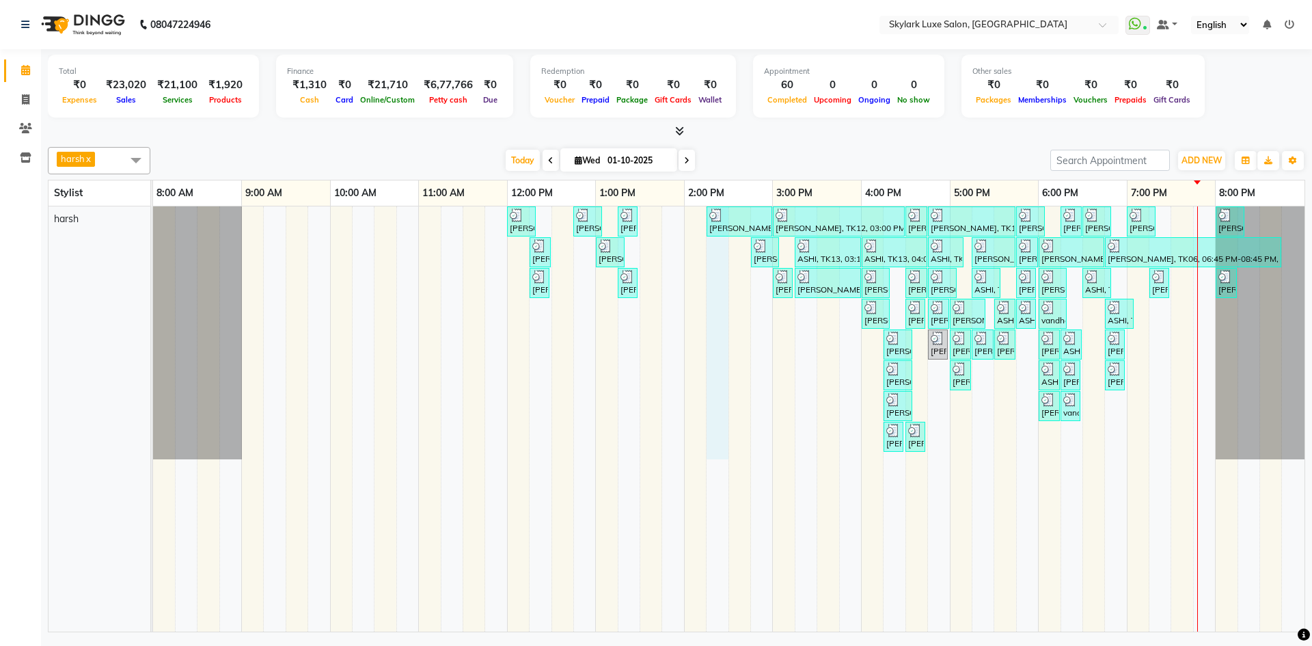
click at [715, 264] on div "[PERSON_NAME], TK01, 12:00 PM-12:20 PM, Threading - Eyebrow [PERSON_NAME], TK02…" at bounding box center [729, 418] width 1152 height 425
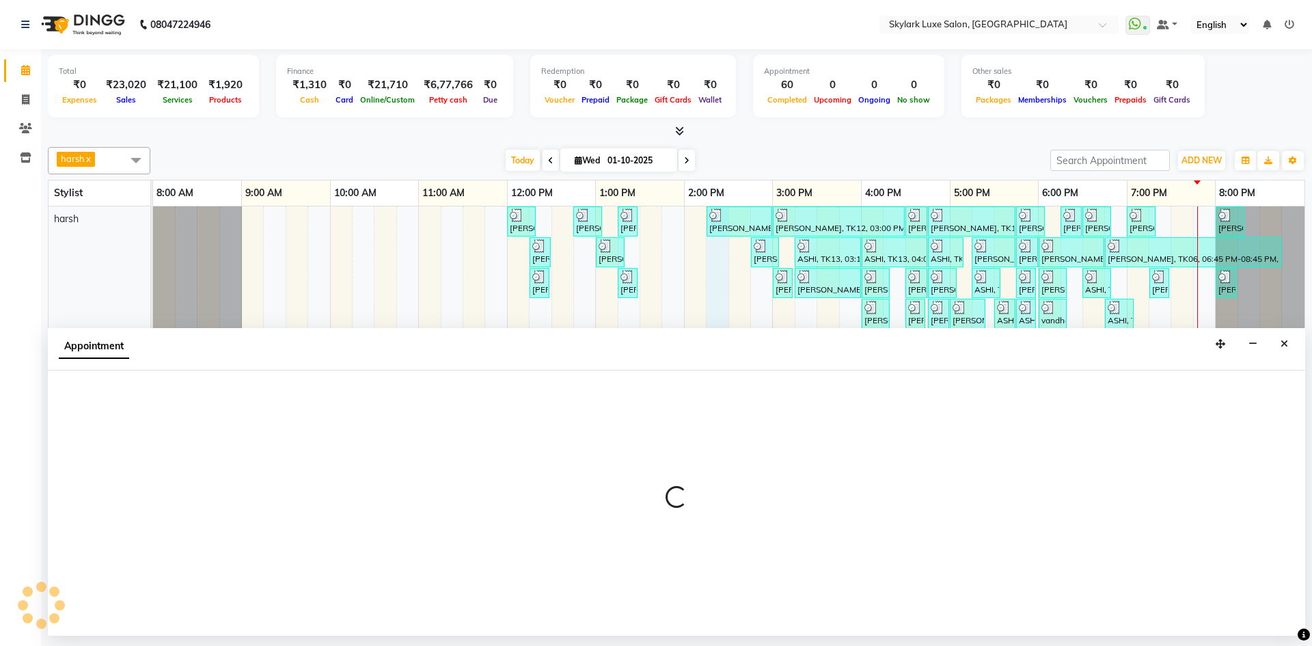
select select "92719"
select select "855"
select select "tentative"
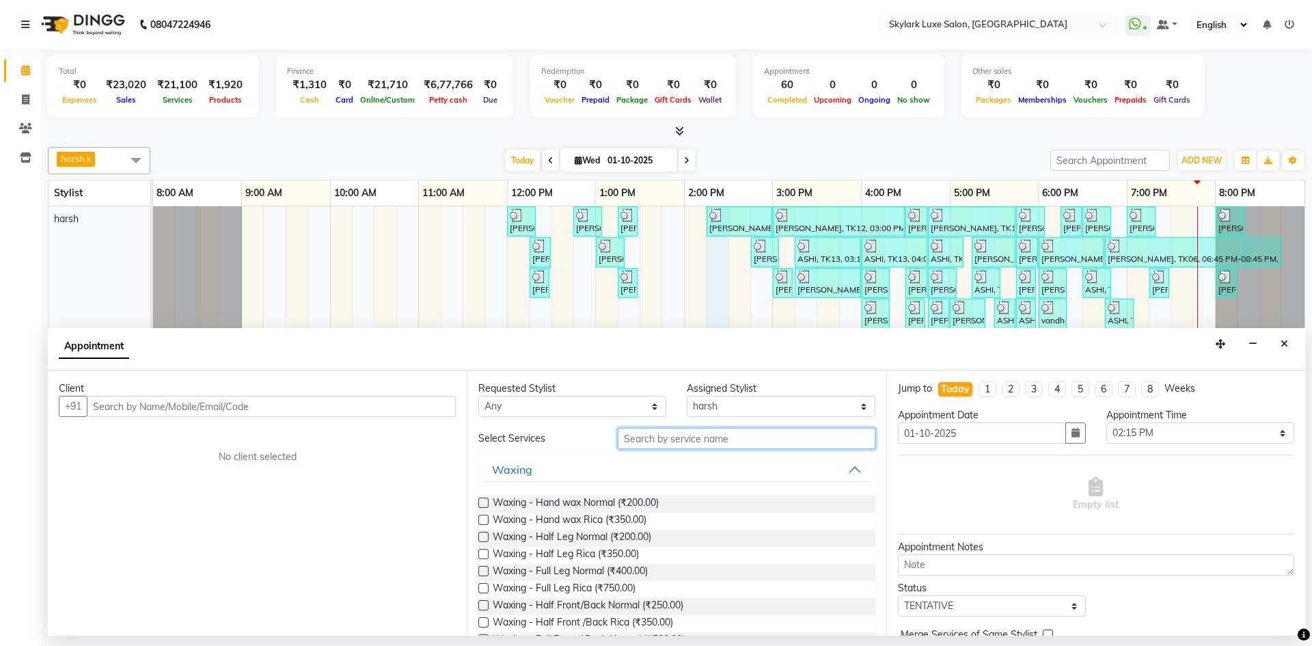
click at [690, 437] on input "text" at bounding box center [747, 438] width 258 height 21
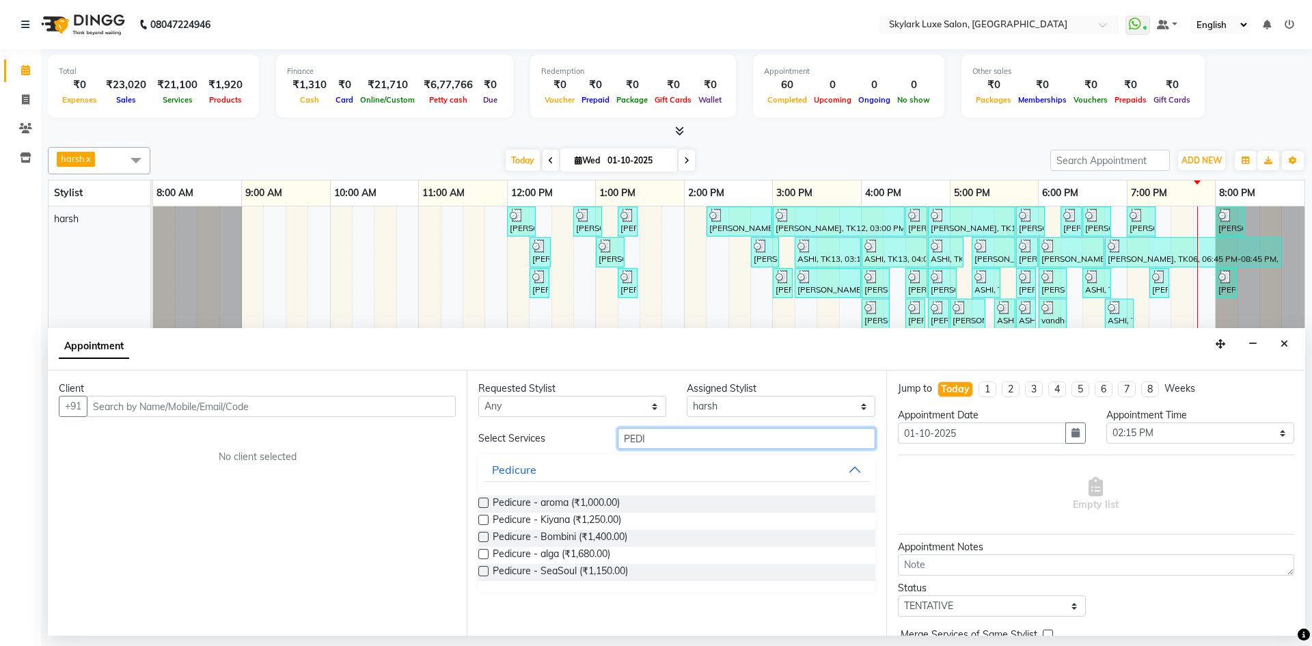
type input "PEDI"
drag, startPoint x: 486, startPoint y: 520, endPoint x: 603, endPoint y: 485, distance: 122.2
click at [486, 520] on label at bounding box center [483, 520] width 10 height 10
click at [486, 520] on input "checkbox" at bounding box center [482, 521] width 9 height 9
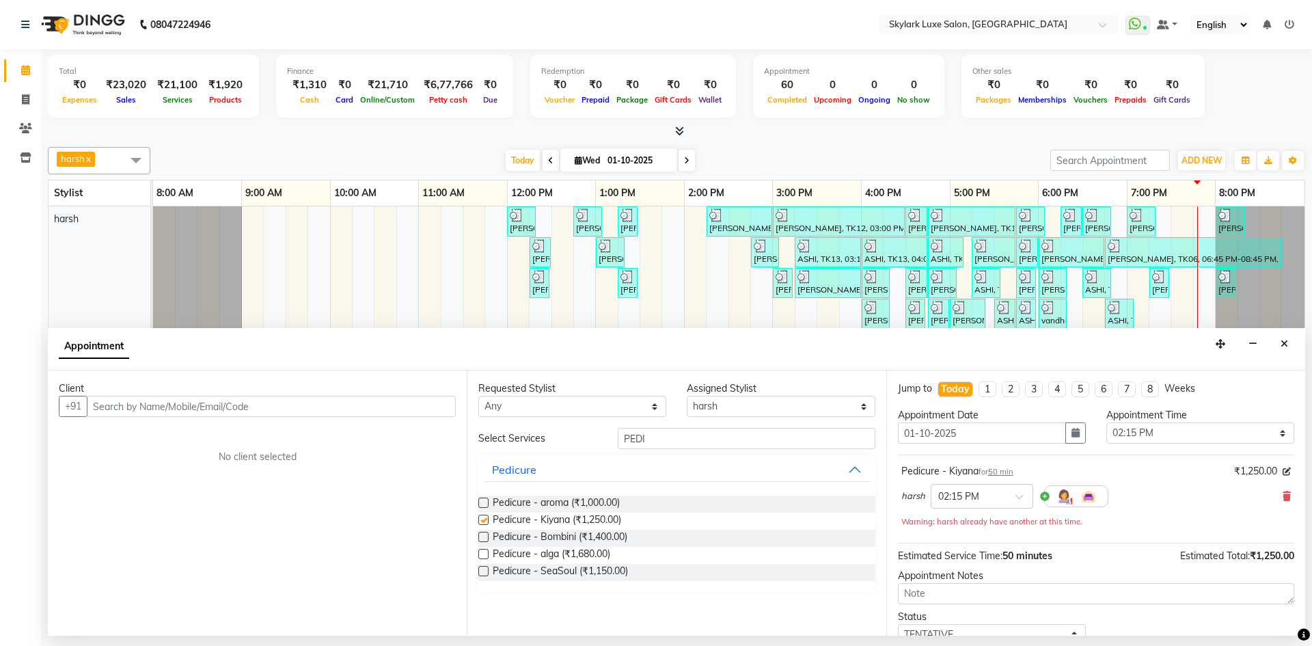
checkbox input "false"
drag, startPoint x: 653, startPoint y: 444, endPoint x: 571, endPoint y: 453, distance: 82.6
click at [571, 453] on div "Select Services PEDI Pedicure Pedicure - aroma (₹1,000.00) Pedicure - Kiyana (₹…" at bounding box center [676, 510] width 396 height 164
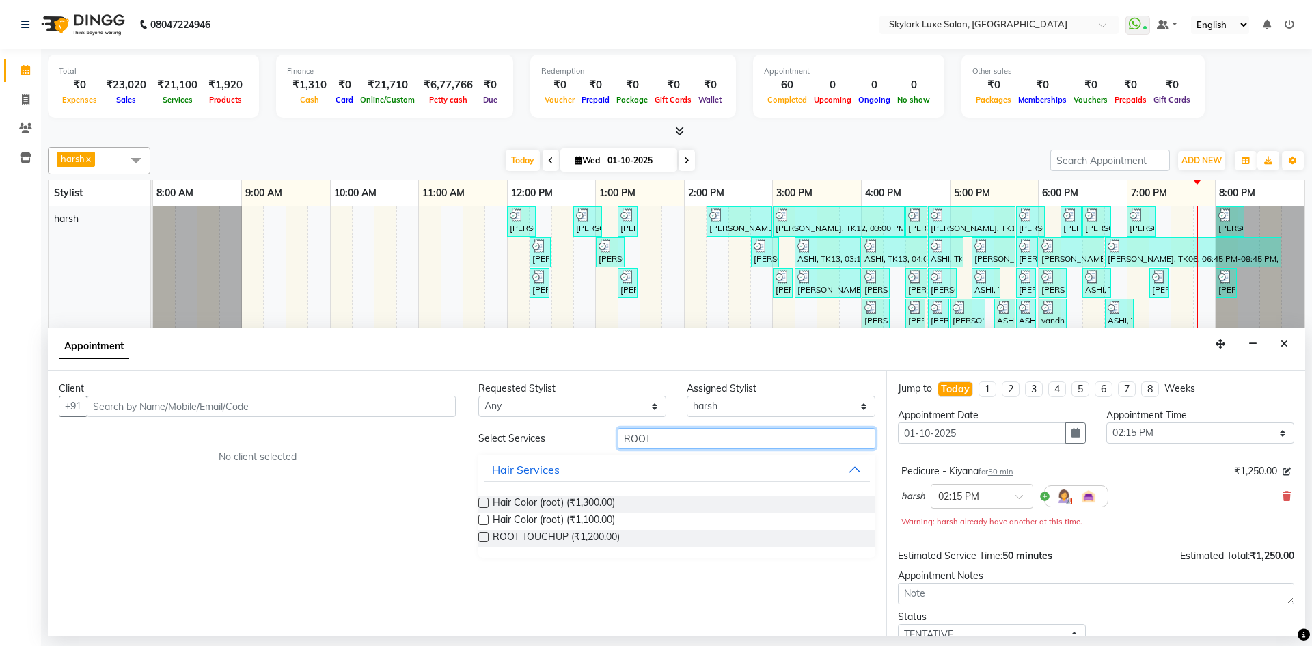
type input "ROOT"
click at [483, 534] on label at bounding box center [483, 537] width 10 height 10
click at [483, 534] on input "checkbox" at bounding box center [482, 538] width 9 height 9
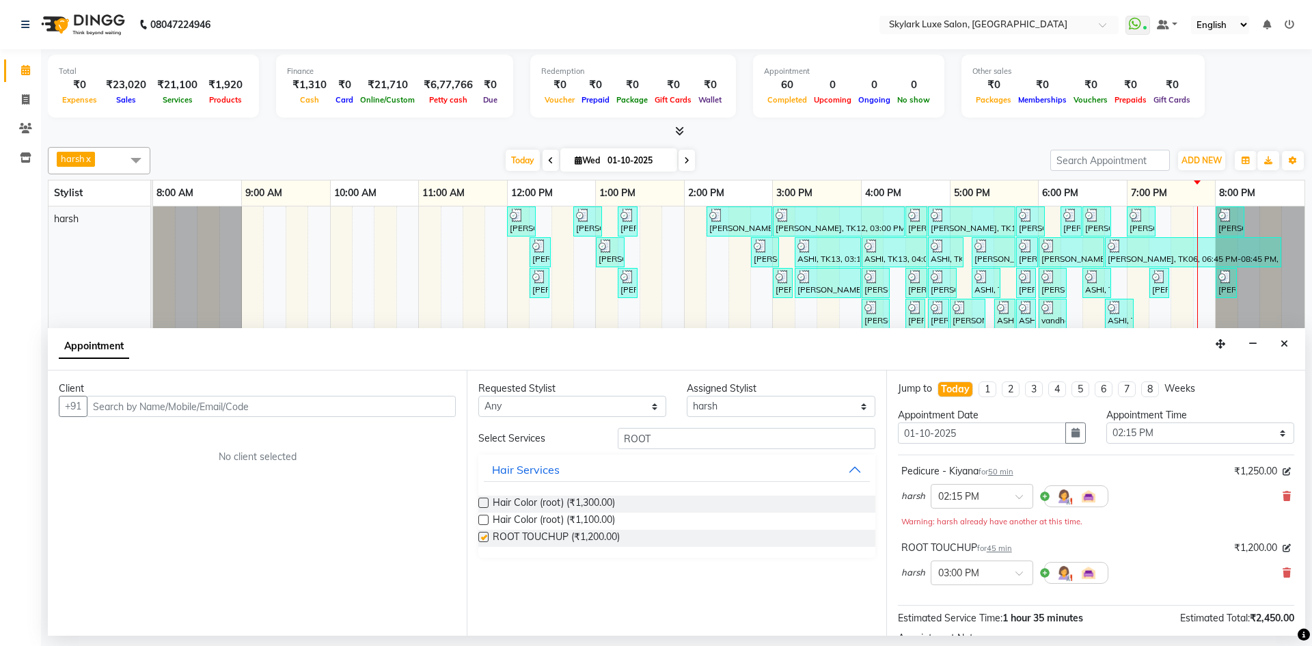
checkbox input "false"
drag, startPoint x: 661, startPoint y: 435, endPoint x: 571, endPoint y: 455, distance: 91.7
click at [571, 455] on div "Select Services ROOT Hair Services Hair Color (root) (₹1,300.00) Hair Color (ro…" at bounding box center [676, 493] width 396 height 130
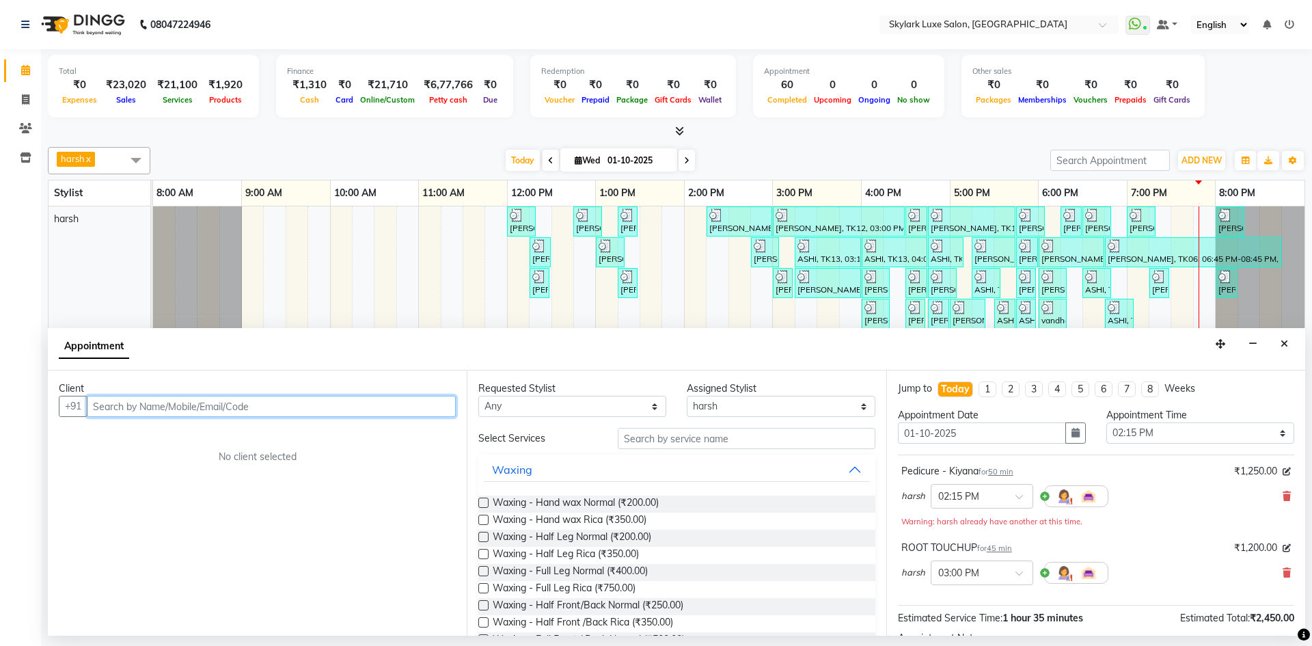
click at [297, 401] on input "text" at bounding box center [271, 406] width 369 height 21
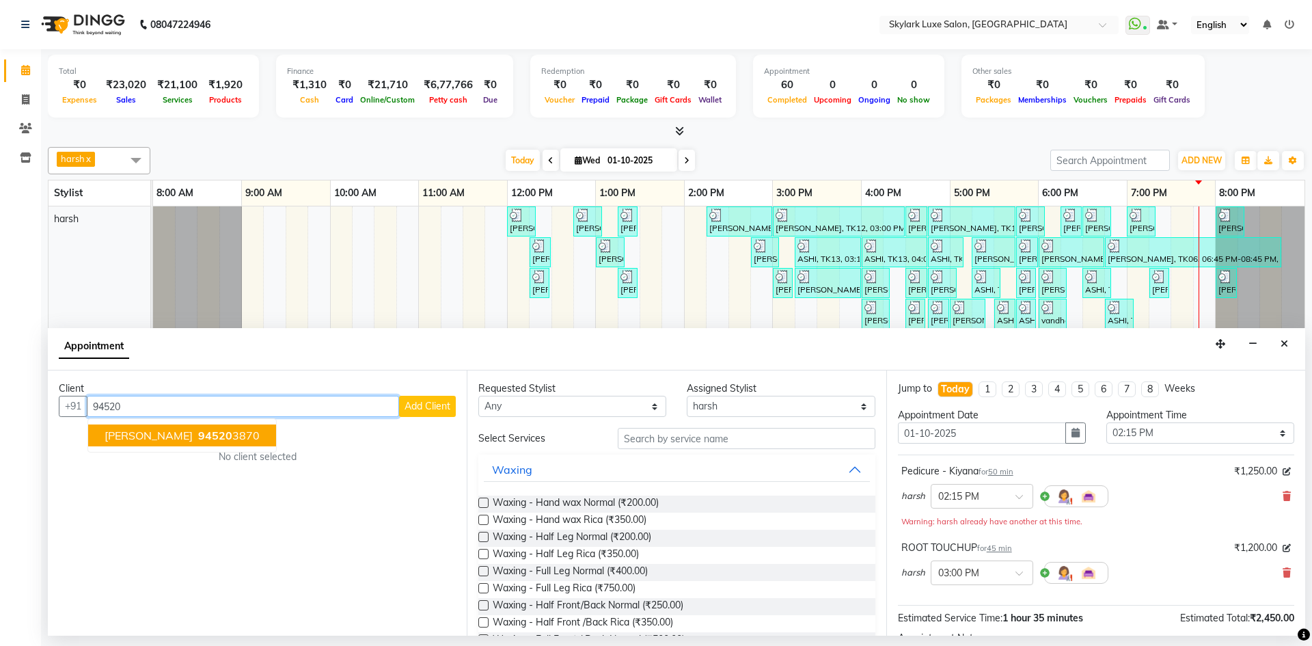
click at [198, 433] on span "94520" at bounding box center [215, 436] width 34 height 14
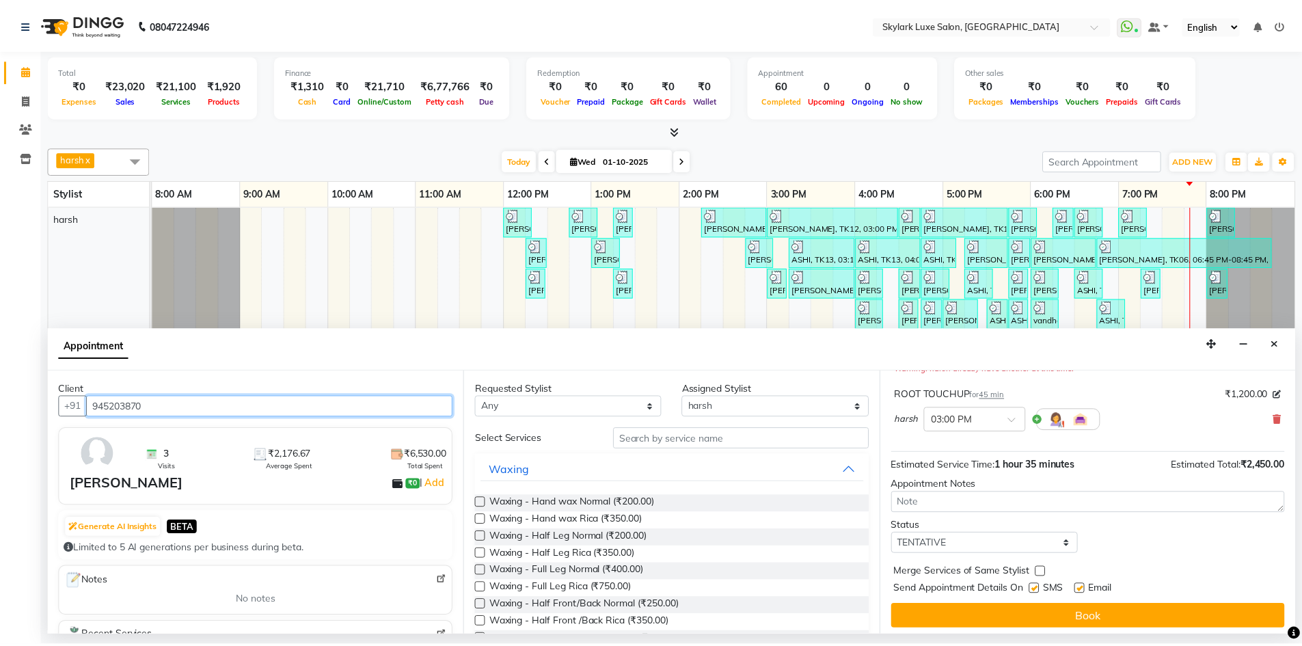
scroll to position [158, 0]
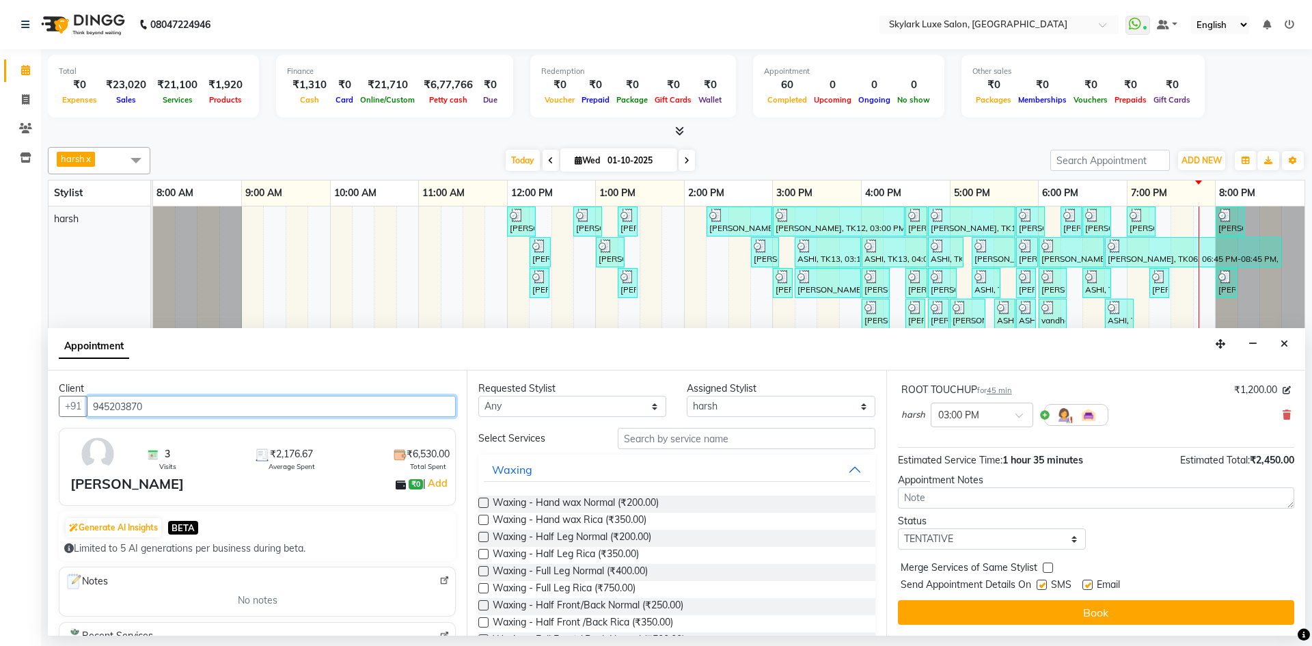
type input "945203870"
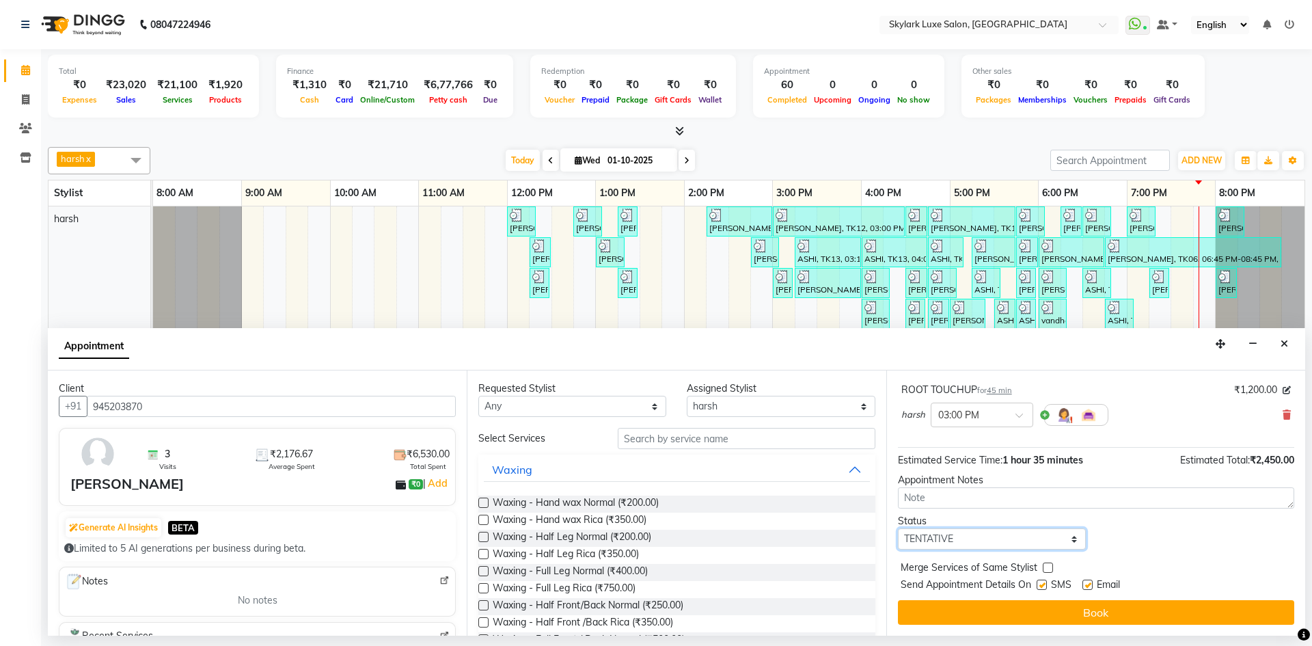
click at [994, 540] on select "Select TENTATIVE CONFIRM CHECK-IN UPCOMING" at bounding box center [992, 538] width 188 height 21
select select "check-in"
click at [898, 528] on select "Select TENTATIVE CONFIRM CHECK-IN UPCOMING" at bounding box center [992, 538] width 188 height 21
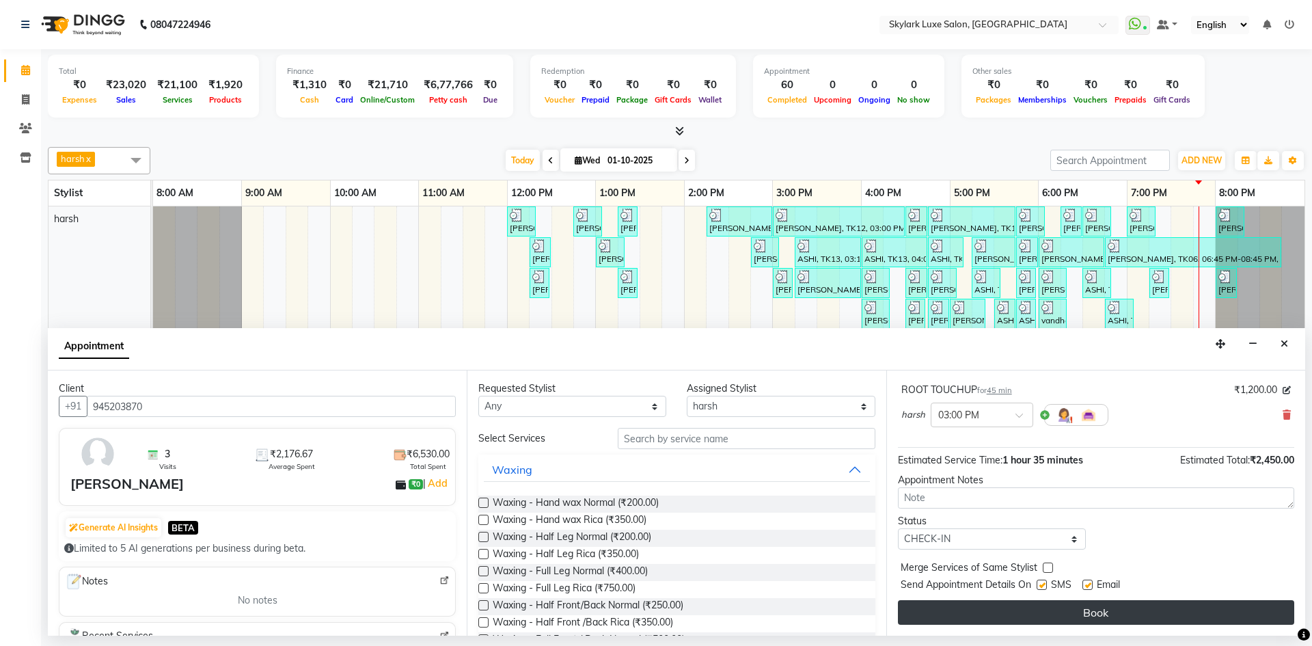
click at [1002, 614] on button "Book" at bounding box center [1096, 612] width 396 height 25
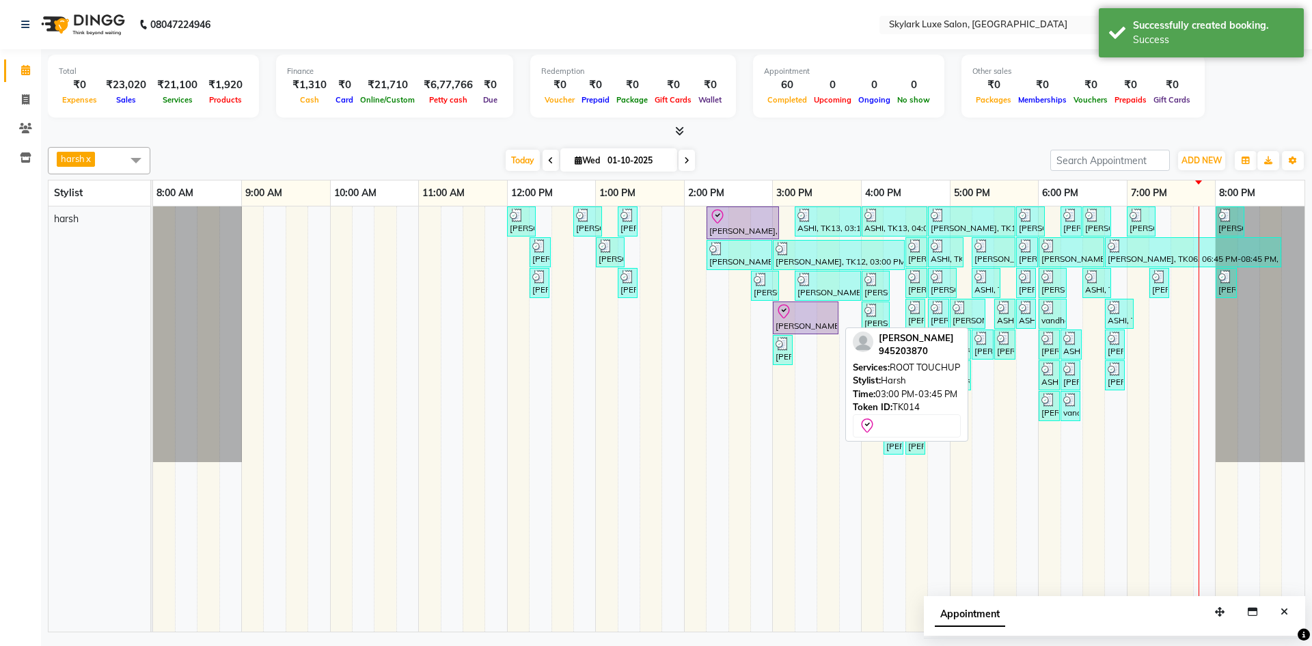
click at [821, 327] on div "[PERSON_NAME], TK14, 03:00 PM-03:45 PM, ROOT TOUCHUP" at bounding box center [805, 317] width 63 height 29
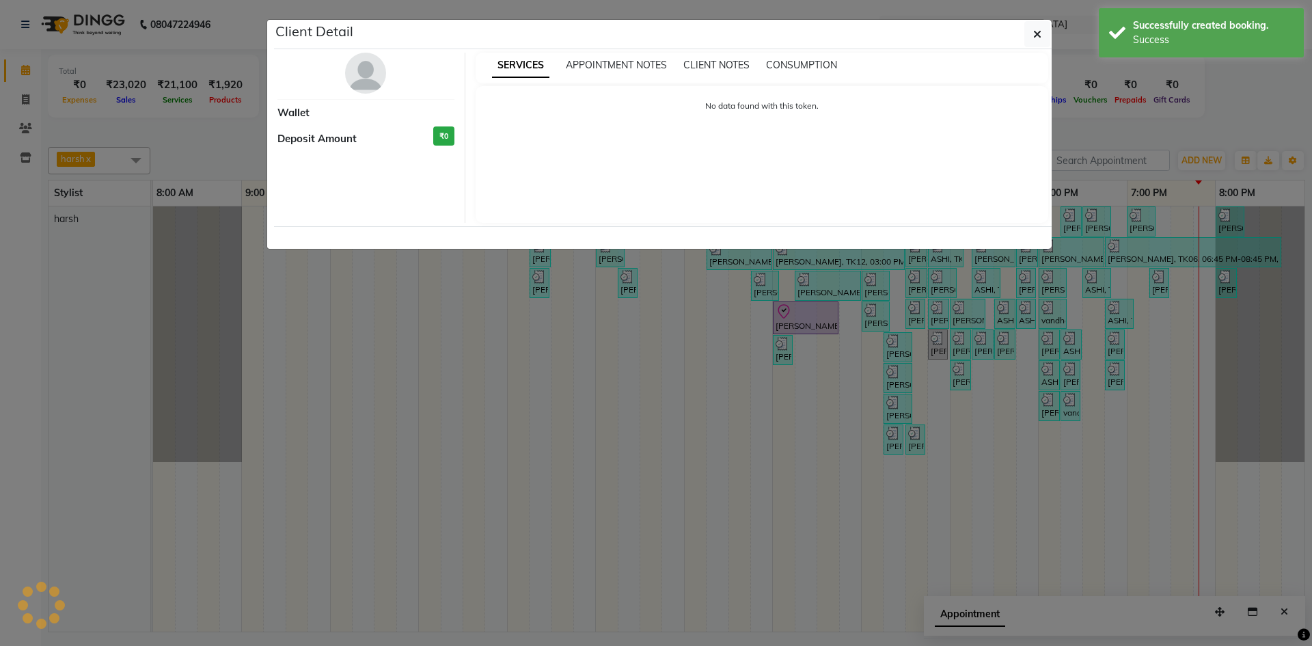
select select "8"
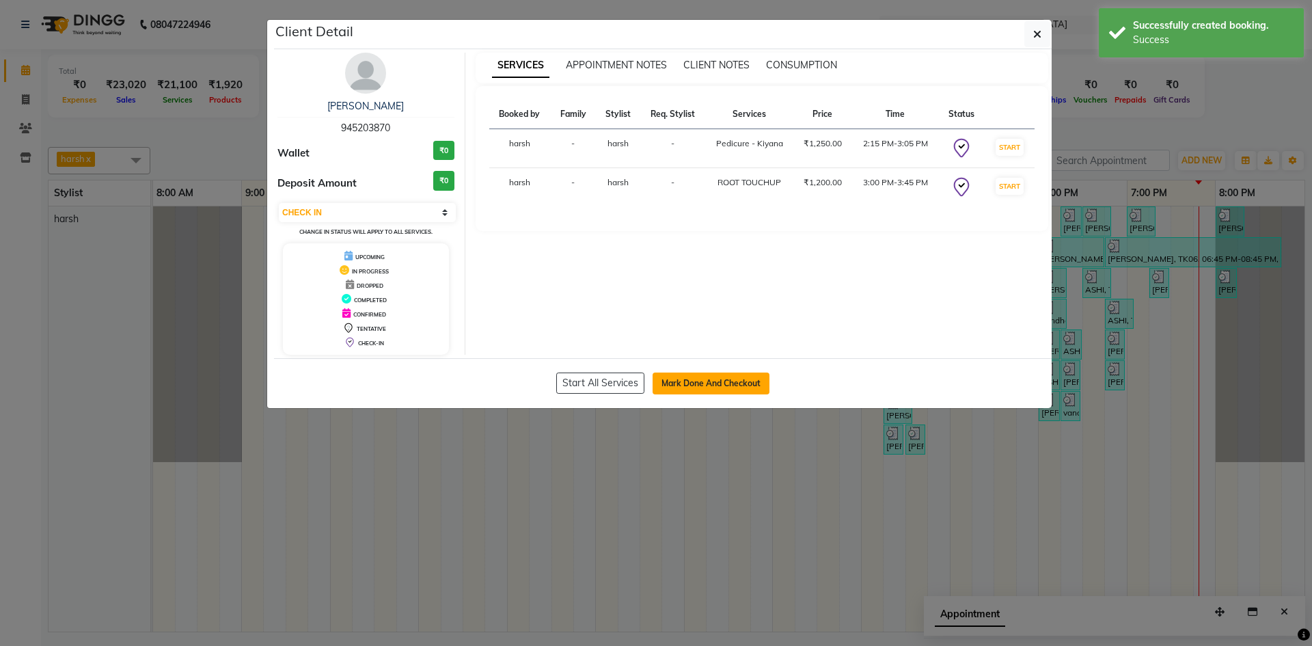
click at [742, 376] on button "Mark Done And Checkout" at bounding box center [711, 383] width 117 height 22
select select "service"
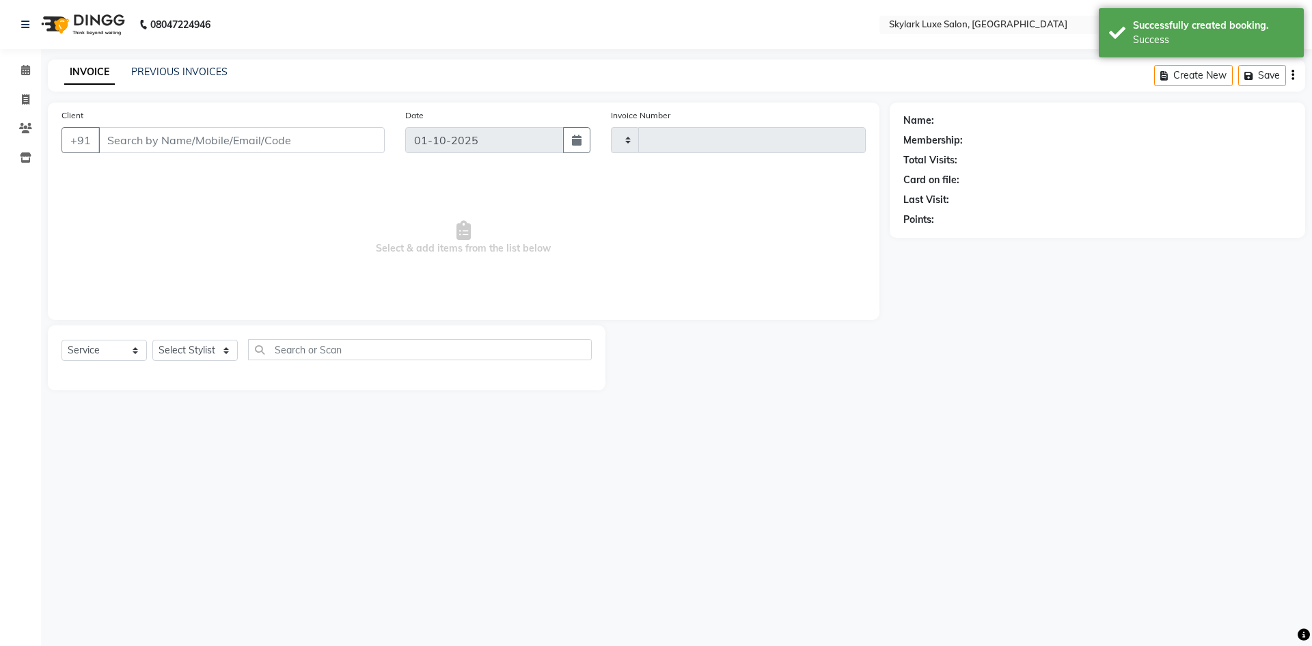
type input "0713"
select select "8191"
type input "945203870"
select select "92719"
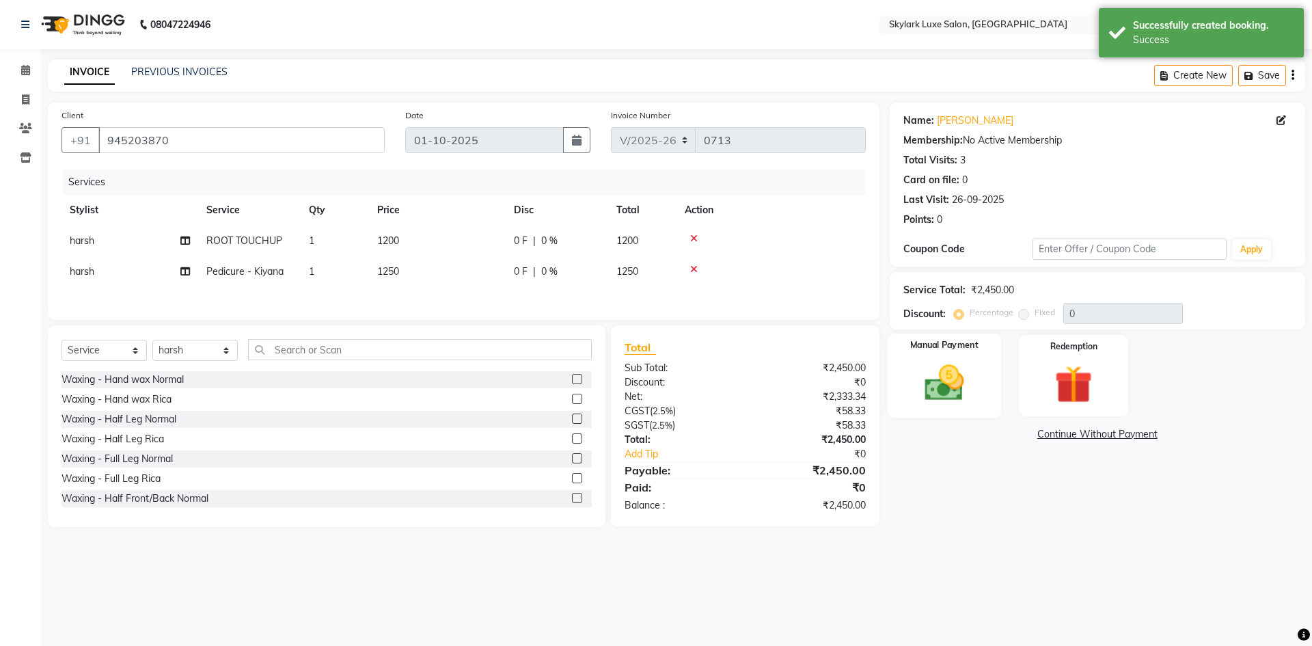
click at [916, 398] on img at bounding box center [944, 382] width 64 height 45
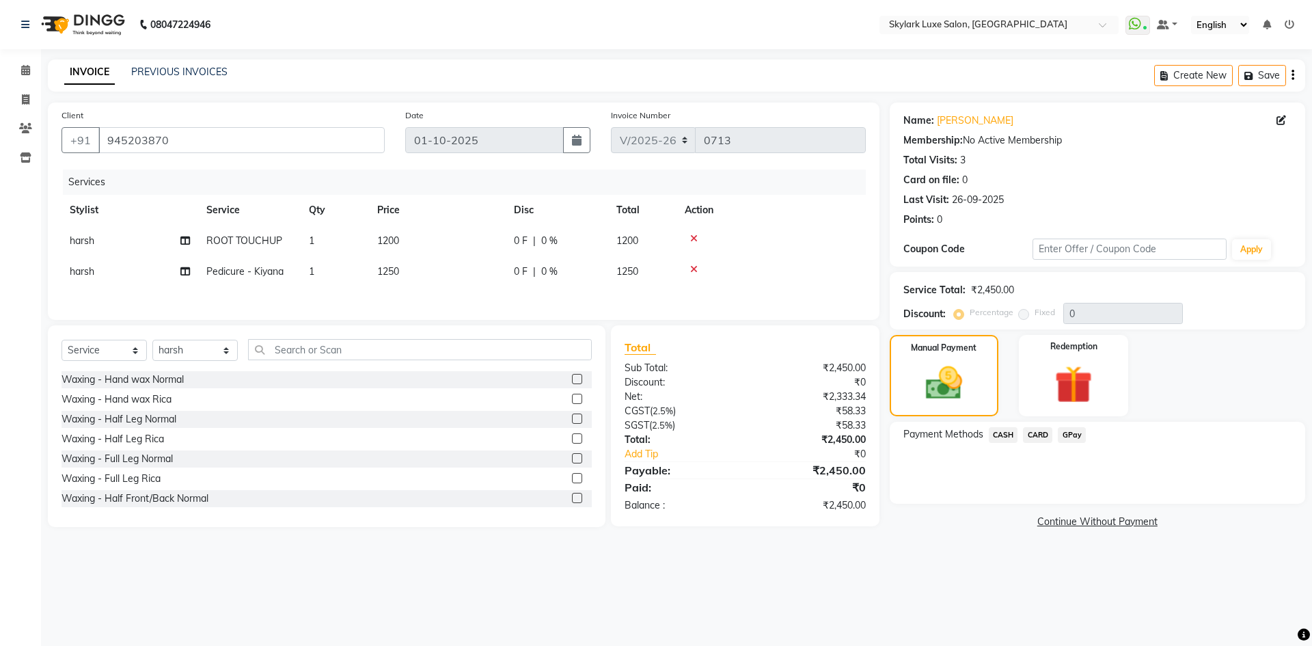
drag, startPoint x: 906, startPoint y: 541, endPoint x: 898, endPoint y: 615, distance: 74.9
click at [875, 629] on div "08047224946 Select Location × Skylark Luxe Salon, R S Mall WhatsApp Status ✕ St…" at bounding box center [656, 323] width 1312 height 646
click at [999, 436] on span "CASH" at bounding box center [1003, 435] width 29 height 16
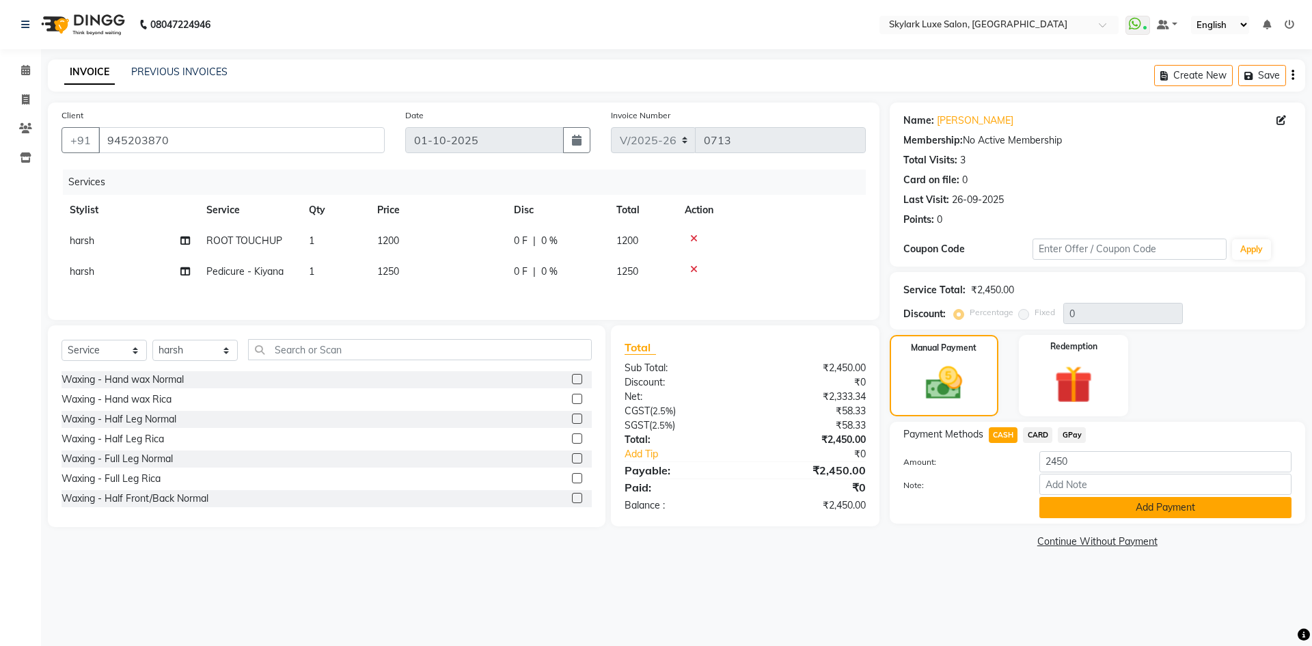
click at [1061, 502] on button "Add Payment" at bounding box center [1165, 507] width 252 height 21
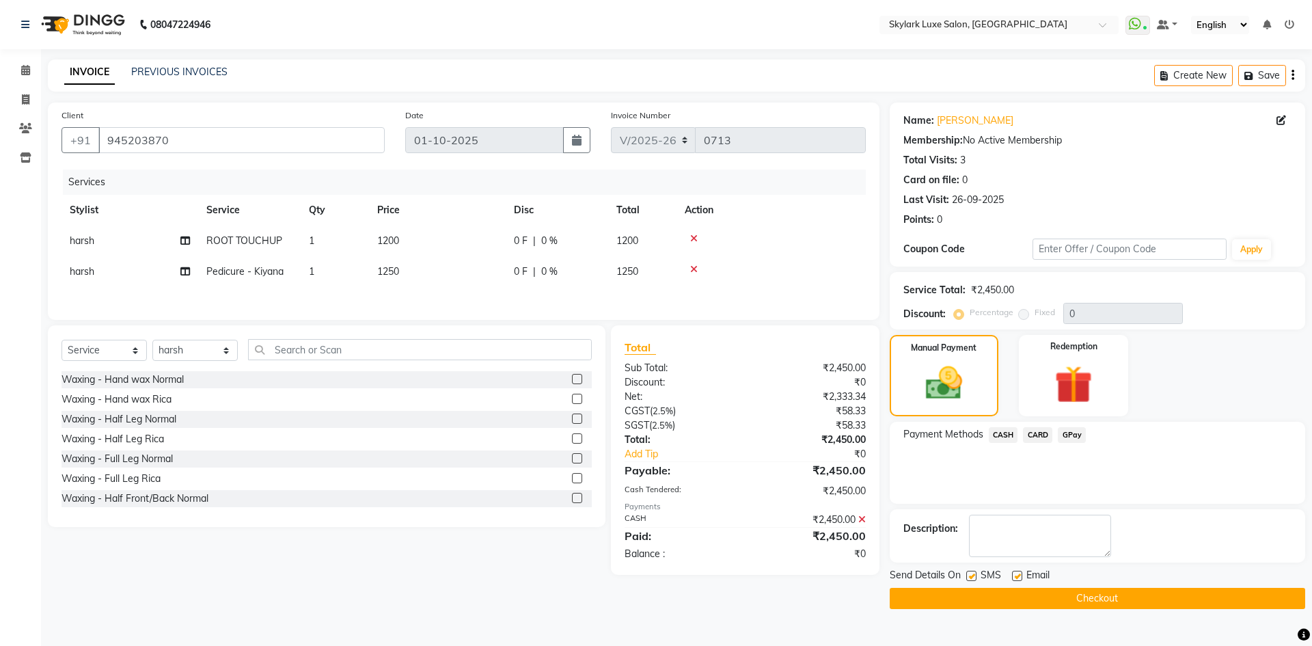
click at [1076, 601] on button "Checkout" at bounding box center [1098, 598] width 416 height 21
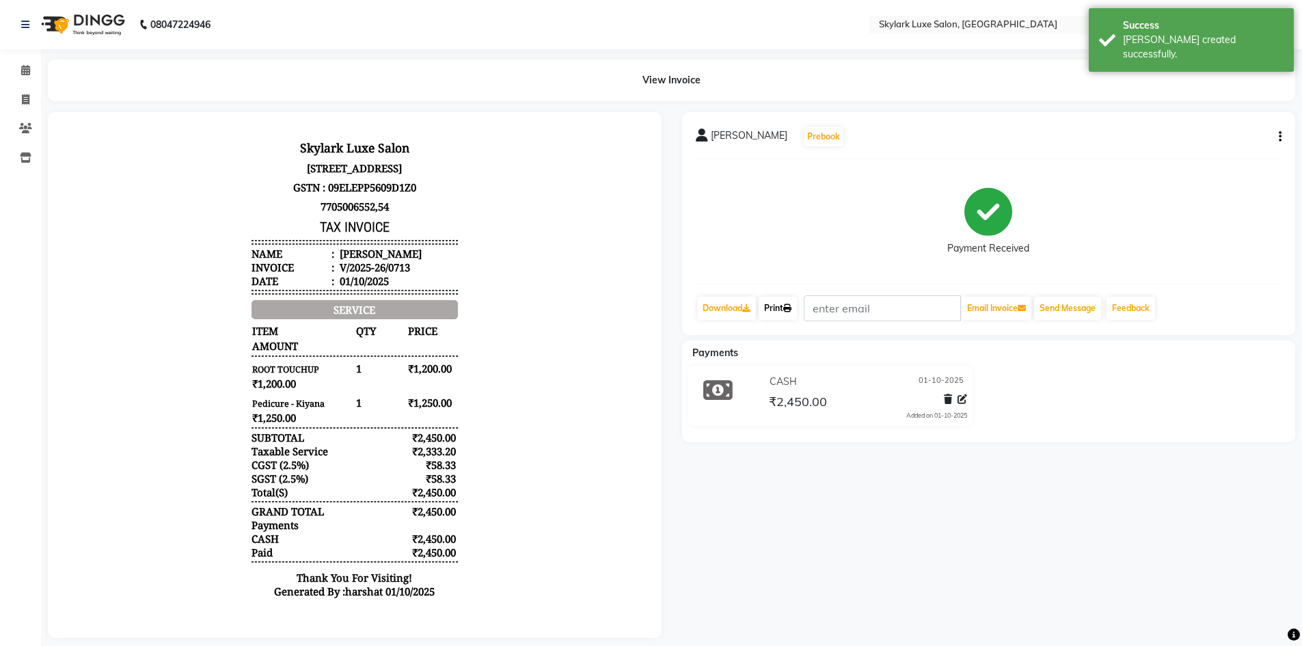
click at [785, 305] on link "Print" at bounding box center [778, 308] width 38 height 23
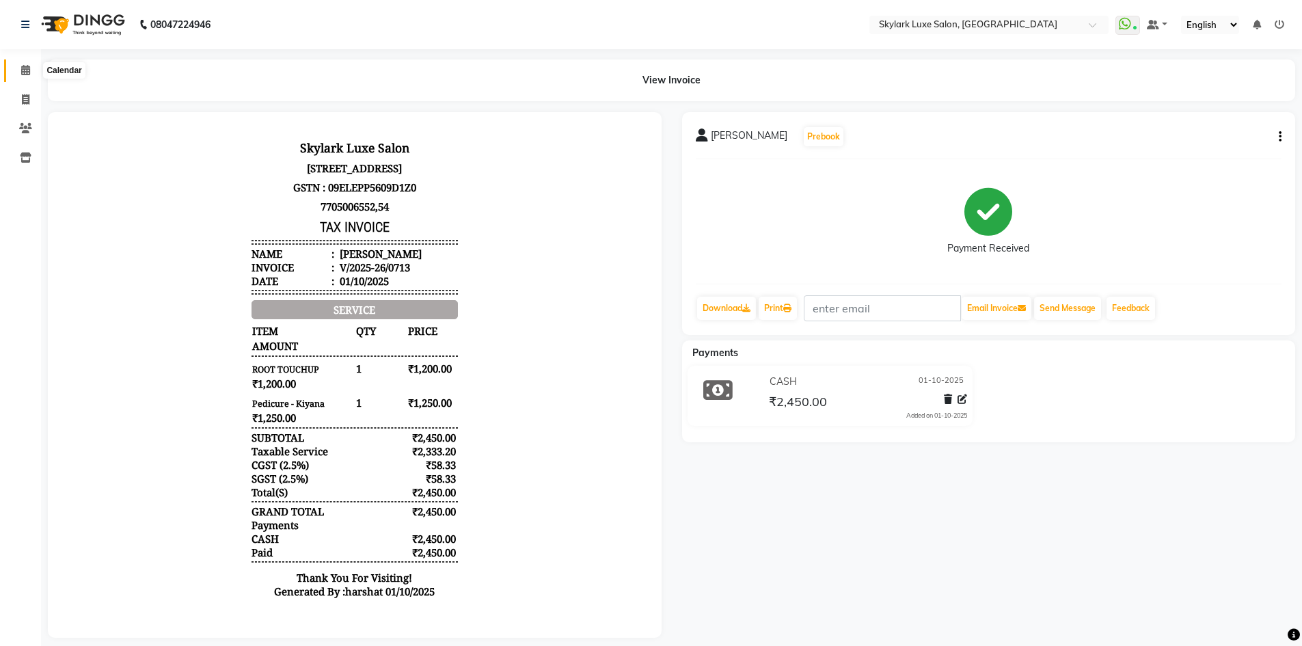
click at [18, 66] on span at bounding box center [26, 71] width 24 height 16
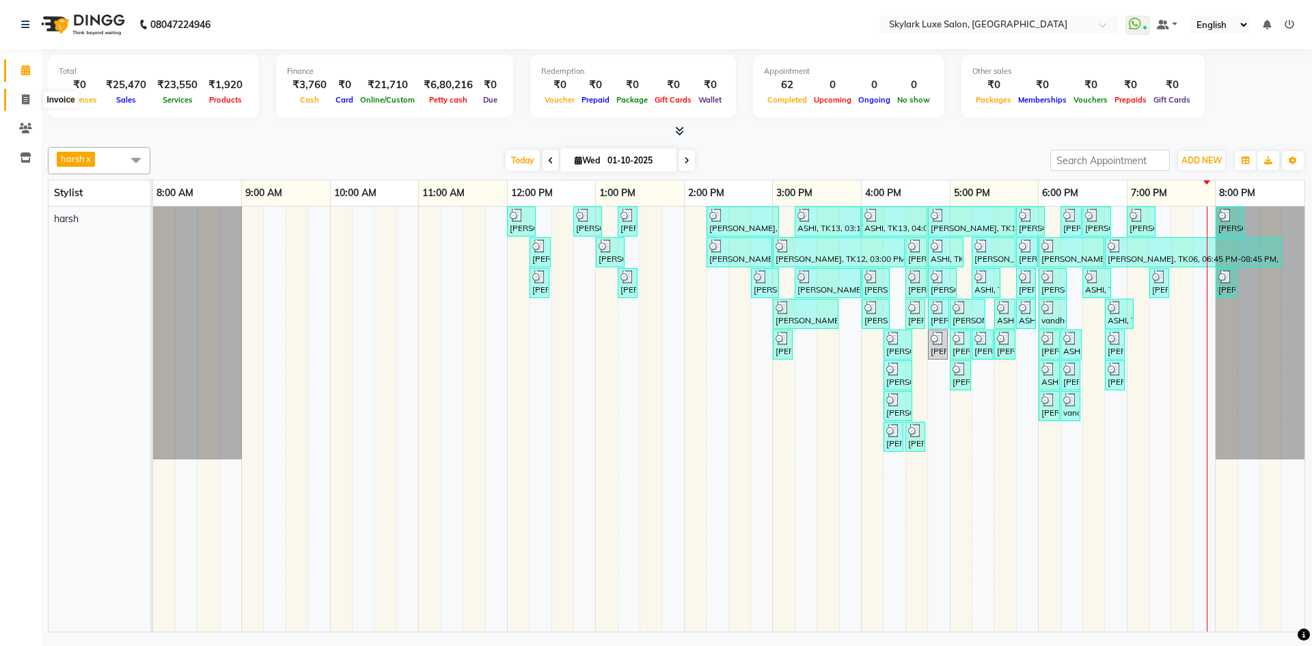
click at [21, 92] on span at bounding box center [26, 100] width 24 height 16
select select "service"
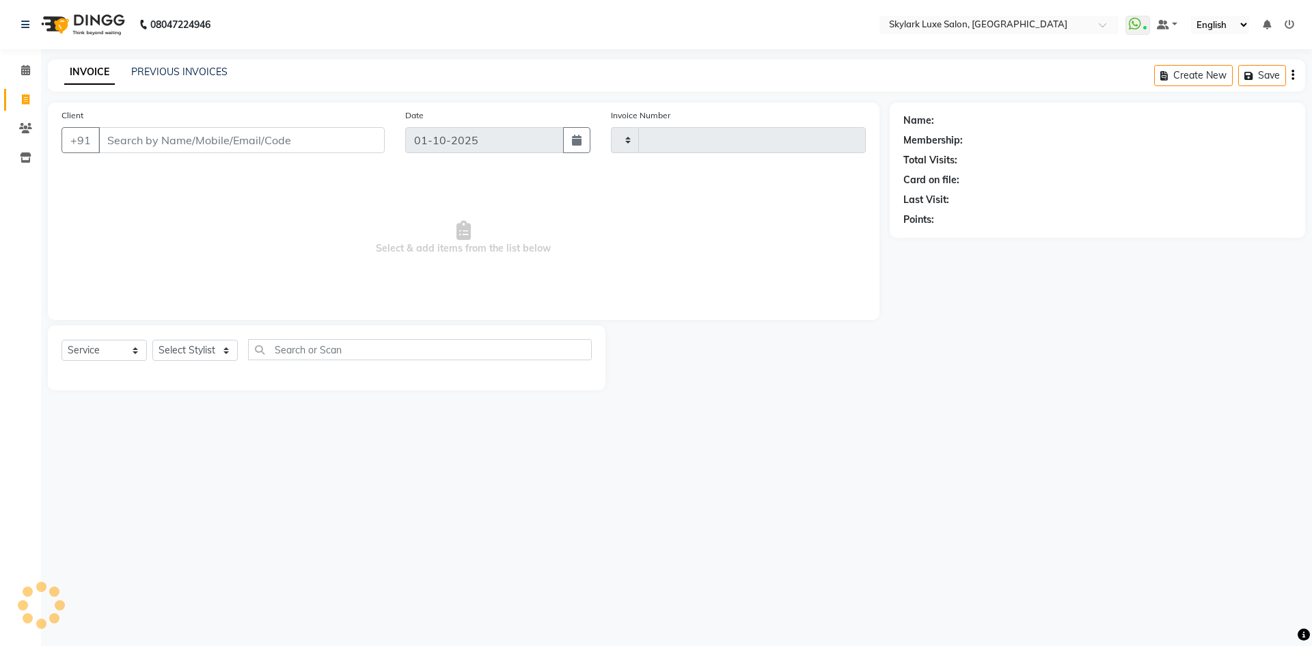
type input "0714"
select select "8191"
click at [174, 79] on div "INVOICE PREVIOUS INVOICES" at bounding box center [146, 73] width 196 height 16
click at [178, 75] on link "PREVIOUS INVOICES" at bounding box center [179, 72] width 96 height 12
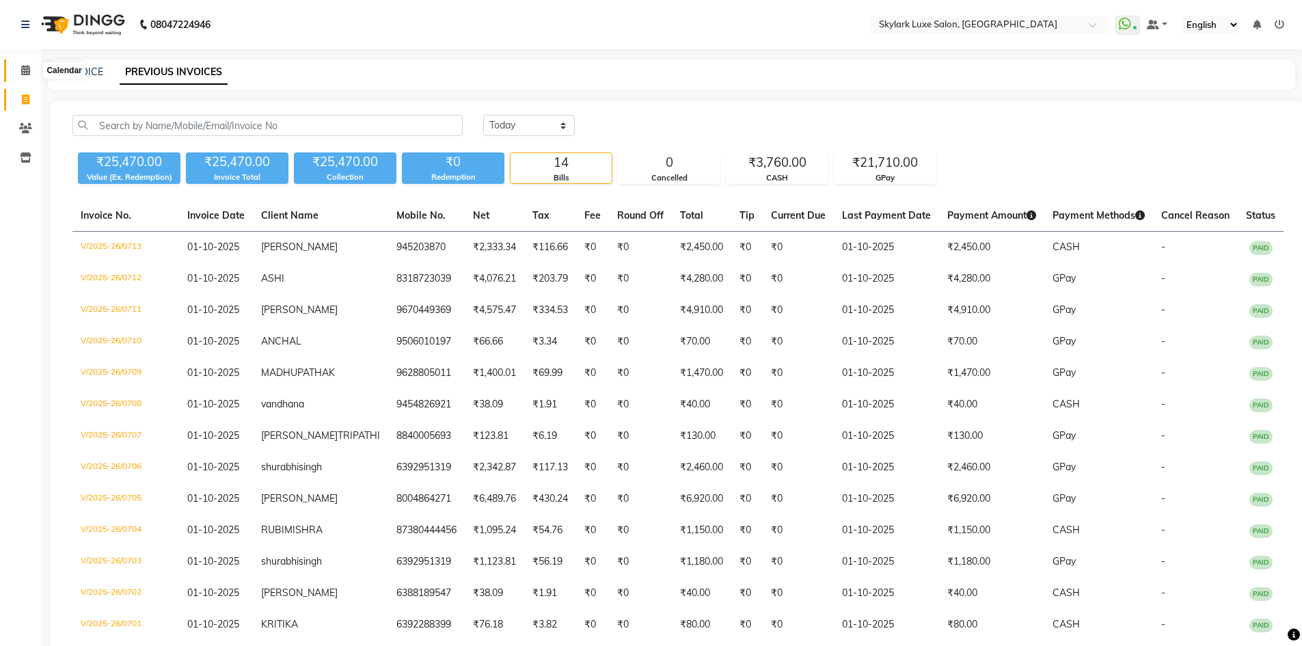
click at [27, 71] on icon at bounding box center [25, 70] width 9 height 10
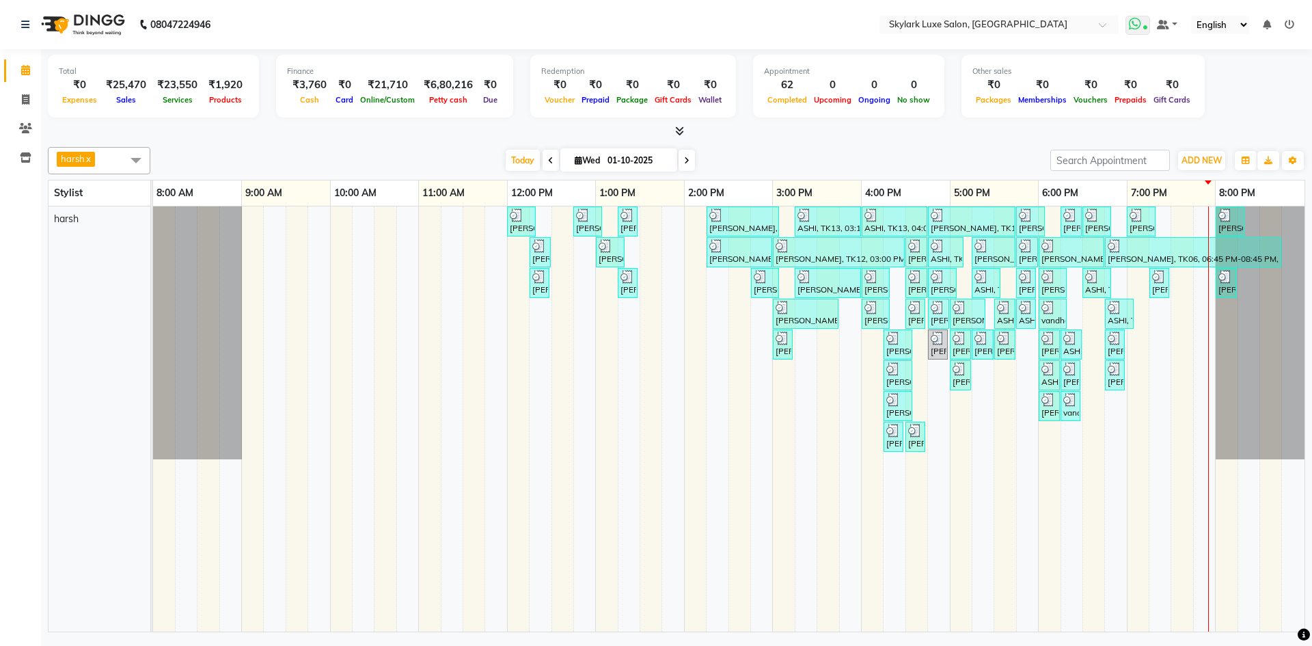
click at [1139, 18] on icon at bounding box center [1135, 24] width 12 height 14
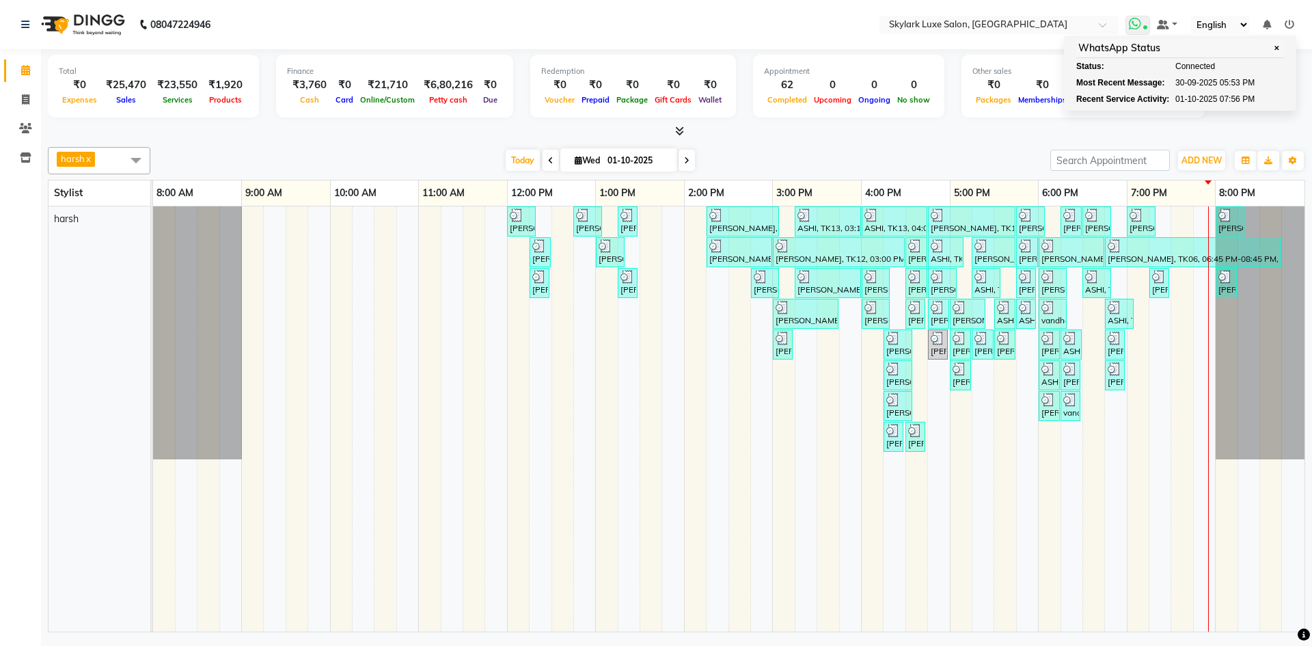
click at [1277, 46] on span "✕" at bounding box center [1276, 48] width 12 height 10
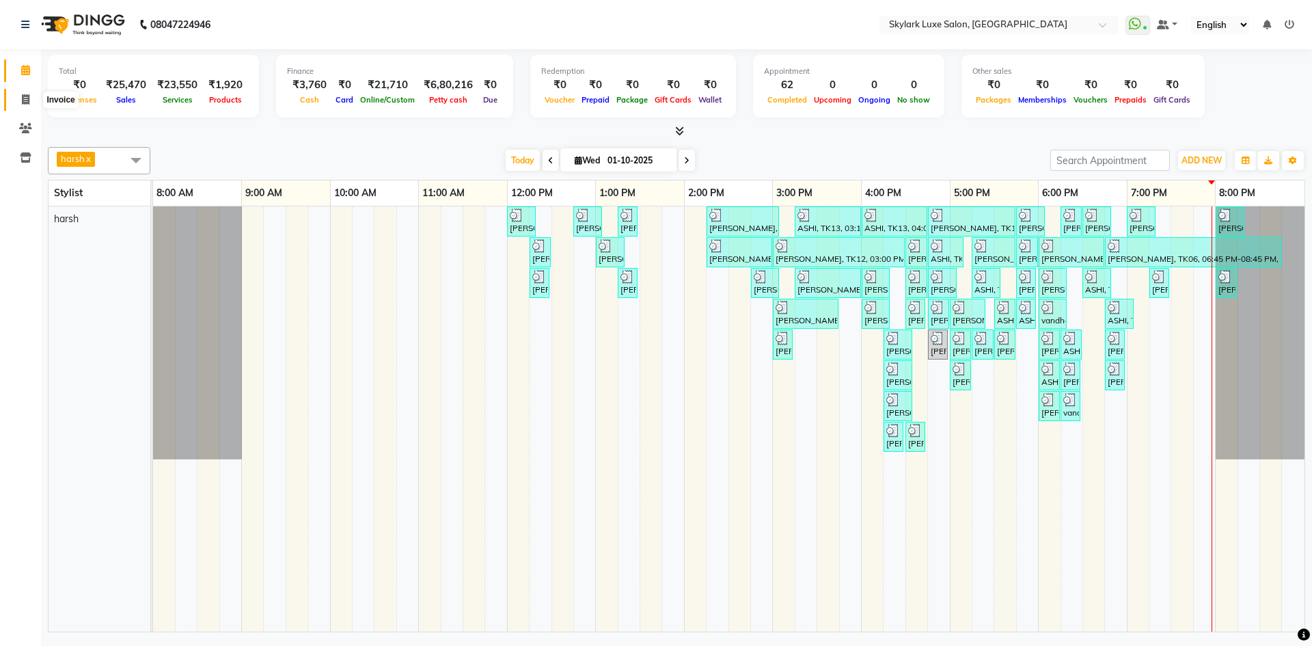
click at [16, 100] on span at bounding box center [26, 100] width 24 height 16
select select "8191"
select select "service"
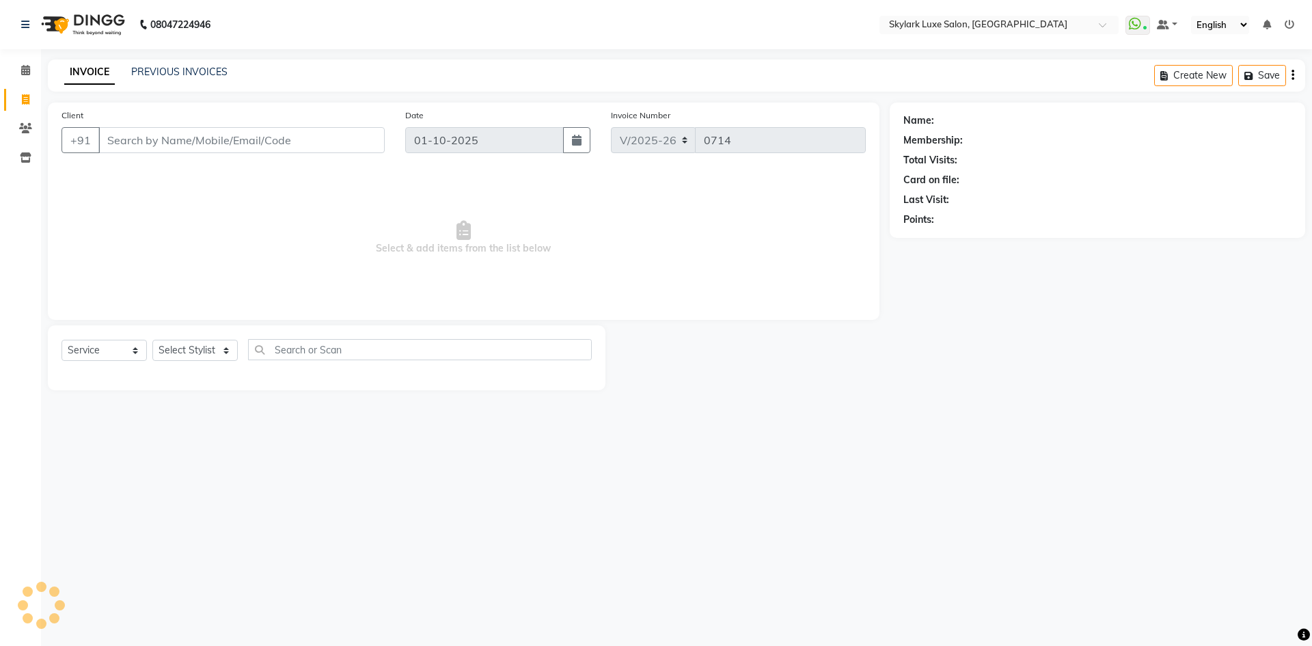
click at [193, 65] on div "PREVIOUS INVOICES" at bounding box center [179, 72] width 96 height 14
click at [193, 66] on link "PREVIOUS INVOICES" at bounding box center [179, 72] width 96 height 12
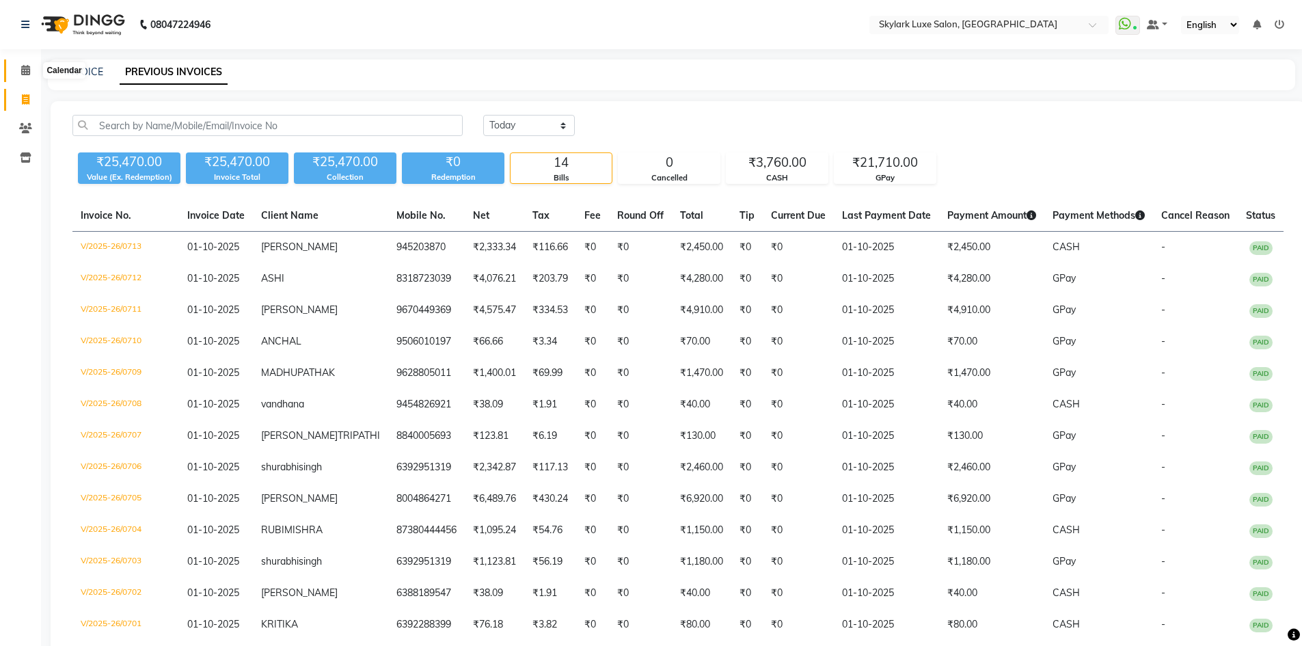
click at [24, 69] on icon at bounding box center [25, 70] width 9 height 10
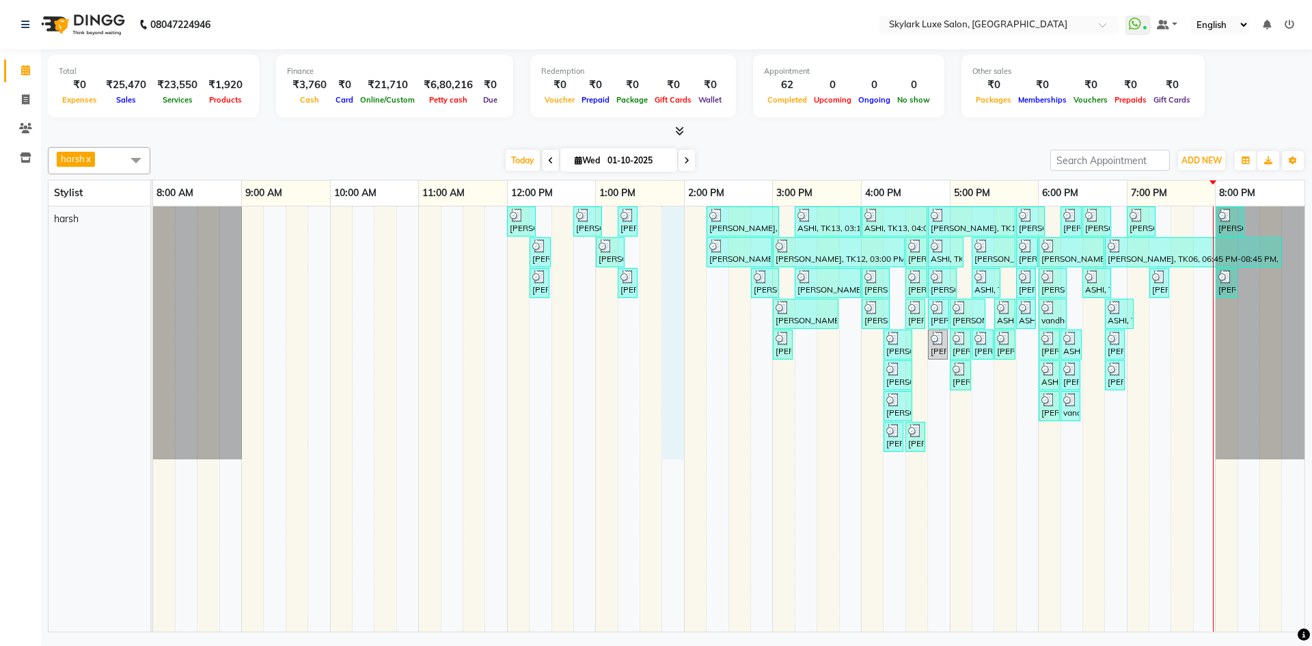
click at [663, 230] on div "[PERSON_NAME], TK01, 12:00 PM-12:20 PM, Threading - Eyebrow [PERSON_NAME], TK02…" at bounding box center [729, 418] width 1152 height 425
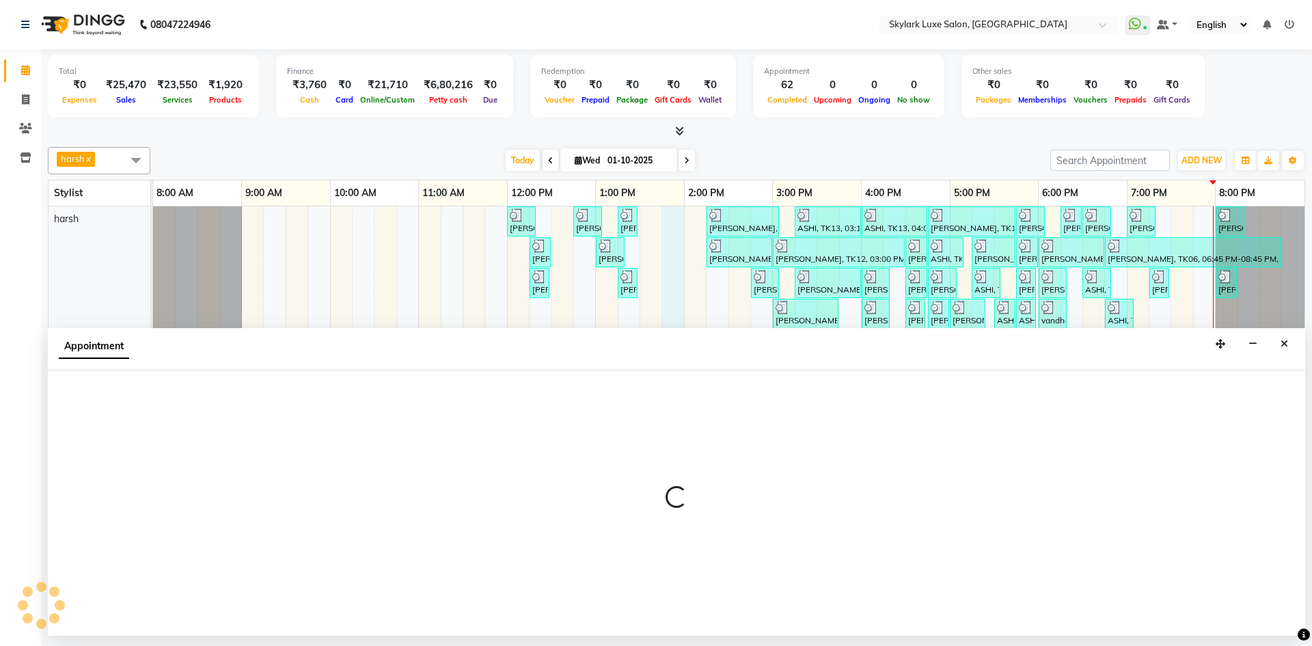
select select "92719"
select select "825"
select select "tentative"
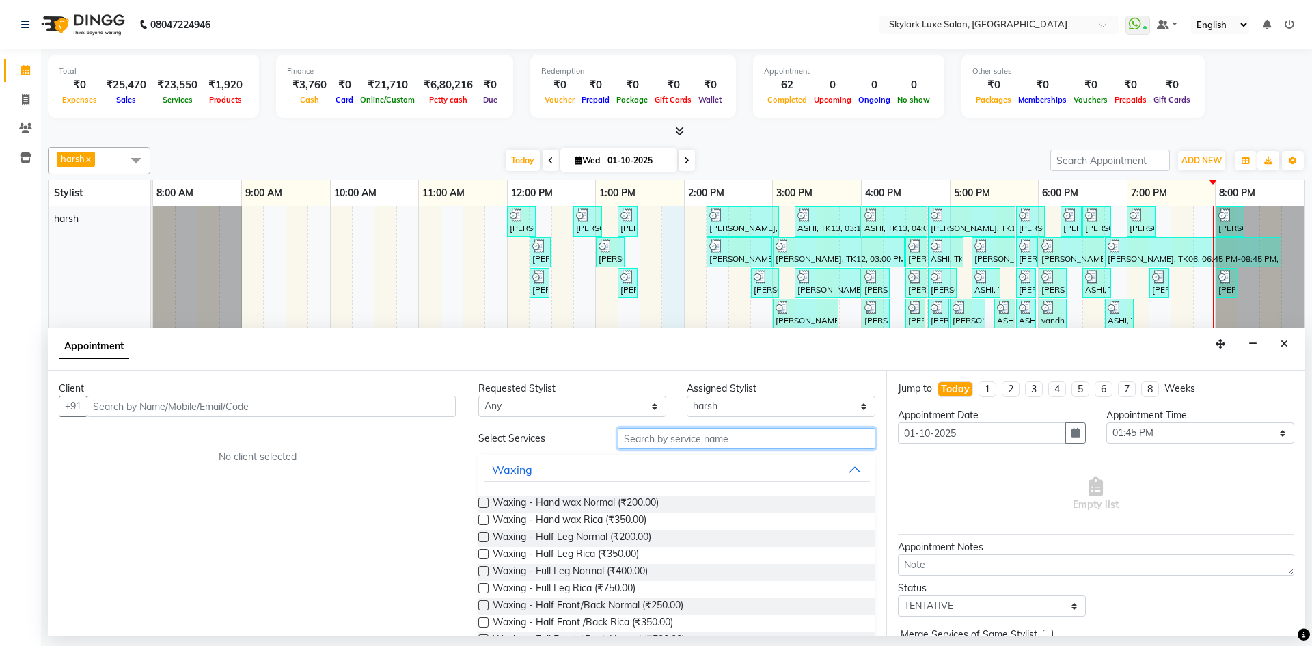
click at [795, 439] on input "text" at bounding box center [747, 438] width 258 height 21
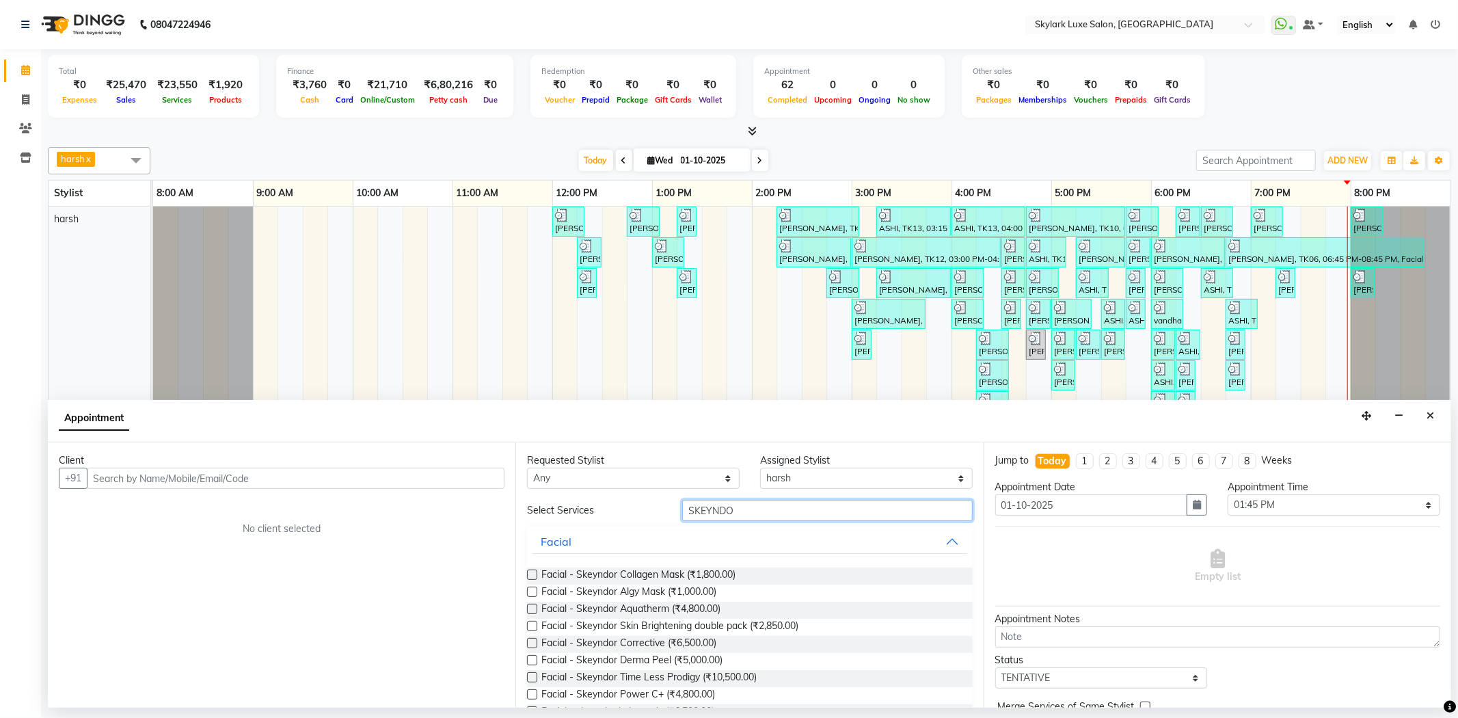
drag, startPoint x: 752, startPoint y: 509, endPoint x: 675, endPoint y: 508, distance: 77.2
click at [675, 508] on div "SKEYNDO" at bounding box center [827, 510] width 310 height 21
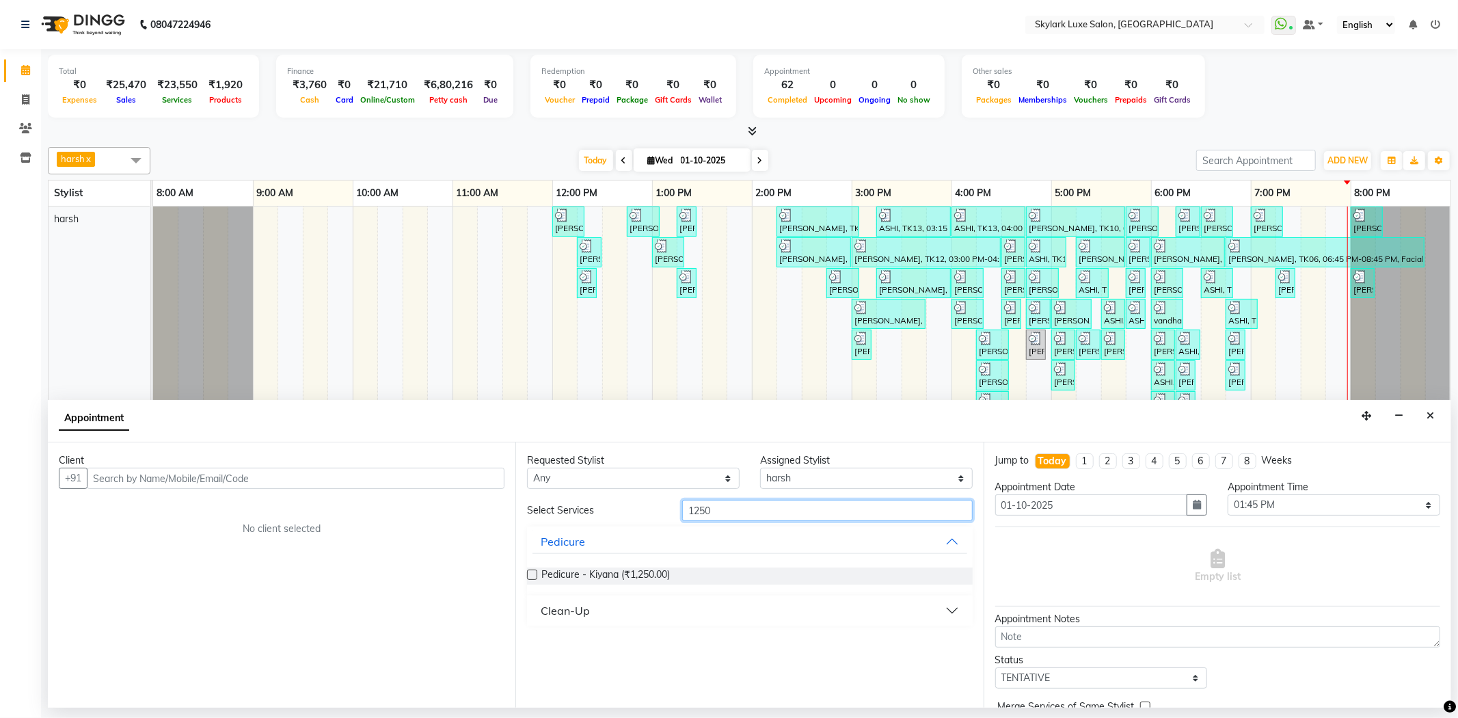
type input "1250"
click at [592, 604] on button "Clean-Up" at bounding box center [749, 610] width 434 height 25
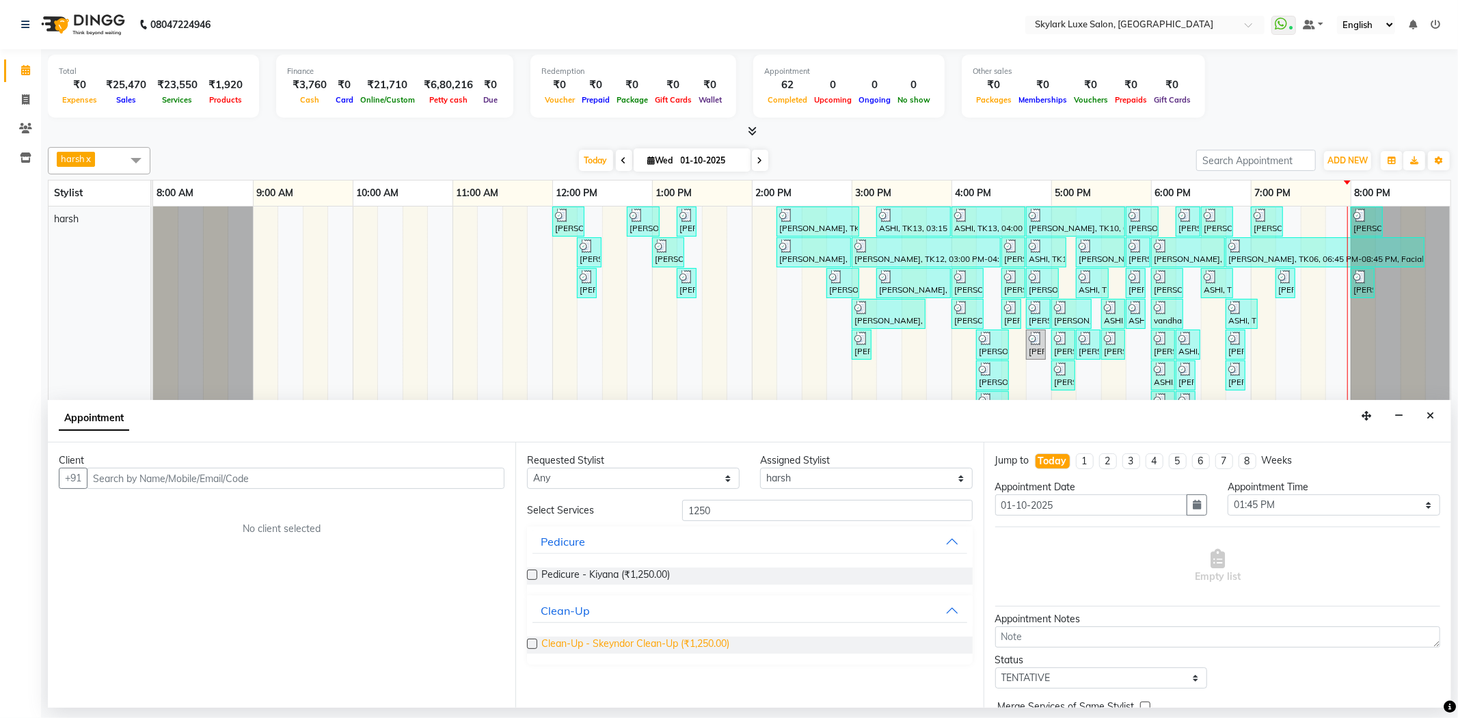
click at [623, 641] on span "Clean-Up - Skeyndor Clean-Up (₹1,250.00)" at bounding box center [635, 644] width 188 height 17
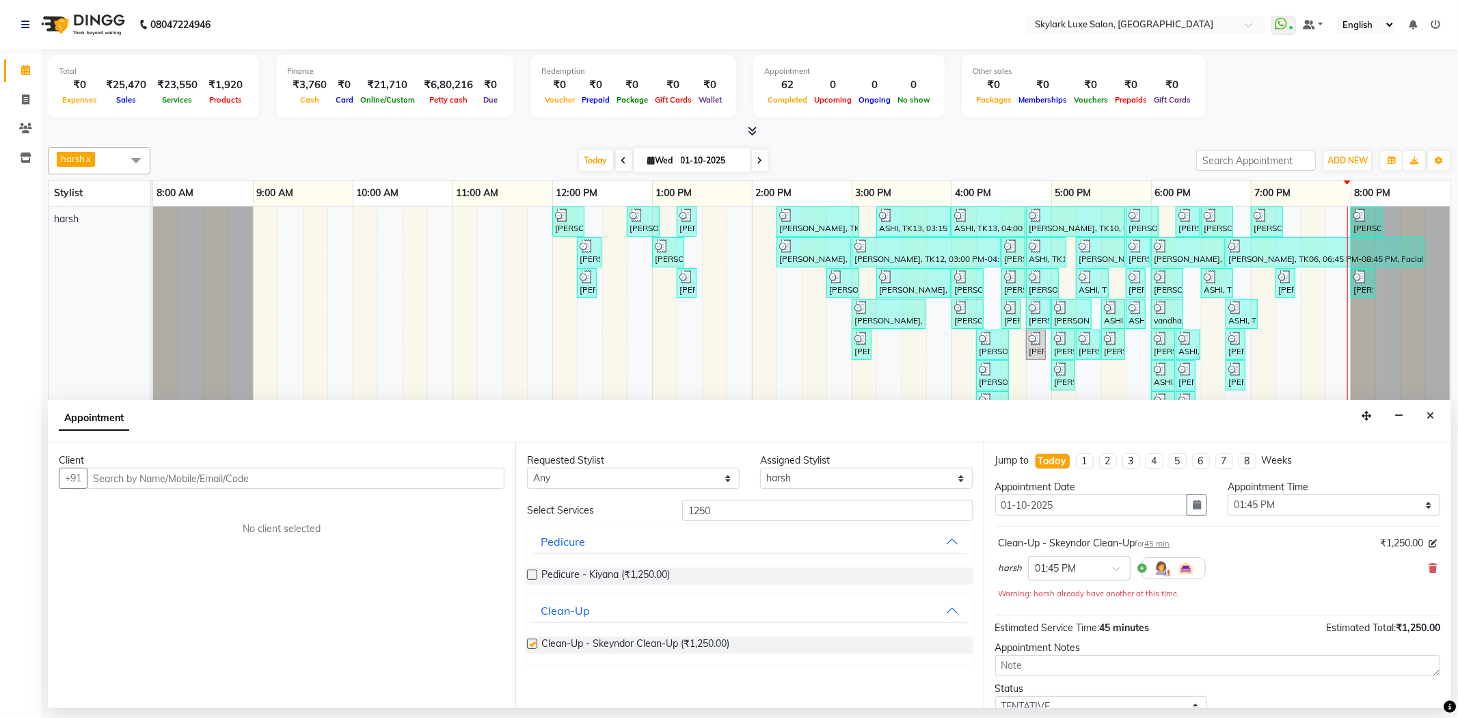
checkbox input "false"
drag, startPoint x: 725, startPoint y: 506, endPoint x: 666, endPoint y: 501, distance: 59.0
click at [666, 501] on div "Select Services 1250" at bounding box center [749, 510] width 465 height 21
type input "FACE"
click at [593, 645] on button "Bleach" at bounding box center [749, 679] width 434 height 25
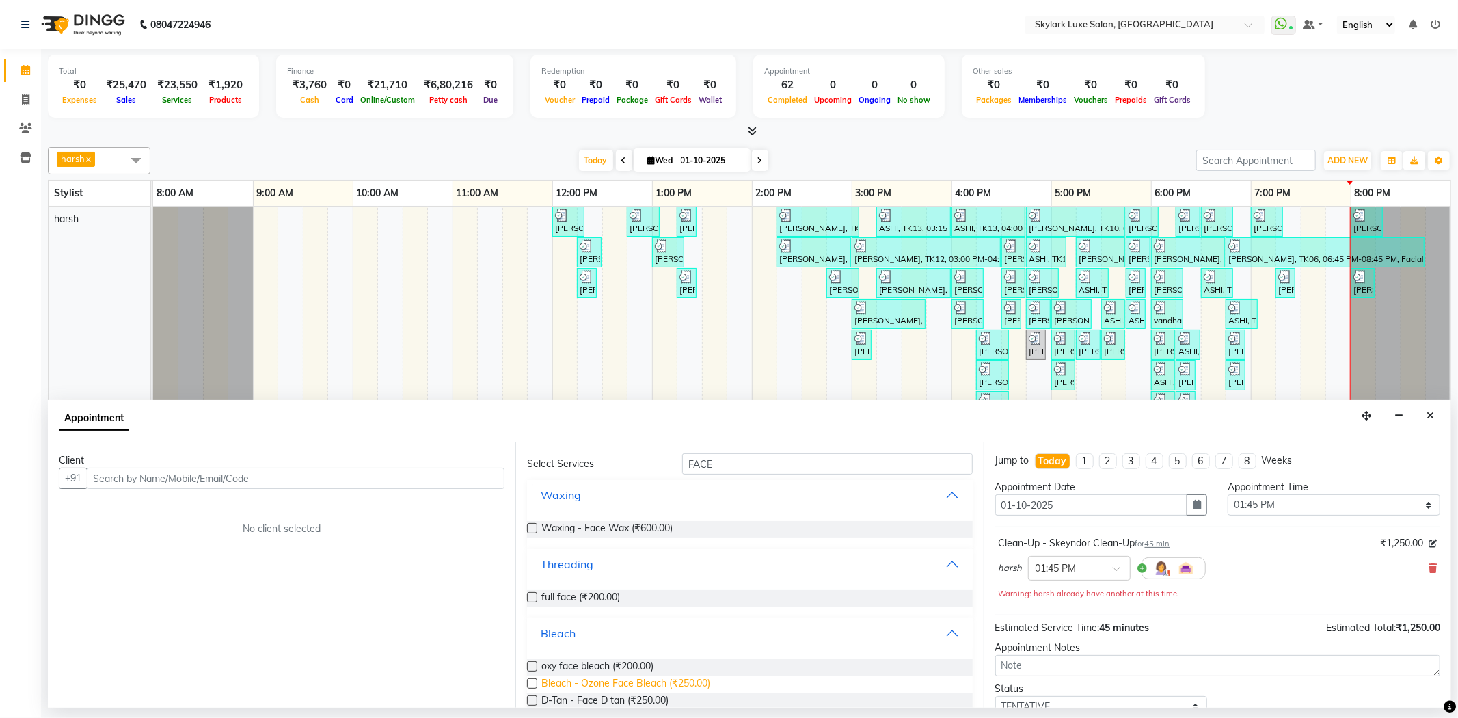
scroll to position [71, 0]
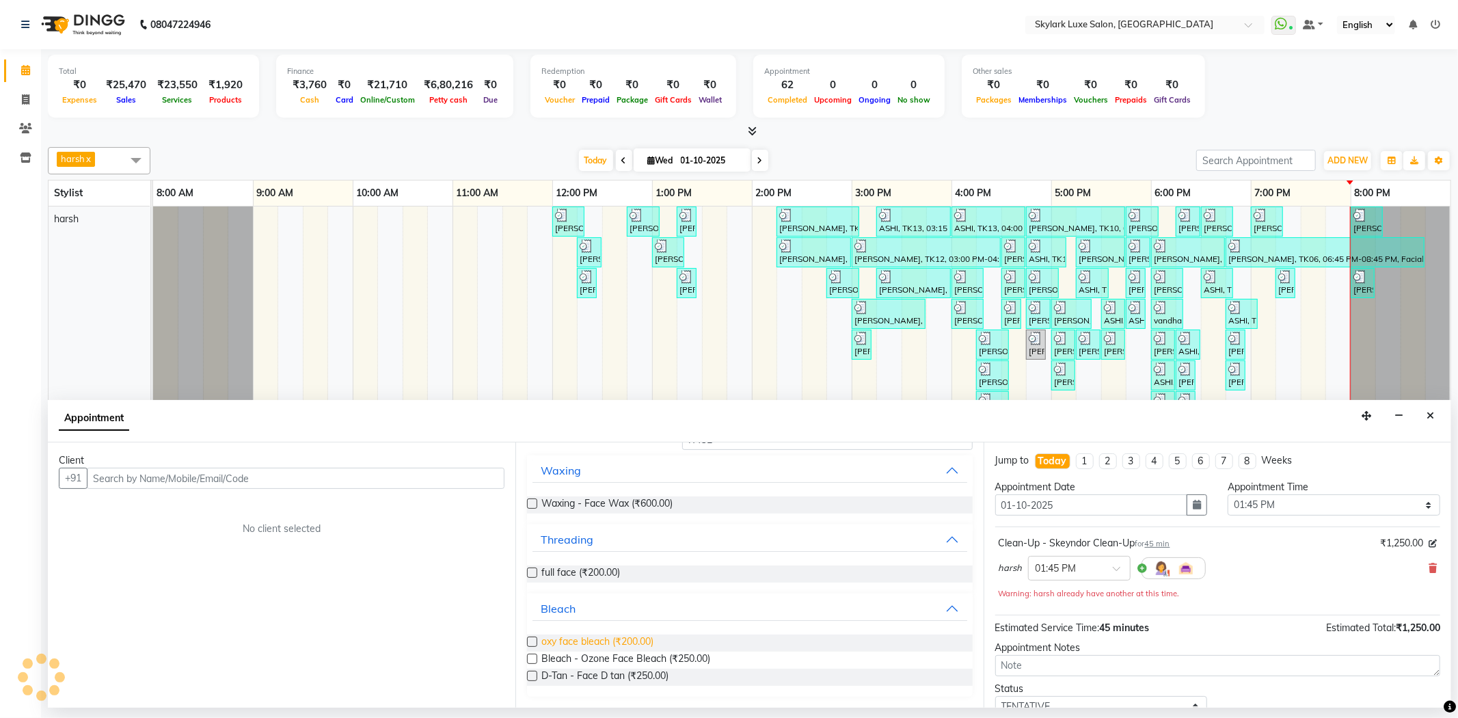
click at [609, 640] on span "oxy face bleach (₹200.00)" at bounding box center [597, 642] width 112 height 17
checkbox input "false"
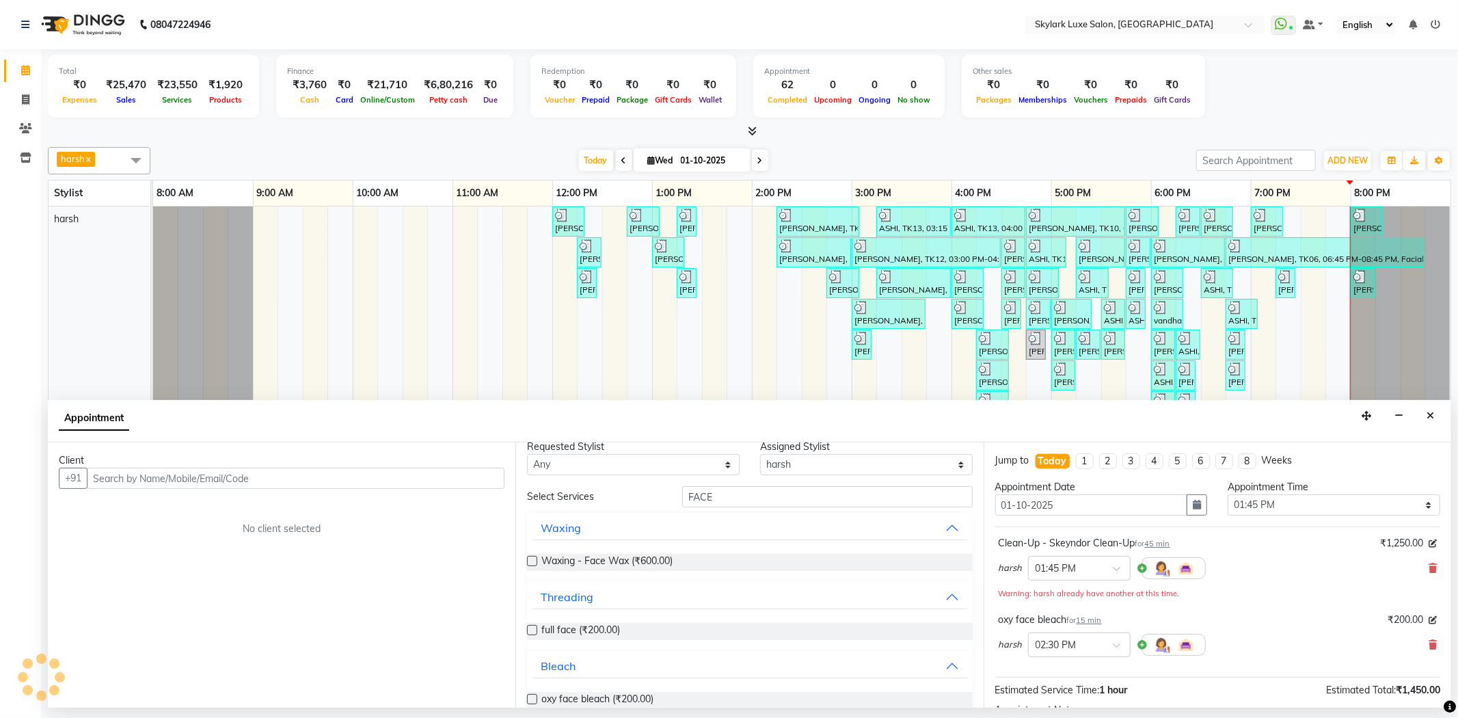
scroll to position [0, 0]
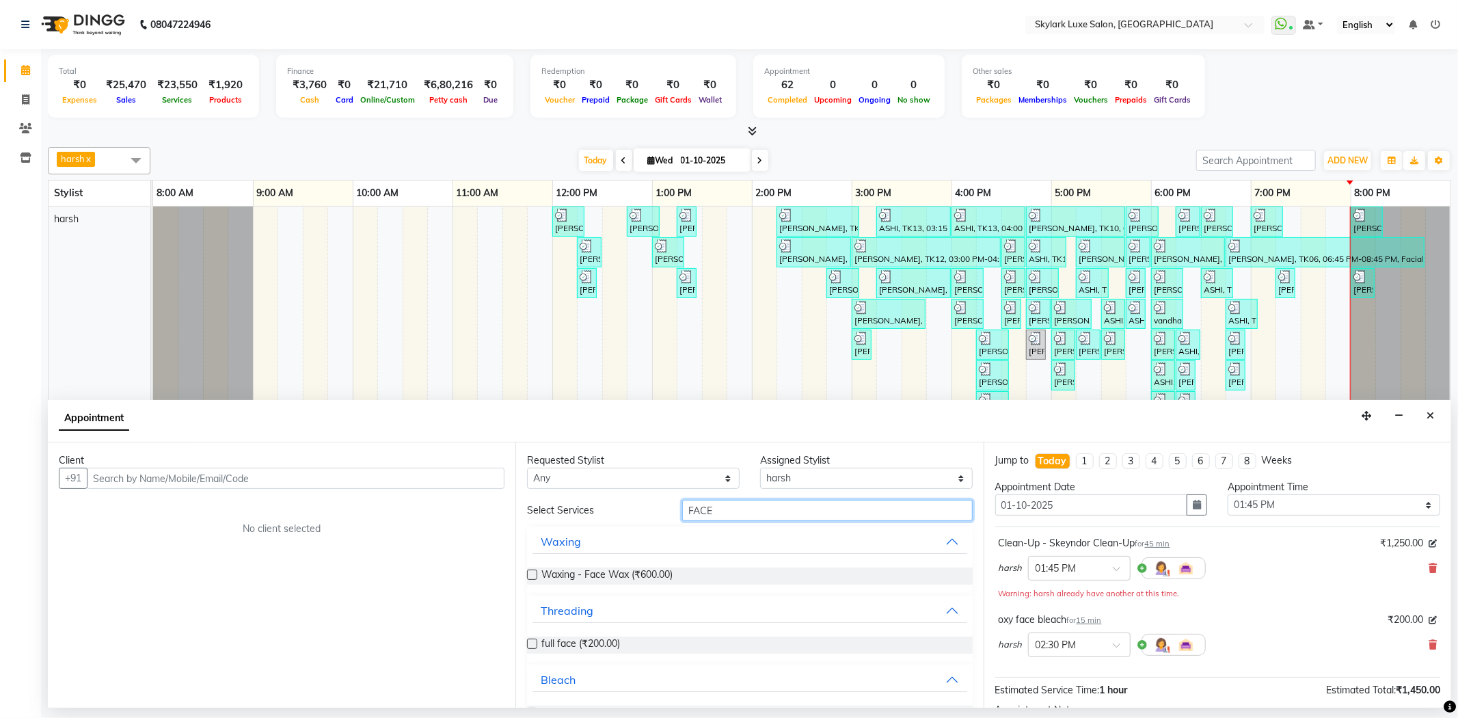
drag, startPoint x: 715, startPoint y: 511, endPoint x: 677, endPoint y: 506, distance: 38.6
click at [677, 506] on div "FACE" at bounding box center [827, 510] width 310 height 21
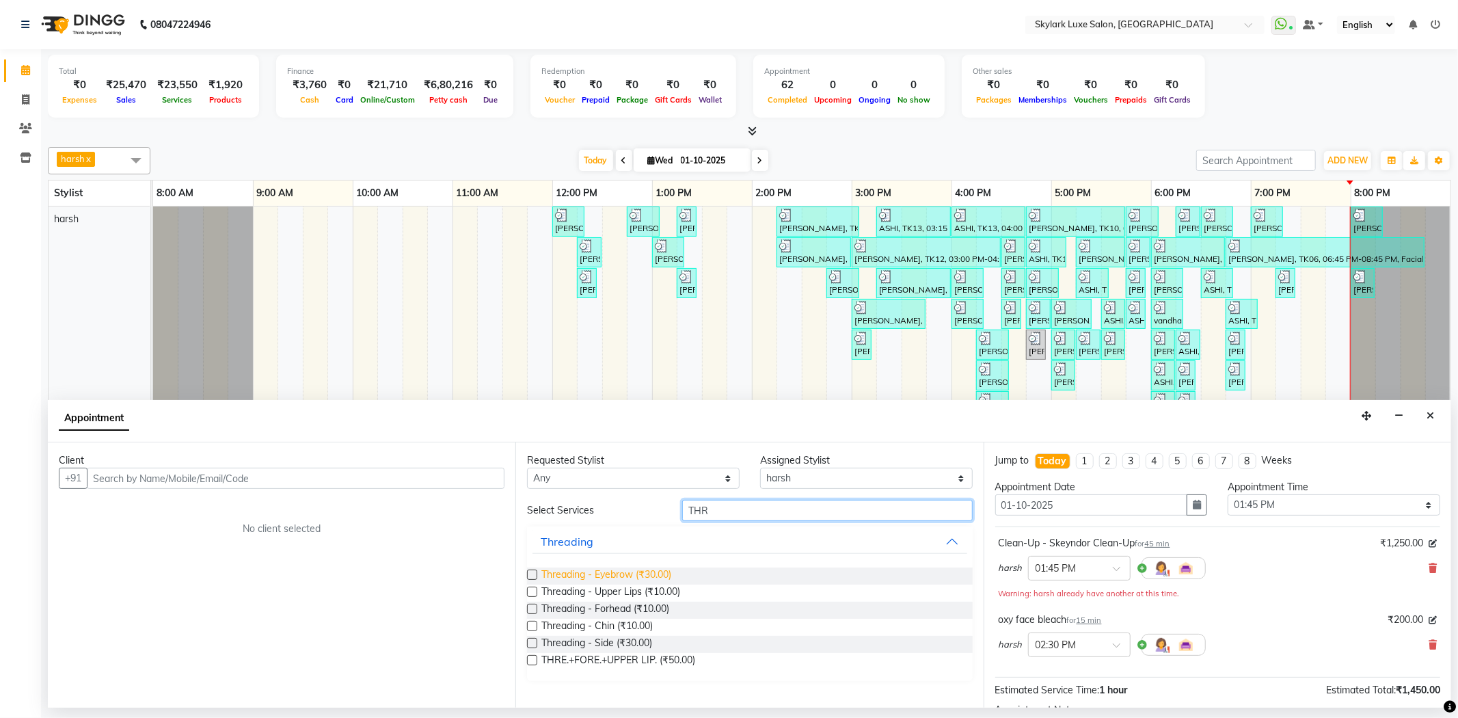
type input "THR"
click at [597, 574] on span "Threading - Eyebrow (₹30.00)" at bounding box center [606, 575] width 130 height 17
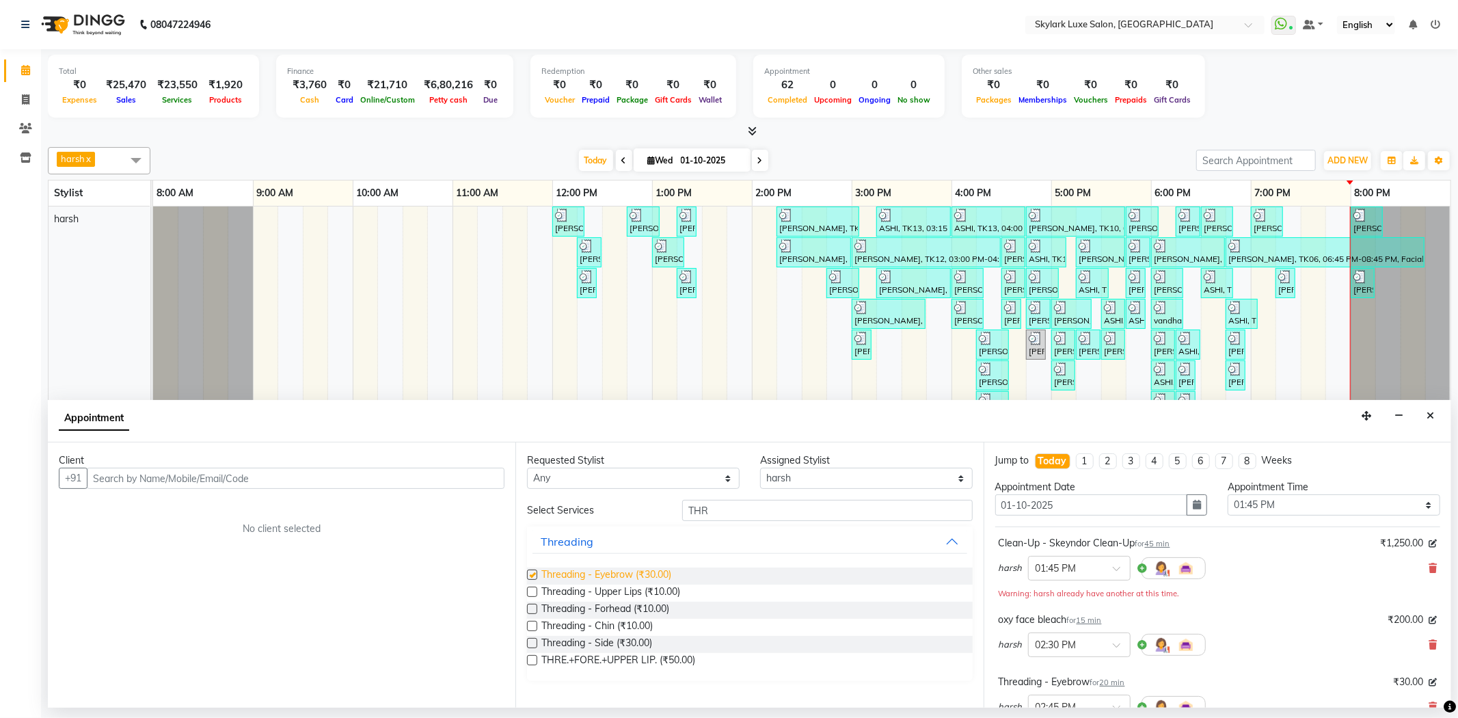
checkbox input "false"
drag, startPoint x: 748, startPoint y: 508, endPoint x: 663, endPoint y: 507, distance: 84.7
click at [663, 507] on div "Select Services THR" at bounding box center [749, 510] width 465 height 21
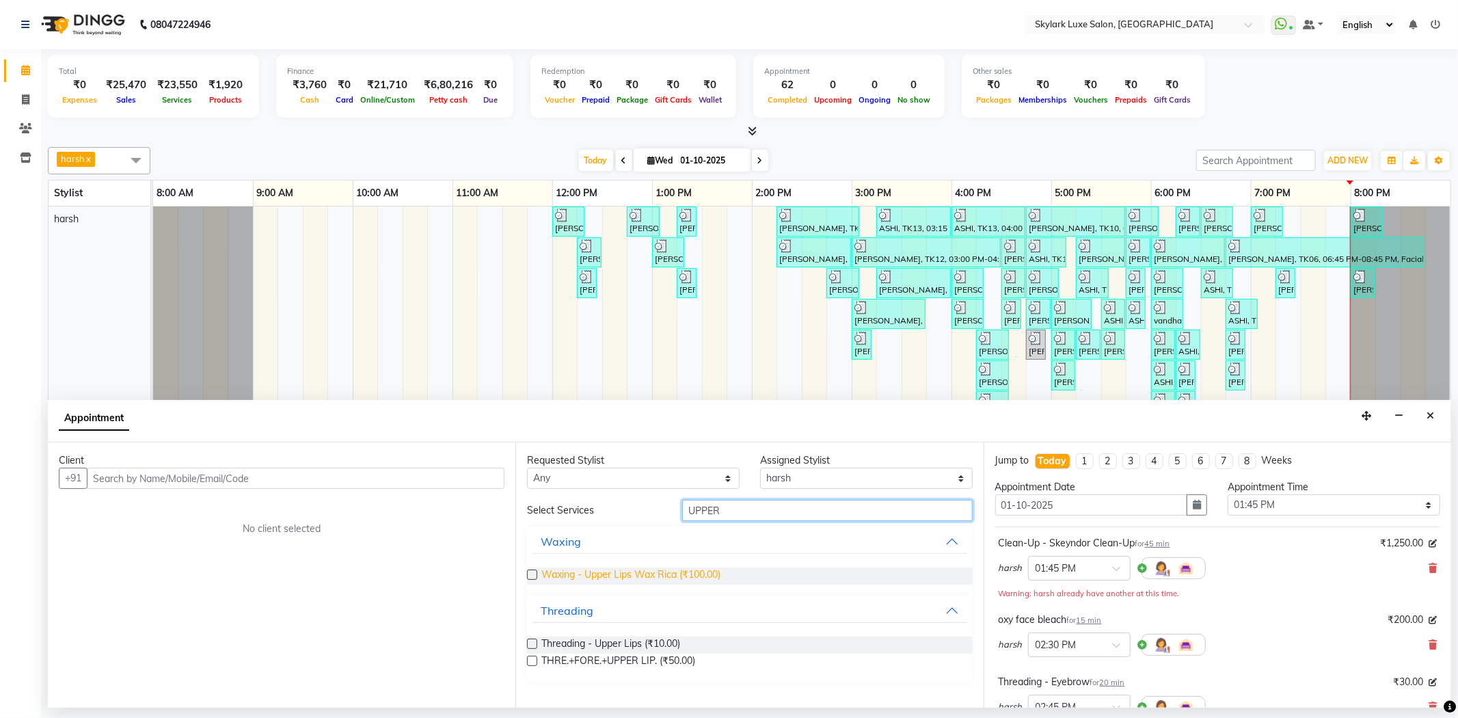
type input "UPPER"
click at [631, 574] on span "Waxing - Upper Lips Wax Rica (₹100.00)" at bounding box center [630, 575] width 179 height 17
checkbox input "false"
drag, startPoint x: 729, startPoint y: 511, endPoint x: 668, endPoint y: 502, distance: 60.7
click at [668, 502] on div "Select Services UPPER" at bounding box center [749, 510] width 465 height 21
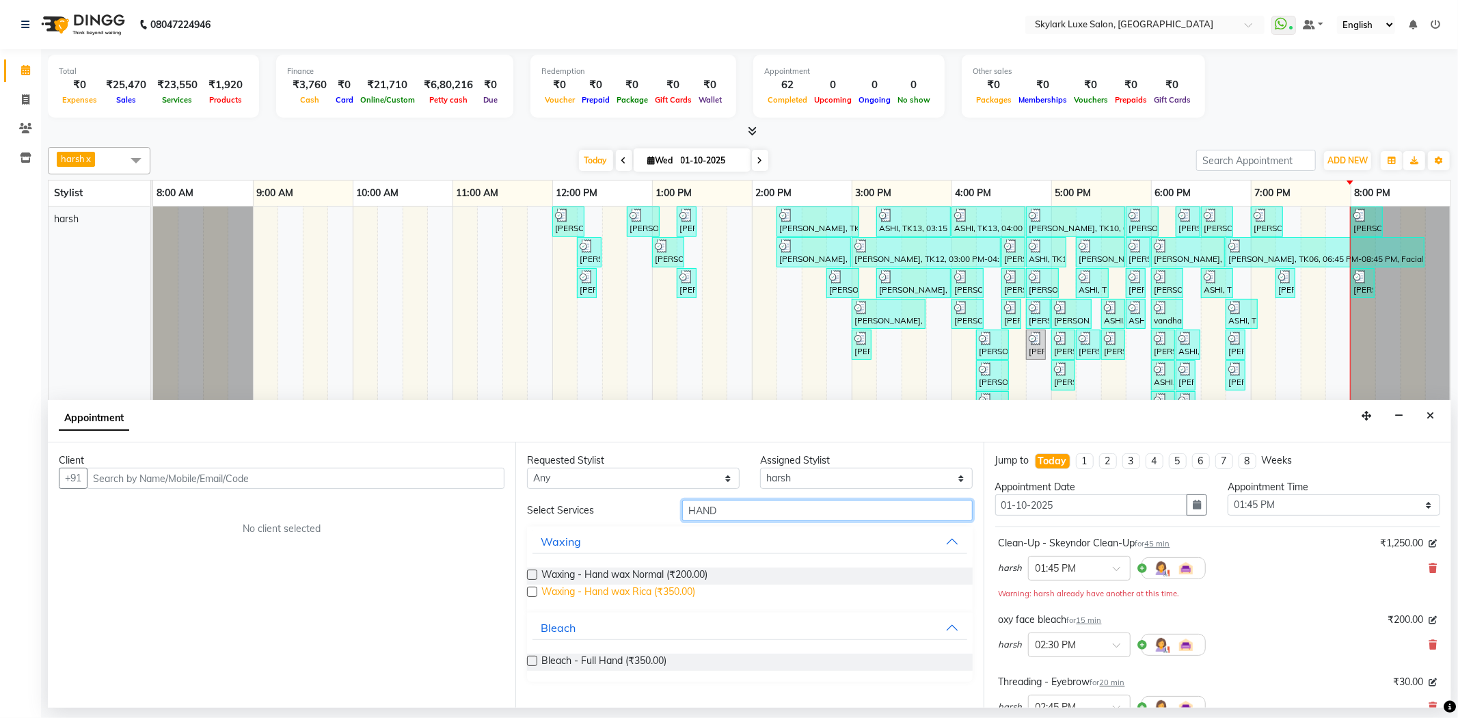
type input "HAND"
click at [590, 588] on span "Waxing - Hand wax Rica (₹350.00)" at bounding box center [618, 592] width 154 height 17
checkbox input "false"
drag, startPoint x: 724, startPoint y: 513, endPoint x: 681, endPoint y: 509, distance: 43.3
click at [682, 509] on input "HAND" at bounding box center [827, 510] width 290 height 21
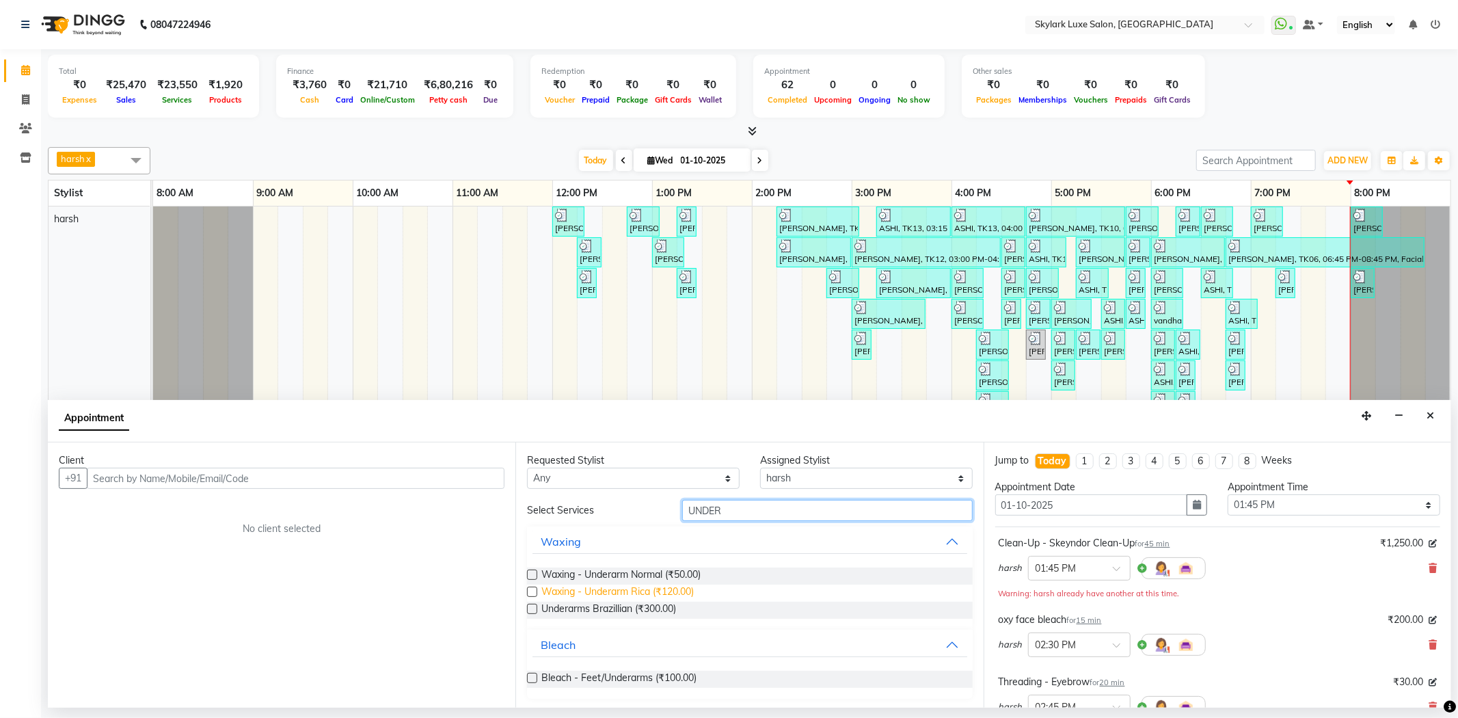
type input "UNDER"
click at [648, 593] on span "Waxing - Underarm Rica (₹120.00)" at bounding box center [617, 592] width 152 height 17
checkbox input "false"
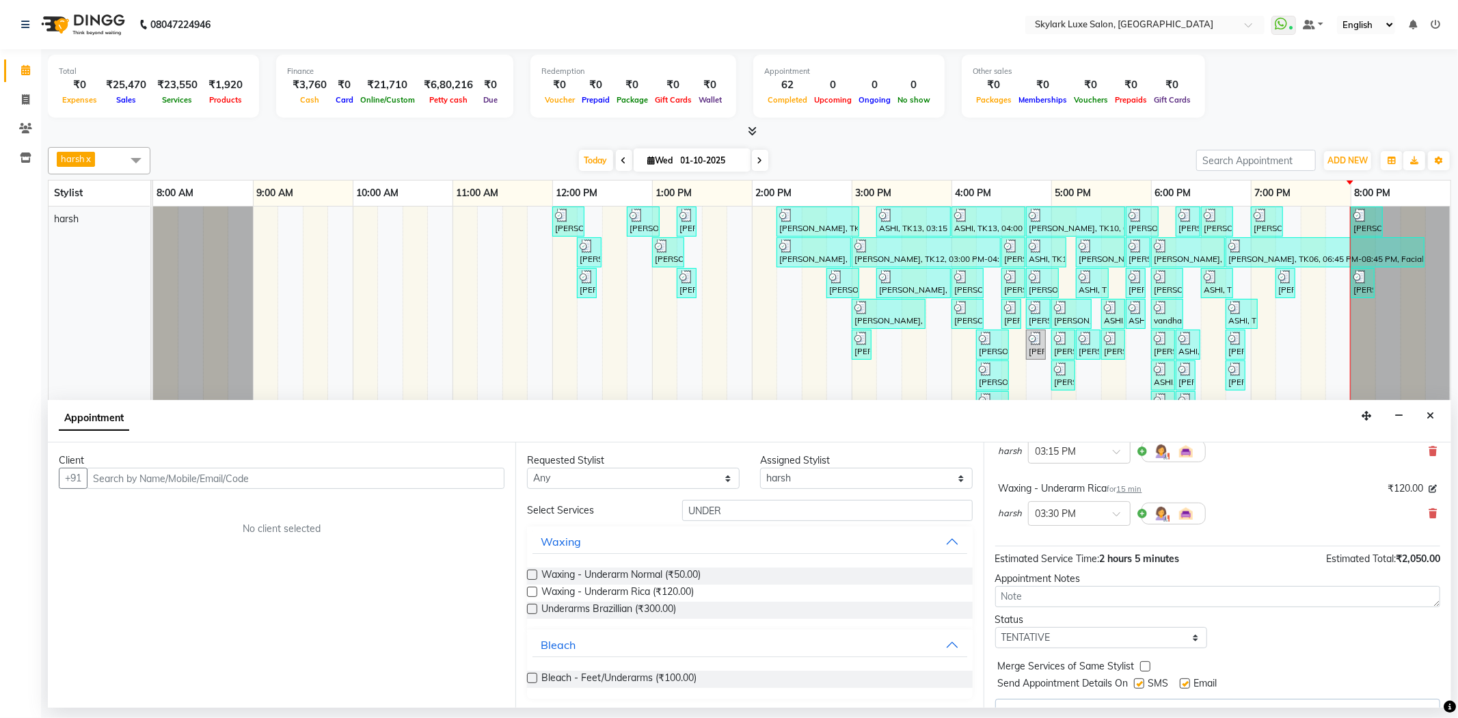
scroll to position [408, 0]
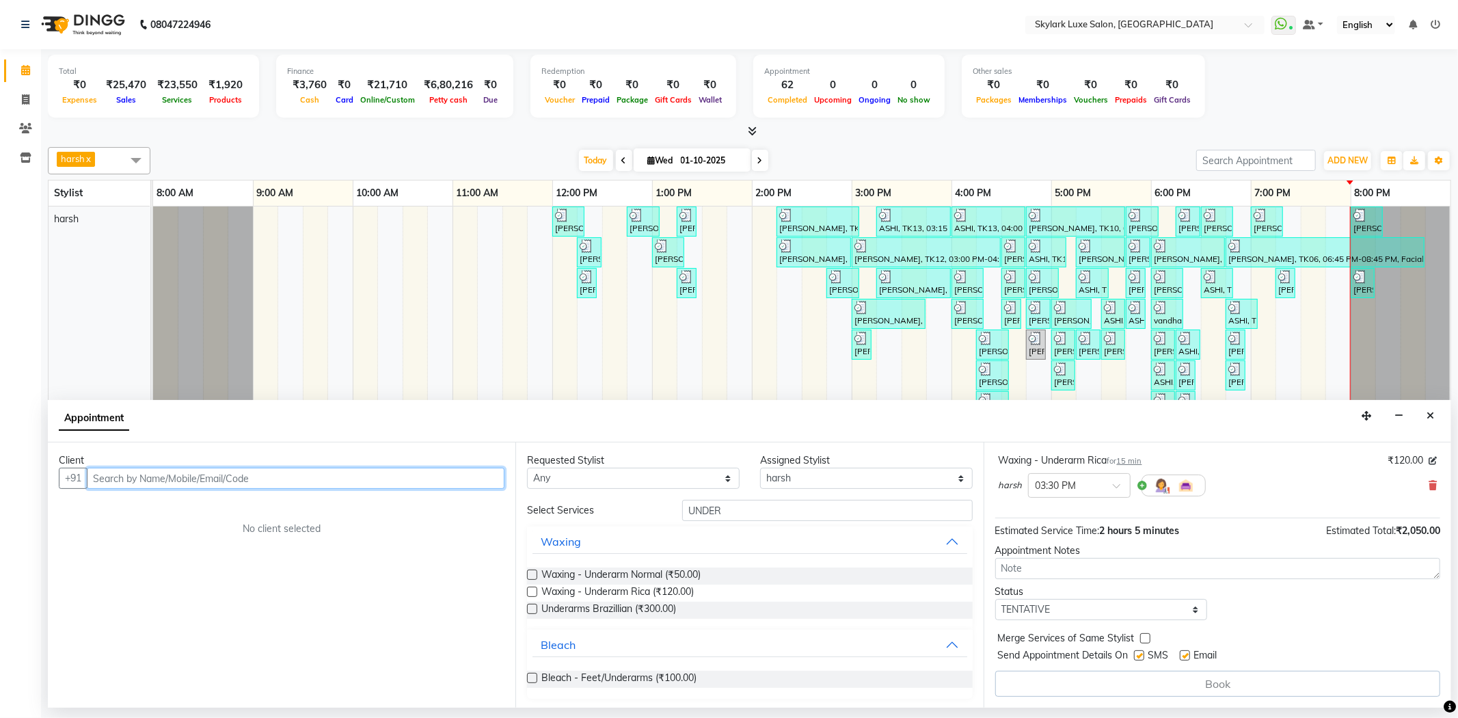
click at [332, 483] on input "text" at bounding box center [296, 477] width 418 height 21
type input "8777564526"
click at [482, 479] on span "Add Client" at bounding box center [476, 478] width 46 height 12
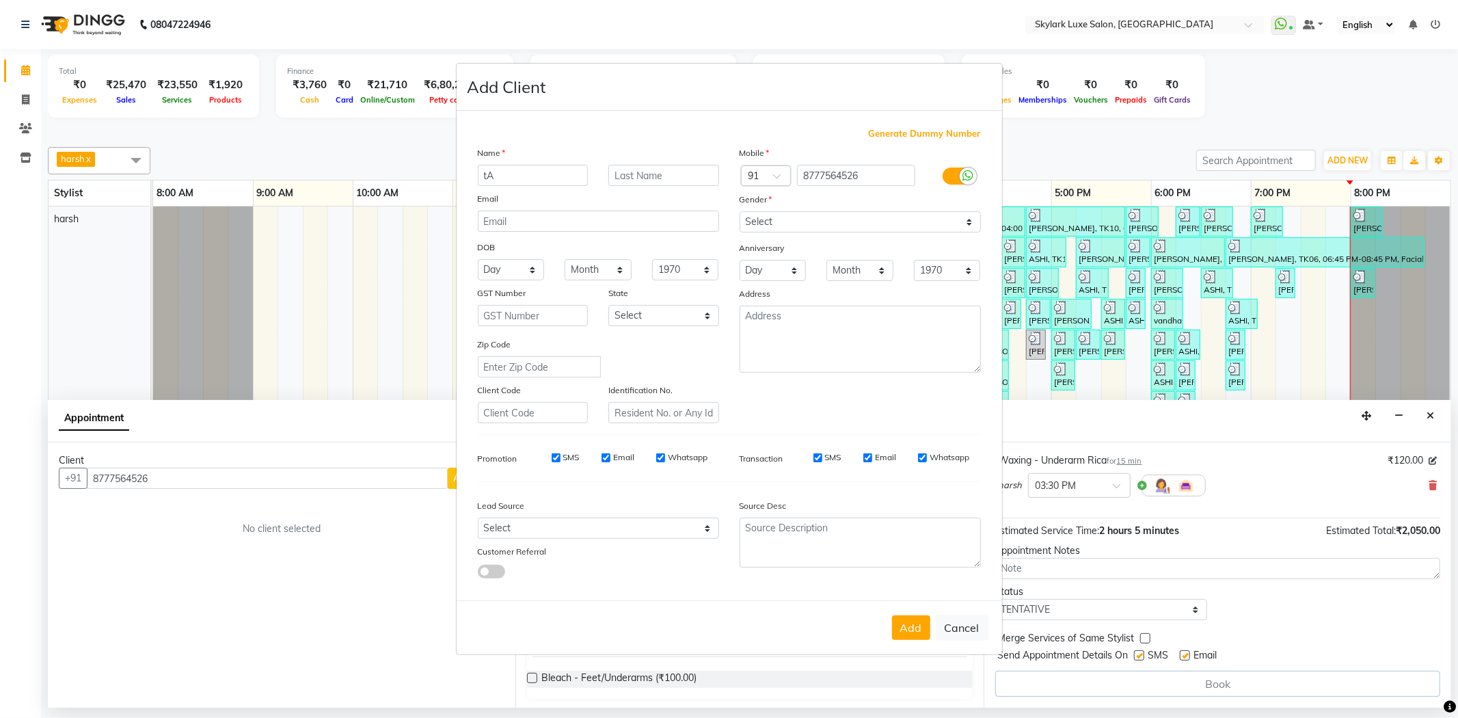
type input "t"
type input "[PERSON_NAME]"
click at [761, 215] on select "Select [DEMOGRAPHIC_DATA] [DEMOGRAPHIC_DATA] Other Prefer Not To Say" at bounding box center [859, 221] width 241 height 21
select select "[DEMOGRAPHIC_DATA]"
click at [739, 211] on select "Select [DEMOGRAPHIC_DATA] [DEMOGRAPHIC_DATA] Other Prefer Not To Say" at bounding box center [859, 221] width 241 height 21
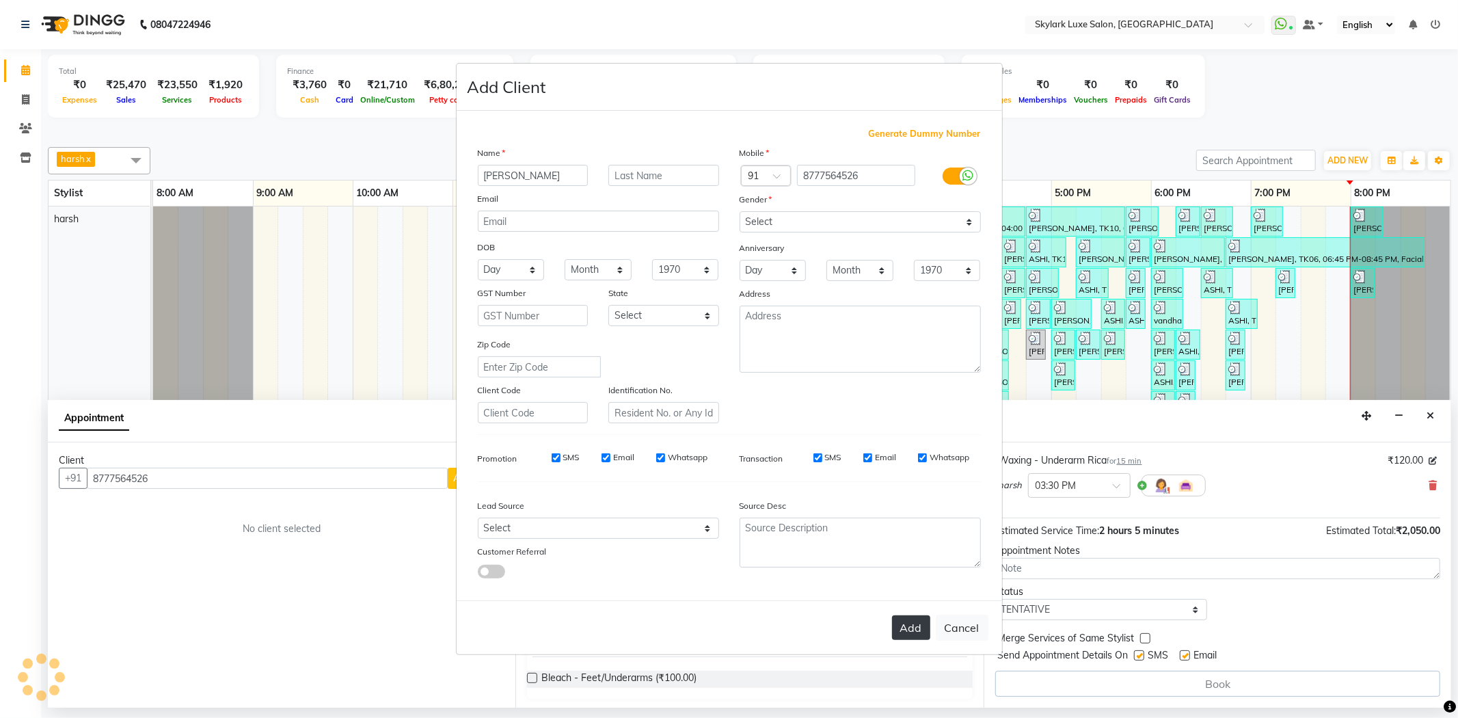
click at [899, 627] on button "Add" at bounding box center [911, 627] width 38 height 25
select select
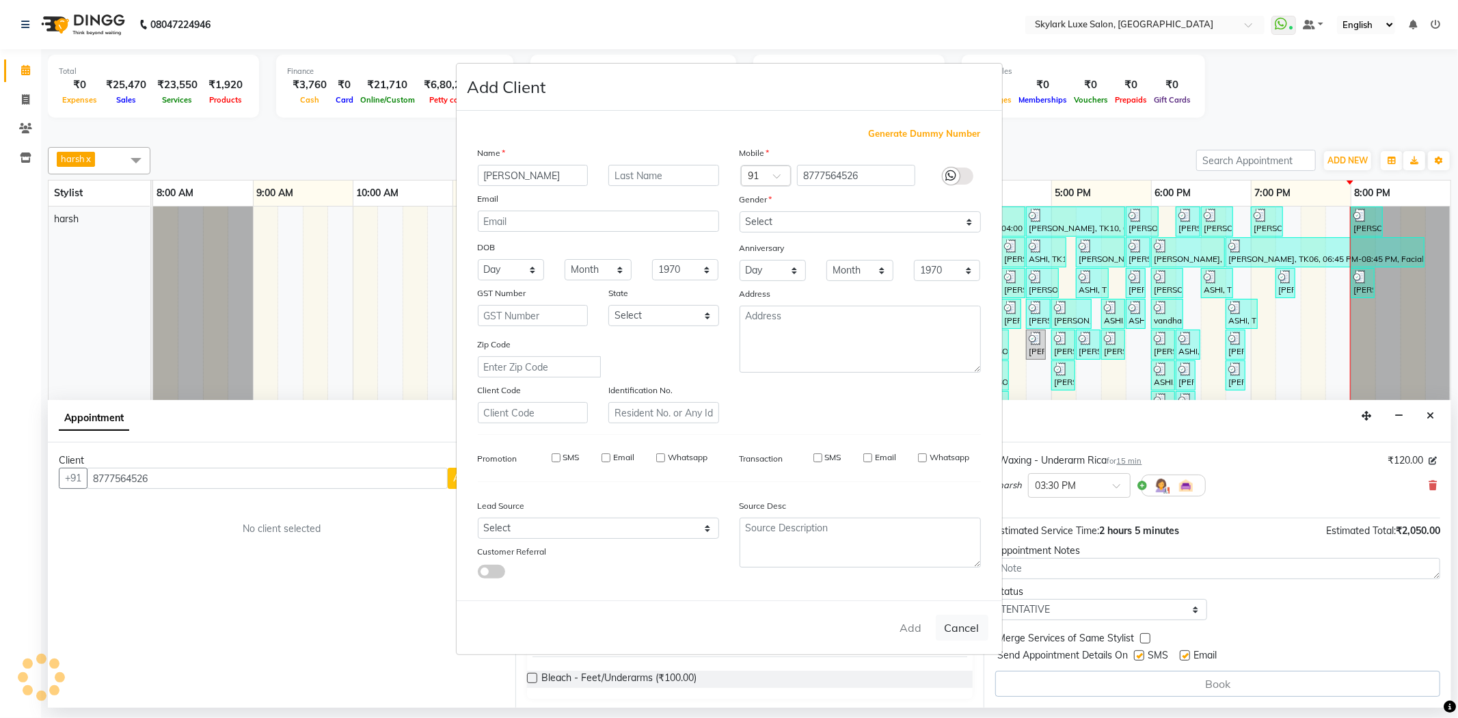
select select
checkbox input "false"
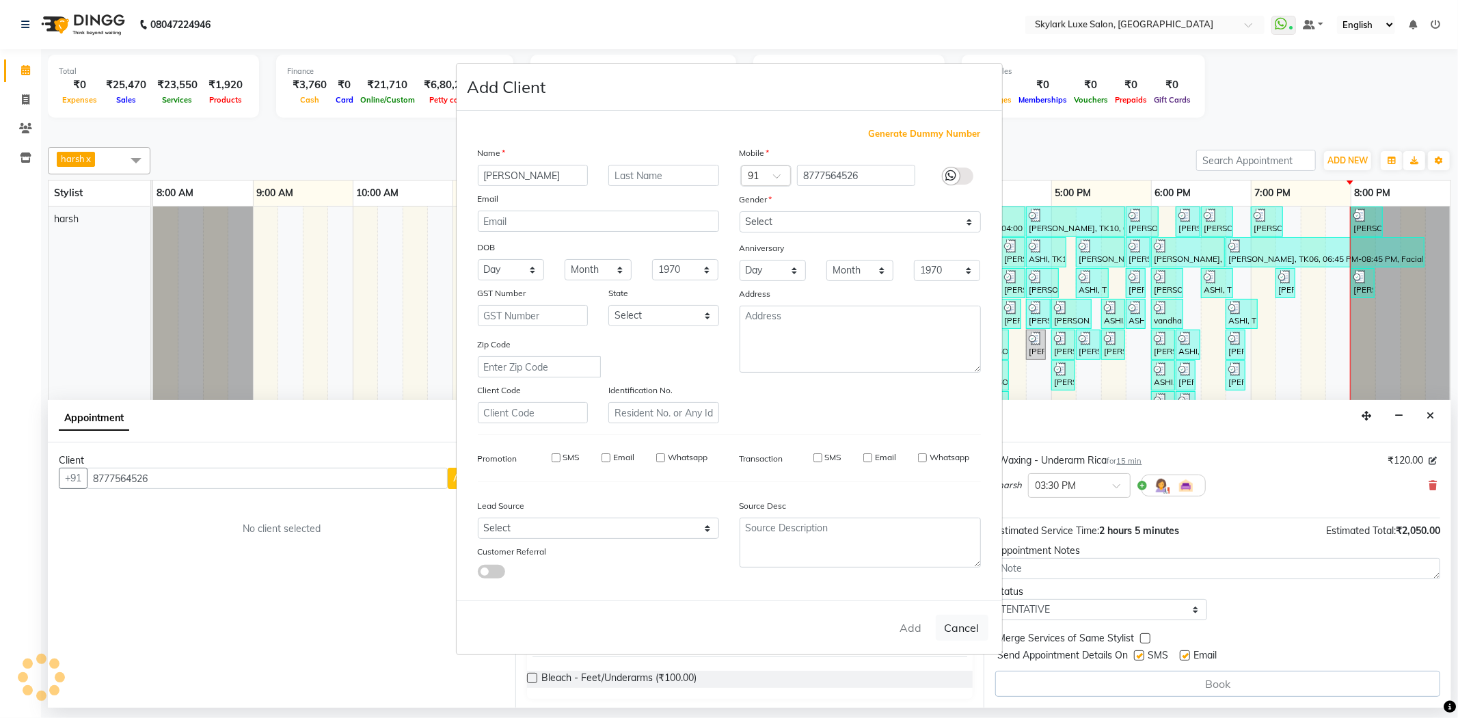
checkbox input "false"
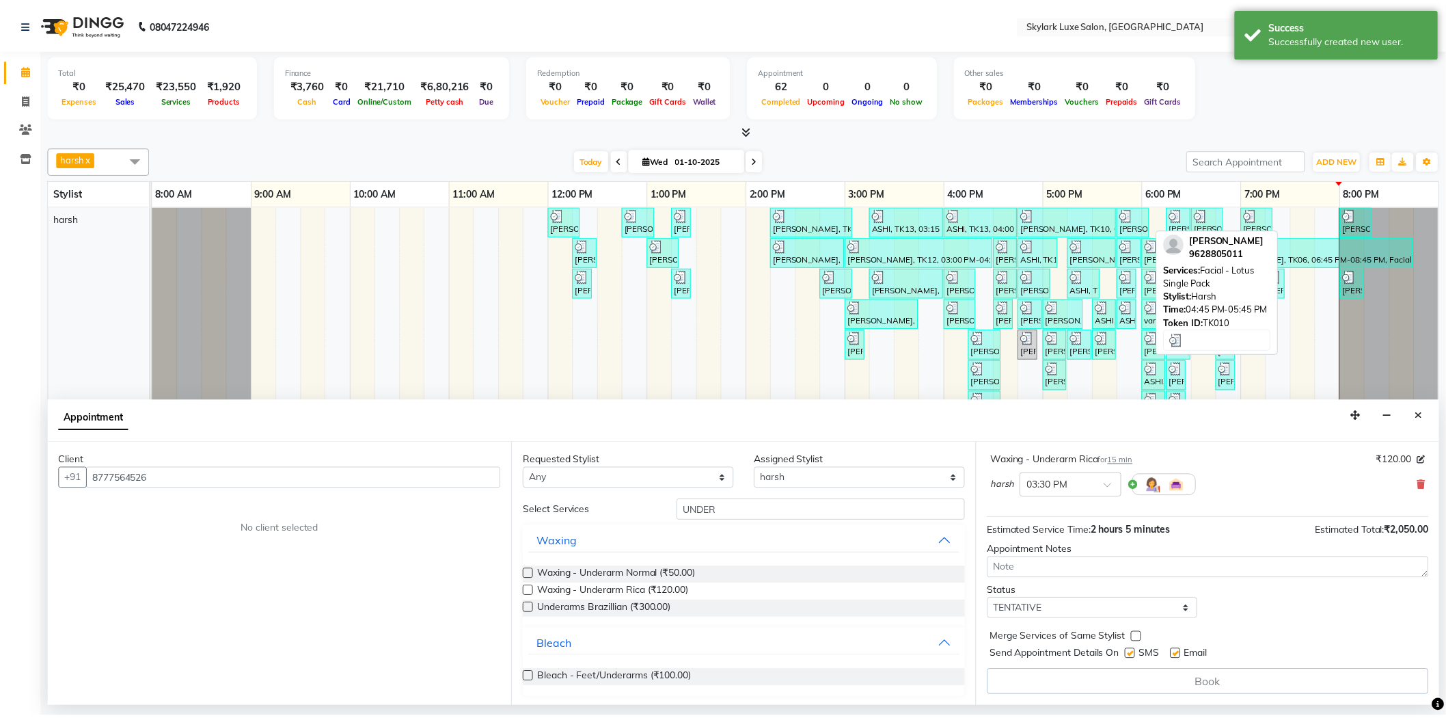
scroll to position [407, 0]
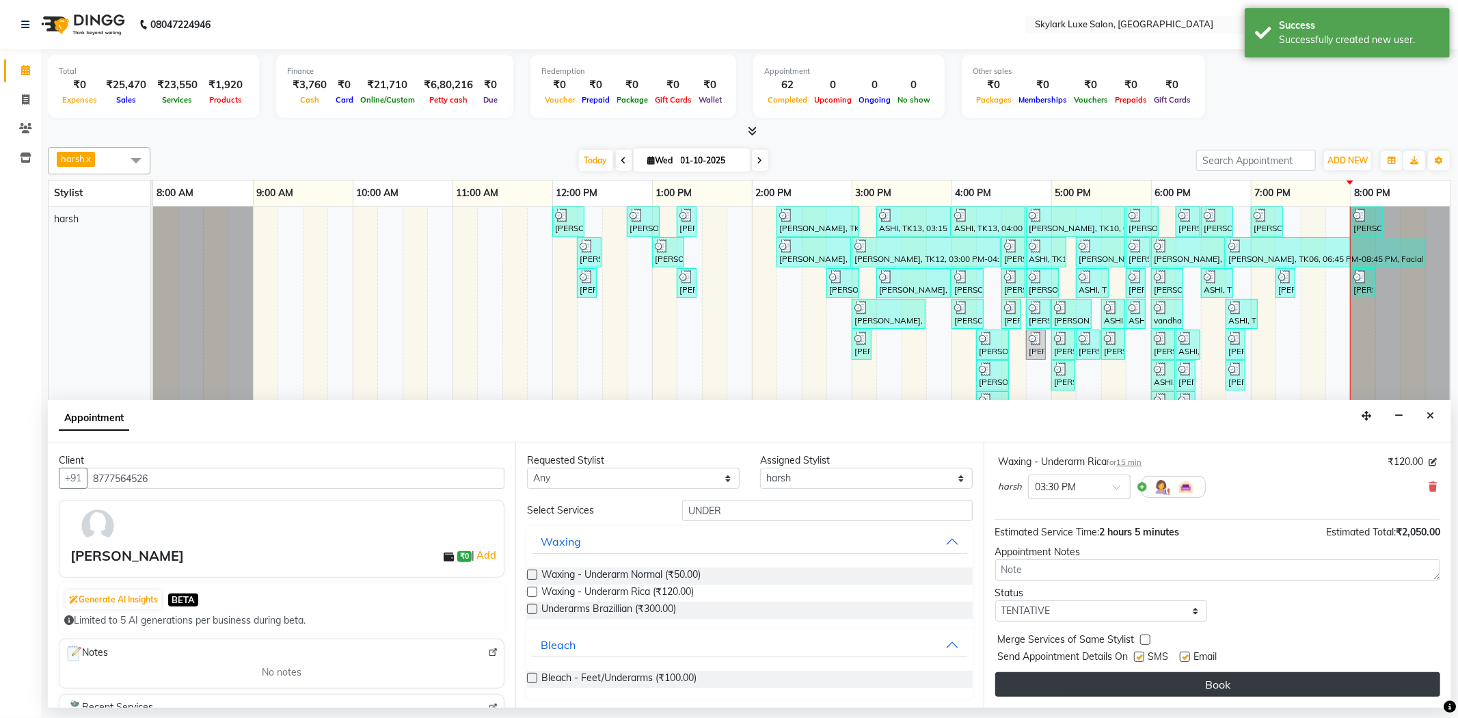
click at [1194, 645] on button "Book" at bounding box center [1217, 684] width 445 height 25
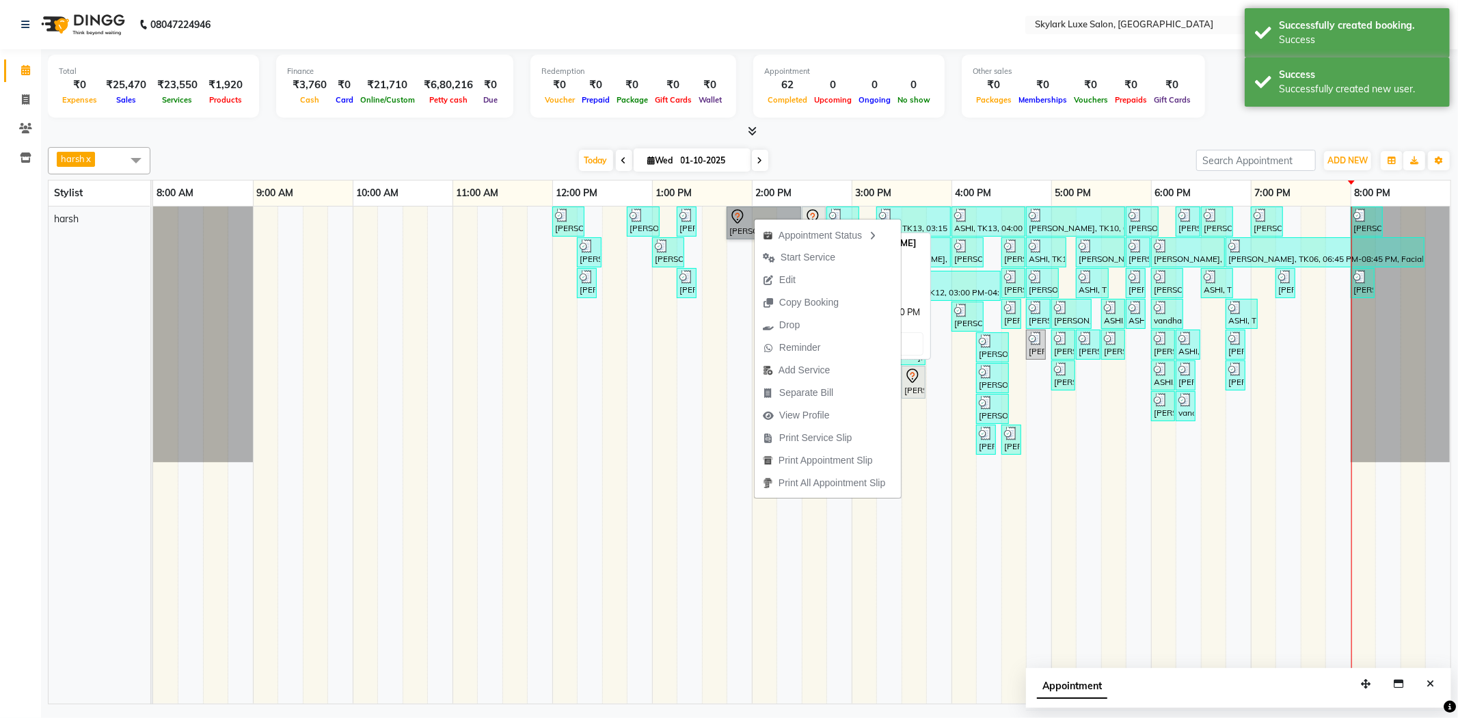
click at [742, 224] on link "[PERSON_NAME], TK15, 01:45 PM-02:30 PM, Clean-Up - Skeyndor Clean-Up" at bounding box center [763, 222] width 74 height 33
select select "7"
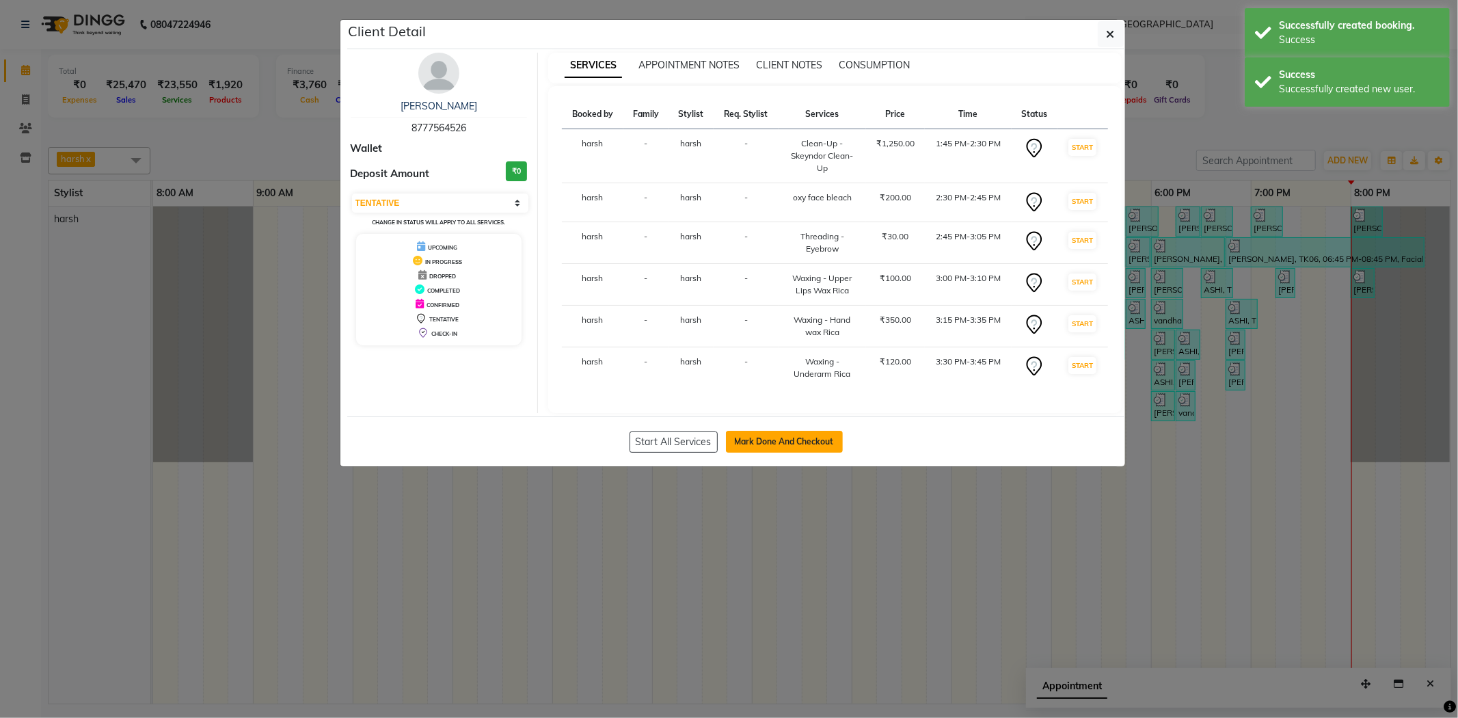
click at [778, 441] on button "Mark Done And Checkout" at bounding box center [784, 442] width 117 height 22
select select "service"
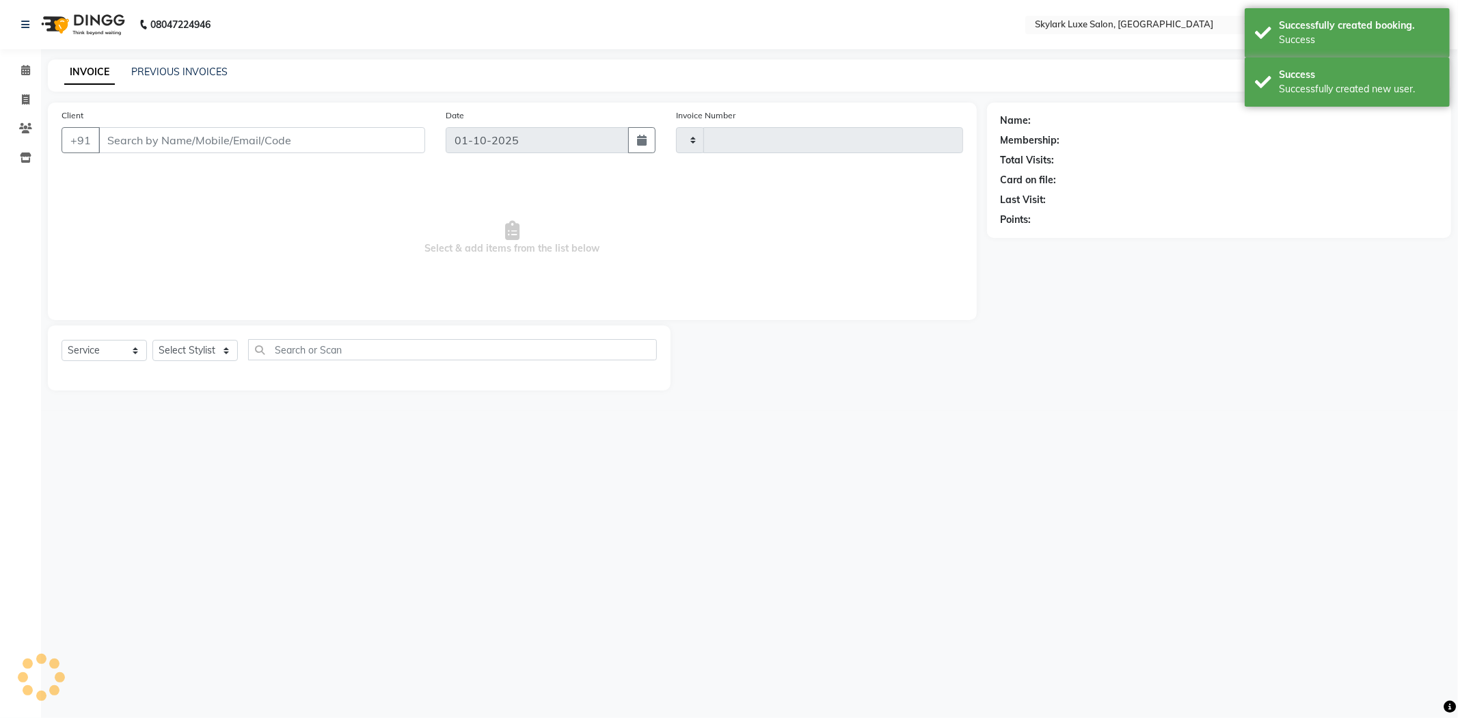
type input "0714"
select select "8191"
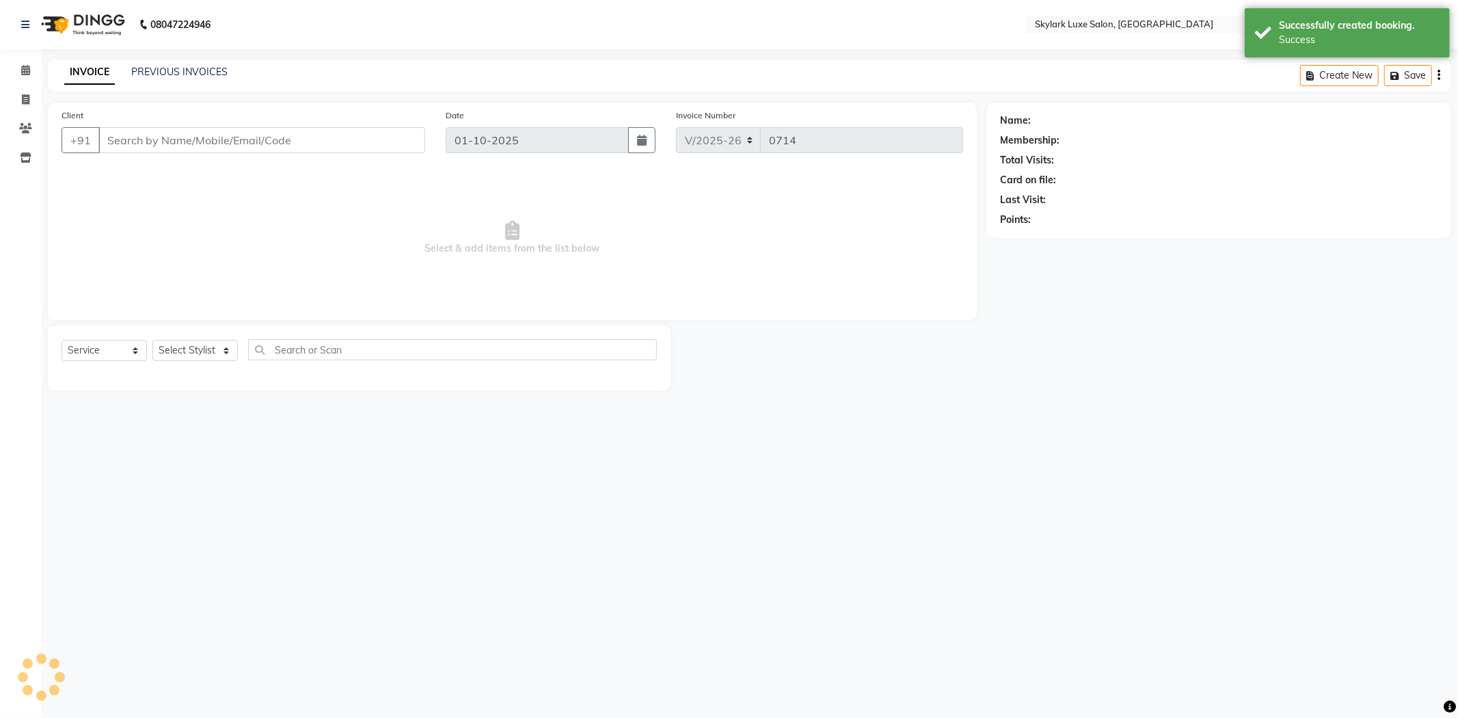
type input "8777564526"
select select "92719"
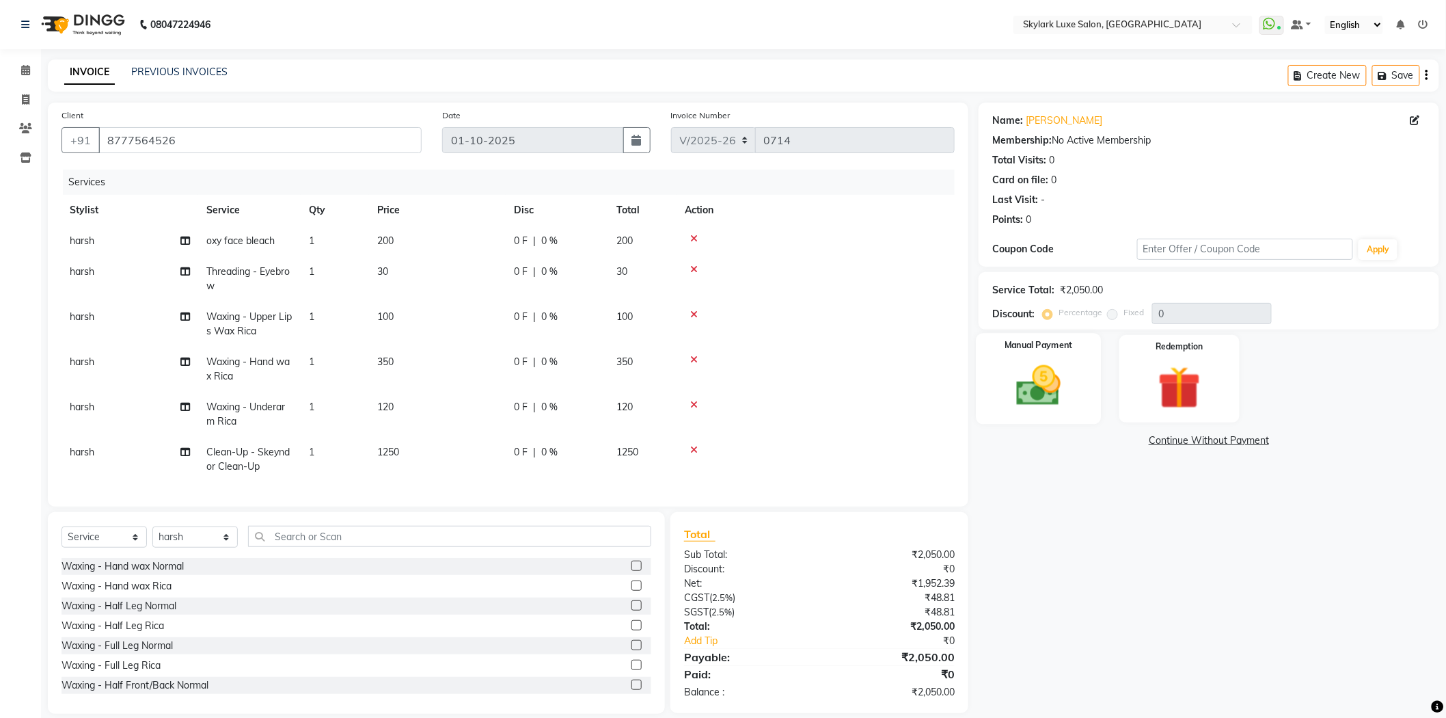
click at [1033, 400] on img at bounding box center [1039, 385] width 72 height 51
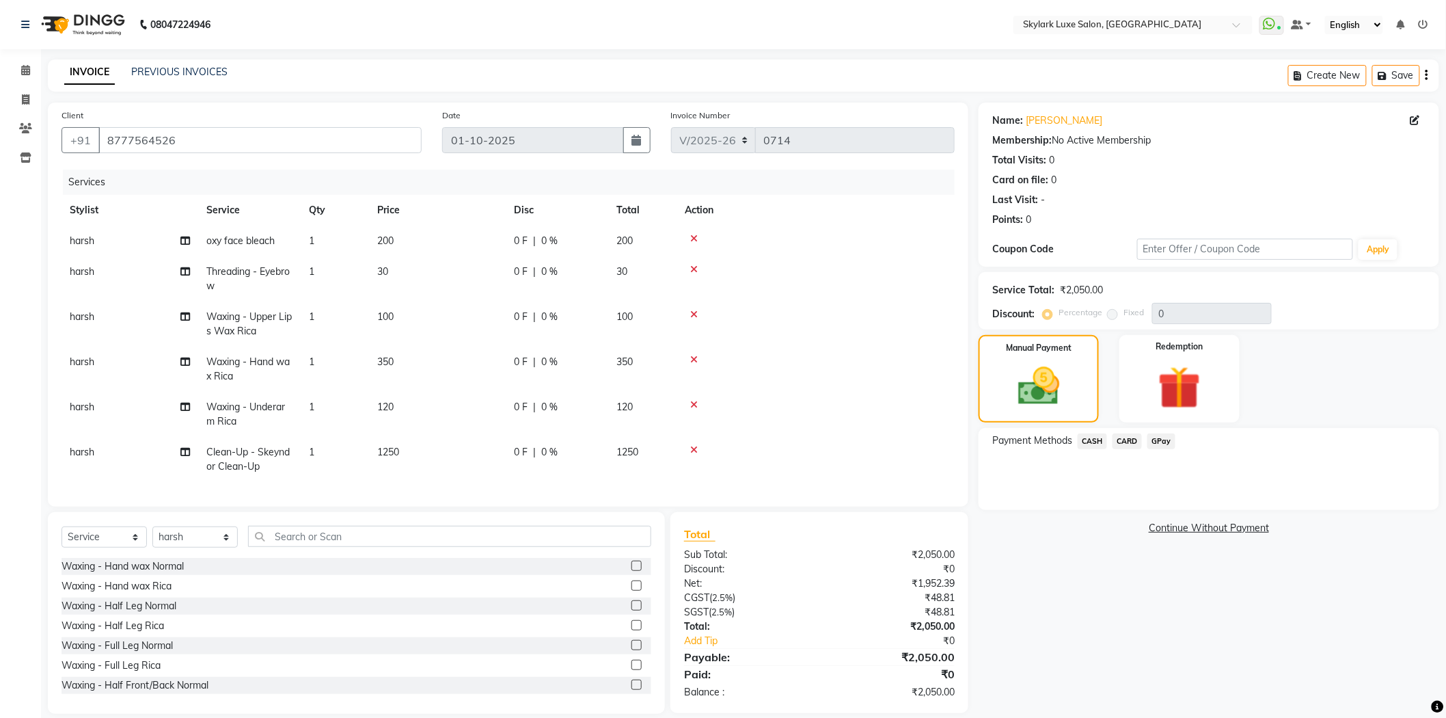
click at [1165, 444] on span "GPay" at bounding box center [1161, 441] width 28 height 16
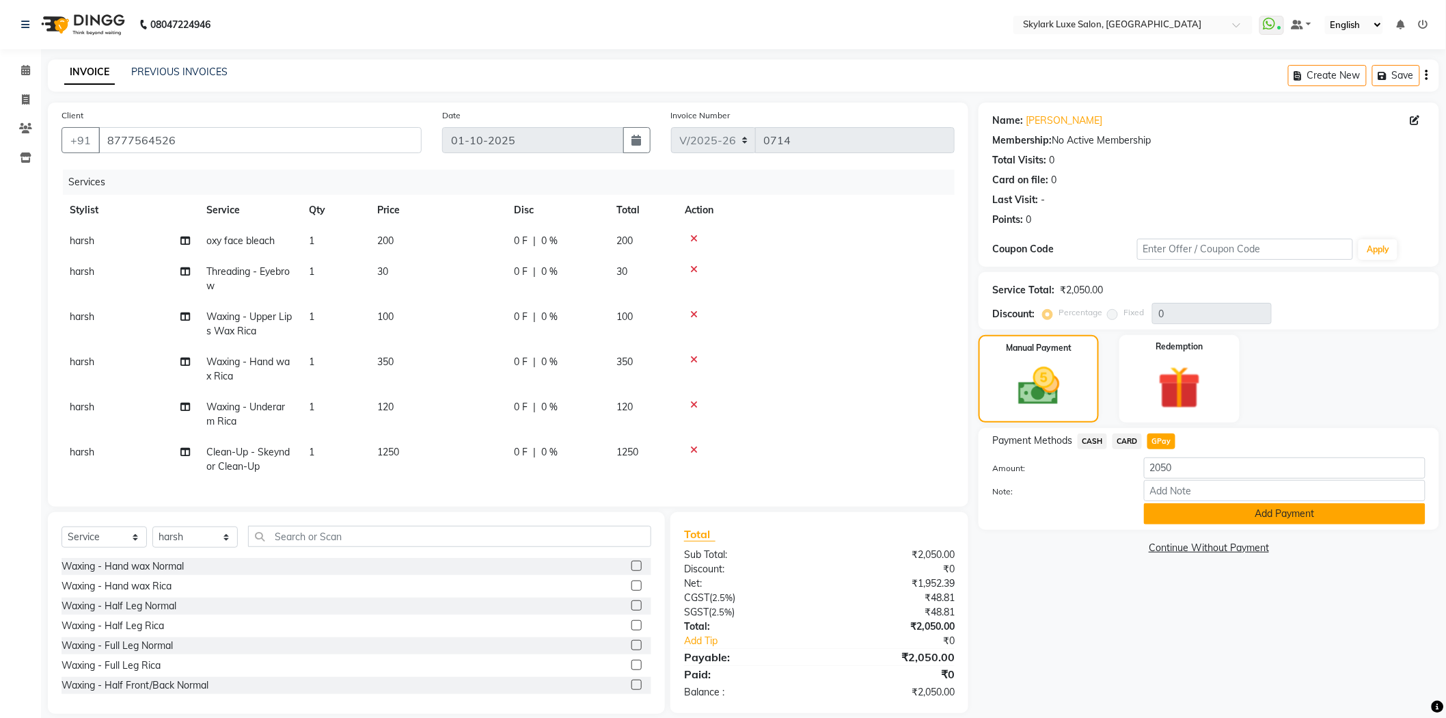
click at [1186, 511] on button "Add Payment" at bounding box center [1285, 513] width 282 height 21
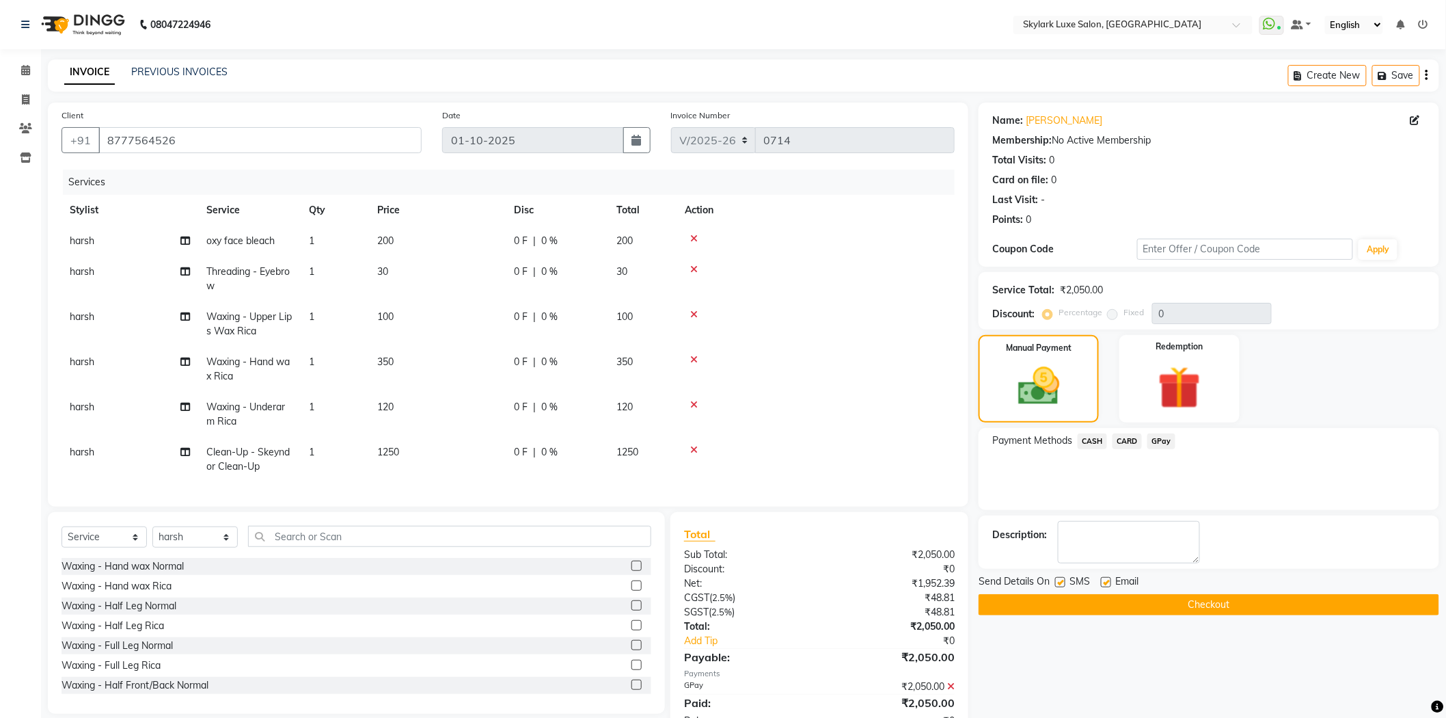
click at [1074, 606] on button "Checkout" at bounding box center [1209, 604] width 461 height 21
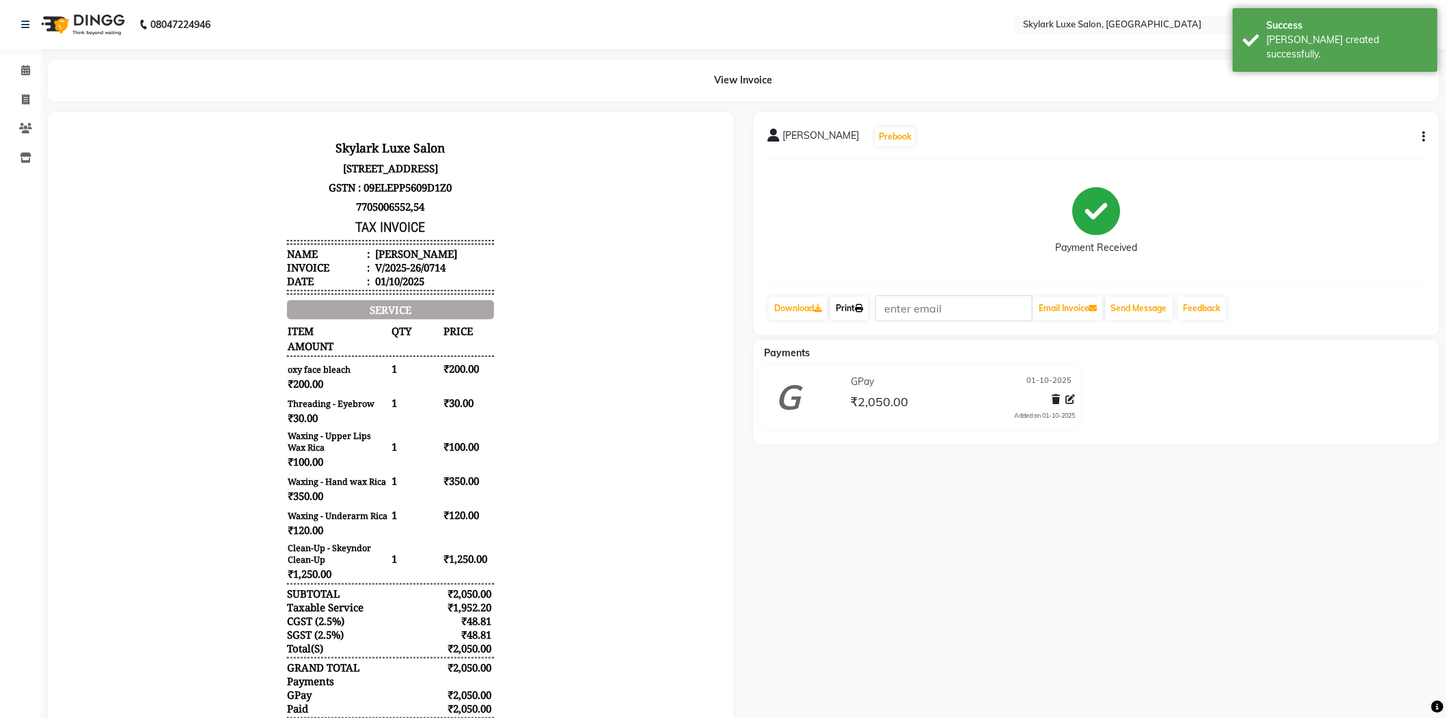
click at [855, 309] on link "Print" at bounding box center [849, 308] width 38 height 23
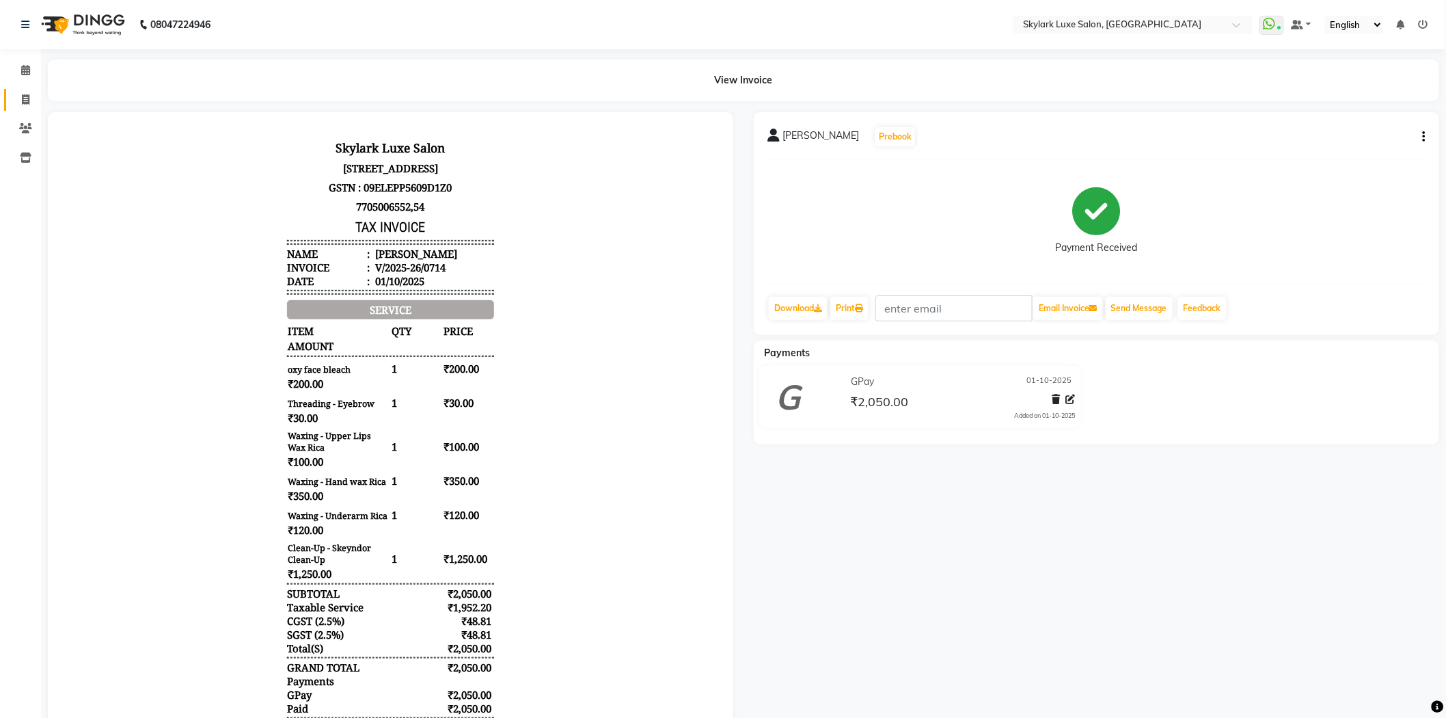
click at [23, 107] on link "Invoice" at bounding box center [20, 100] width 33 height 23
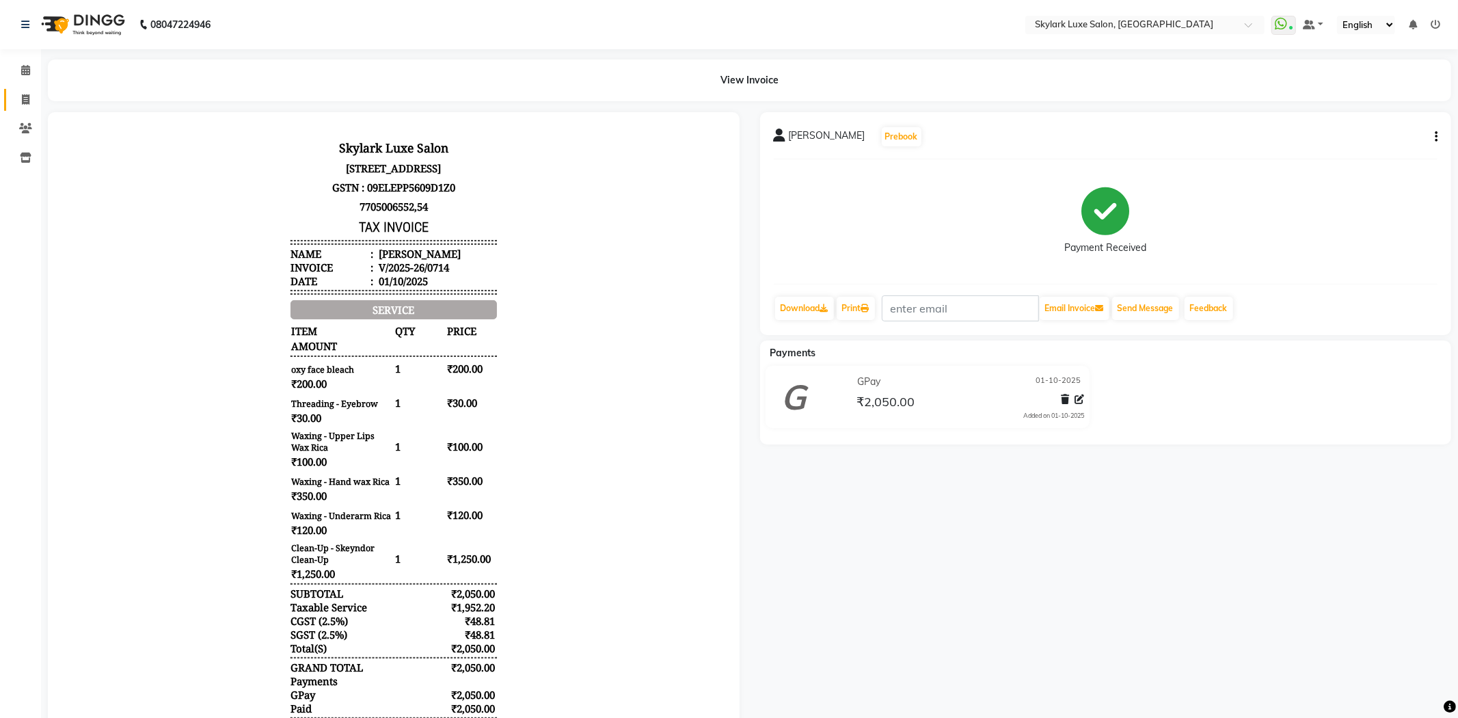
select select "8191"
select select "service"
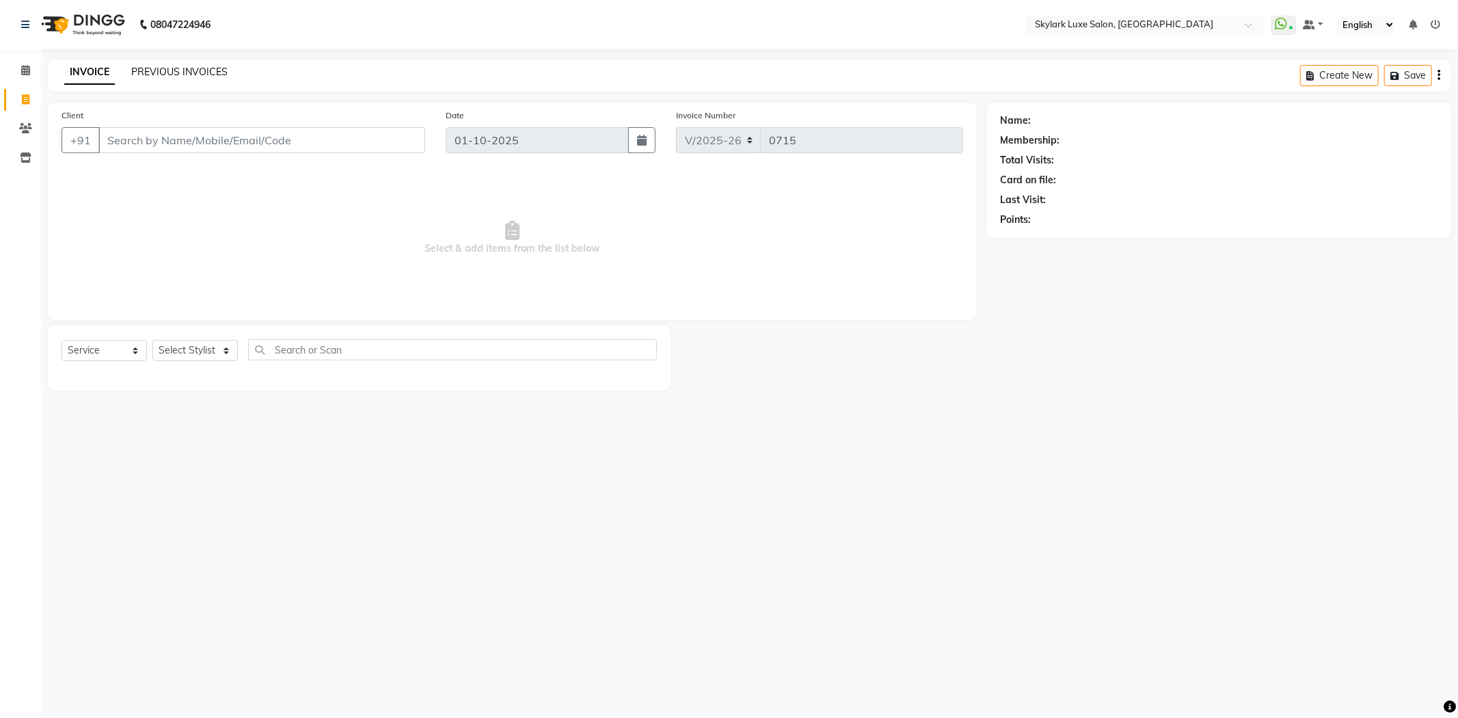
click at [173, 66] on link "PREVIOUS INVOICES" at bounding box center [179, 72] width 96 height 12
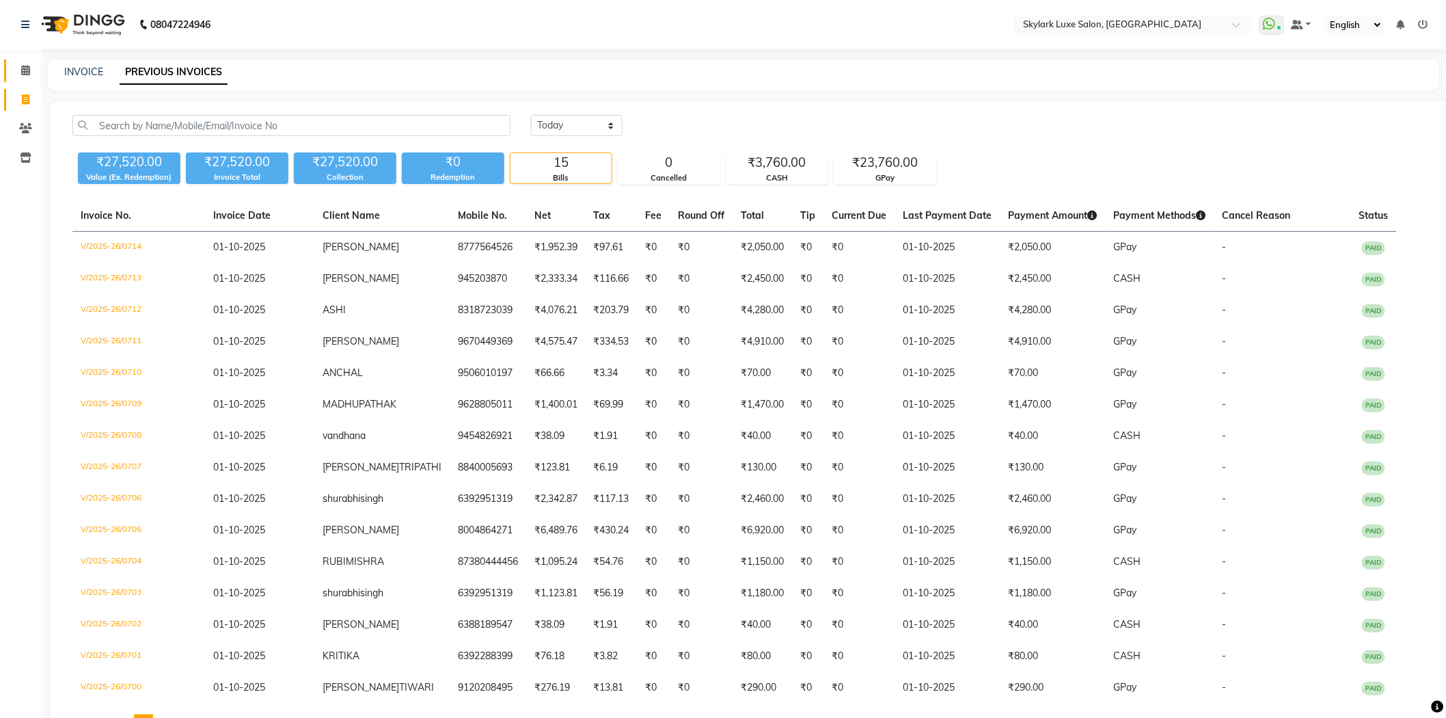
click at [28, 79] on link "Calendar" at bounding box center [20, 70] width 33 height 23
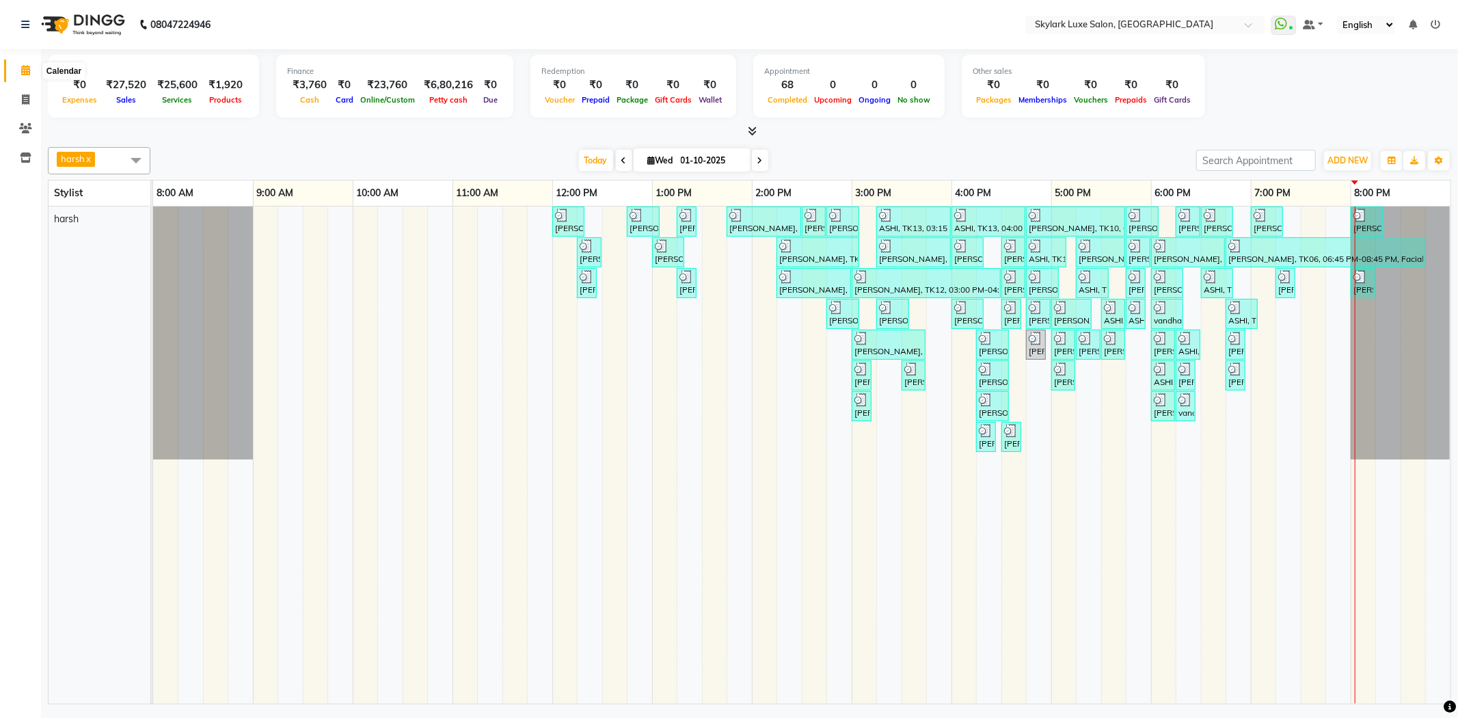
click at [24, 68] on icon at bounding box center [25, 70] width 9 height 10
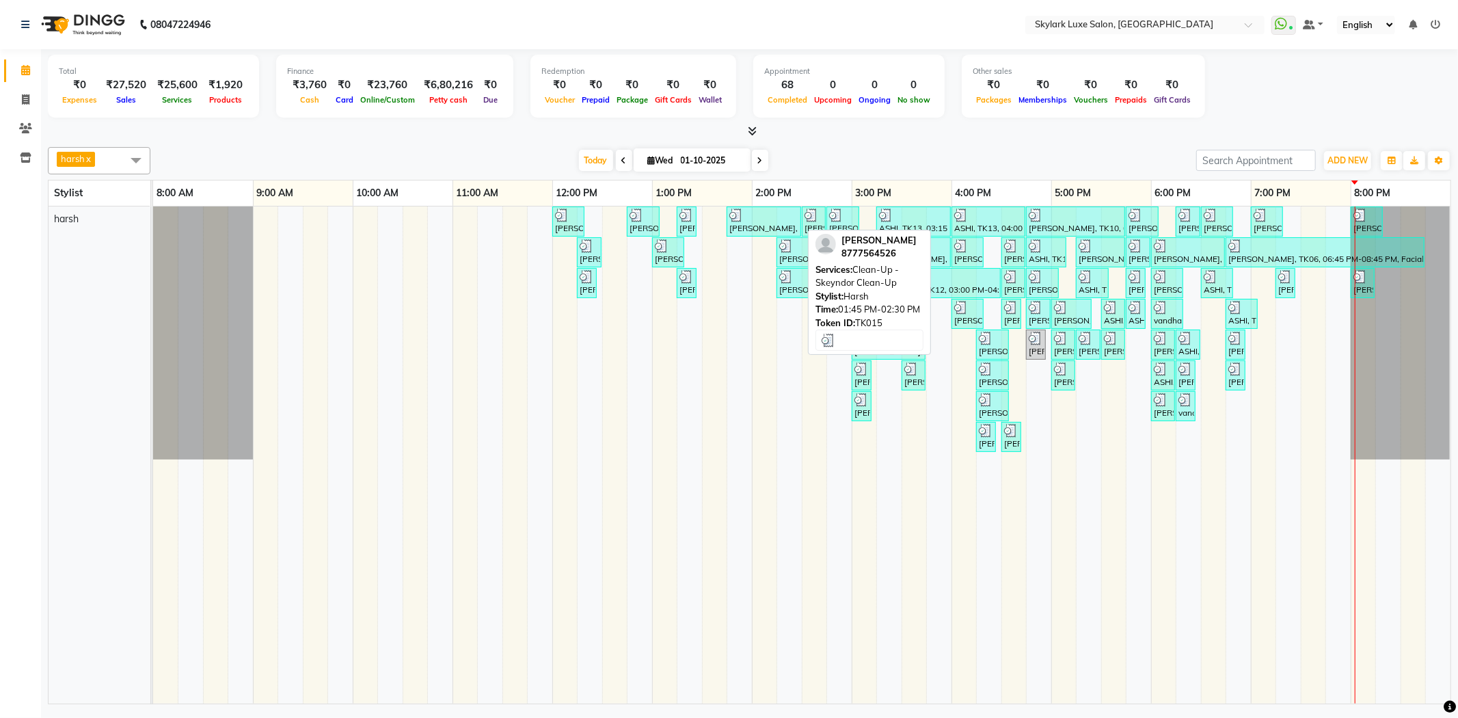
click at [752, 216] on div at bounding box center [763, 215] width 69 height 14
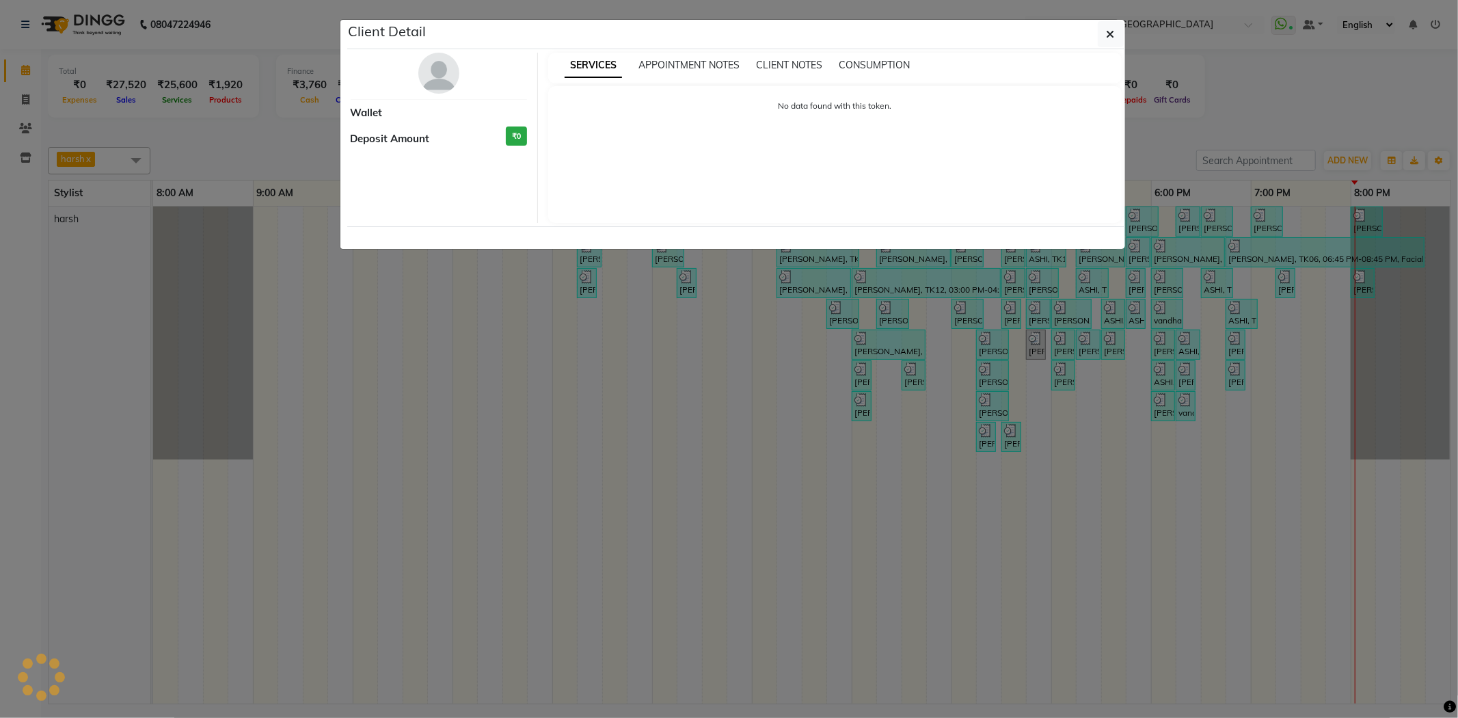
select select "3"
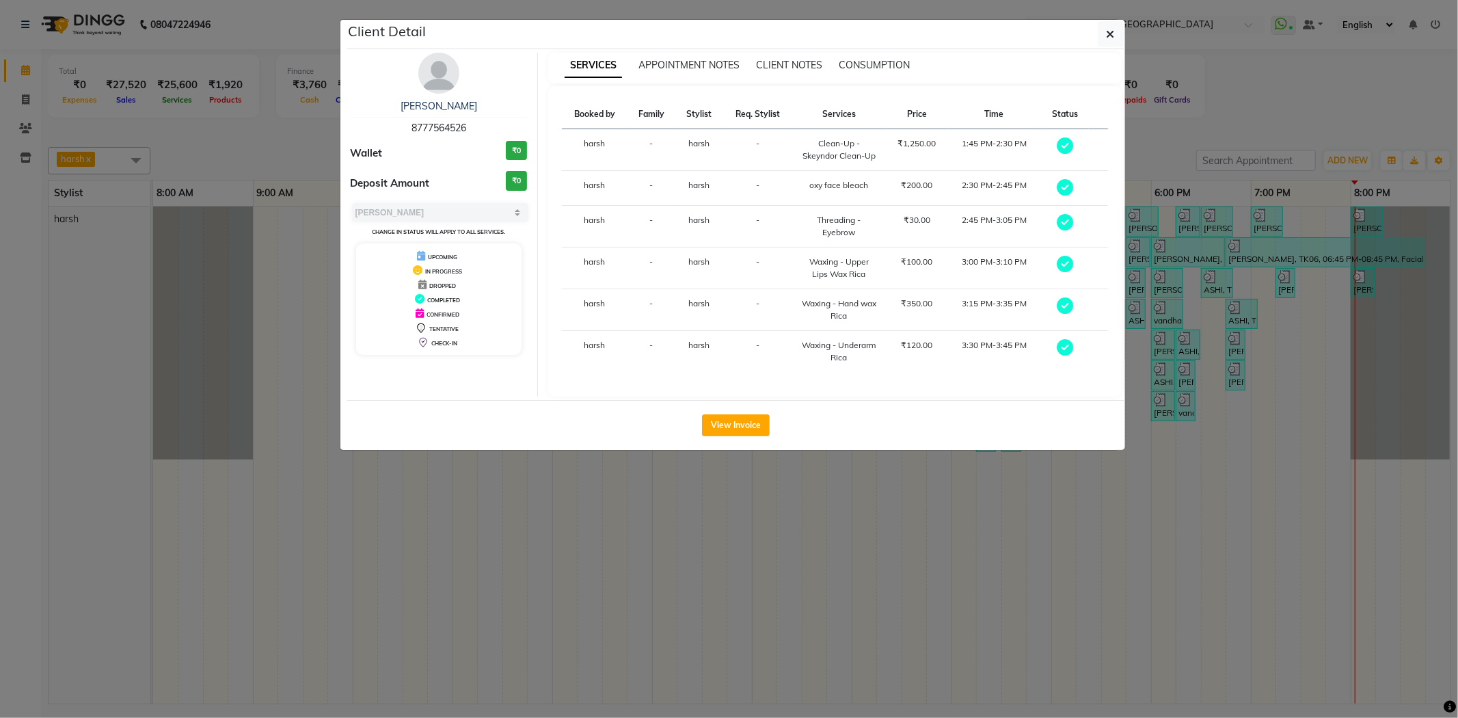
drag, startPoint x: 1116, startPoint y: 27, endPoint x: 1164, endPoint y: 5, distance: 52.9
click at [1158, 8] on ngb-modal-window "Client Detail [PERSON_NAME] 8777564526 Wallet ₹0 Deposit Amount ₹0 Select MARK …" at bounding box center [729, 359] width 1458 height 718
click at [1106, 31] on icon "button" at bounding box center [1110, 34] width 8 height 11
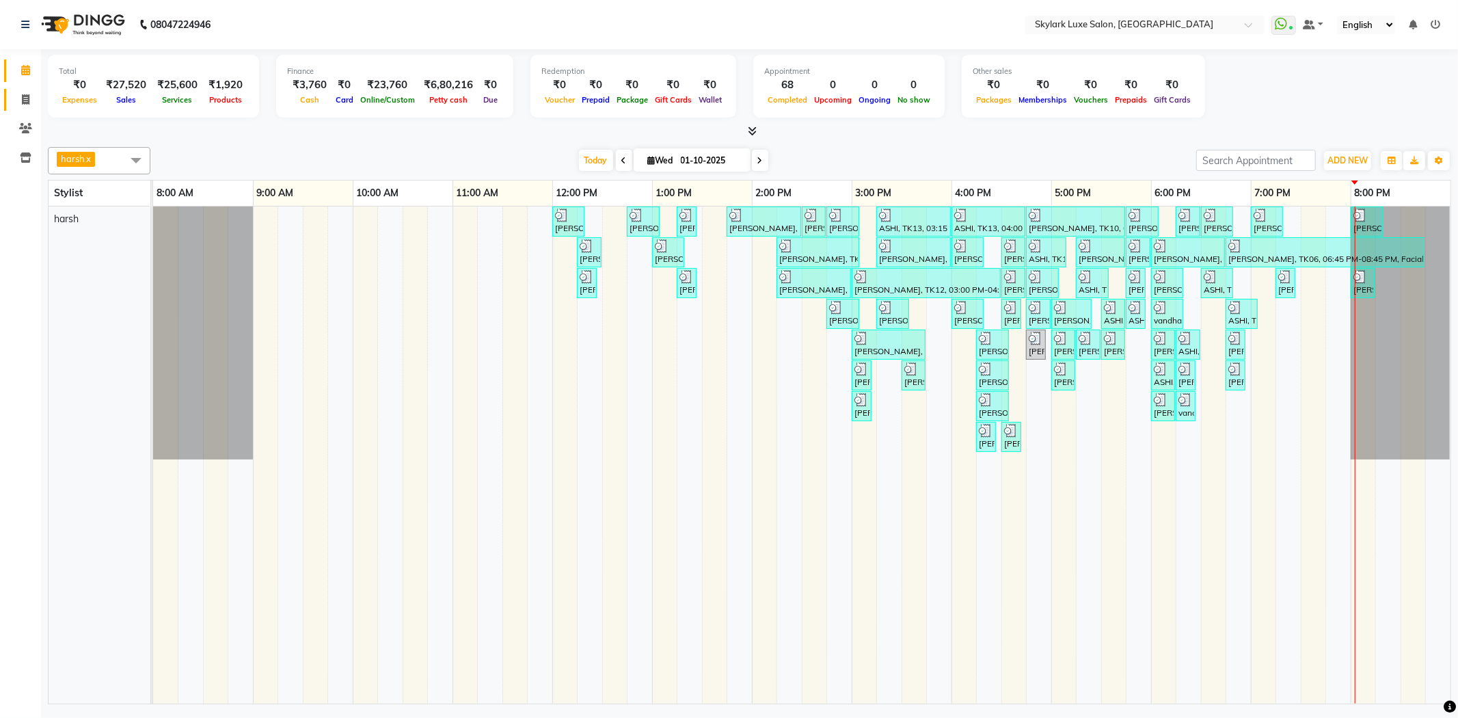
click at [30, 90] on link "Invoice" at bounding box center [20, 100] width 33 height 23
select select "service"
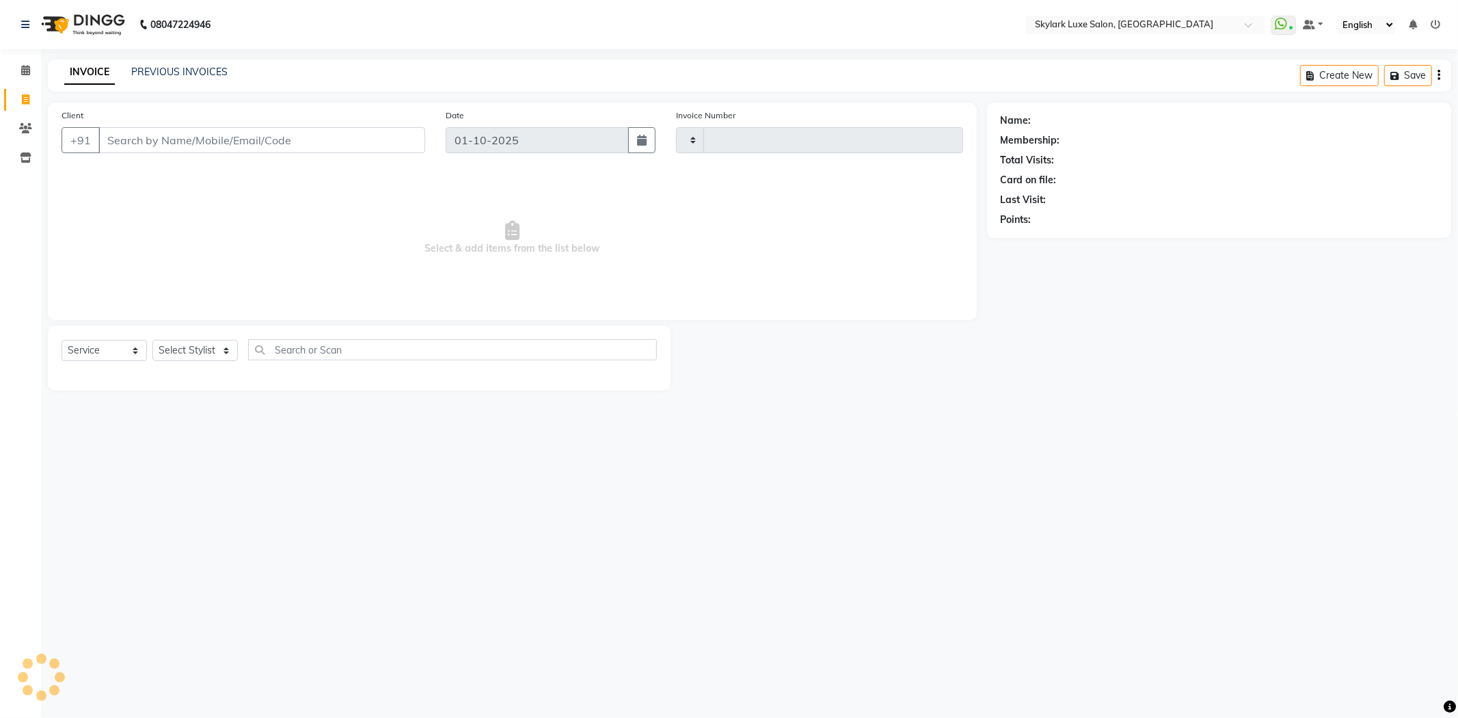
type input "0715"
select select "8191"
click at [141, 72] on link "PREVIOUS INVOICES" at bounding box center [179, 72] width 96 height 12
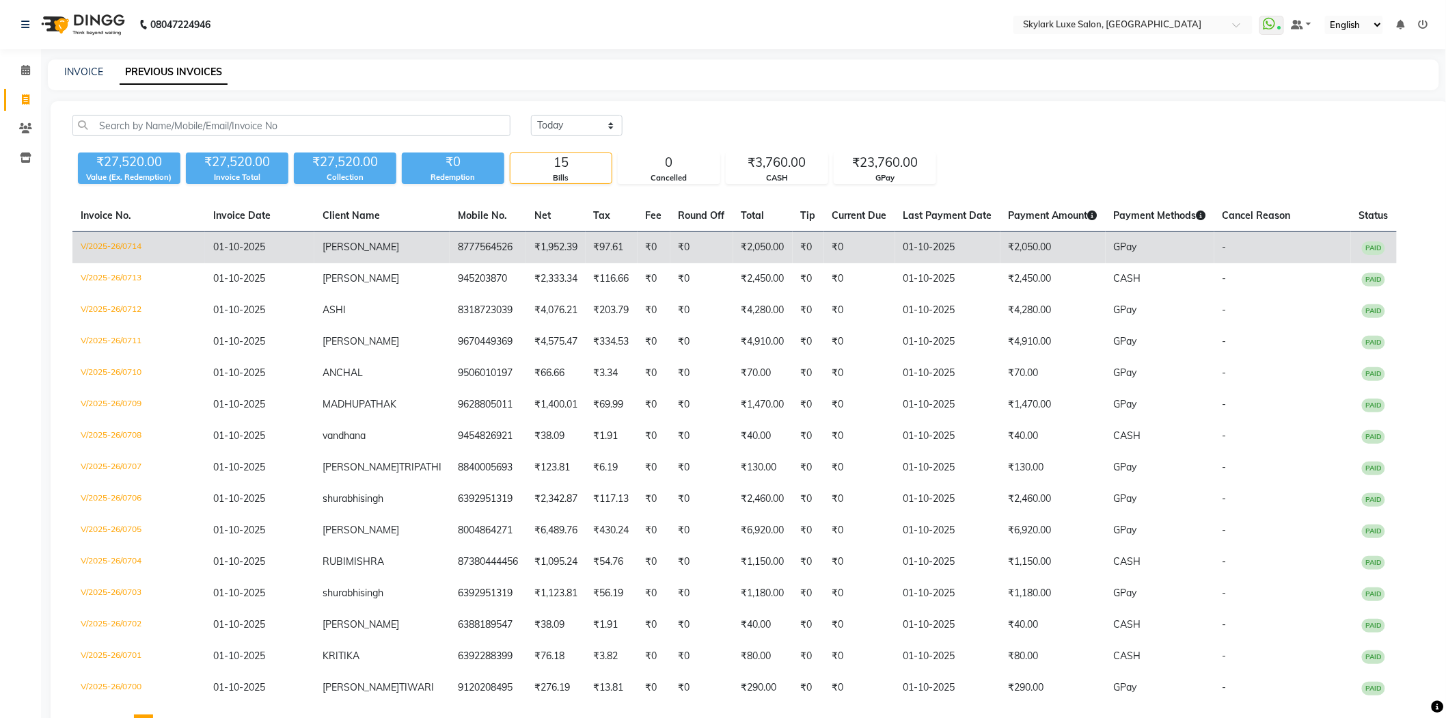
click at [526, 250] on td "₹1,952.39" at bounding box center [555, 248] width 59 height 32
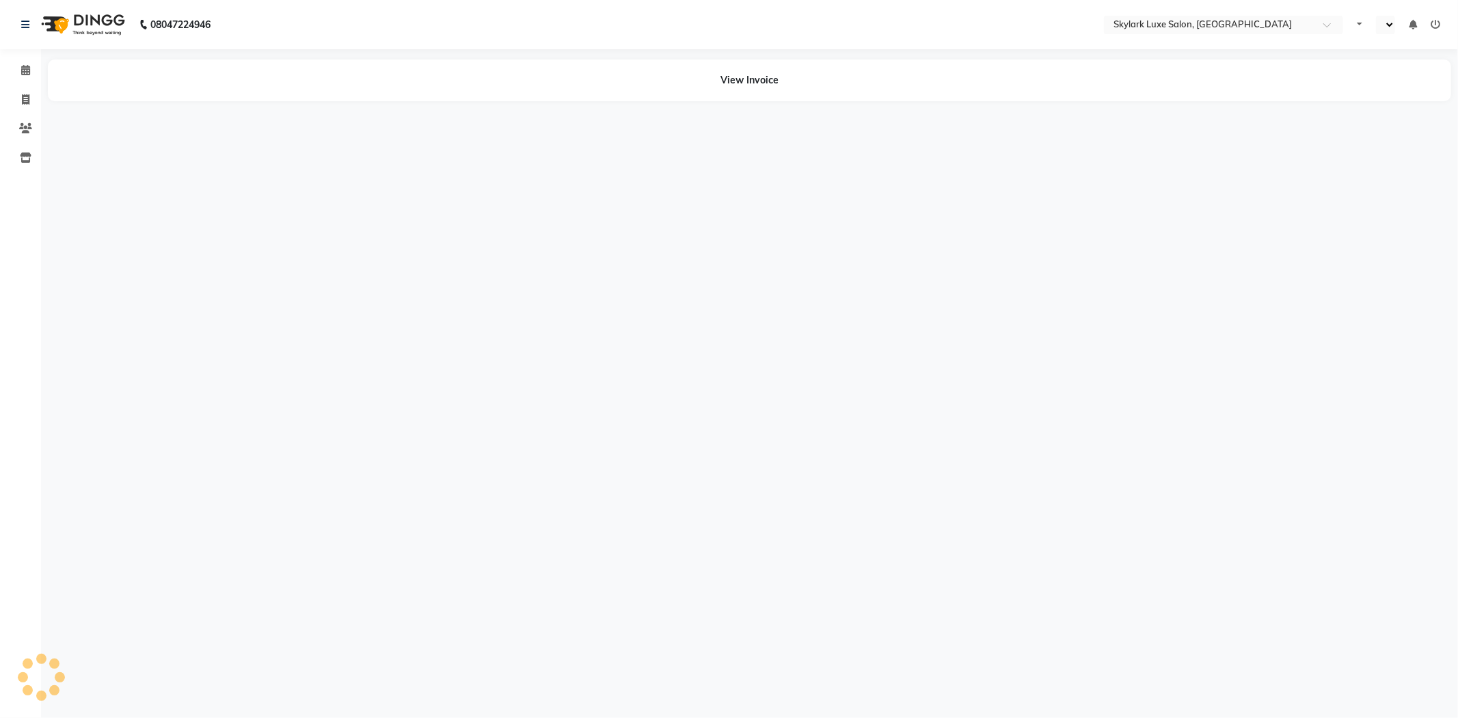
select select "en"
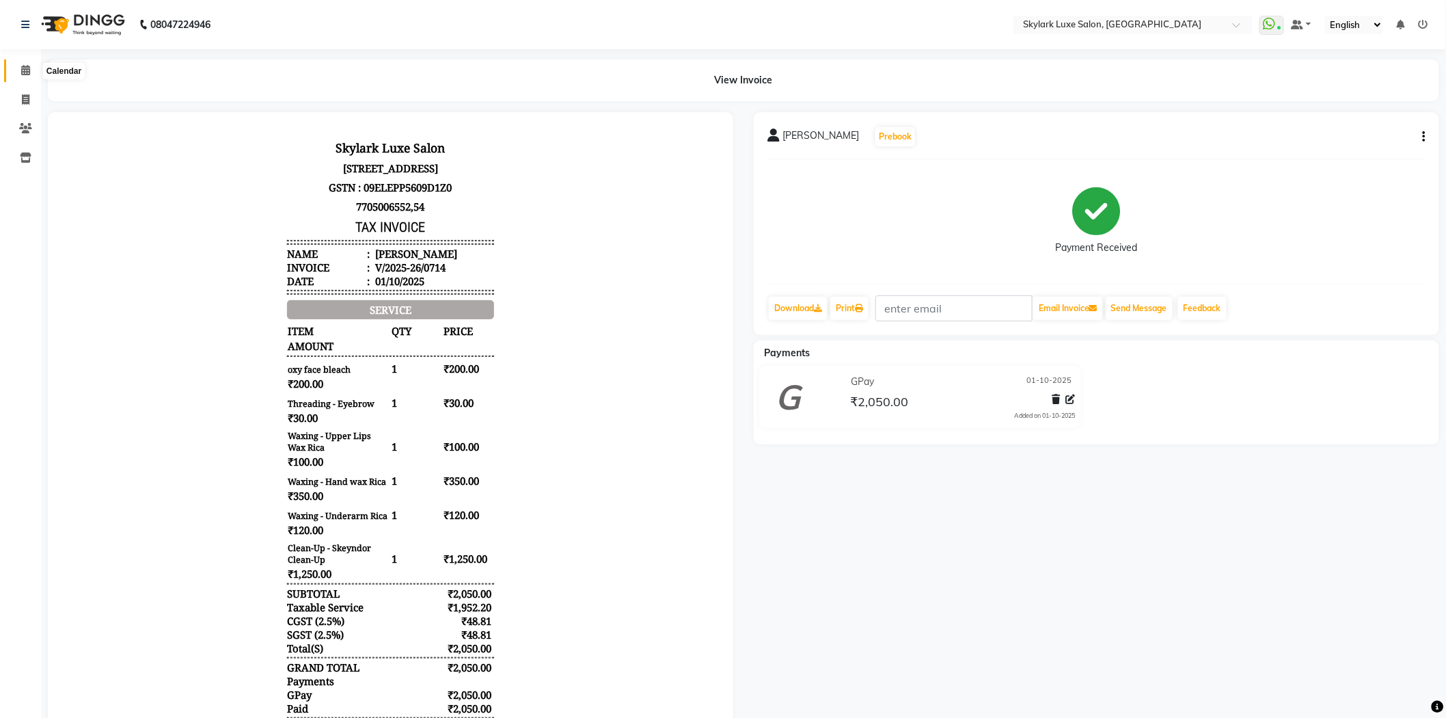
click at [18, 72] on span at bounding box center [26, 71] width 24 height 16
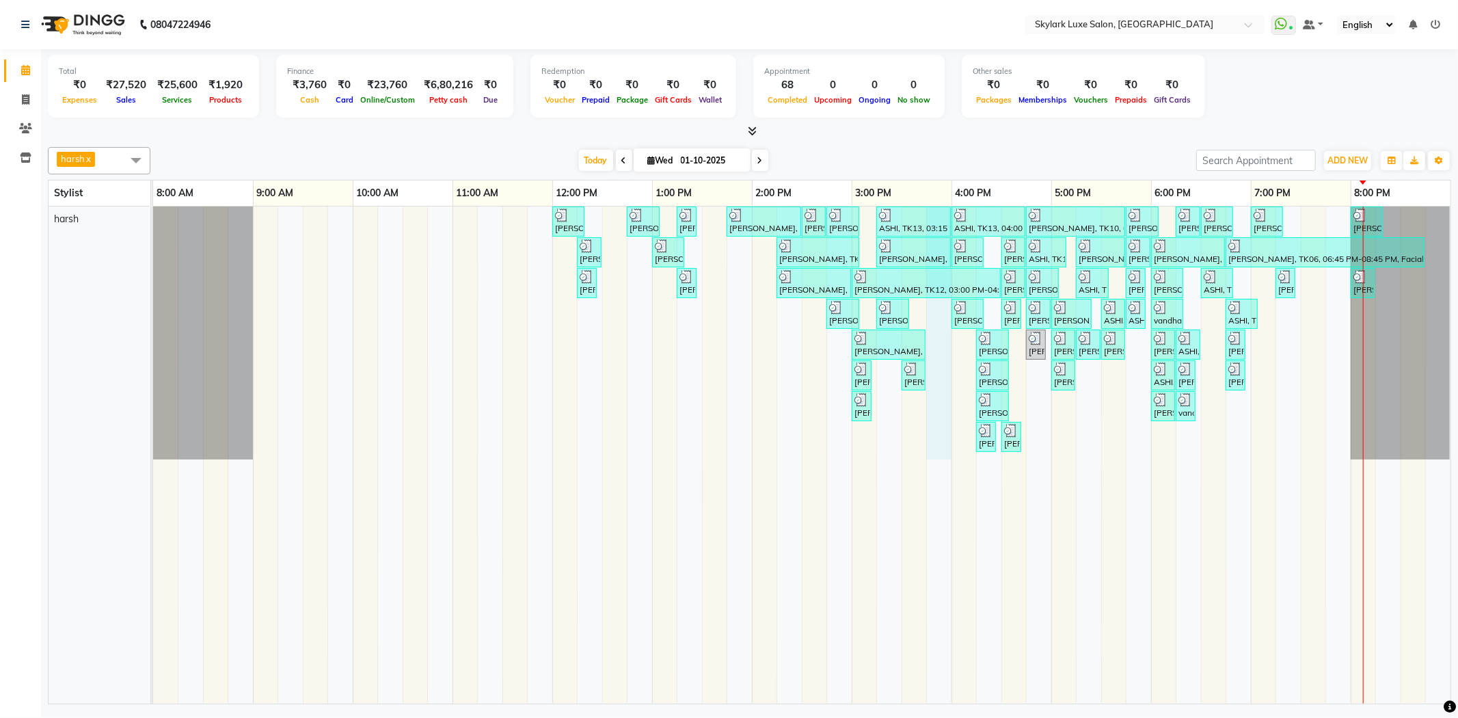
click at [940, 324] on div "PUSHPA TIWARI, TK01, 12:00 PM-12:20 PM, Threading - Eyebrow KRITIKA, TK02, 12:4…" at bounding box center [801, 454] width 1297 height 497
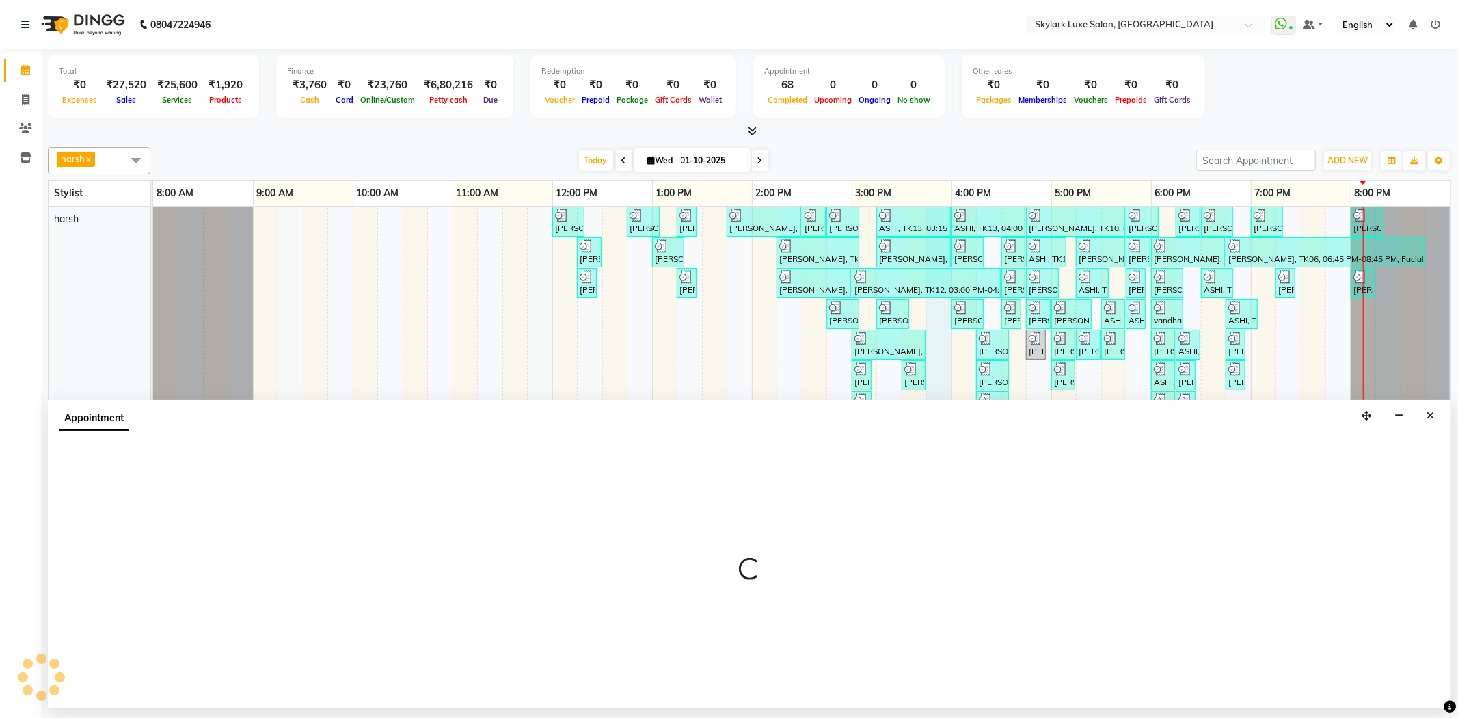
select select "92719"
select select "945"
select select "tentative"
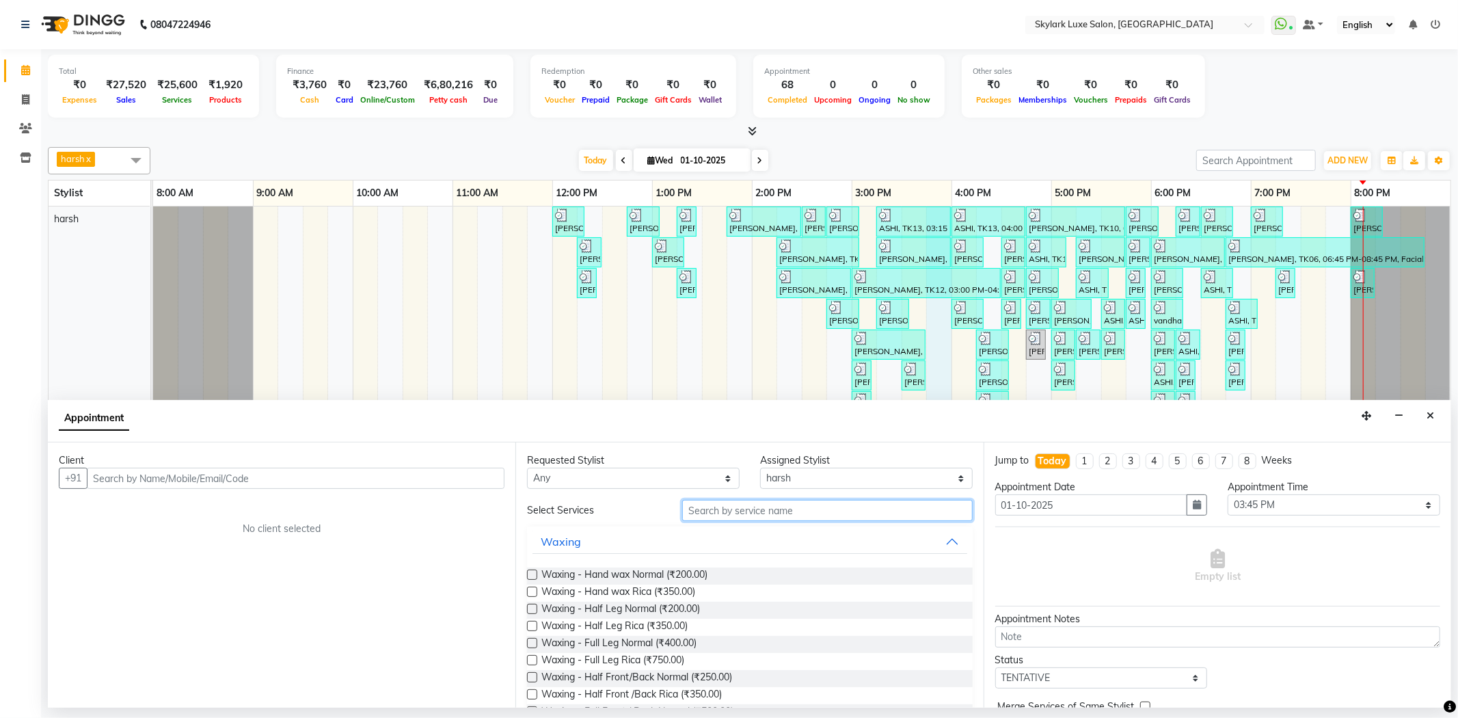
click at [798, 503] on input "text" at bounding box center [827, 510] width 290 height 21
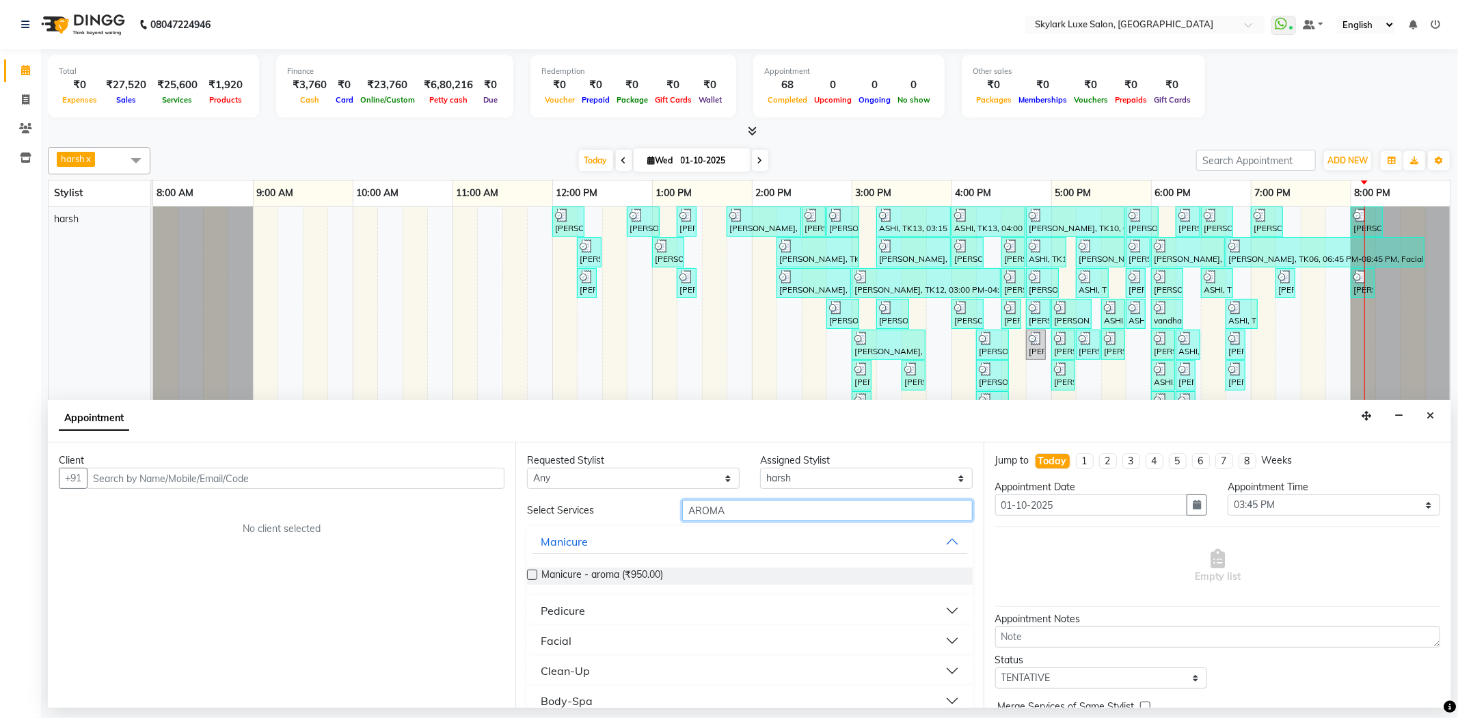
type input "AROMA"
click at [609, 681] on button "Clean-Up" at bounding box center [749, 670] width 434 height 25
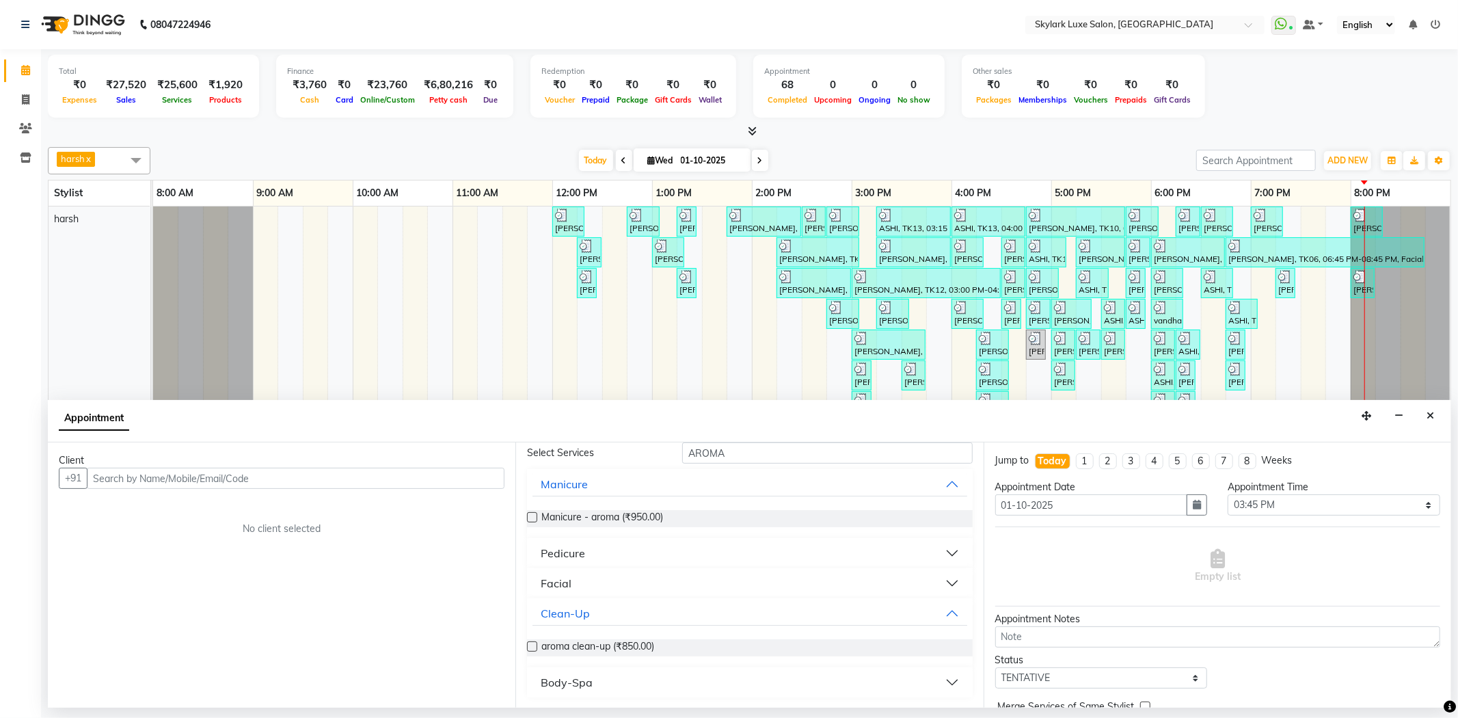
click at [530, 647] on label at bounding box center [532, 646] width 10 height 10
click at [530, 647] on input "checkbox" at bounding box center [531, 647] width 9 height 9
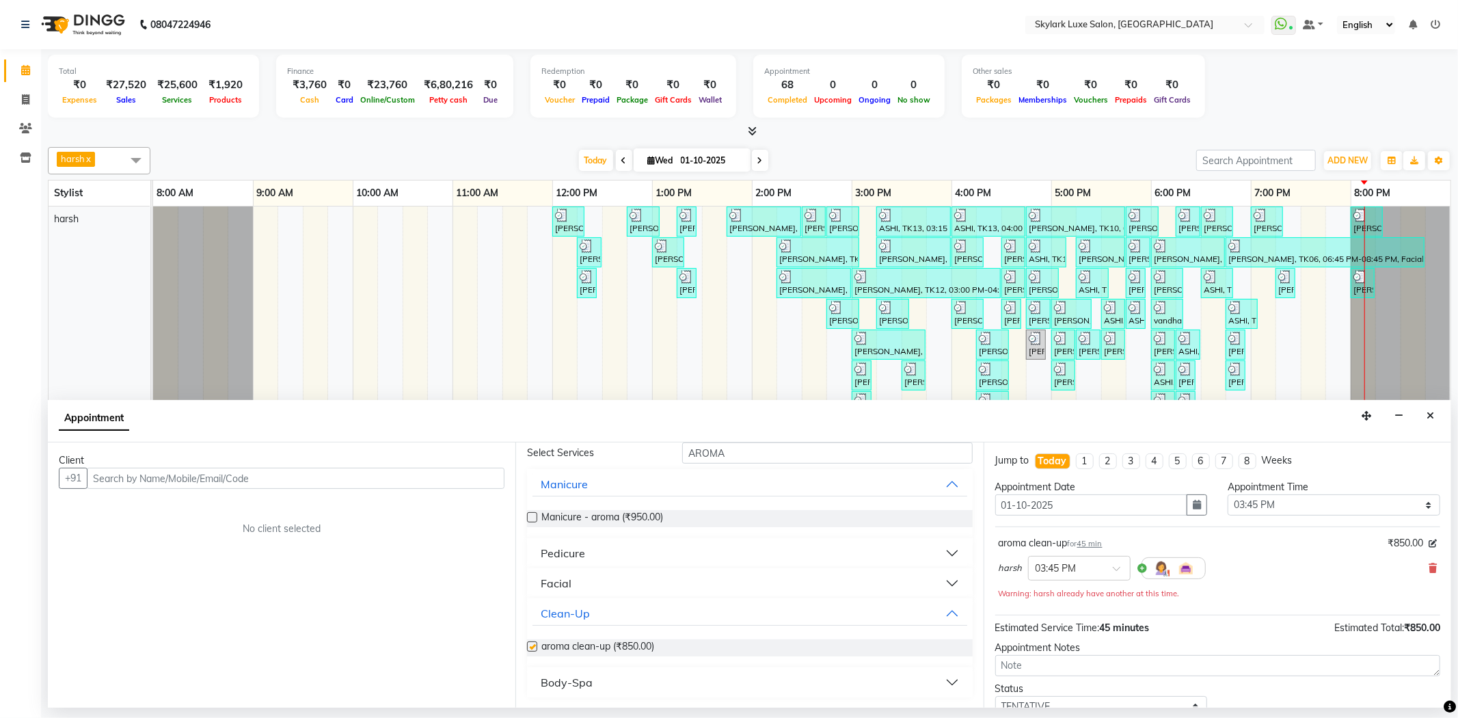
scroll to position [12, 0]
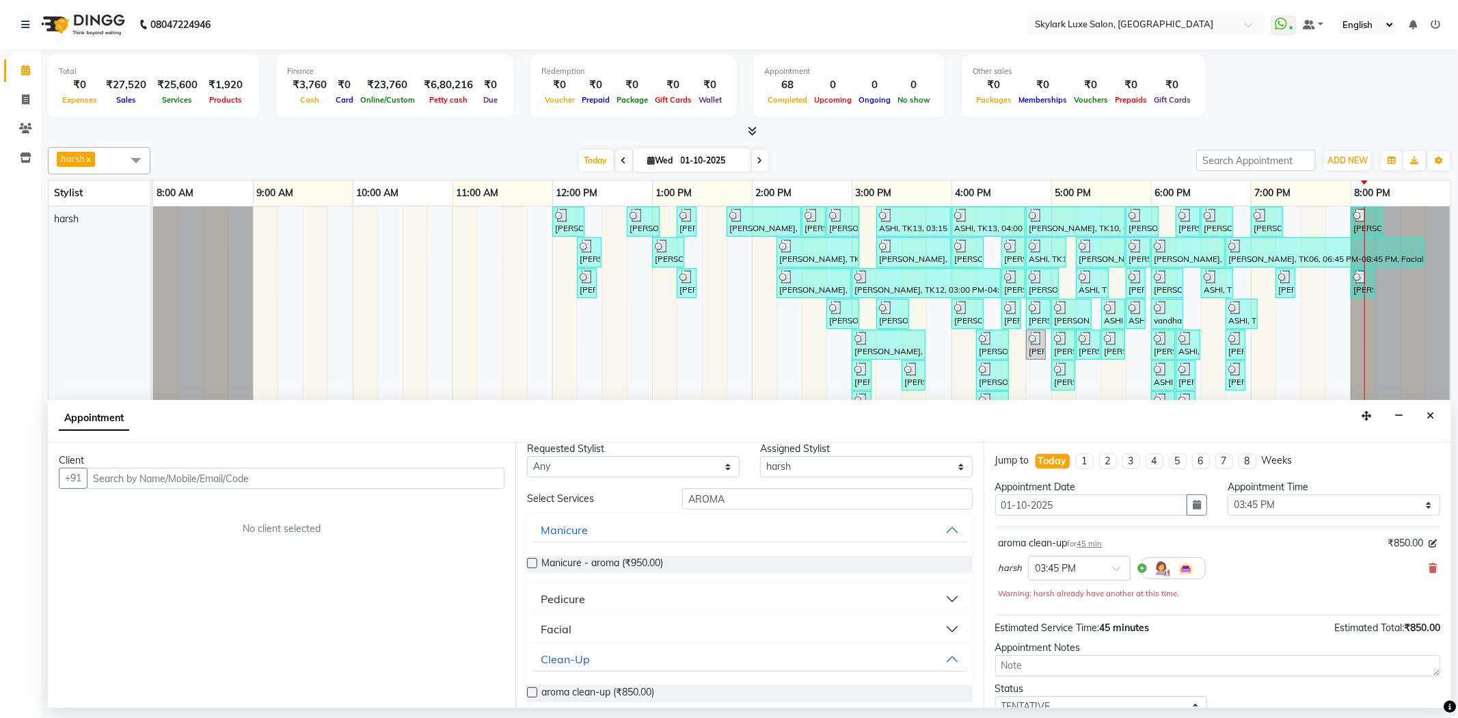
checkbox input "false"
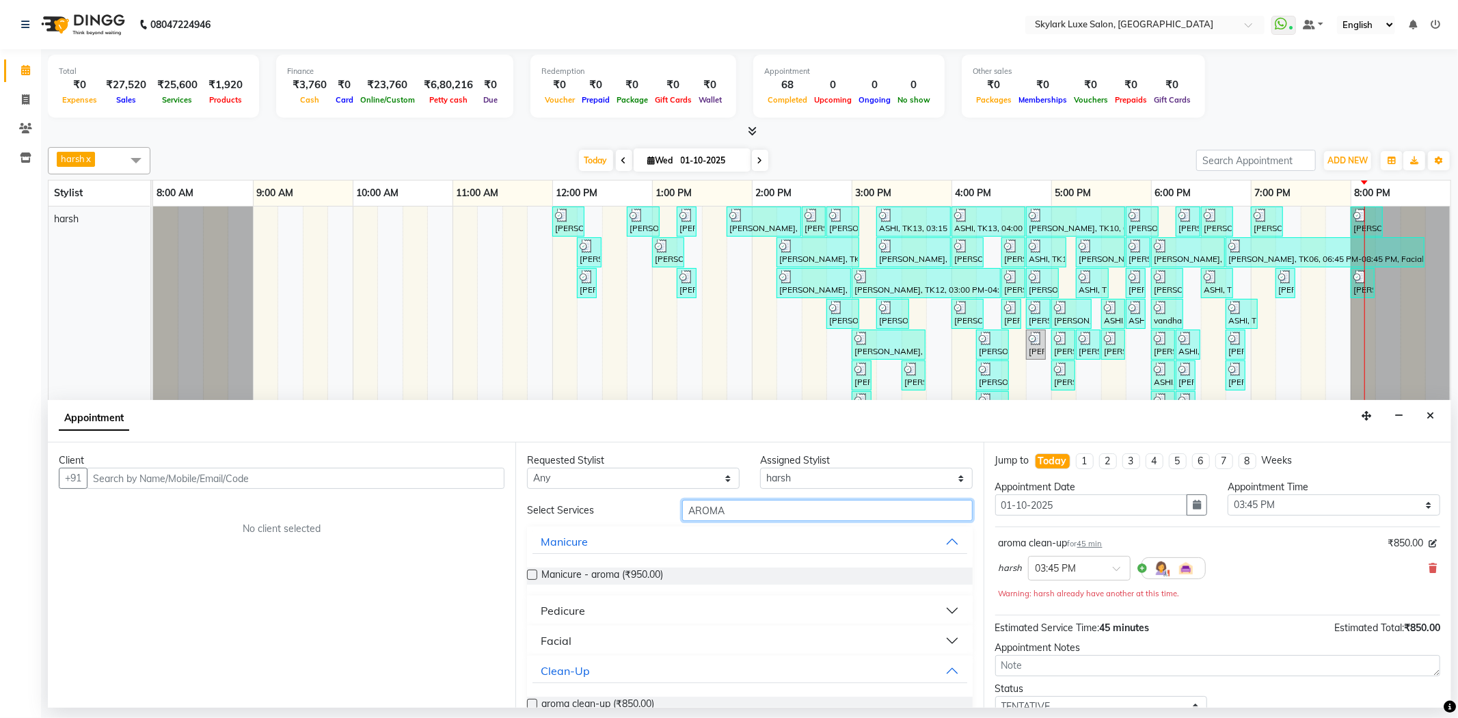
drag, startPoint x: 743, startPoint y: 518, endPoint x: 606, endPoint y: 524, distance: 136.8
click at [606, 524] on div "Select Services AROMA Manicure Manicure - aroma (₹950.00) Pedicure Facial Clean…" at bounding box center [749, 627] width 445 height 255
type input "HAND"
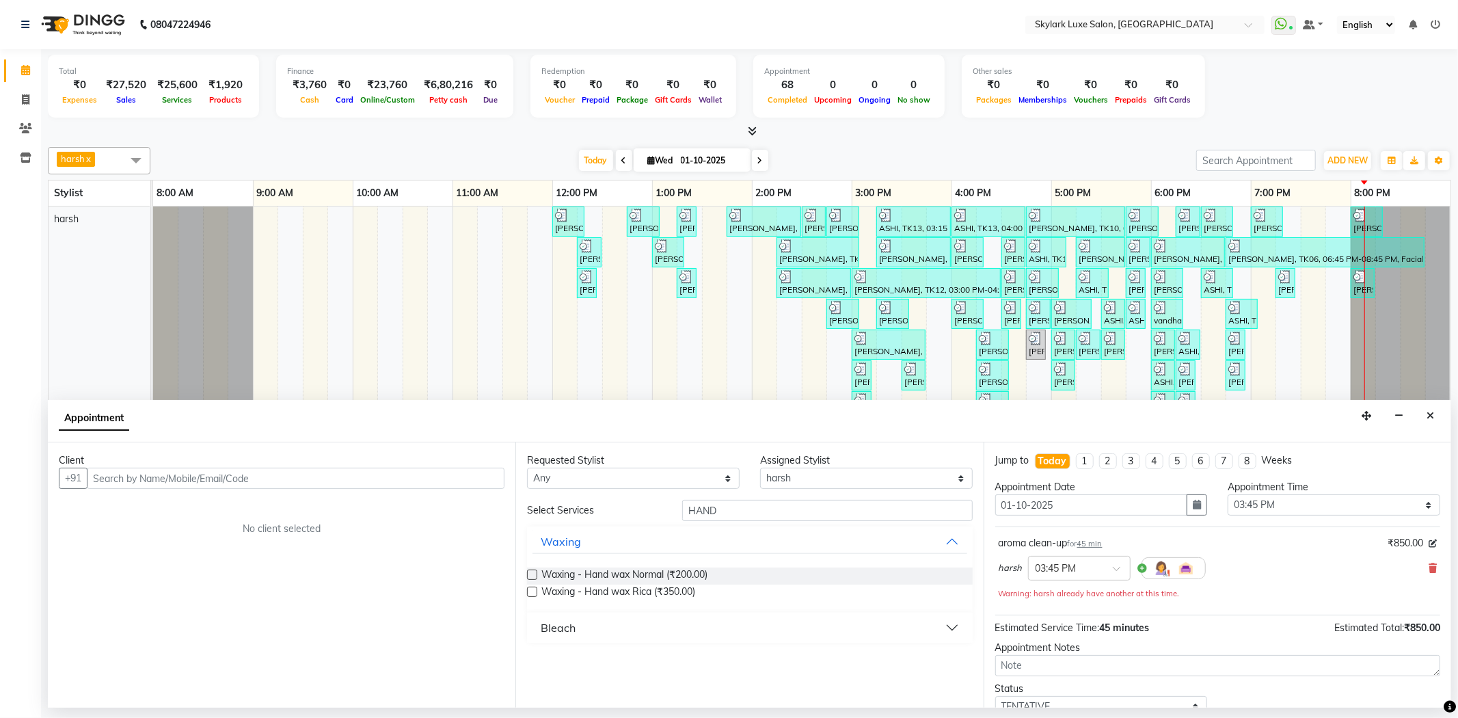
click at [532, 575] on label at bounding box center [532, 574] width 10 height 10
click at [532, 575] on input "checkbox" at bounding box center [531, 575] width 9 height 9
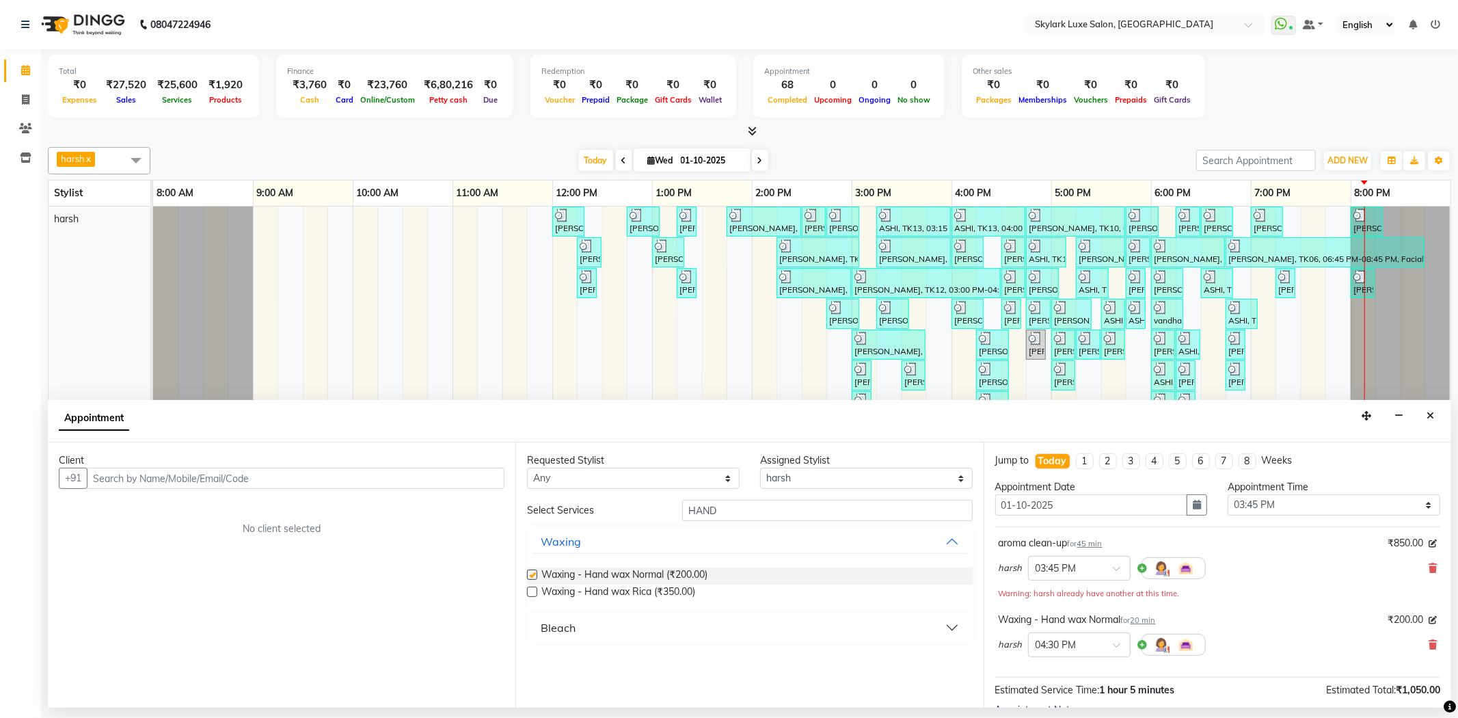
checkbox input "false"
drag, startPoint x: 729, startPoint y: 506, endPoint x: 643, endPoint y: 529, distance: 89.0
click at [643, 529] on div "Select Services HAND Waxing Waxing - Hand wax Normal (₹200.00) Waxing - Hand wa…" at bounding box center [749, 571] width 445 height 143
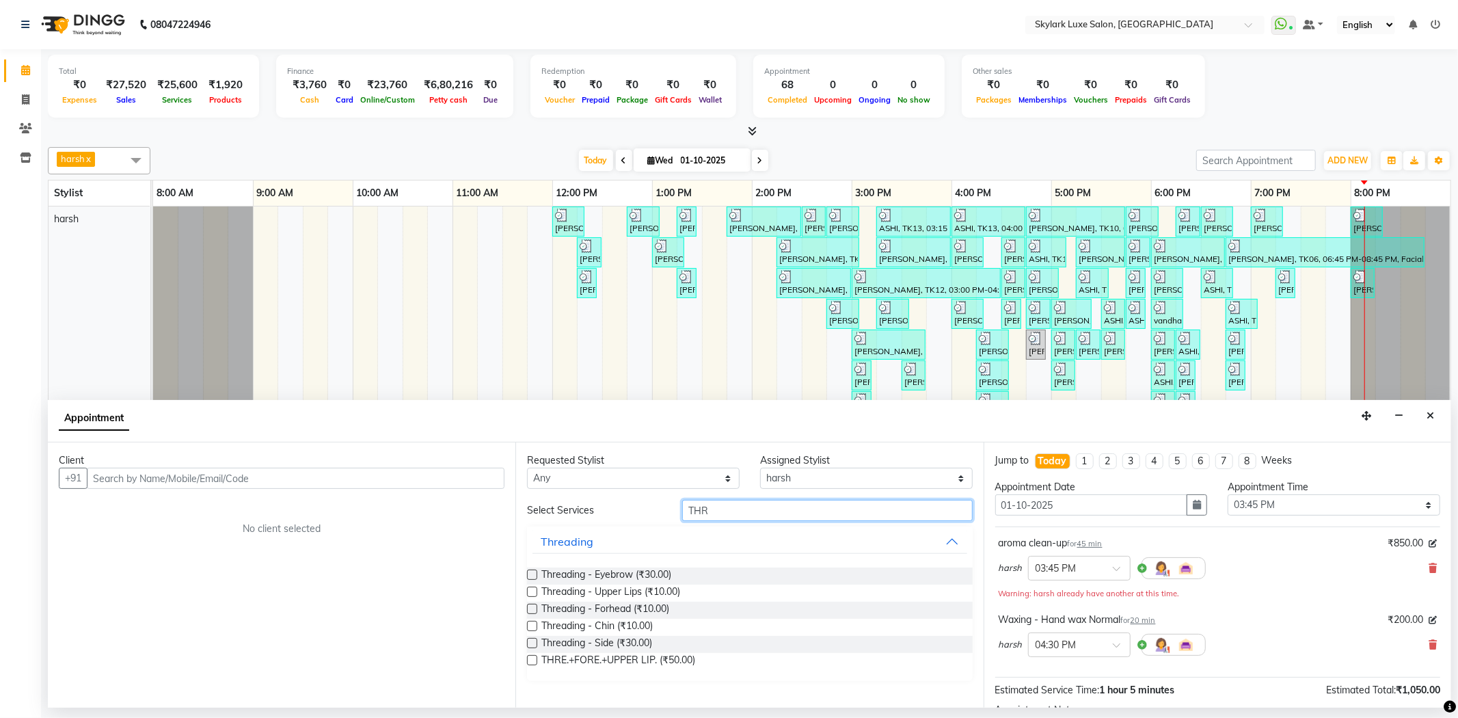
type input "THR"
click at [534, 575] on label at bounding box center [532, 574] width 10 height 10
click at [534, 575] on input "checkbox" at bounding box center [531, 575] width 9 height 9
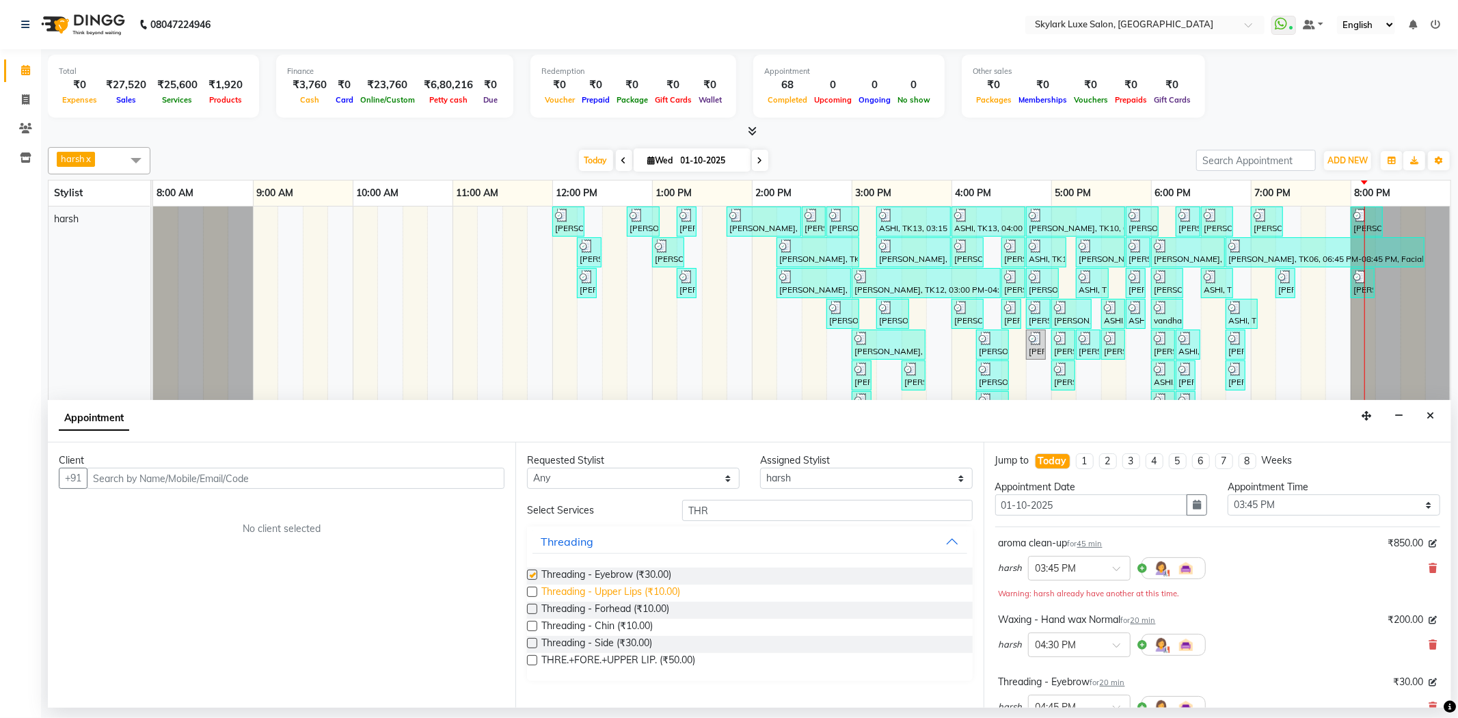
checkbox input "false"
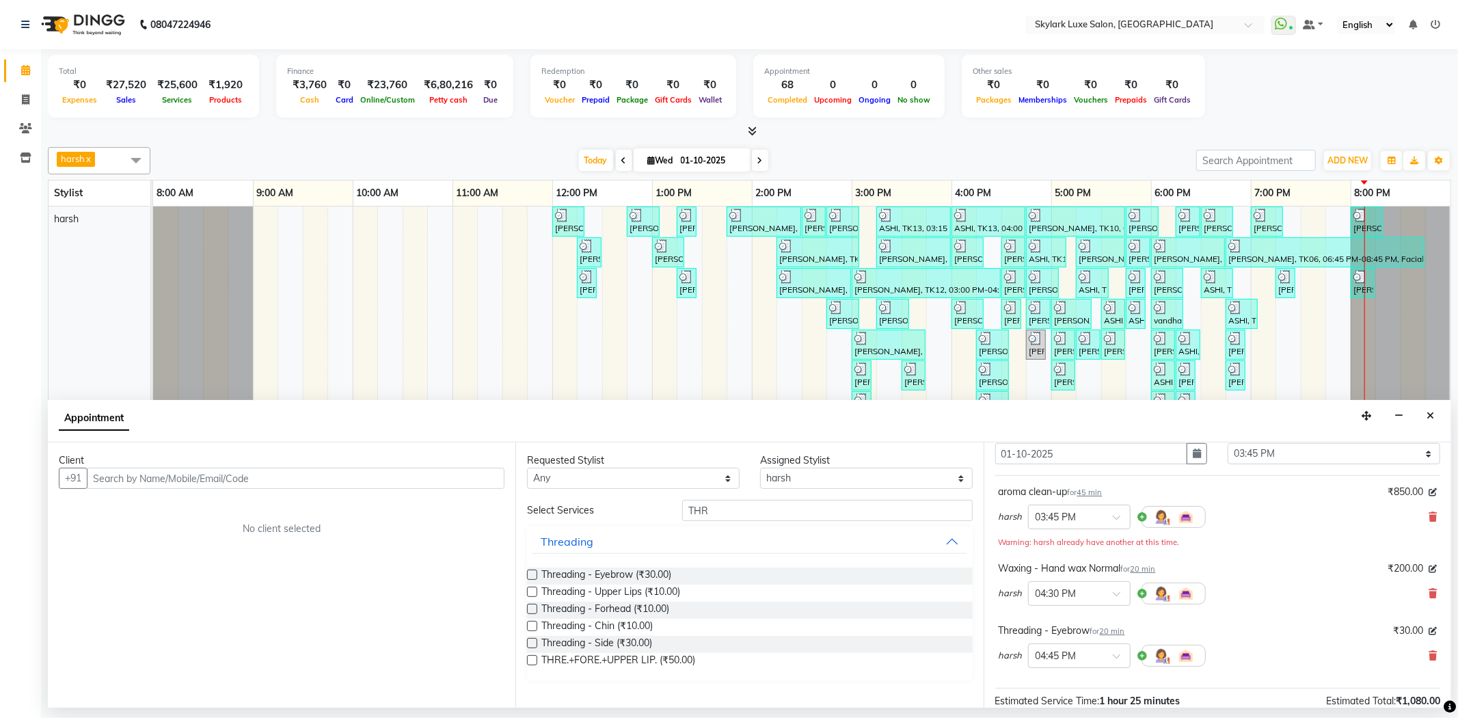
scroll to position [76, 0]
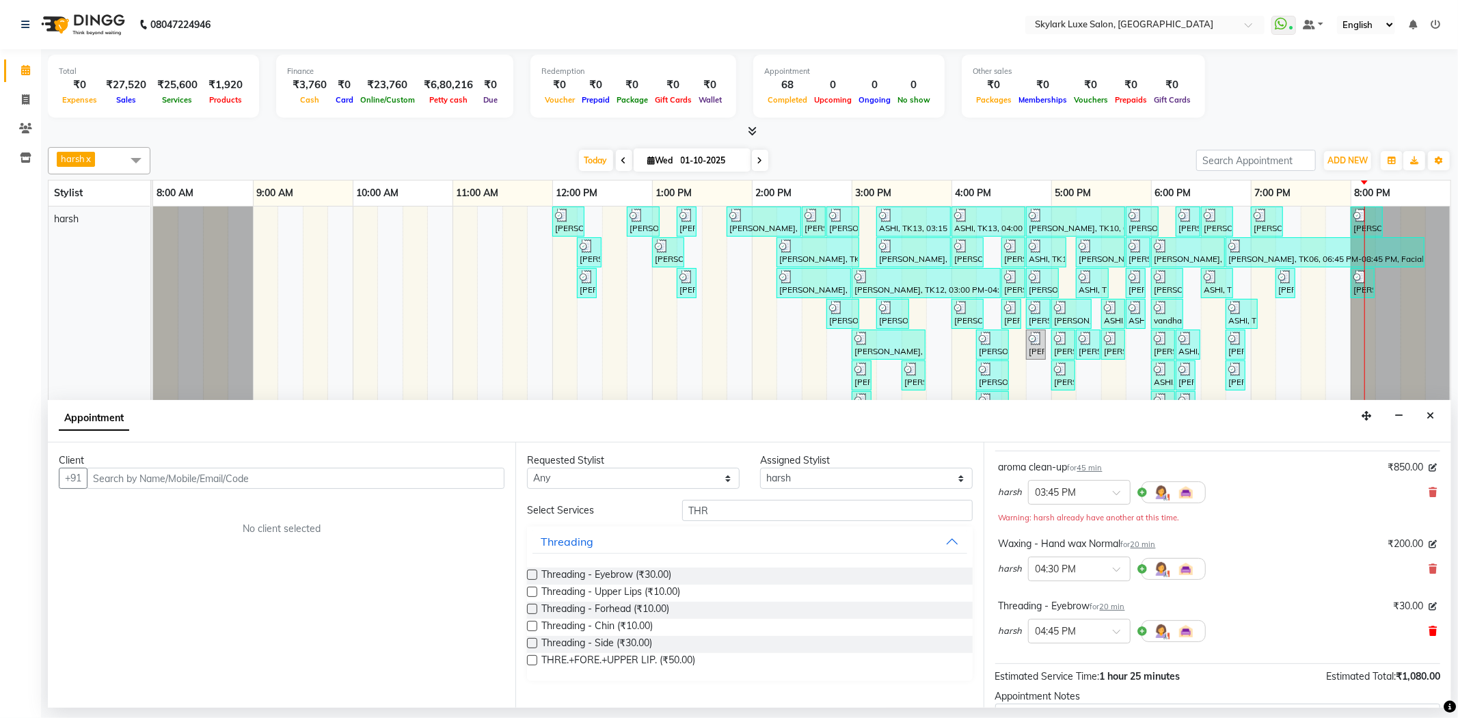
click at [1428, 627] on icon at bounding box center [1432, 631] width 8 height 10
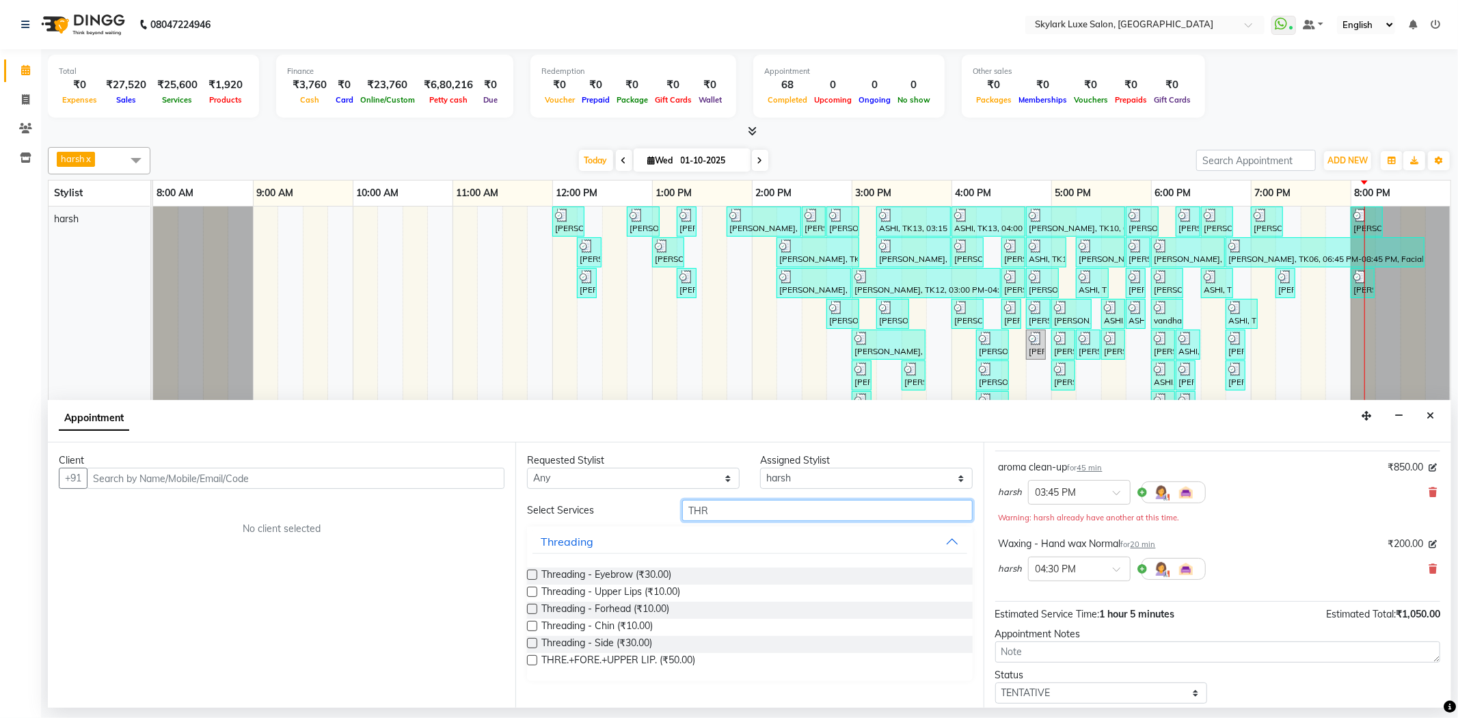
drag, startPoint x: 719, startPoint y: 515, endPoint x: 647, endPoint y: 525, distance: 72.5
click at [647, 530] on div "Select Services THR Threading Threading - Eyebrow (₹30.00) Threading - Upper Li…" at bounding box center [749, 590] width 445 height 181
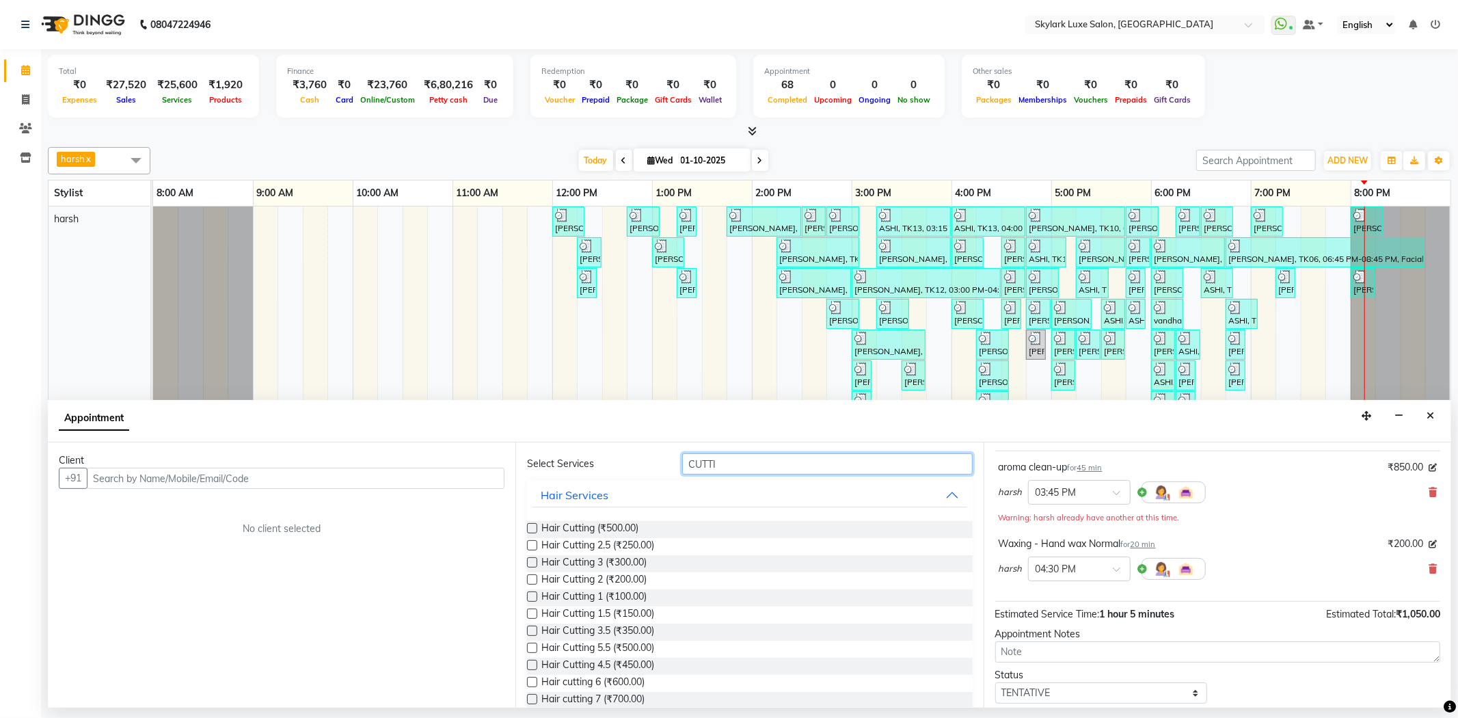
scroll to position [70, 0]
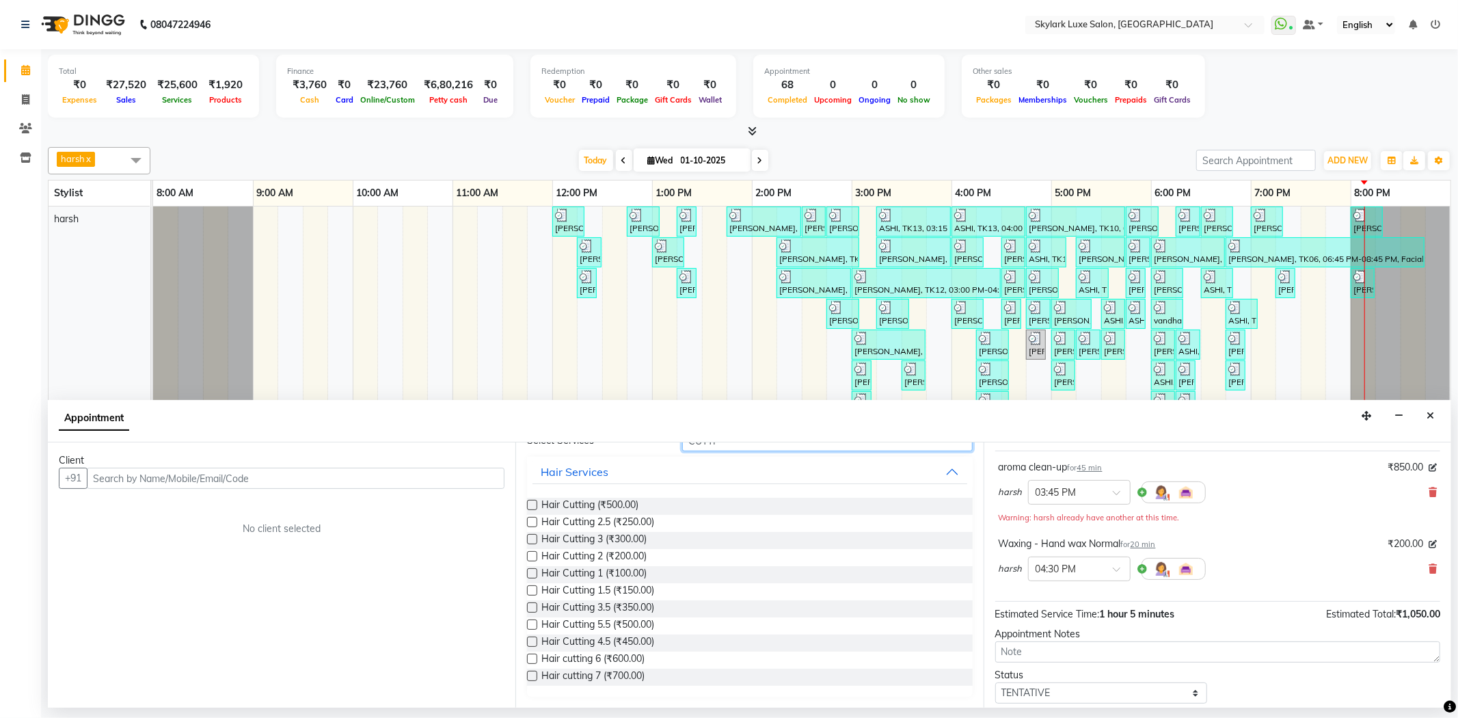
type input "CUTTI"
click at [532, 569] on label at bounding box center [532, 573] width 10 height 10
click at [532, 570] on input "checkbox" at bounding box center [531, 574] width 9 height 9
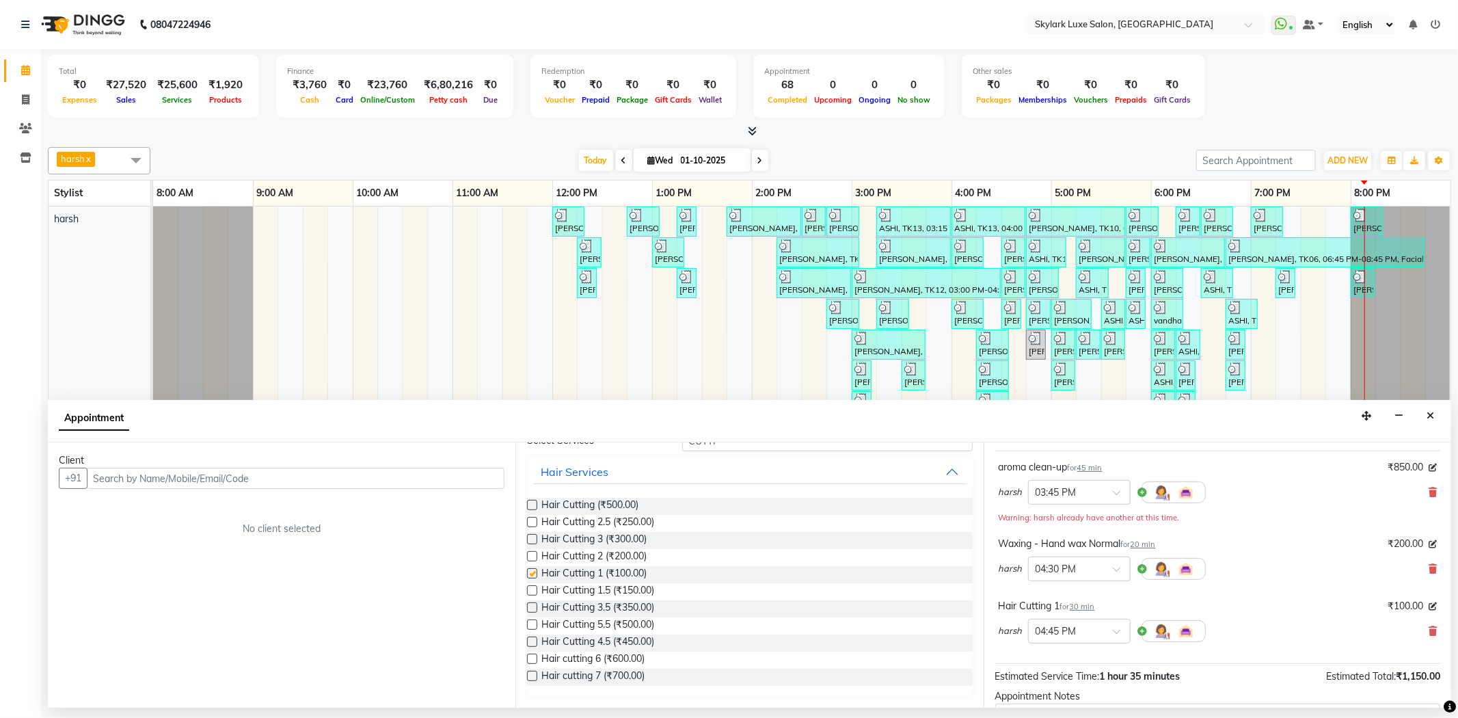
checkbox input "false"
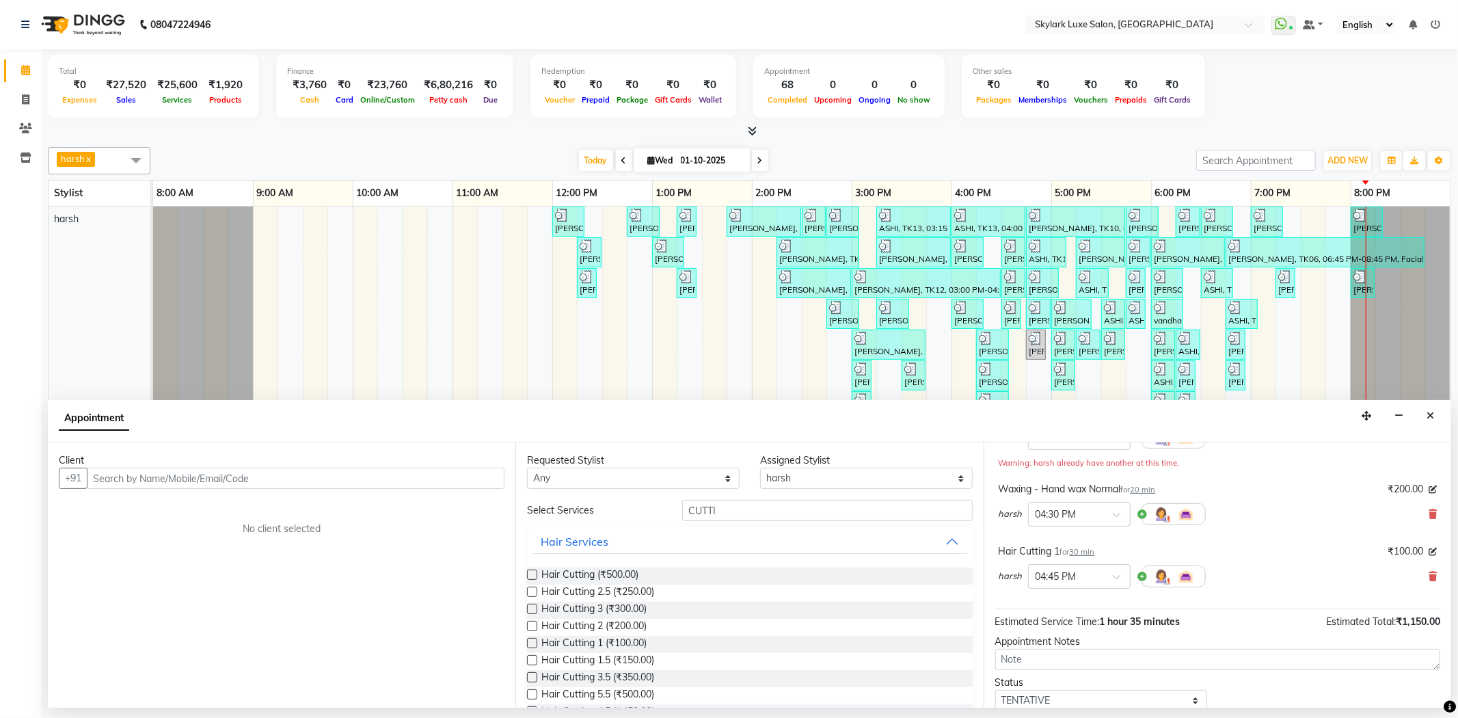
scroll to position [152, 0]
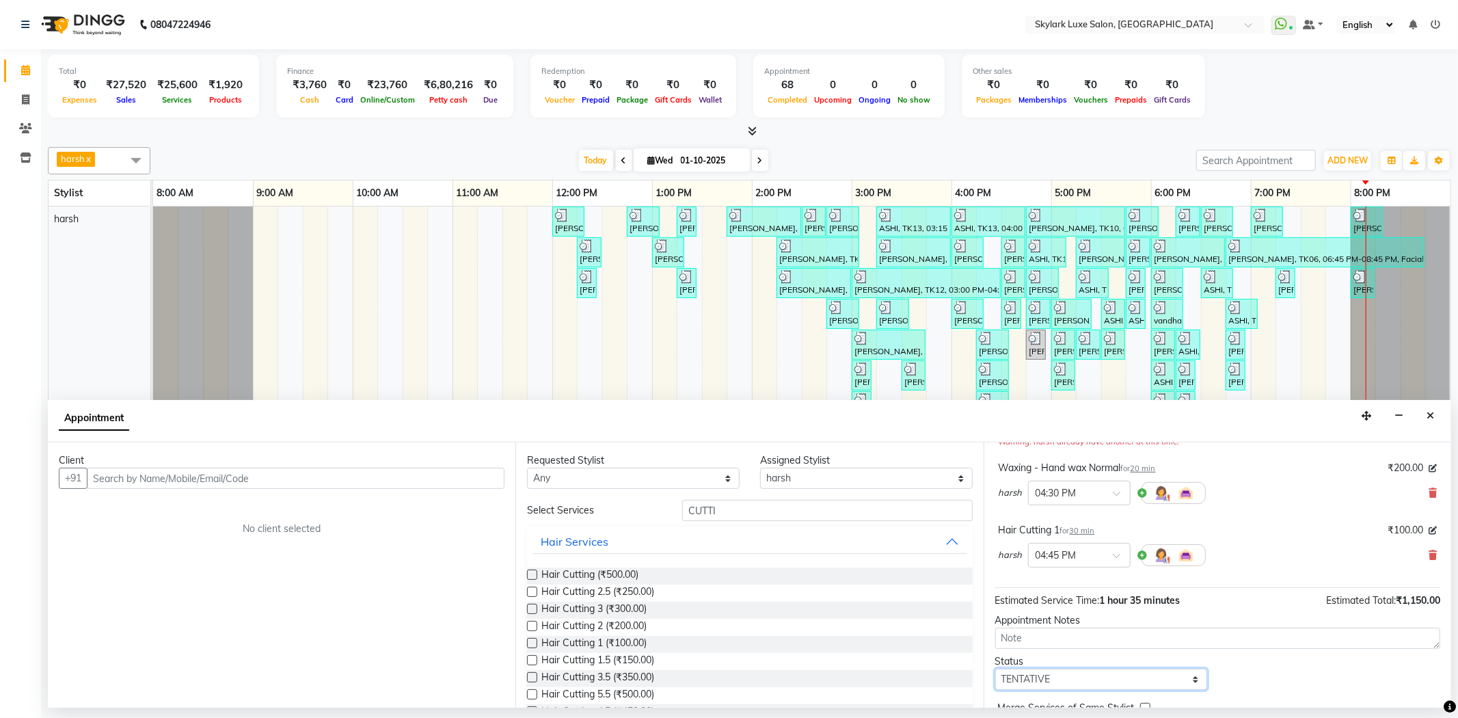
click at [1044, 672] on select "Select TENTATIVE CONFIRM CHECK-IN UPCOMING" at bounding box center [1101, 678] width 213 height 21
select select "check-in"
click at [995, 668] on select "Select TENTATIVE CONFIRM CHECK-IN UPCOMING" at bounding box center [1101, 678] width 213 height 21
click at [439, 461] on div "Client" at bounding box center [282, 460] width 446 height 14
click at [434, 480] on input "text" at bounding box center [296, 477] width 418 height 21
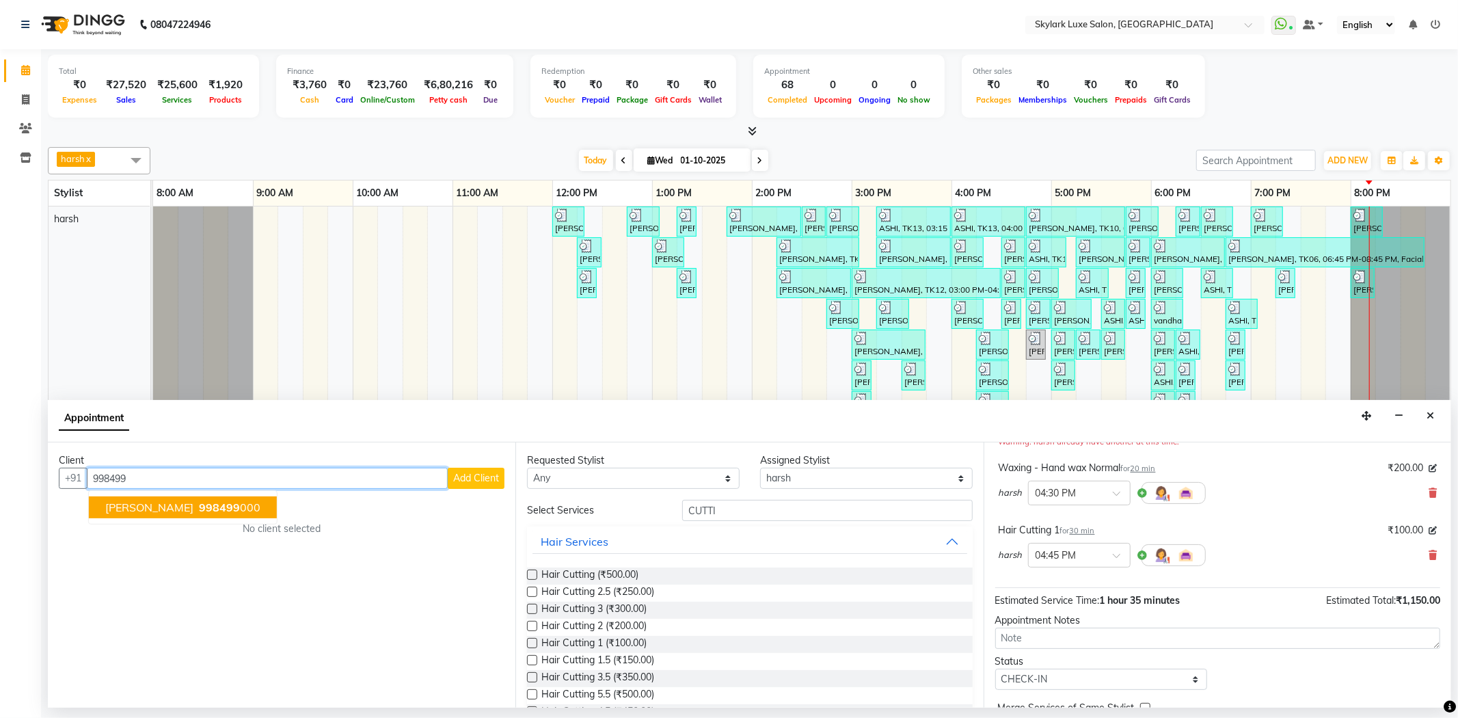
click at [212, 502] on span "998499" at bounding box center [219, 507] width 41 height 14
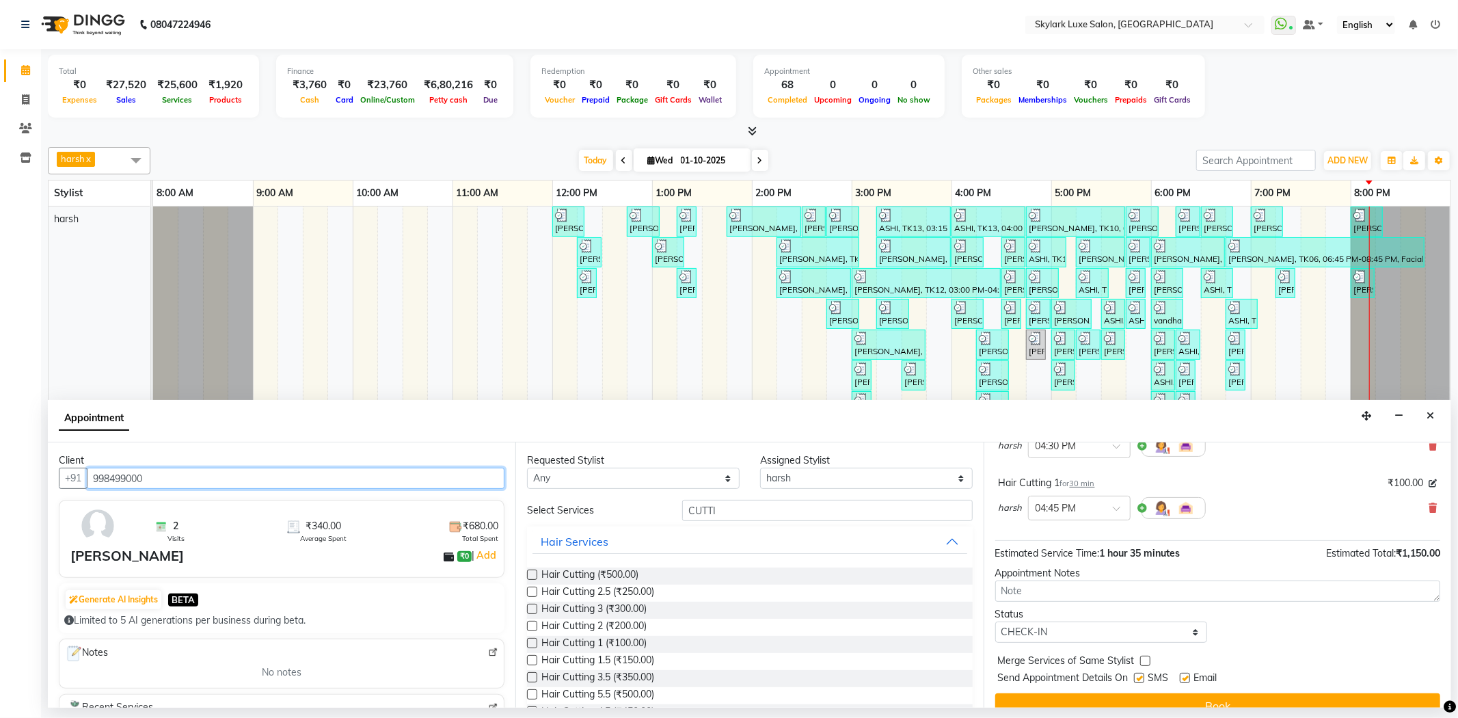
scroll to position [220, 0]
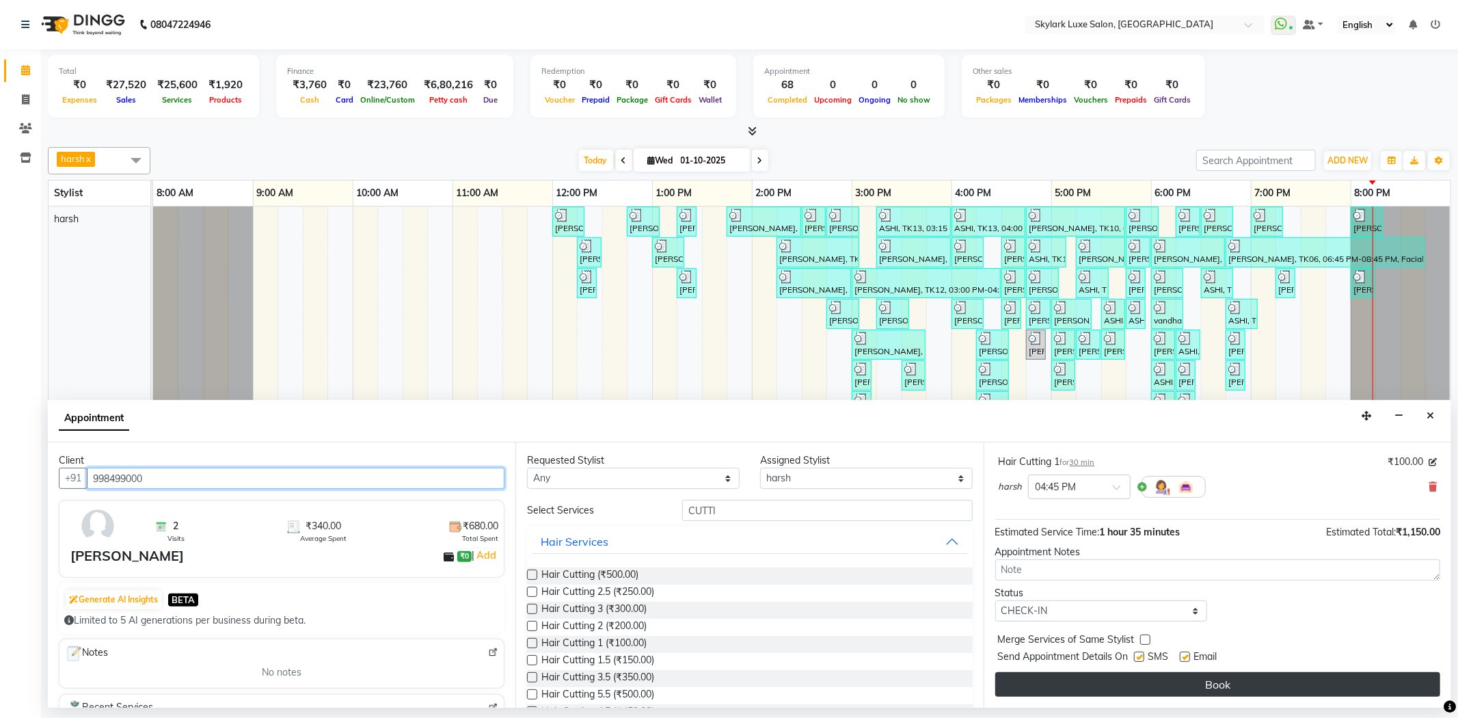
type input "998499000"
click at [1095, 685] on button "Book" at bounding box center [1217, 684] width 445 height 25
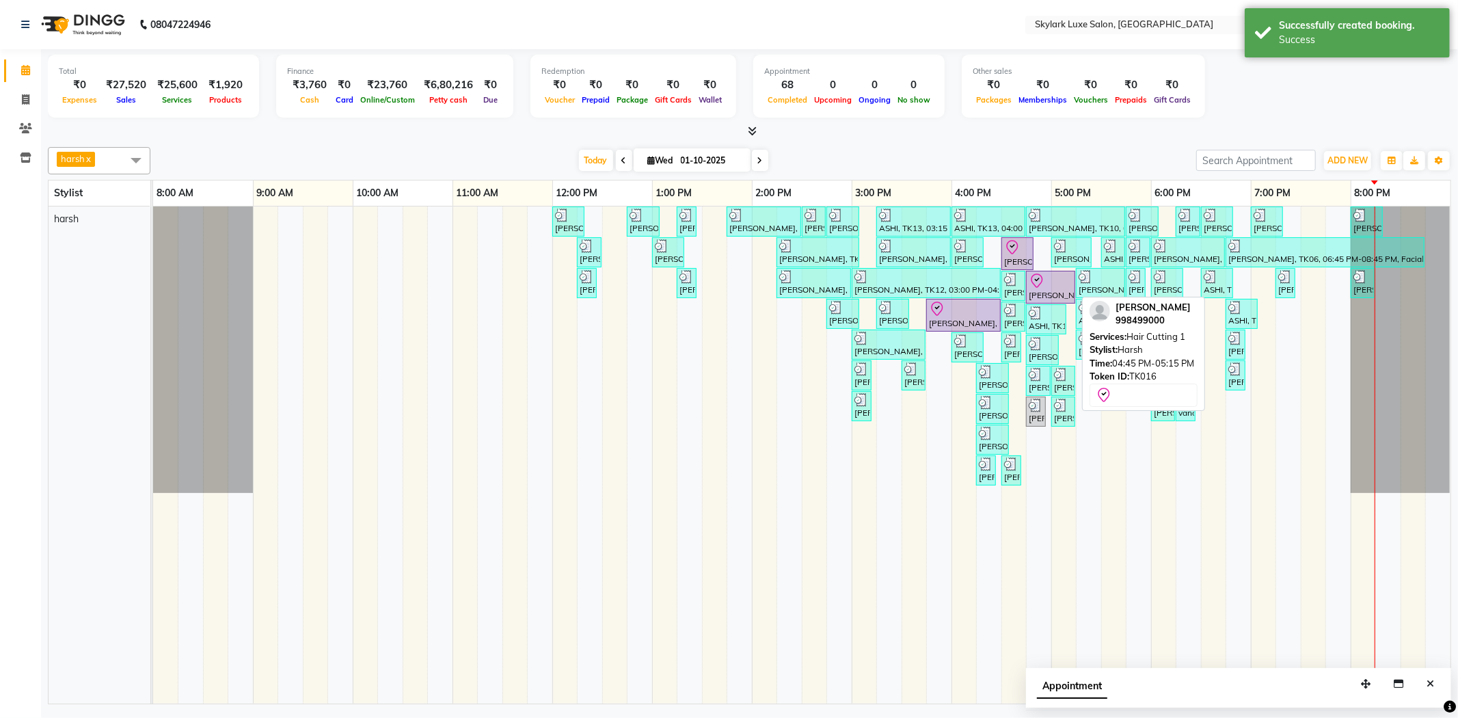
click at [1048, 287] on div at bounding box center [1051, 281] width 44 height 16
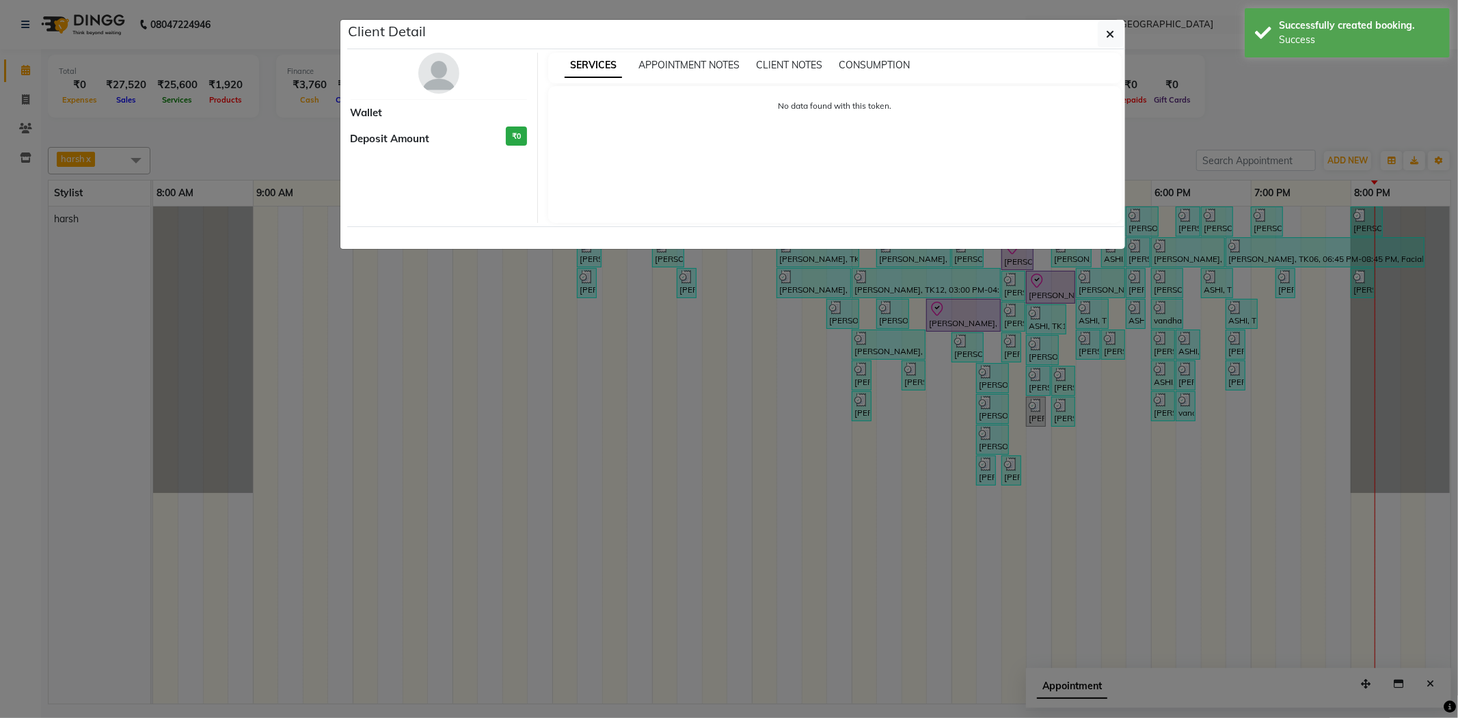
select select "8"
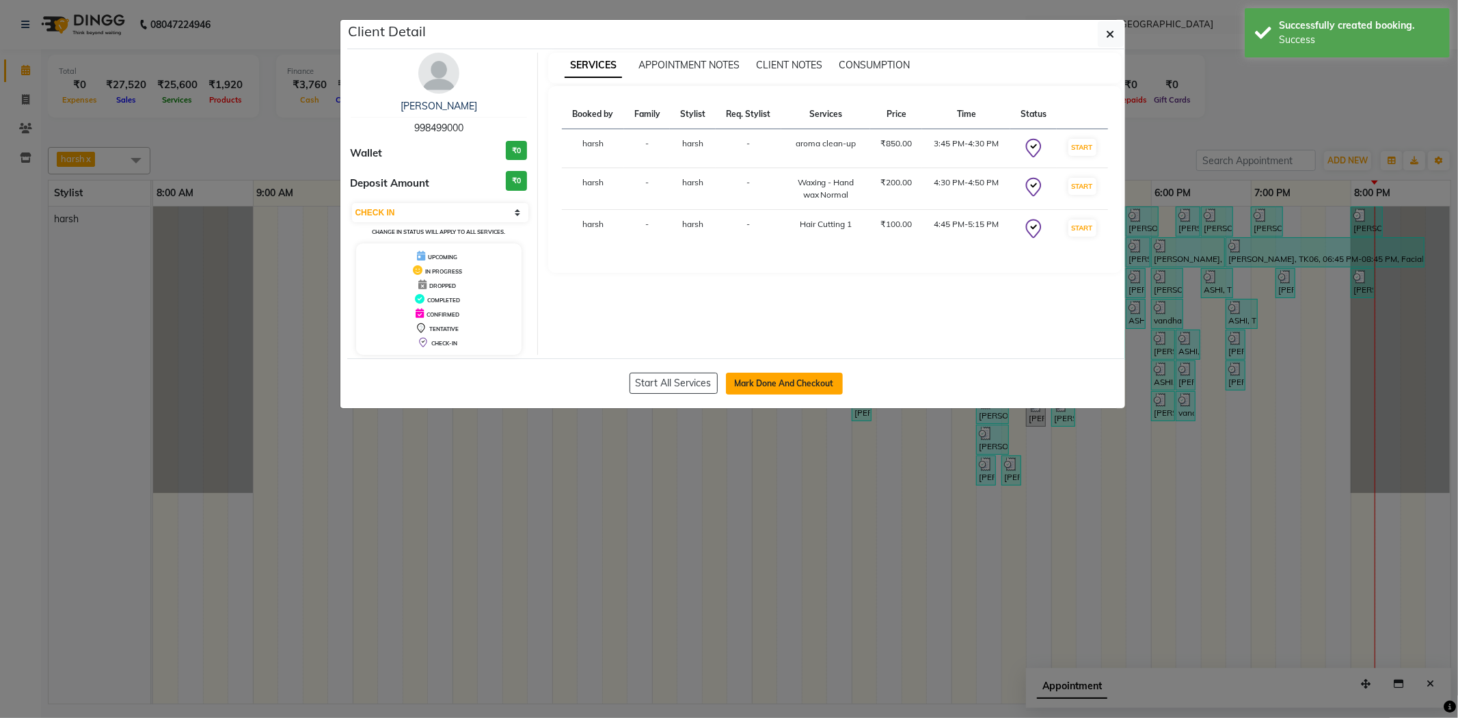
click at [769, 372] on button "Mark Done And Checkout" at bounding box center [784, 383] width 117 height 22
select select "service"
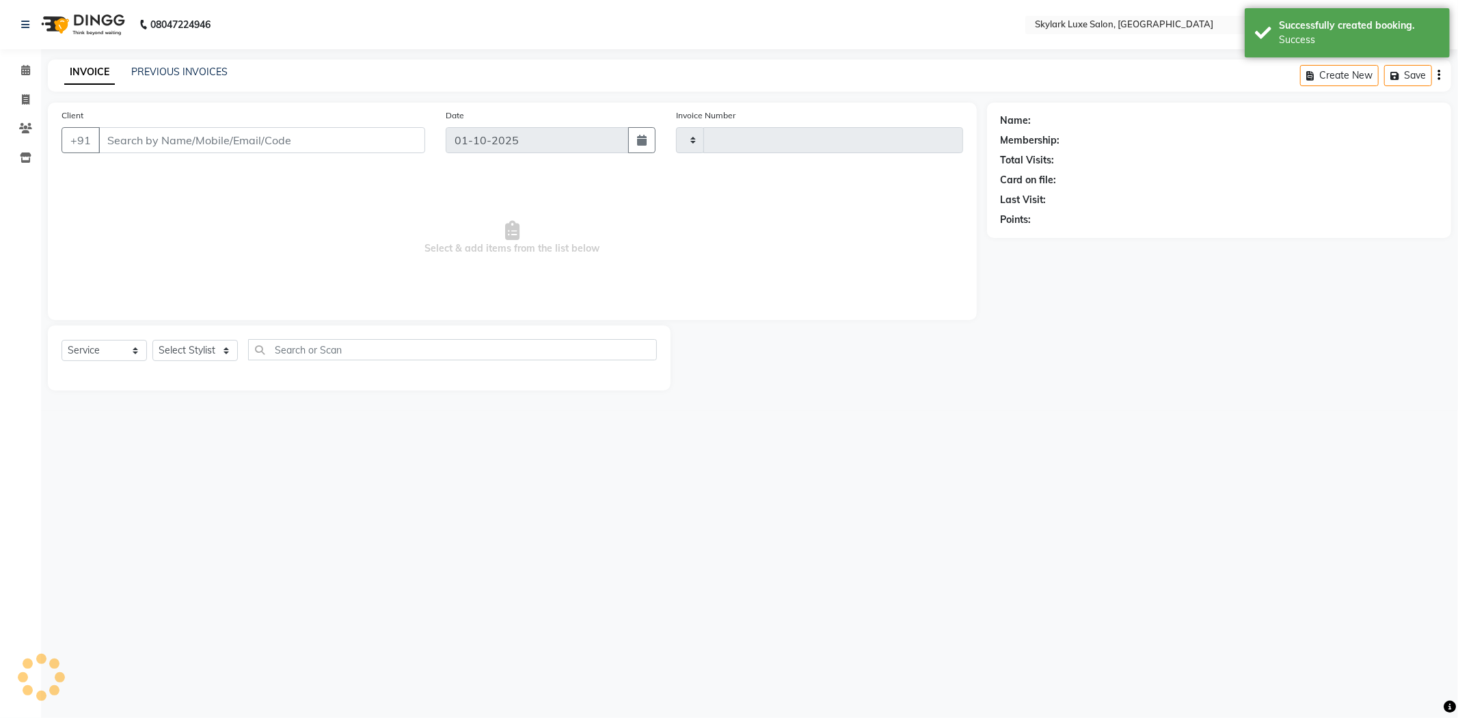
type input "0715"
select select "8191"
type input "998499000"
select select "92719"
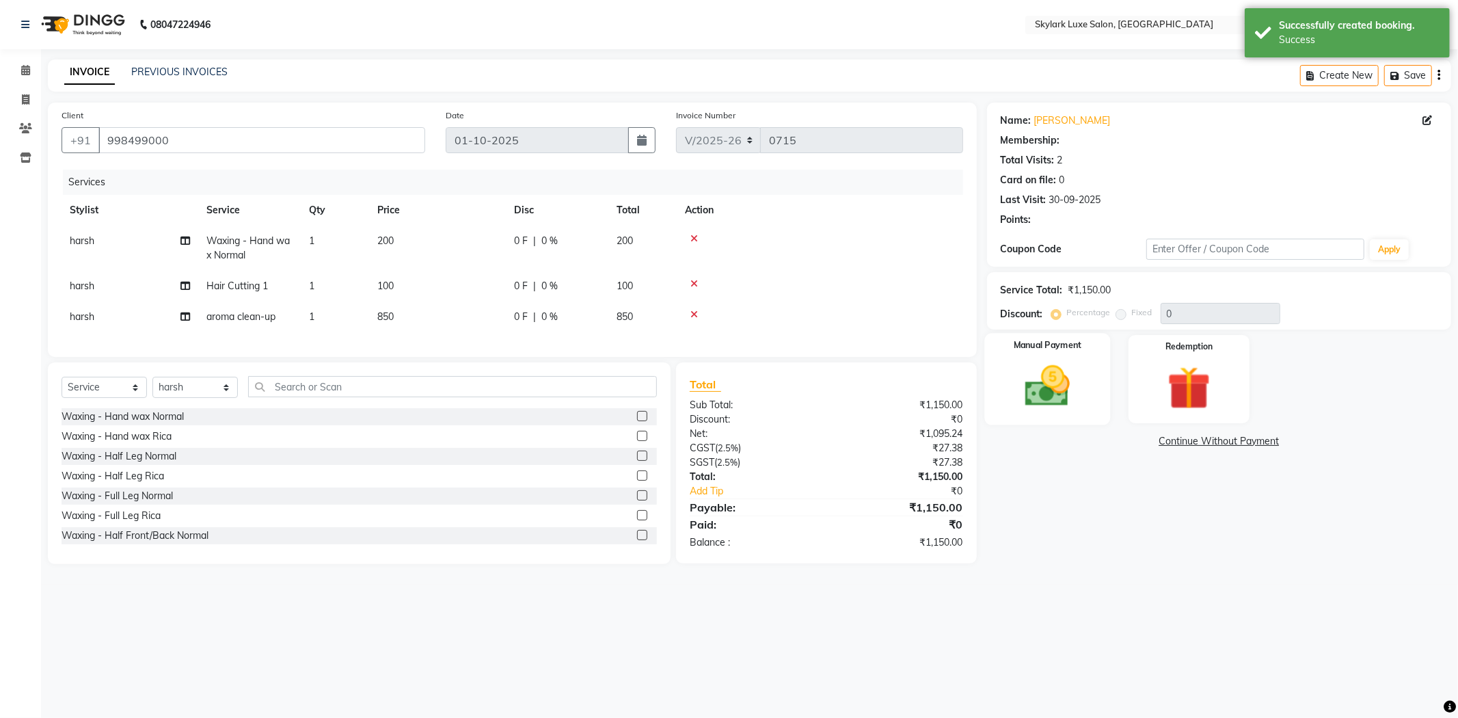
click at [1063, 401] on img at bounding box center [1047, 386] width 73 height 52
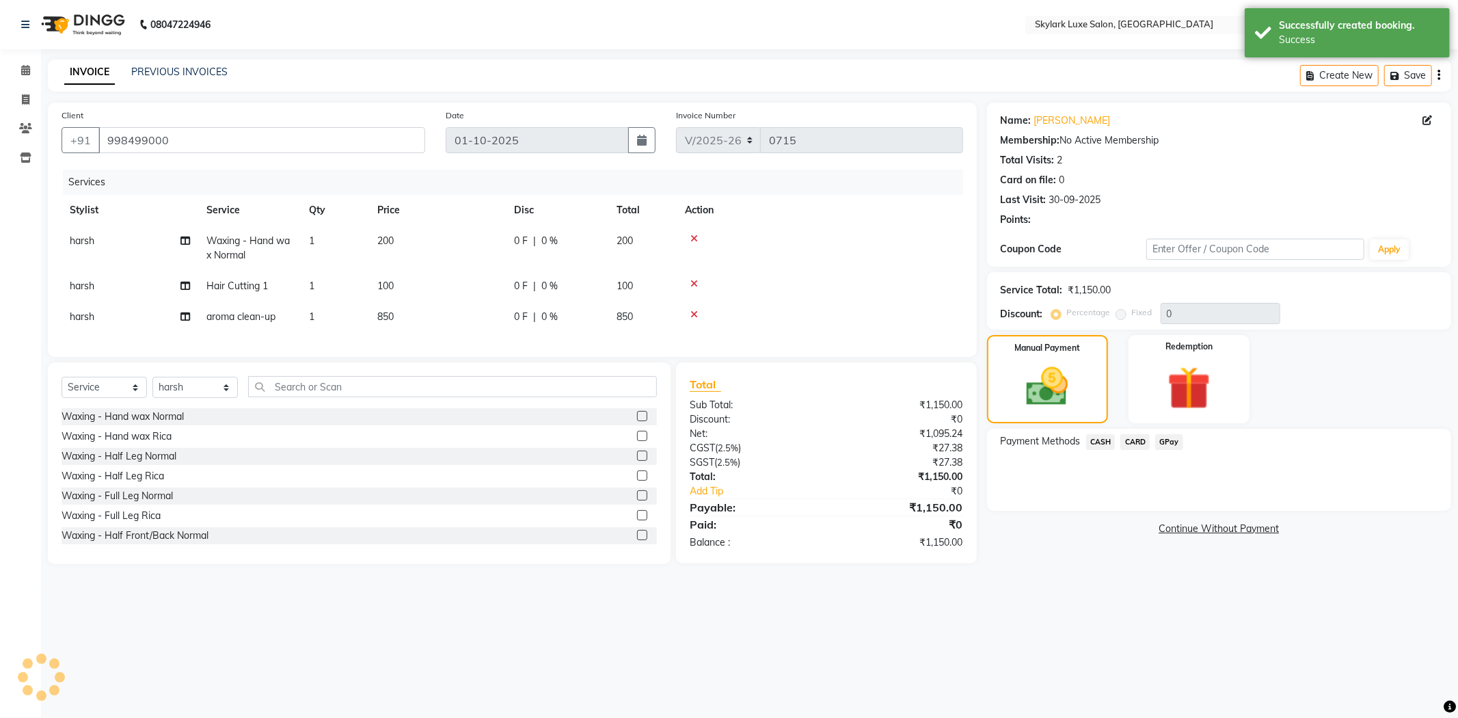
click at [1101, 436] on span "CASH" at bounding box center [1100, 442] width 29 height 16
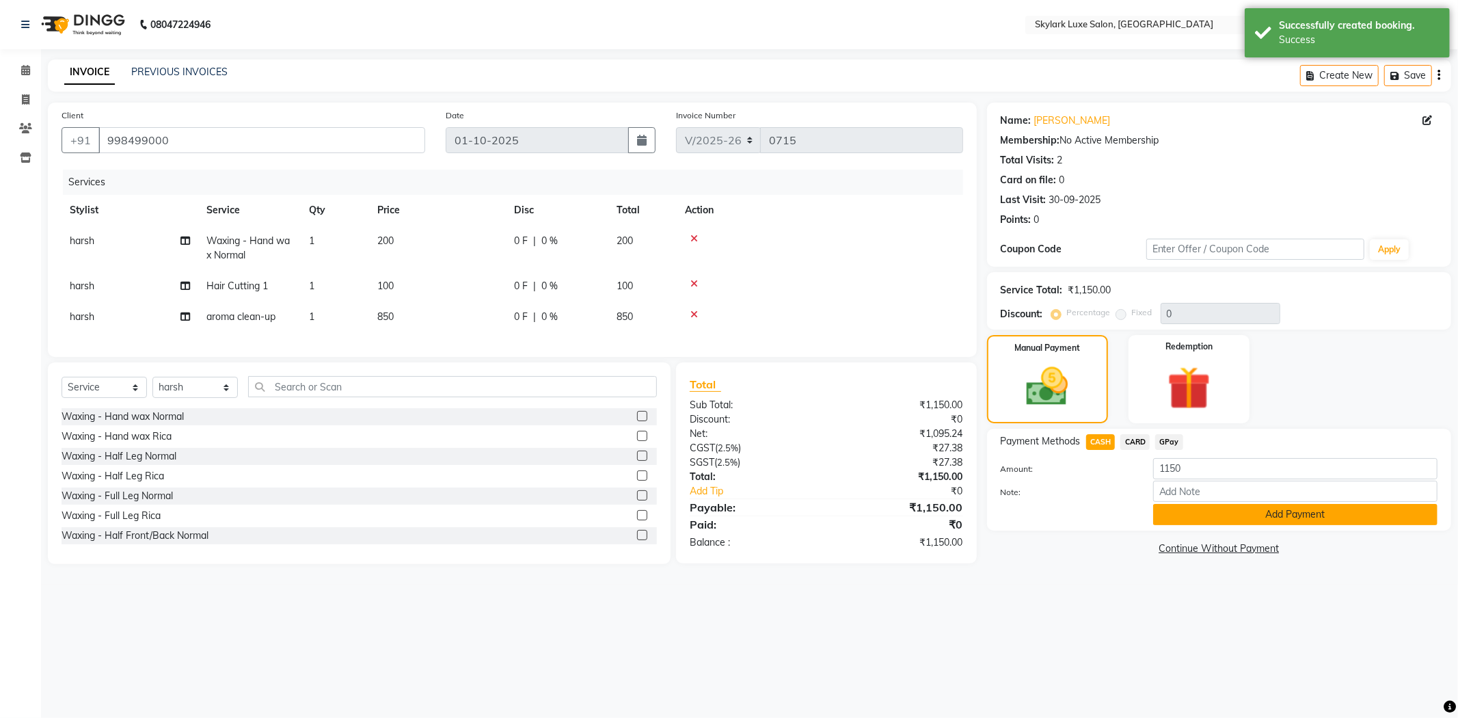
click at [1187, 504] on button "Add Payment" at bounding box center [1295, 514] width 284 height 21
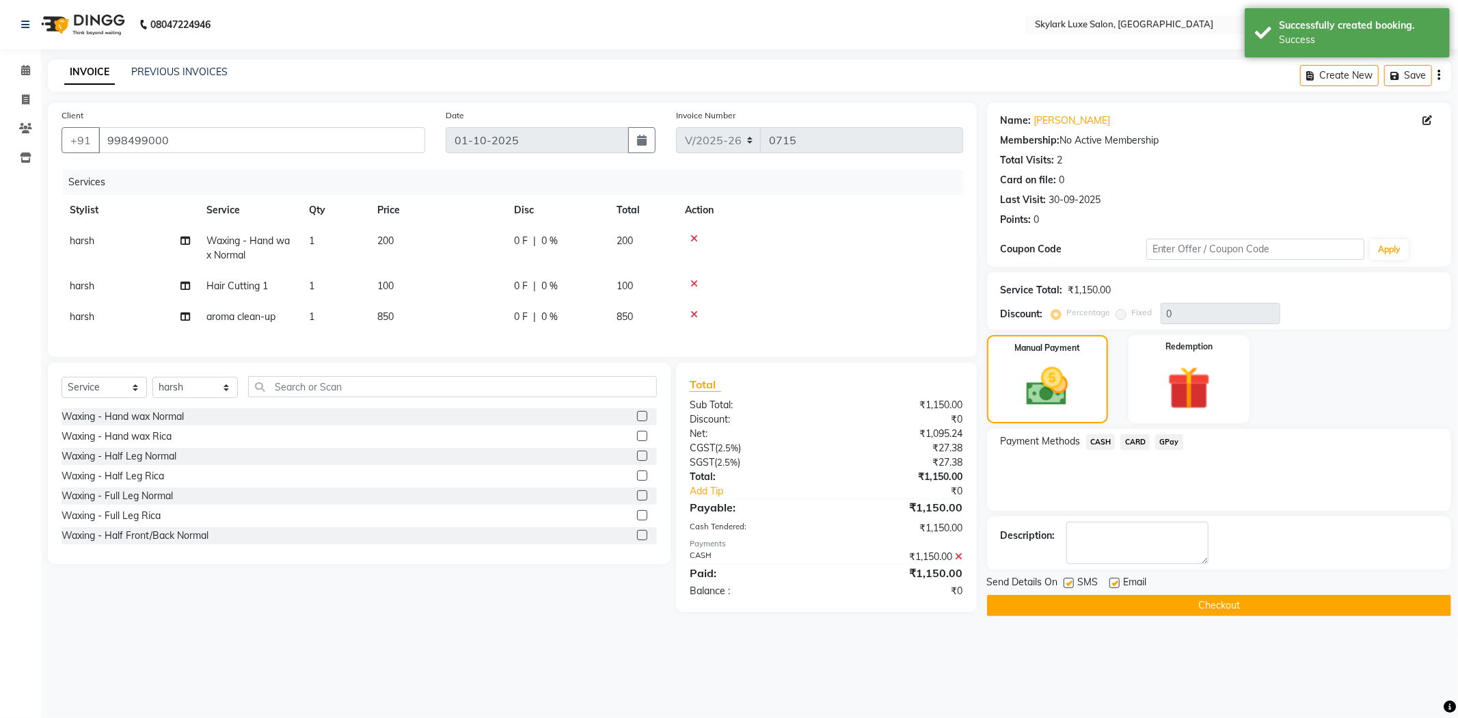
click at [1180, 581] on div "Send Details On SMS Email" at bounding box center [1219, 583] width 464 height 17
click at [1176, 605] on button "Checkout" at bounding box center [1219, 605] width 464 height 21
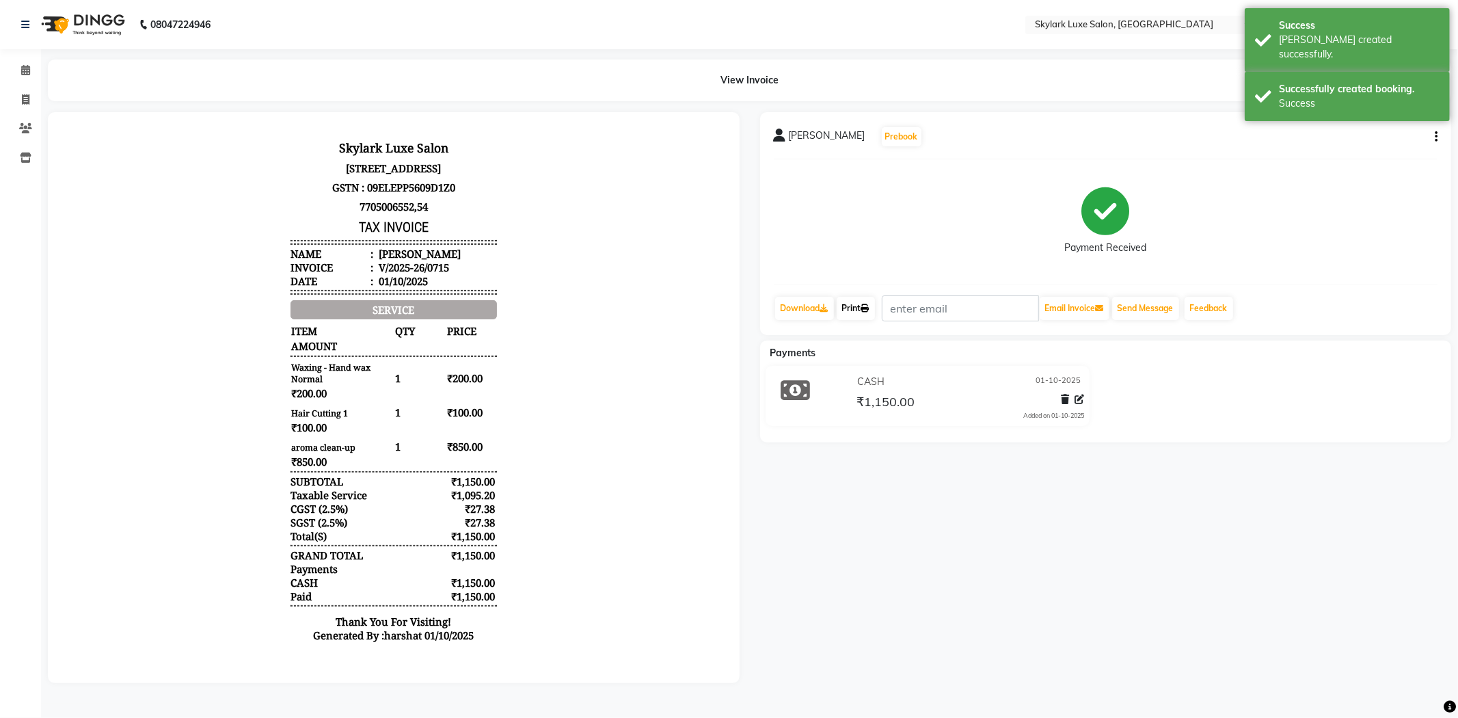
click at [851, 303] on link "Print" at bounding box center [856, 308] width 38 height 23
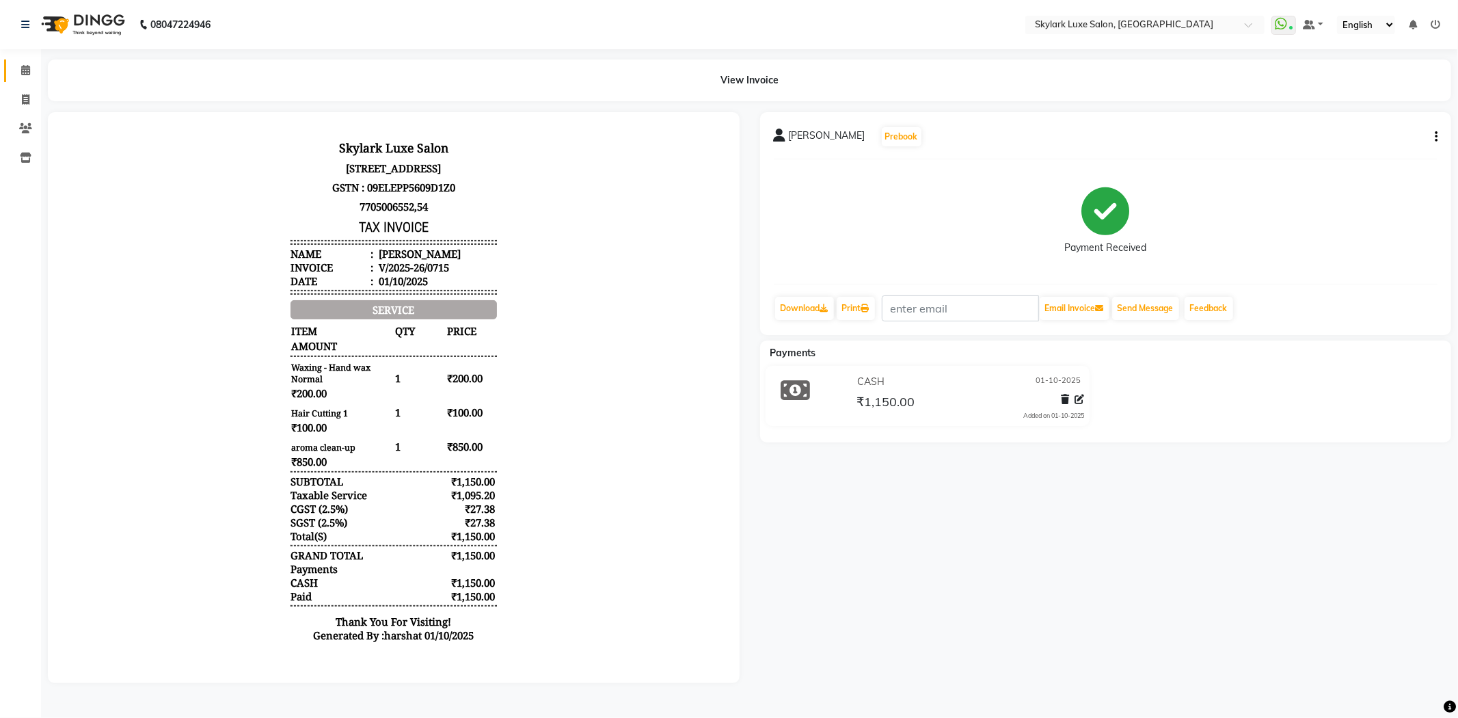
click at [29, 60] on link "Calendar" at bounding box center [20, 70] width 33 height 23
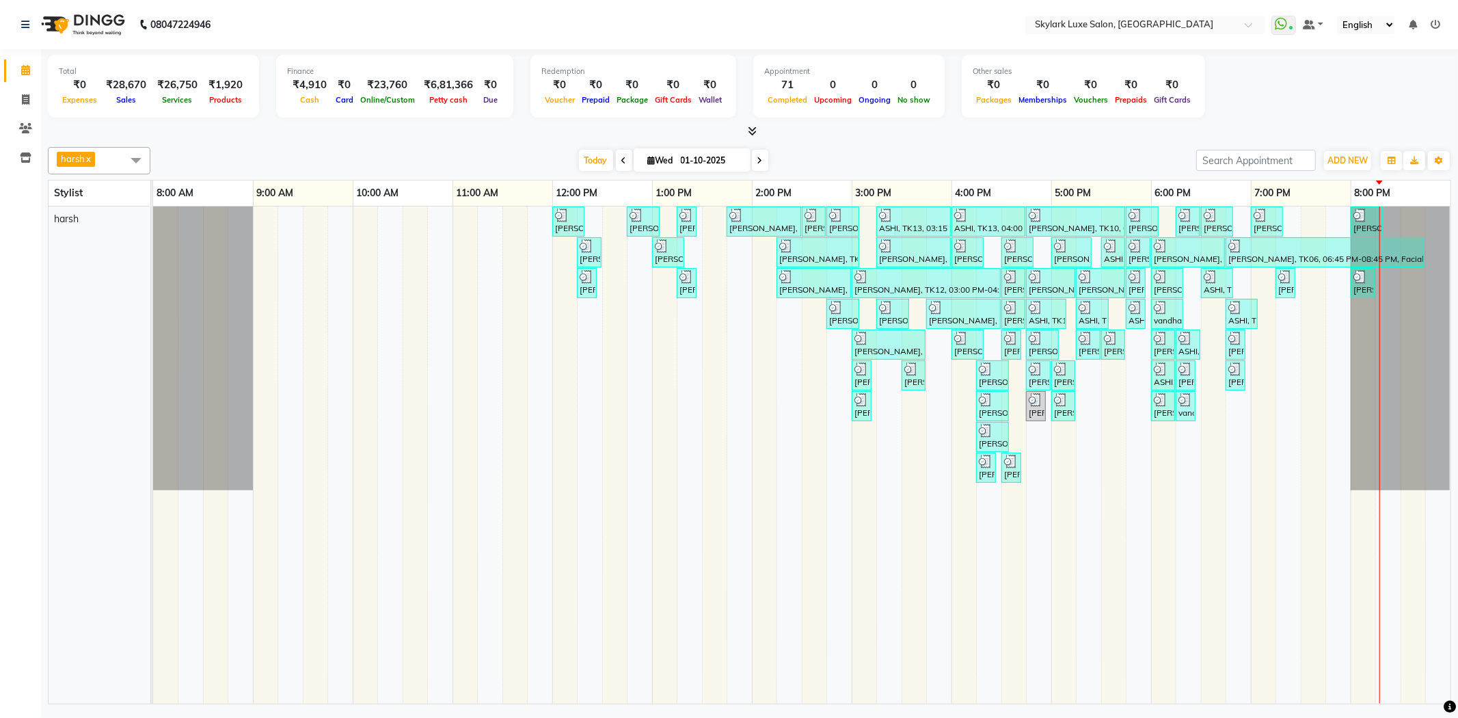
click at [1434, 23] on icon at bounding box center [1435, 25] width 10 height 10
